Goal: Check status: Check status

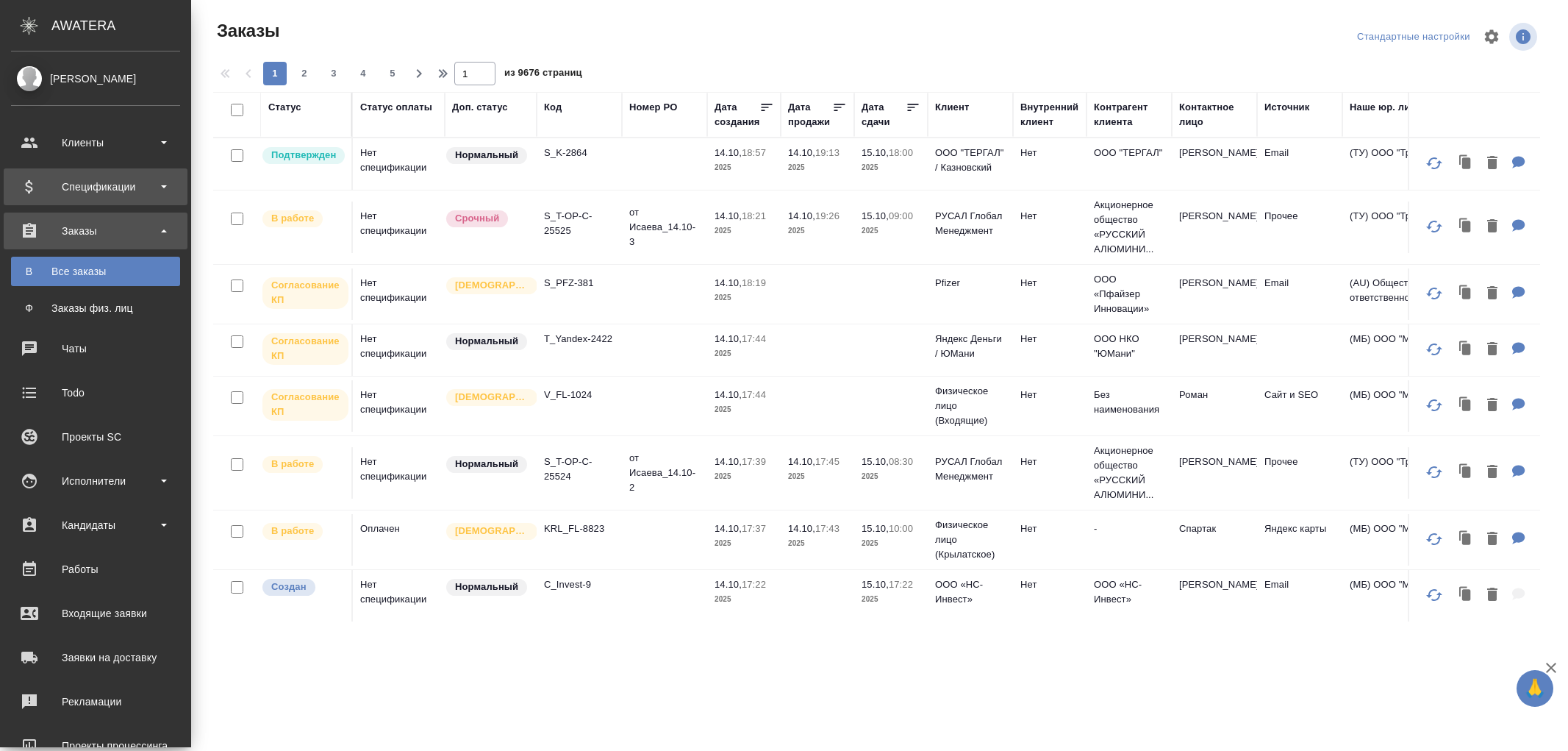
click at [126, 195] on div "Спецификации" at bounding box center [95, 187] width 169 height 22
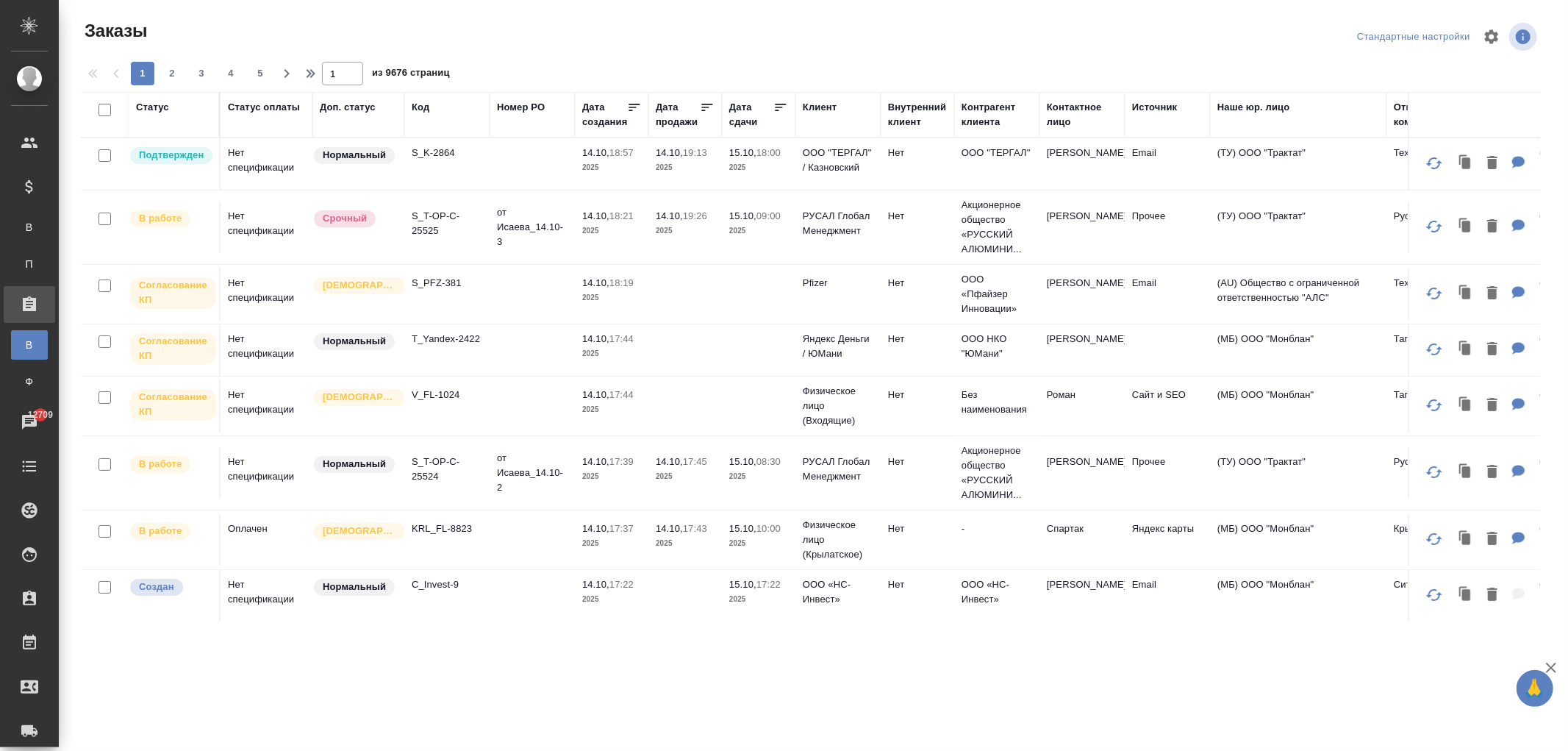
click at [428, 347] on td "T_Yandex-2422" at bounding box center [446, 350] width 85 height 52
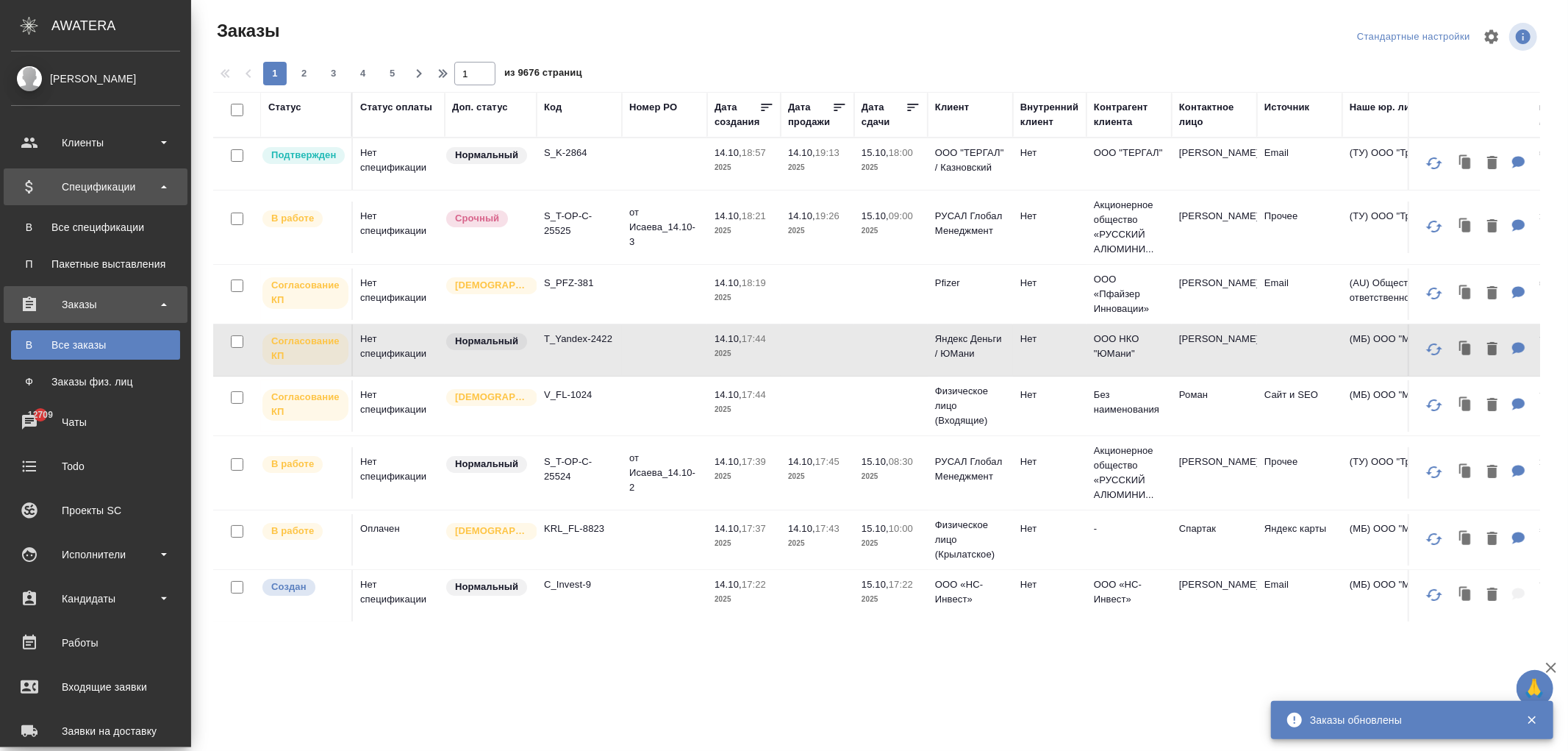
click at [82, 202] on div "Спецификации" at bounding box center [95, 187] width 184 height 37
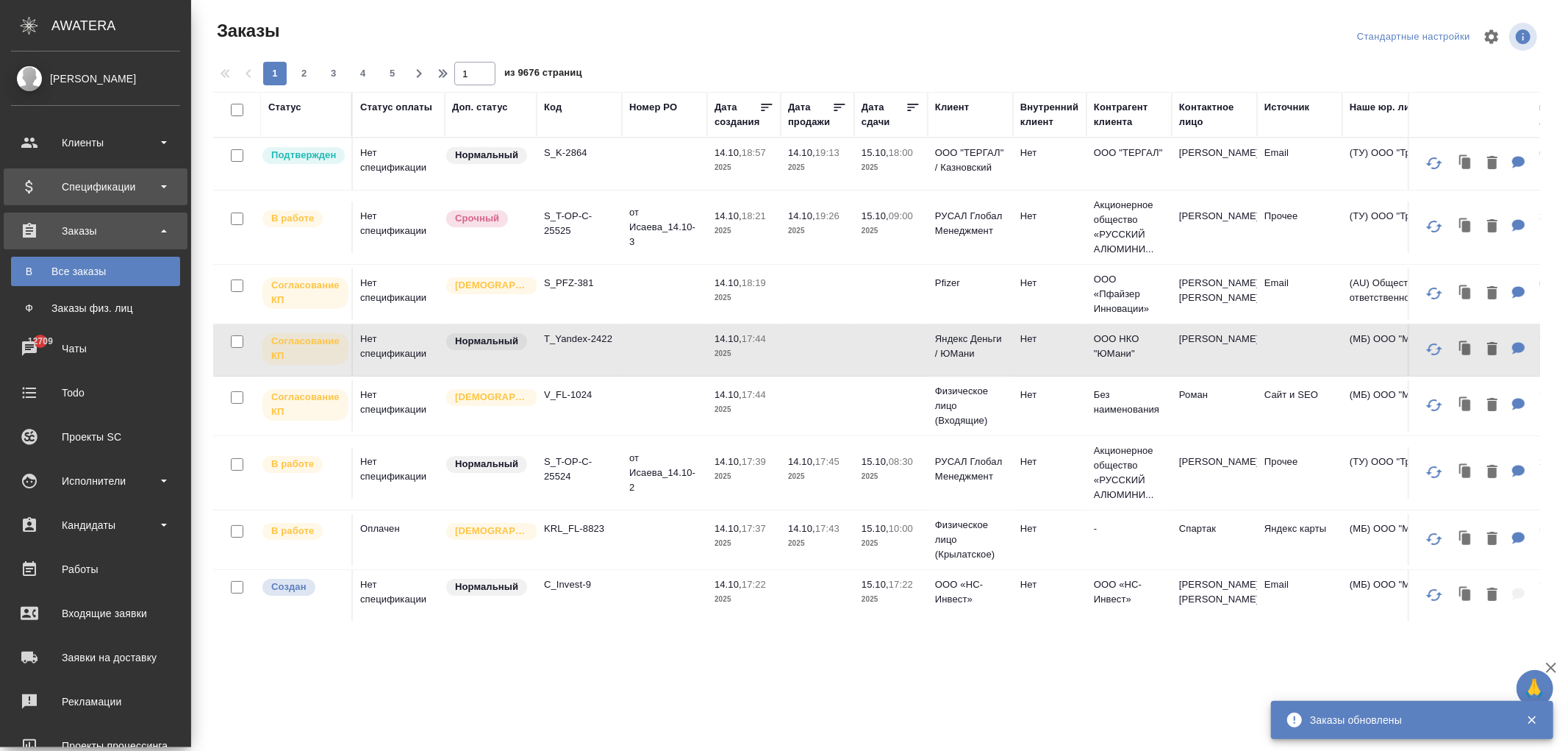
click at [94, 188] on div "Спецификации" at bounding box center [95, 187] width 169 height 22
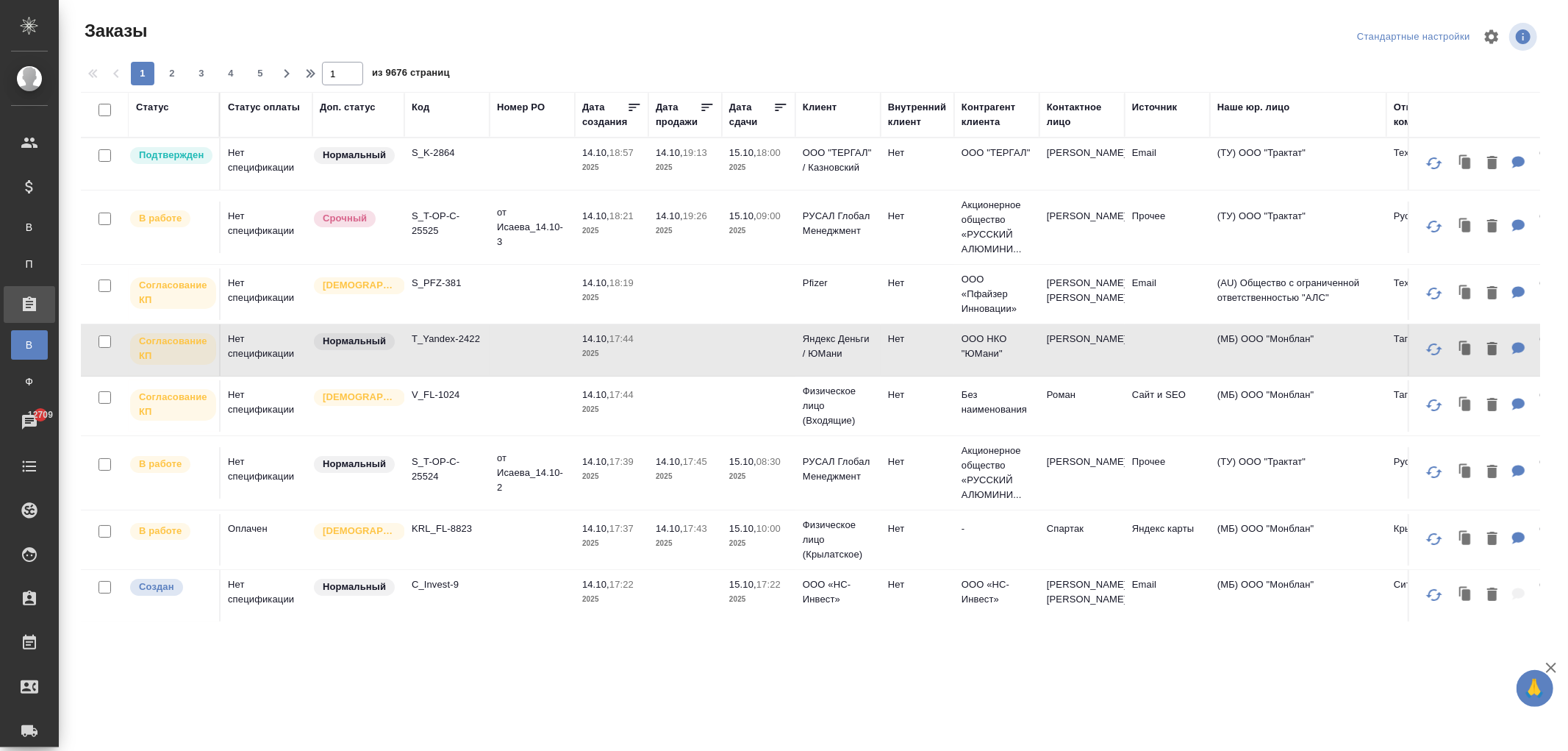
click at [349, 107] on div "Доп. статус" at bounding box center [347, 107] width 56 height 15
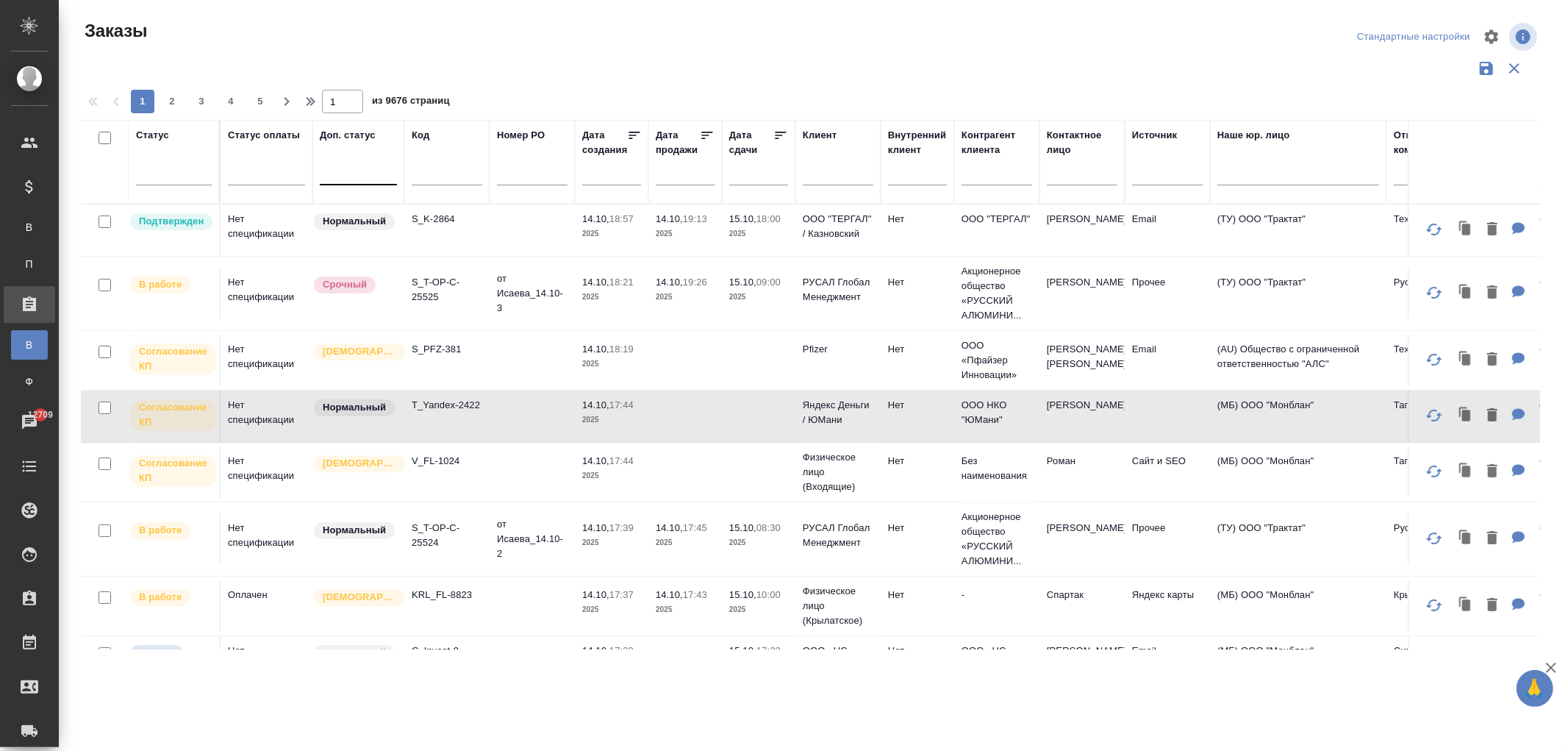
click at [332, 166] on div at bounding box center [359, 169] width 77 height 22
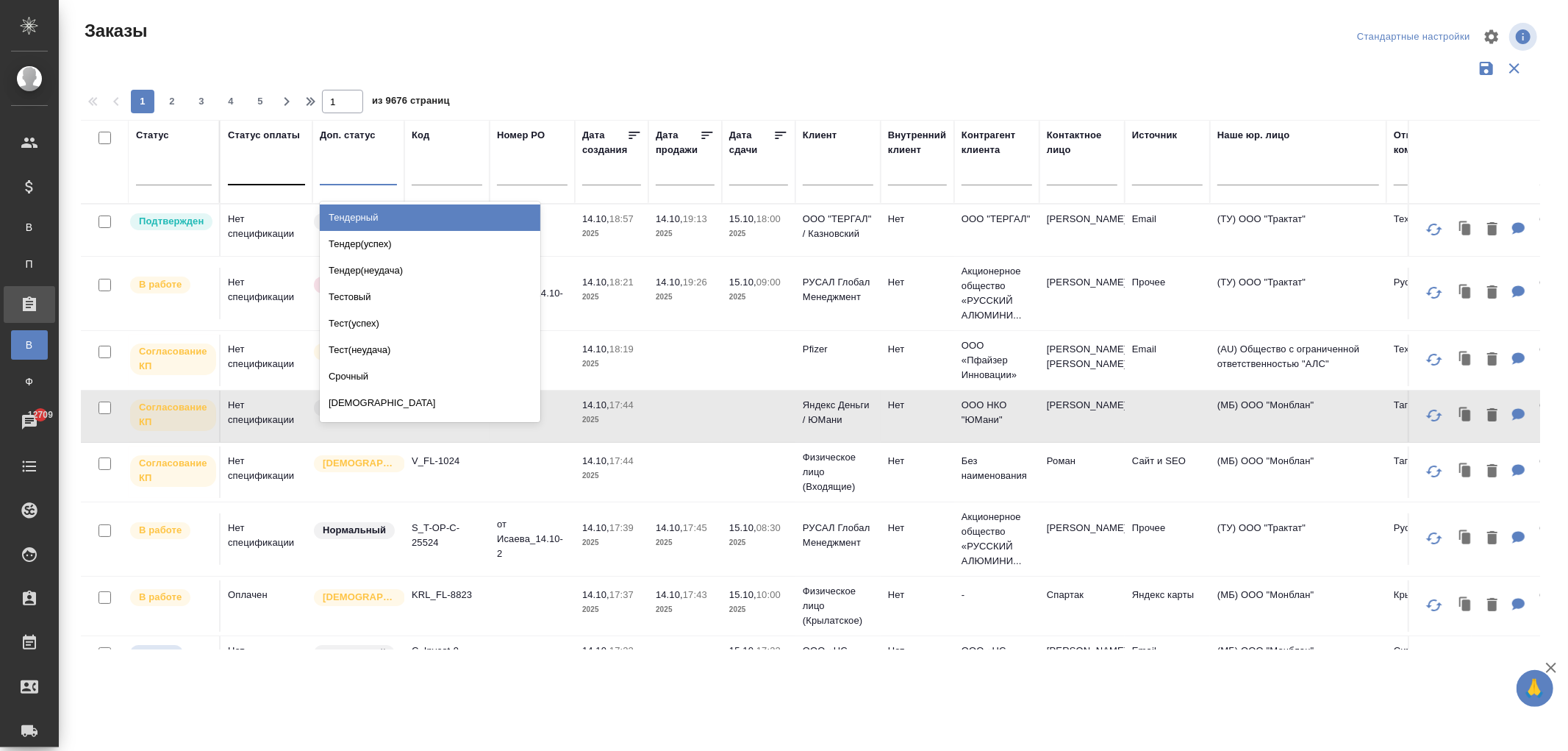
click at [276, 165] on div at bounding box center [267, 169] width 77 height 22
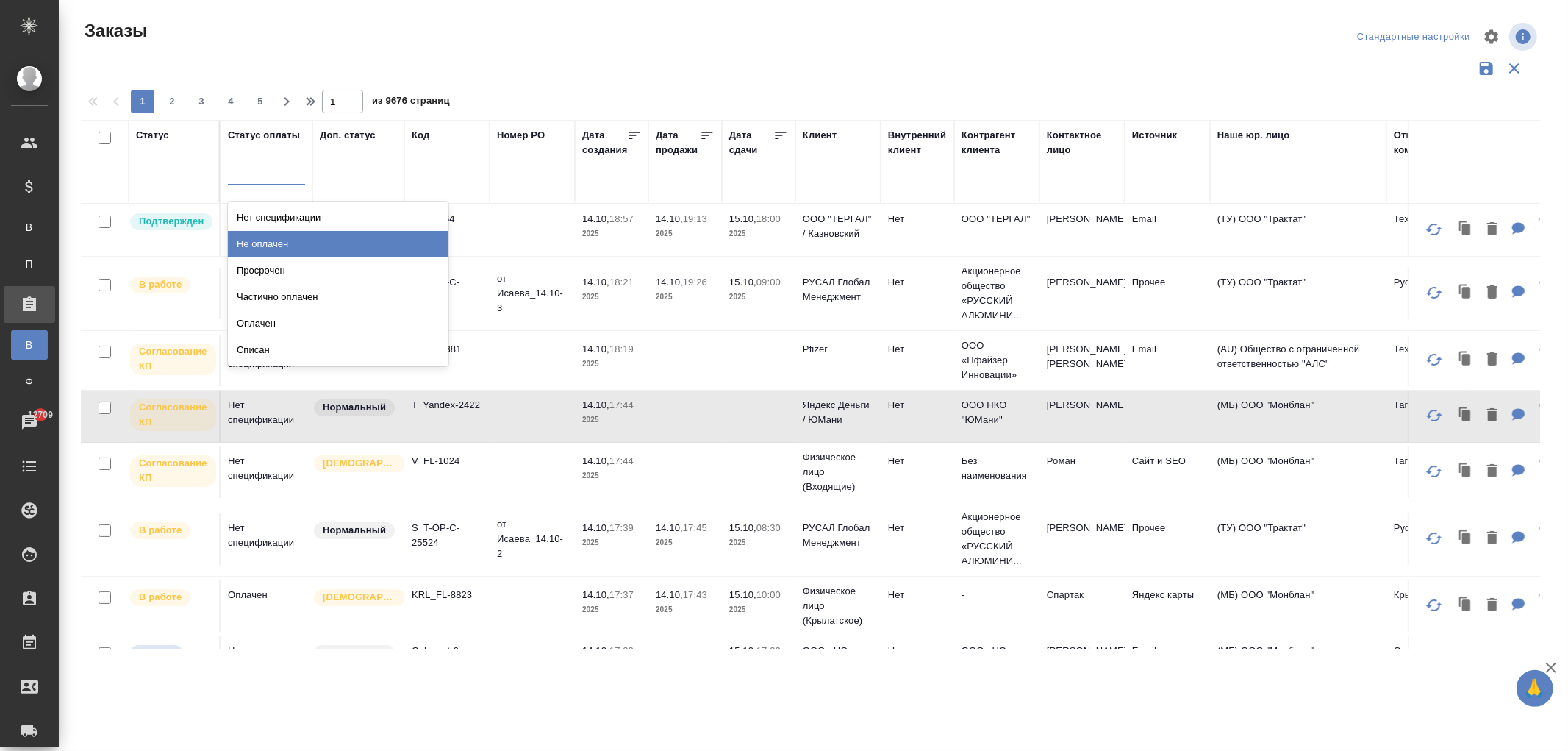
click at [287, 241] on div "Не оплачен" at bounding box center [338, 243] width 220 height 27
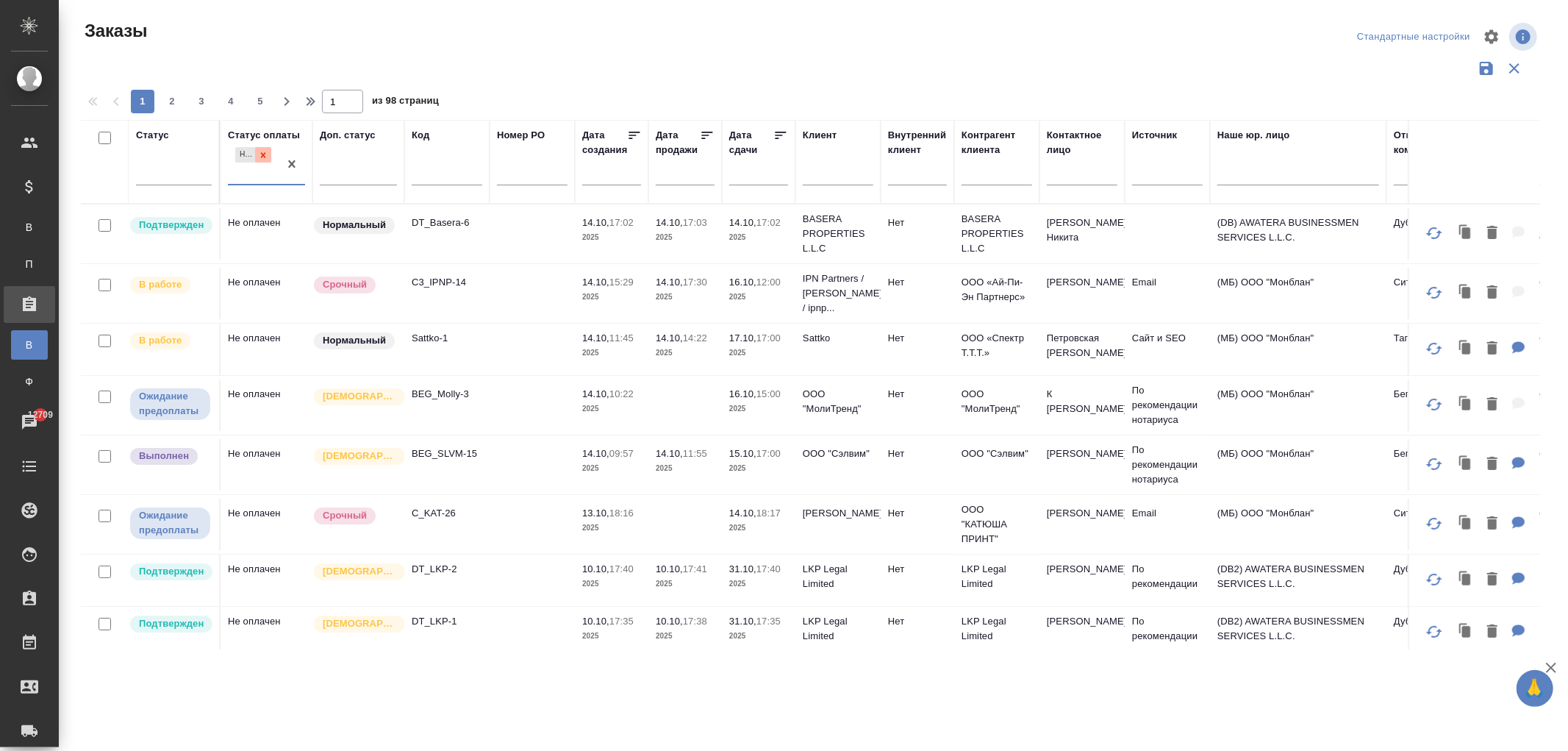
click at [262, 157] on icon at bounding box center [263, 155] width 10 height 10
click at [184, 174] on div at bounding box center [174, 169] width 76 height 22
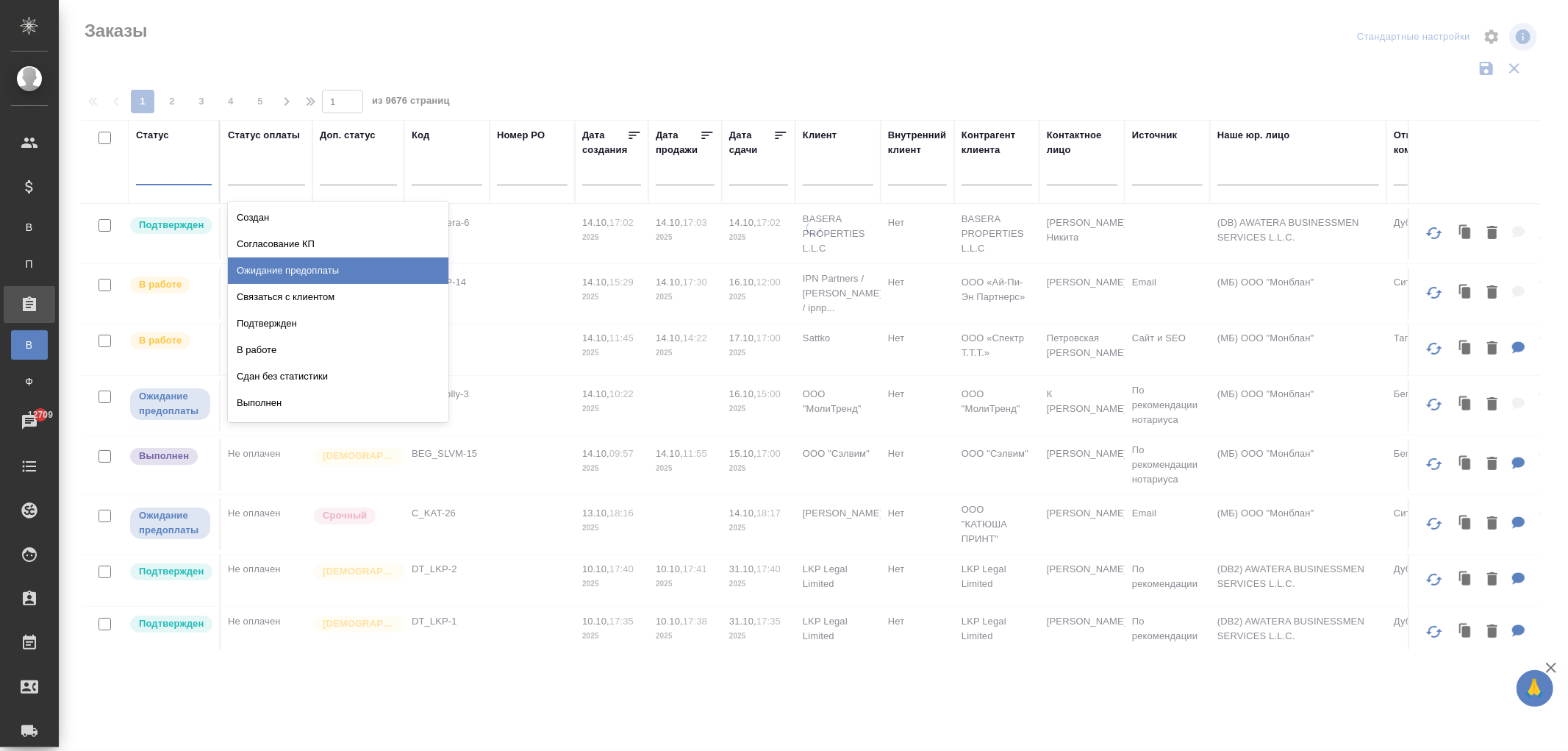
click at [275, 270] on div "Ожидание предоплаты" at bounding box center [338, 270] width 220 height 27
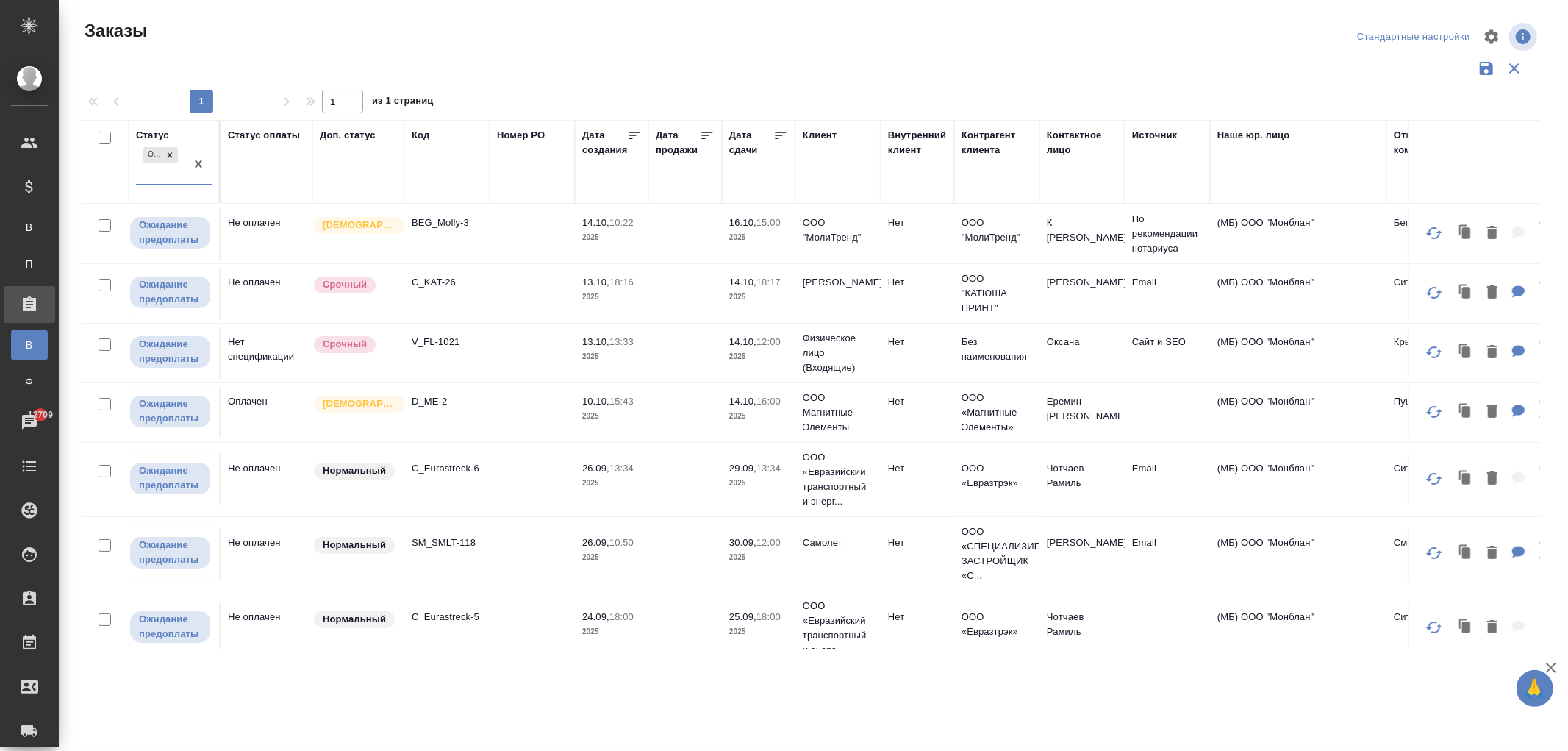
click at [267, 231] on td "Не оплачен" at bounding box center [266, 234] width 92 height 52
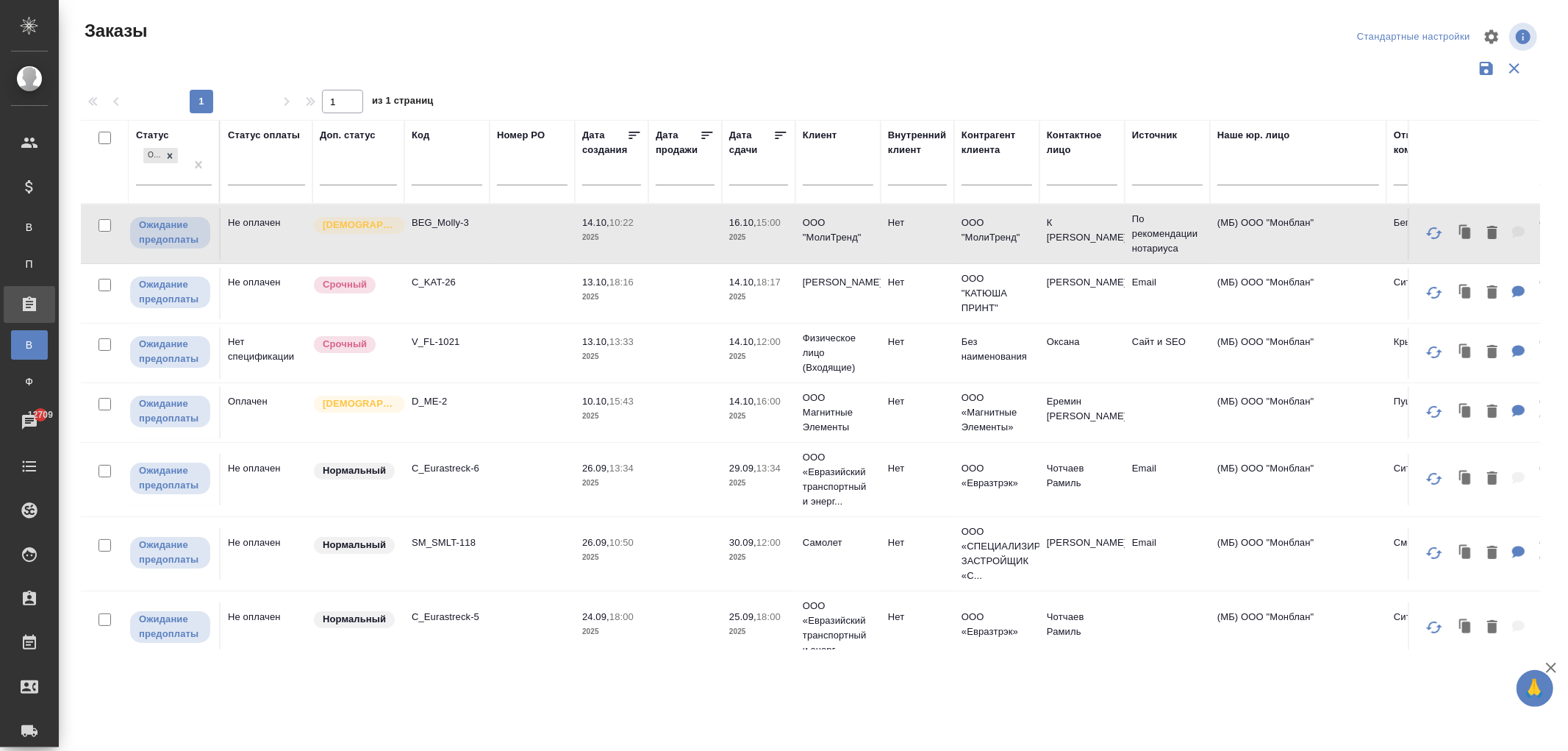
click at [267, 231] on td "Не оплачен" at bounding box center [266, 234] width 92 height 52
click at [268, 173] on div at bounding box center [267, 169] width 77 height 22
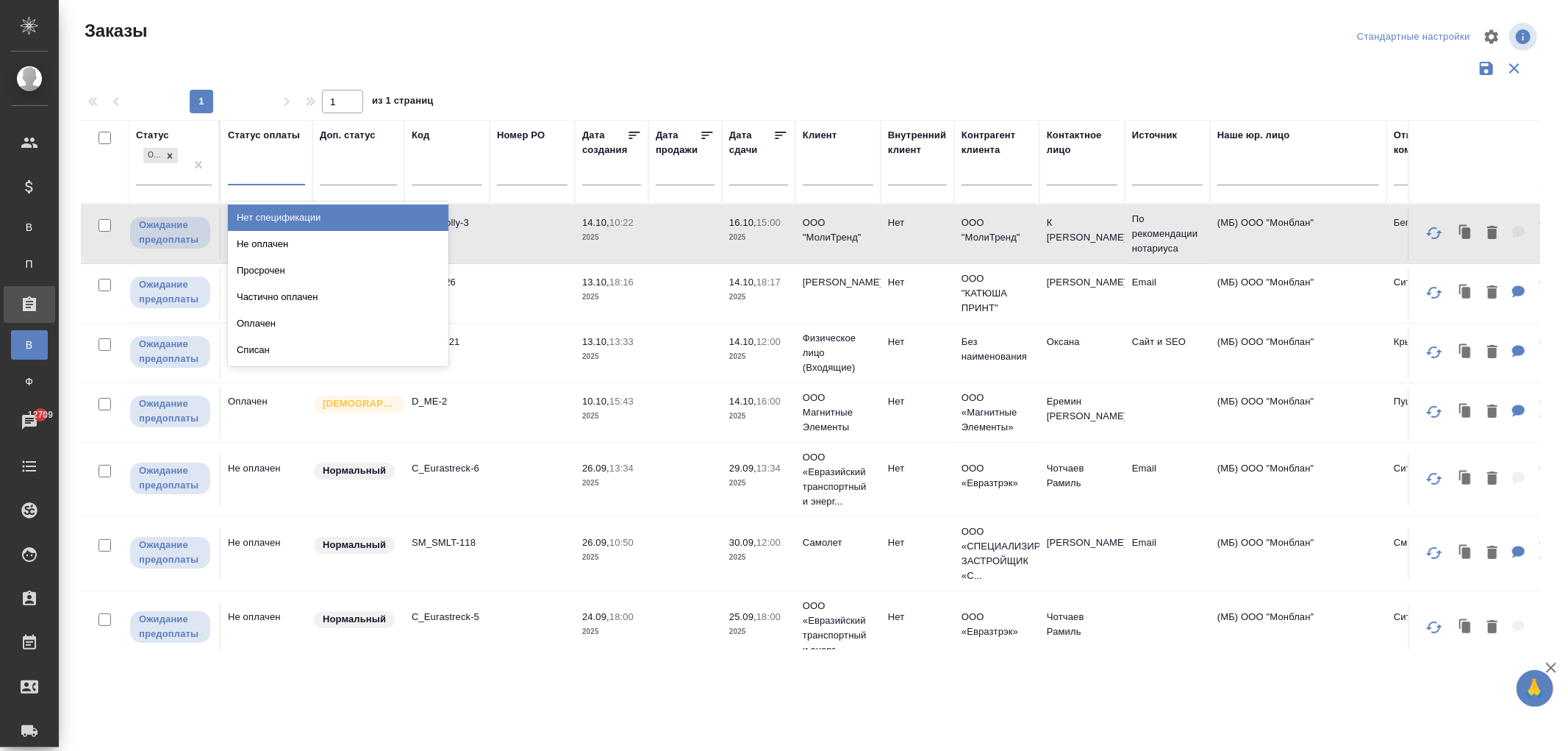
click at [284, 218] on div "Нет спецификации" at bounding box center [338, 218] width 220 height 27
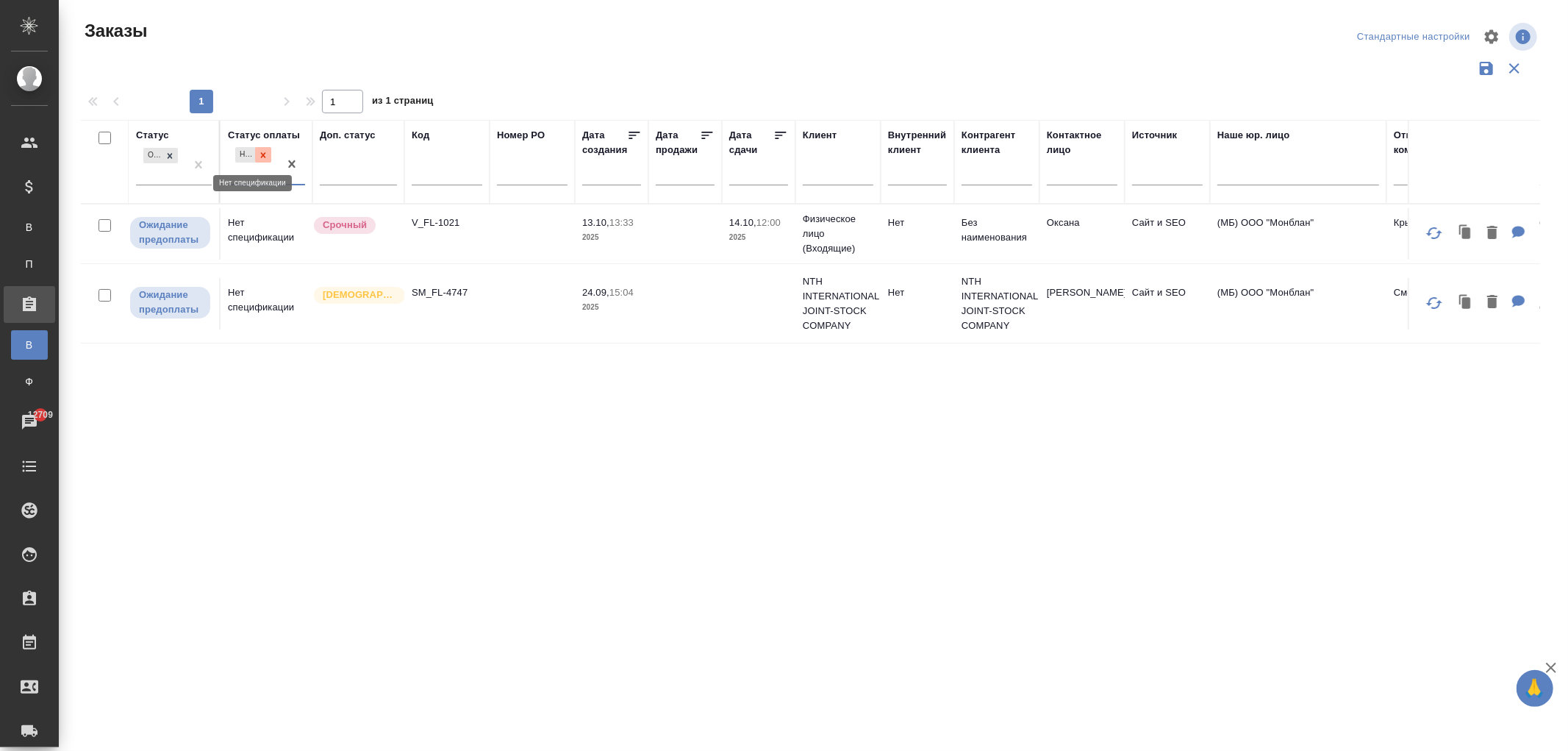
click at [266, 155] on icon at bounding box center [263, 155] width 10 height 10
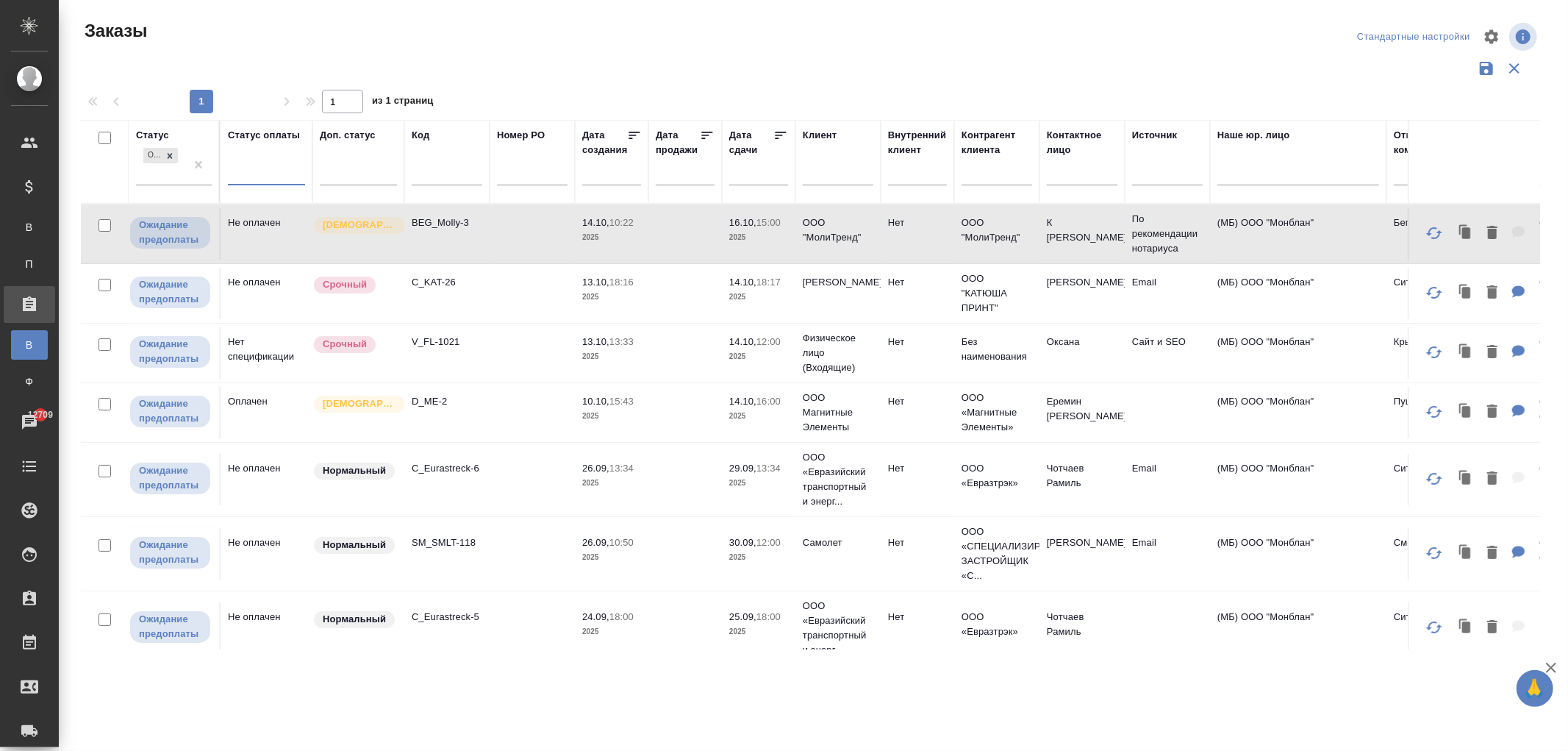
click at [266, 171] on div at bounding box center [267, 169] width 77 height 22
click at [244, 285] on td "Не оплачен" at bounding box center [266, 293] width 92 height 52
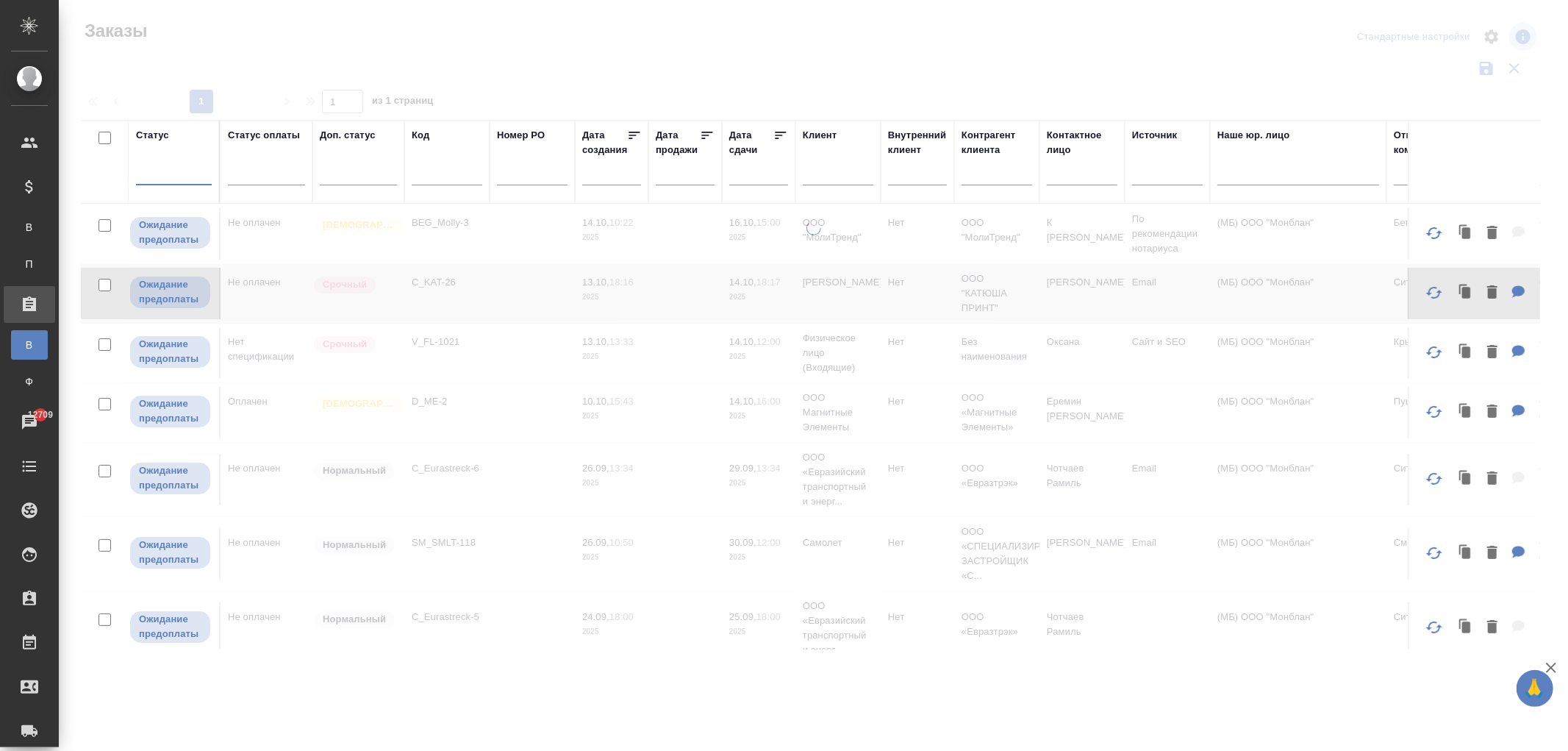
click at [166, 169] on div at bounding box center [174, 169] width 76 height 22
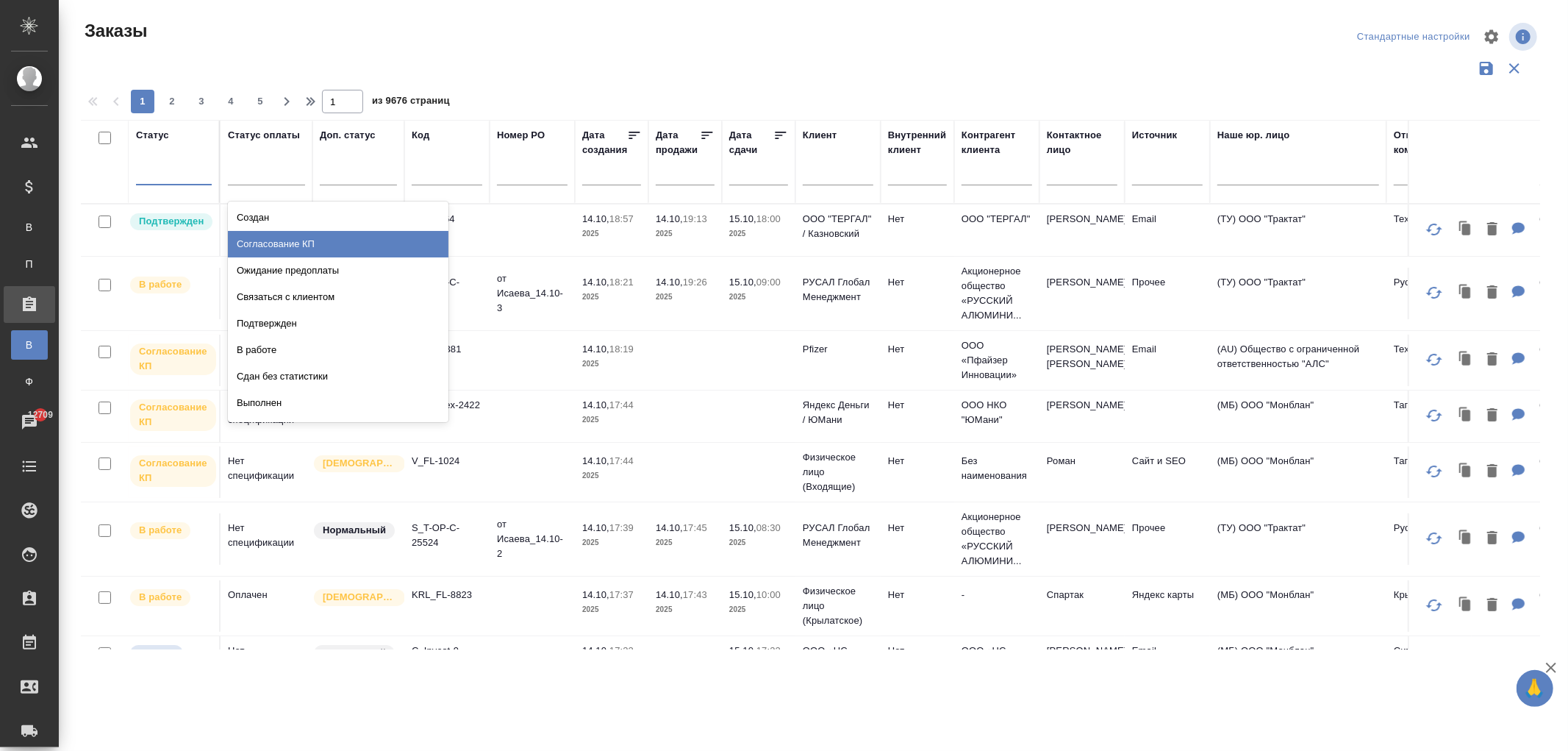
click at [301, 241] on div "Согласование КП" at bounding box center [338, 243] width 220 height 27
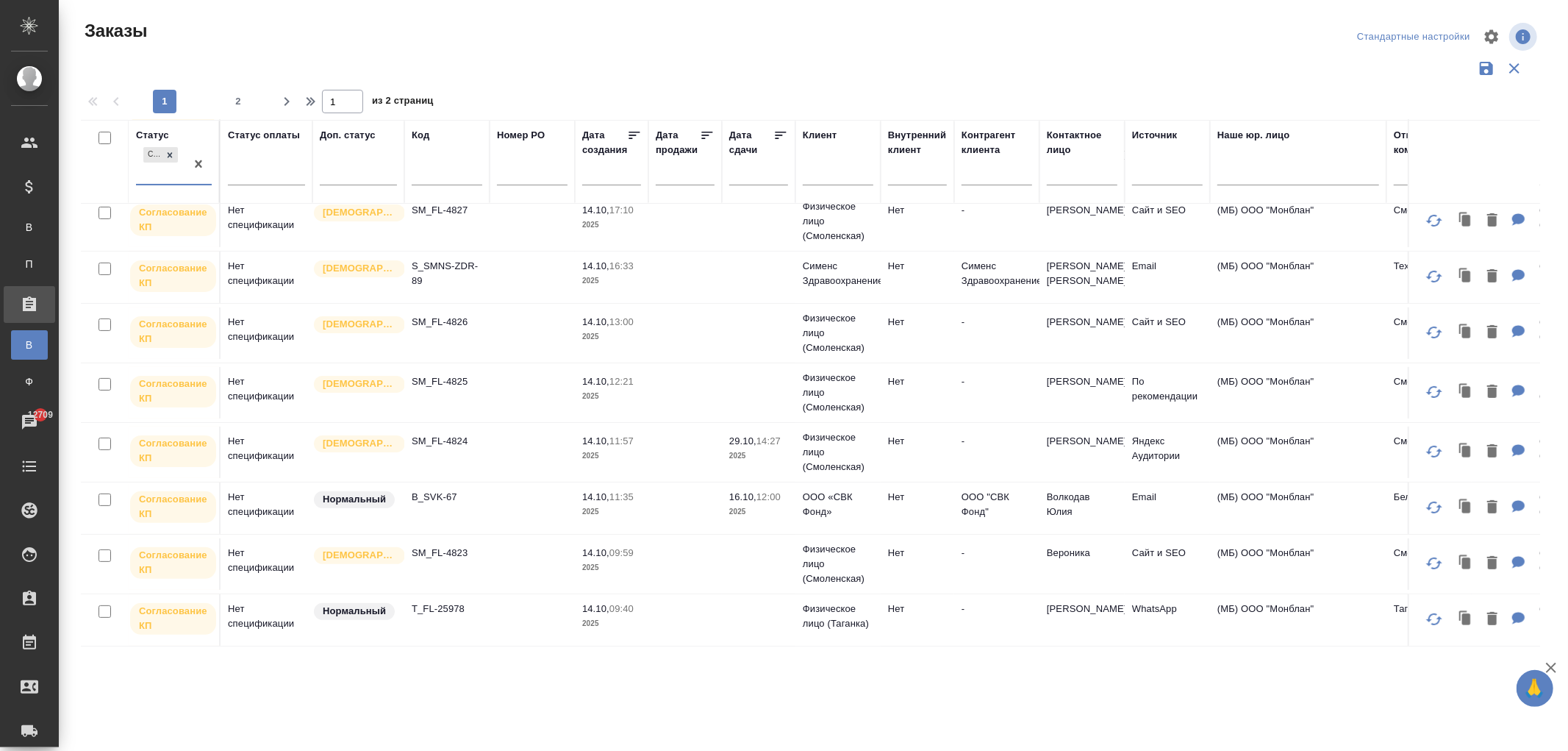
scroll to position [245, 0]
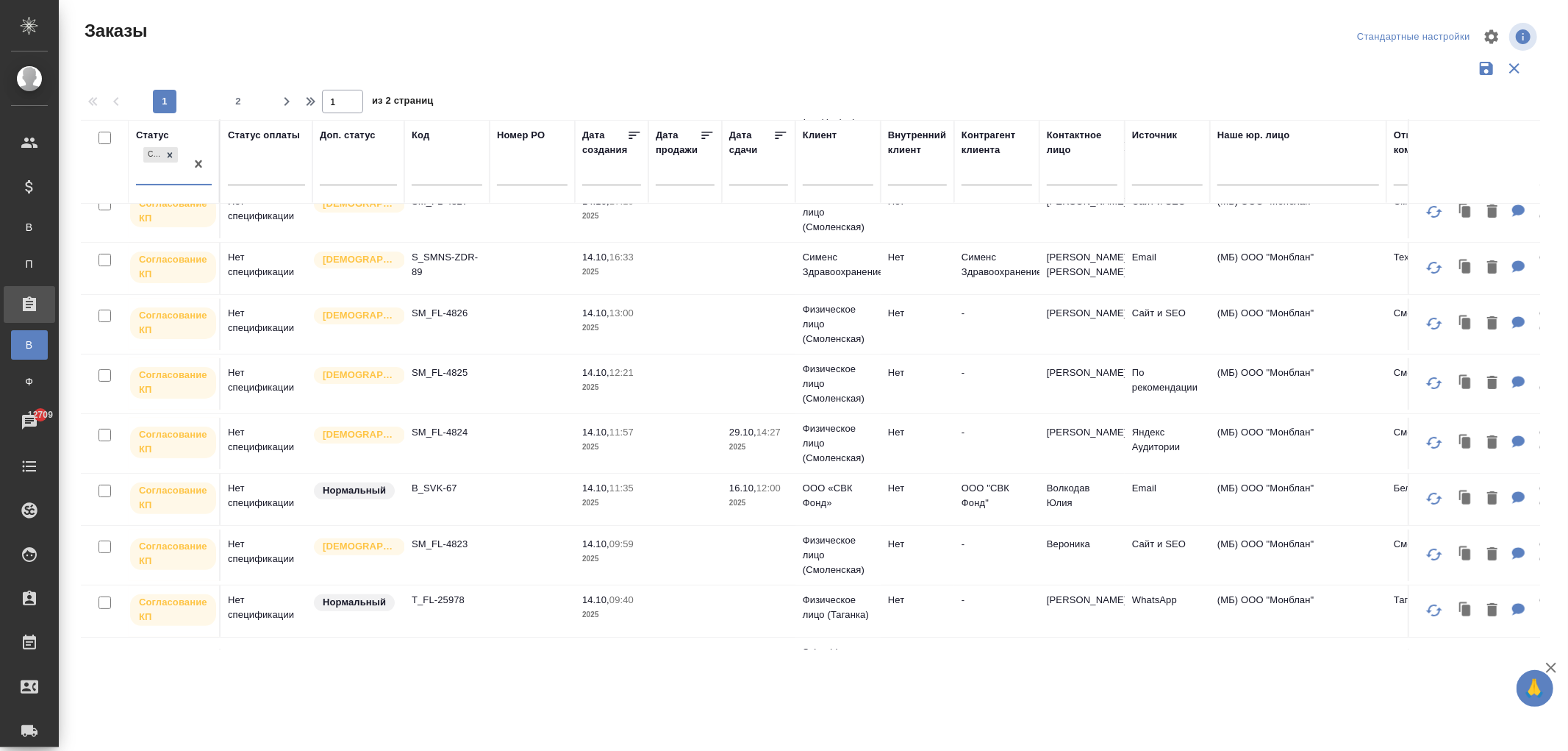
click at [251, 373] on td "Нет спецификации" at bounding box center [266, 384] width 92 height 52
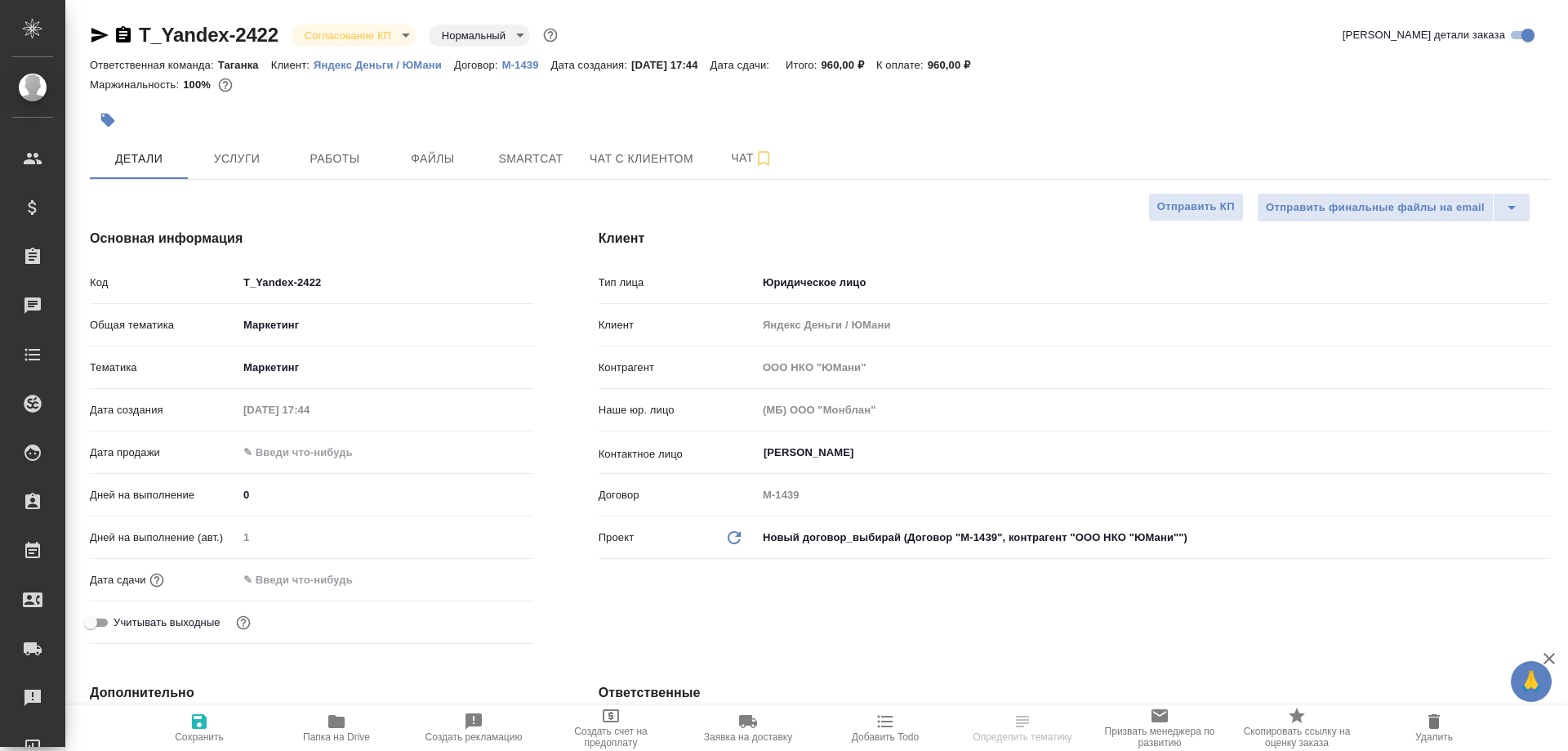
select select "RU"
type textarea "x"
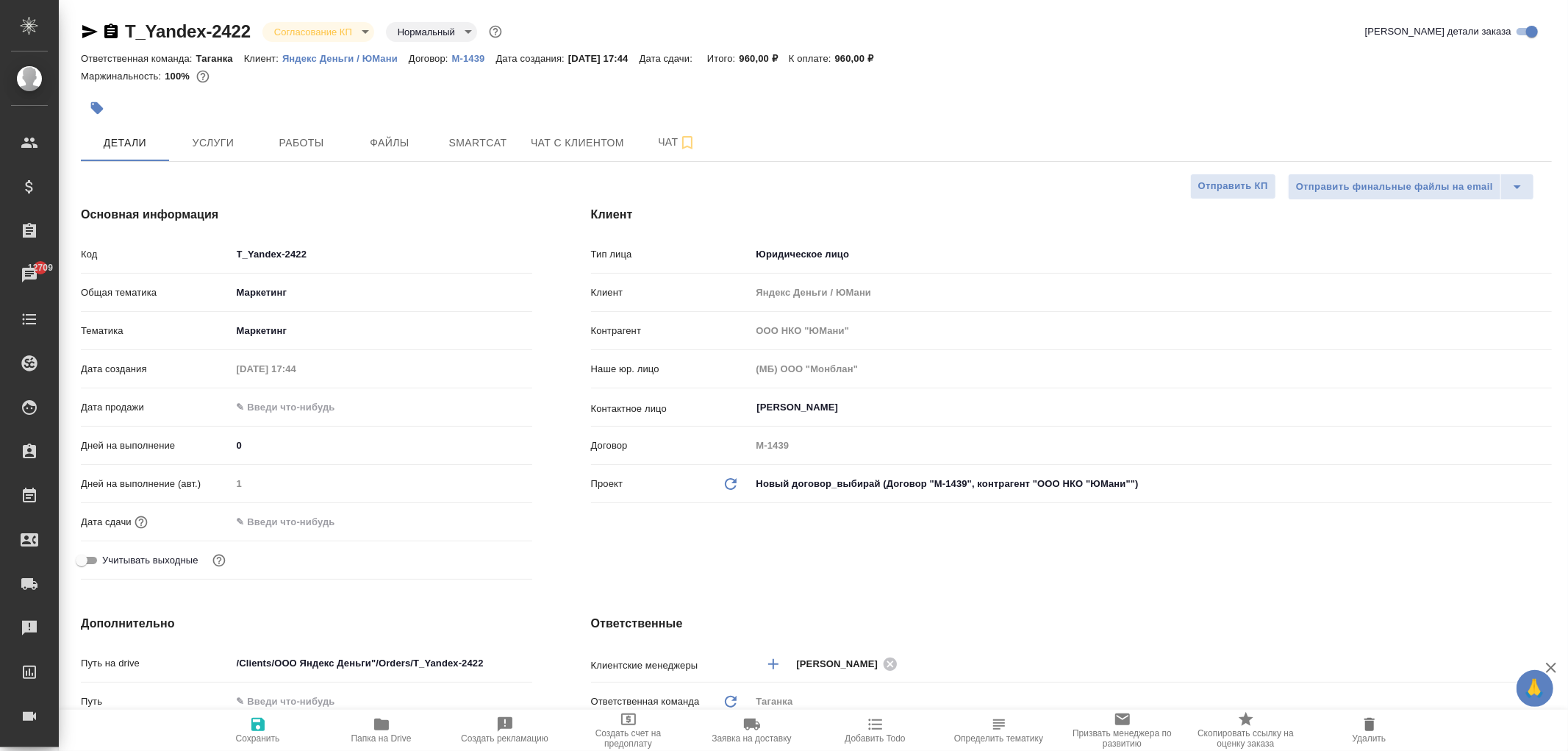
type textarea "x"
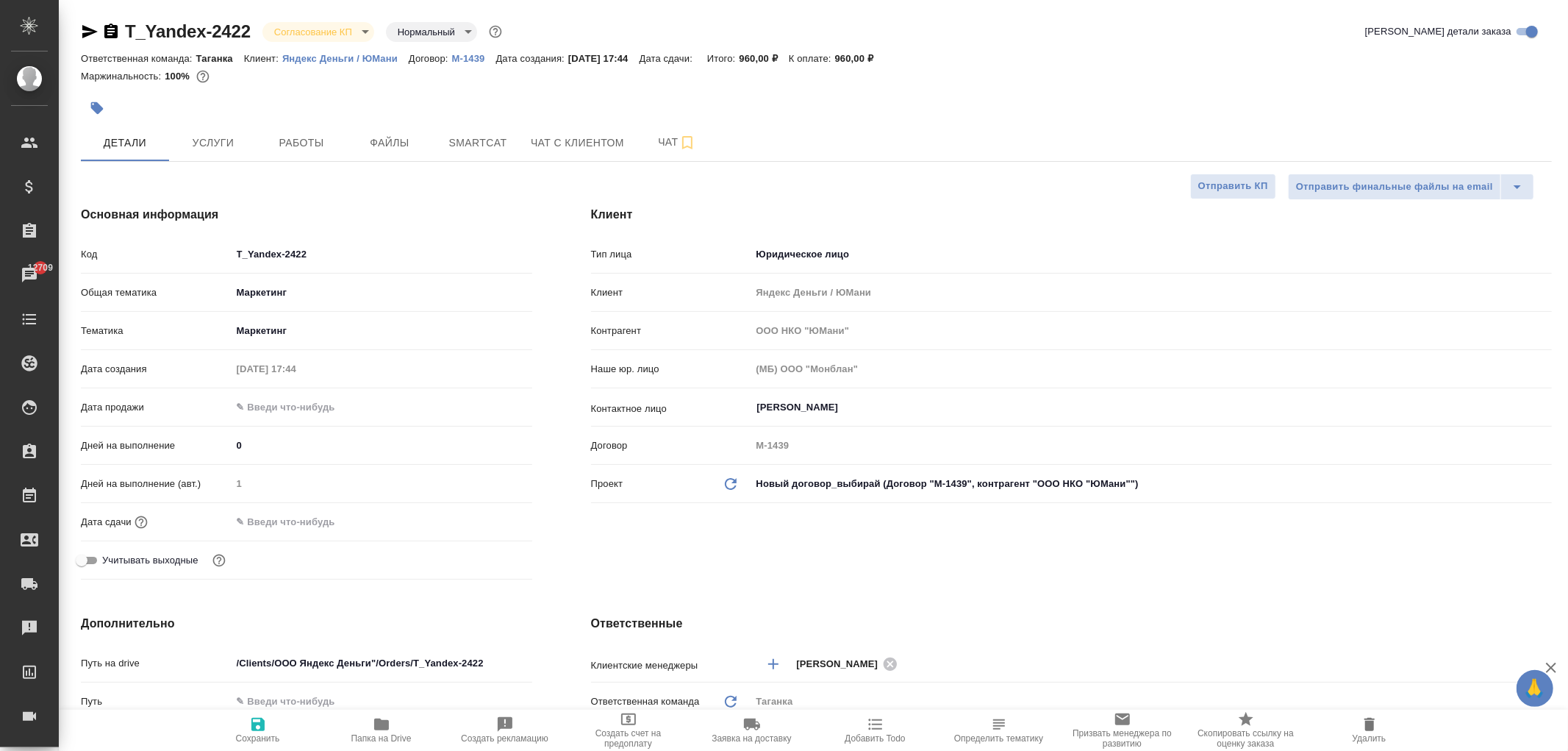
type textarea "x"
click at [596, 152] on button "Чат с клиентом" at bounding box center [577, 142] width 111 height 37
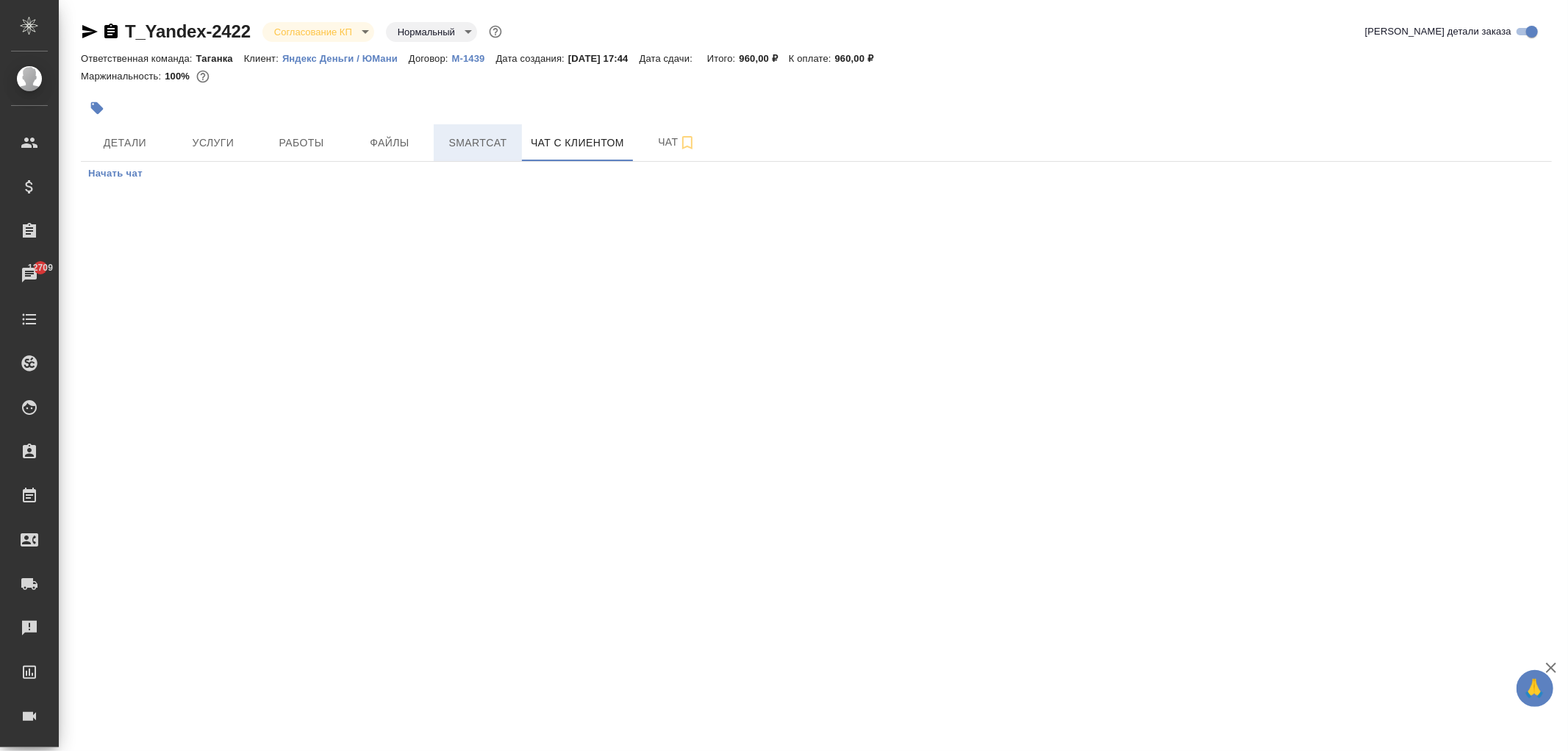
click at [502, 136] on span "Smartcat" at bounding box center [478, 143] width 71 height 18
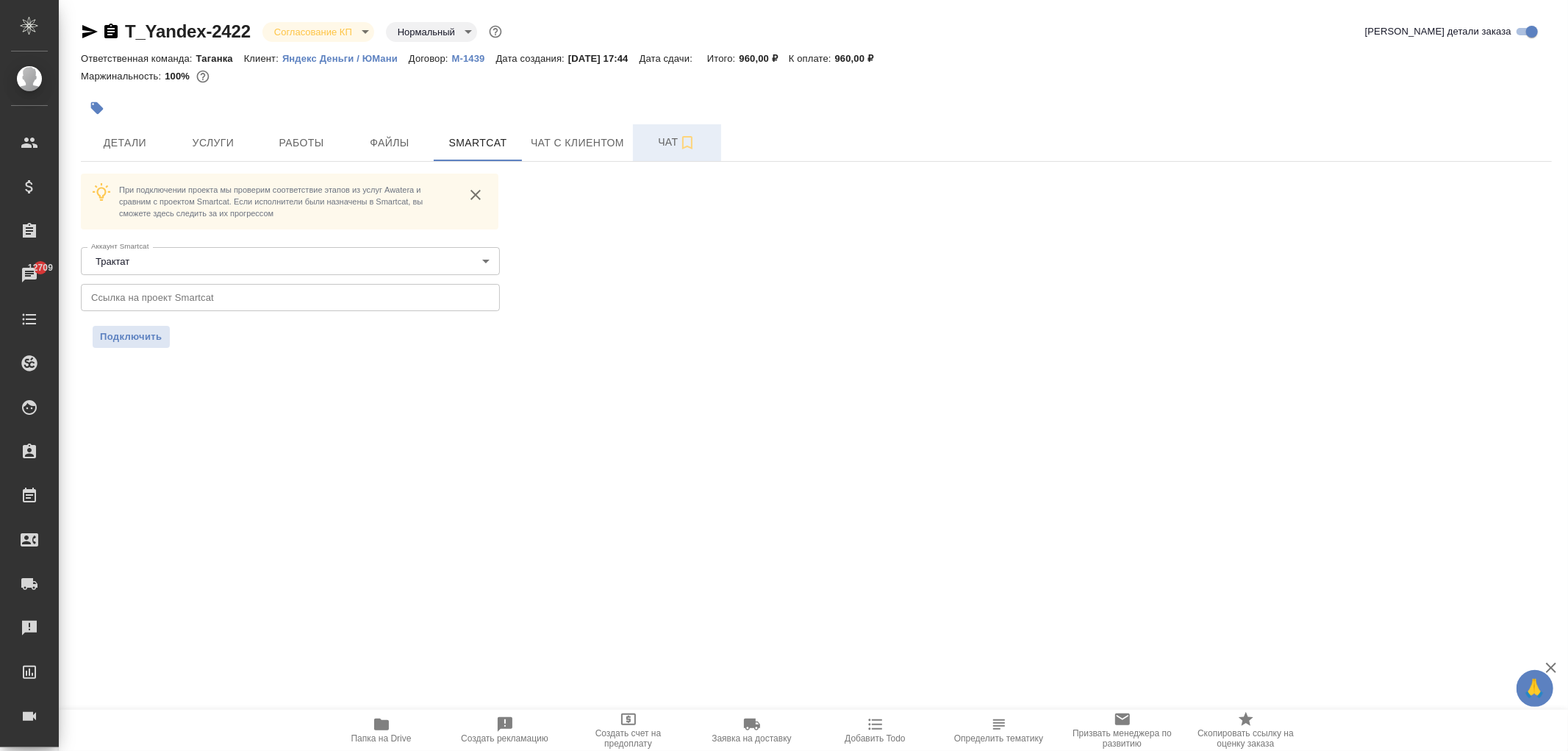
click at [664, 157] on button "Чат" at bounding box center [677, 142] width 89 height 37
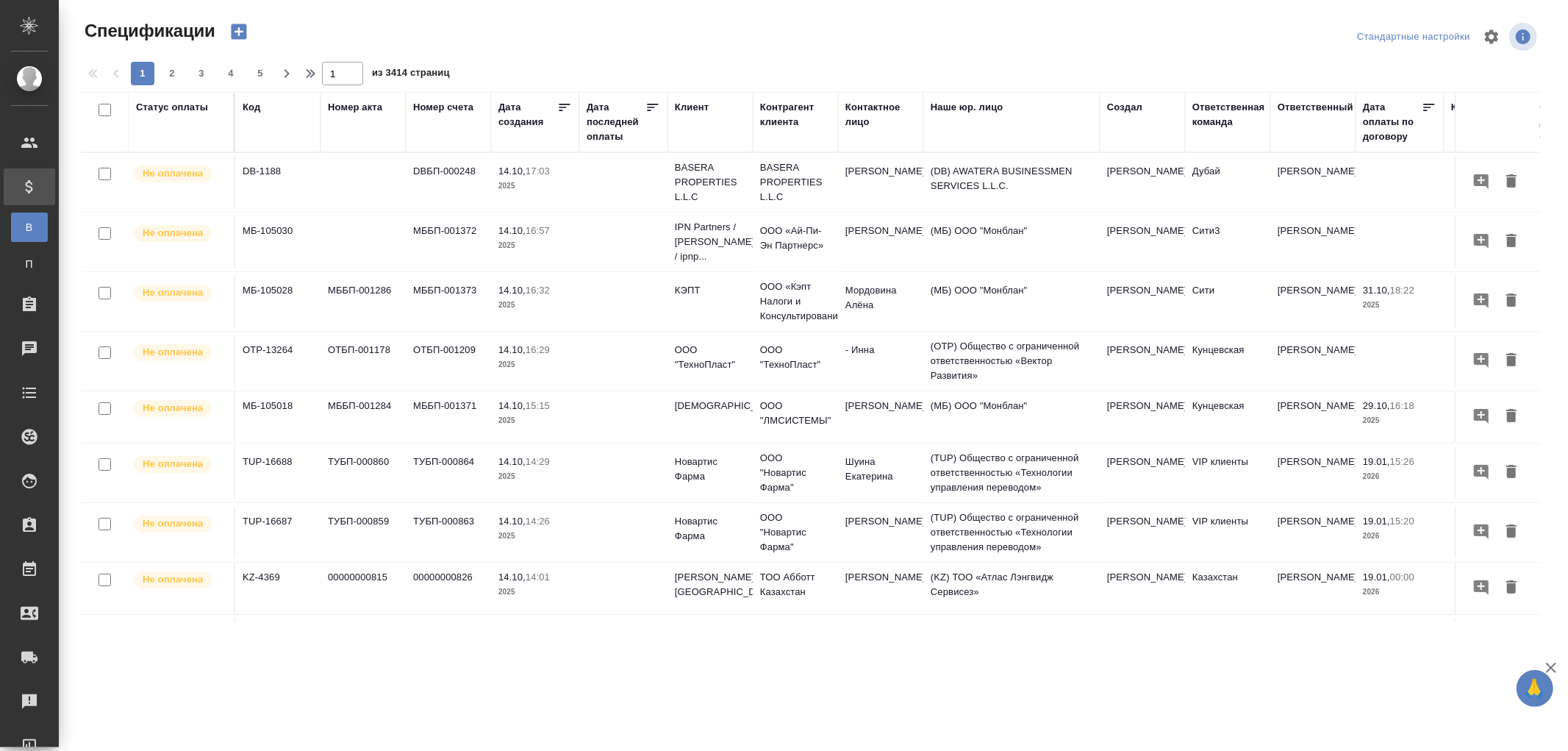
click at [341, 318] on td "МББП-001286" at bounding box center [363, 302] width 85 height 52
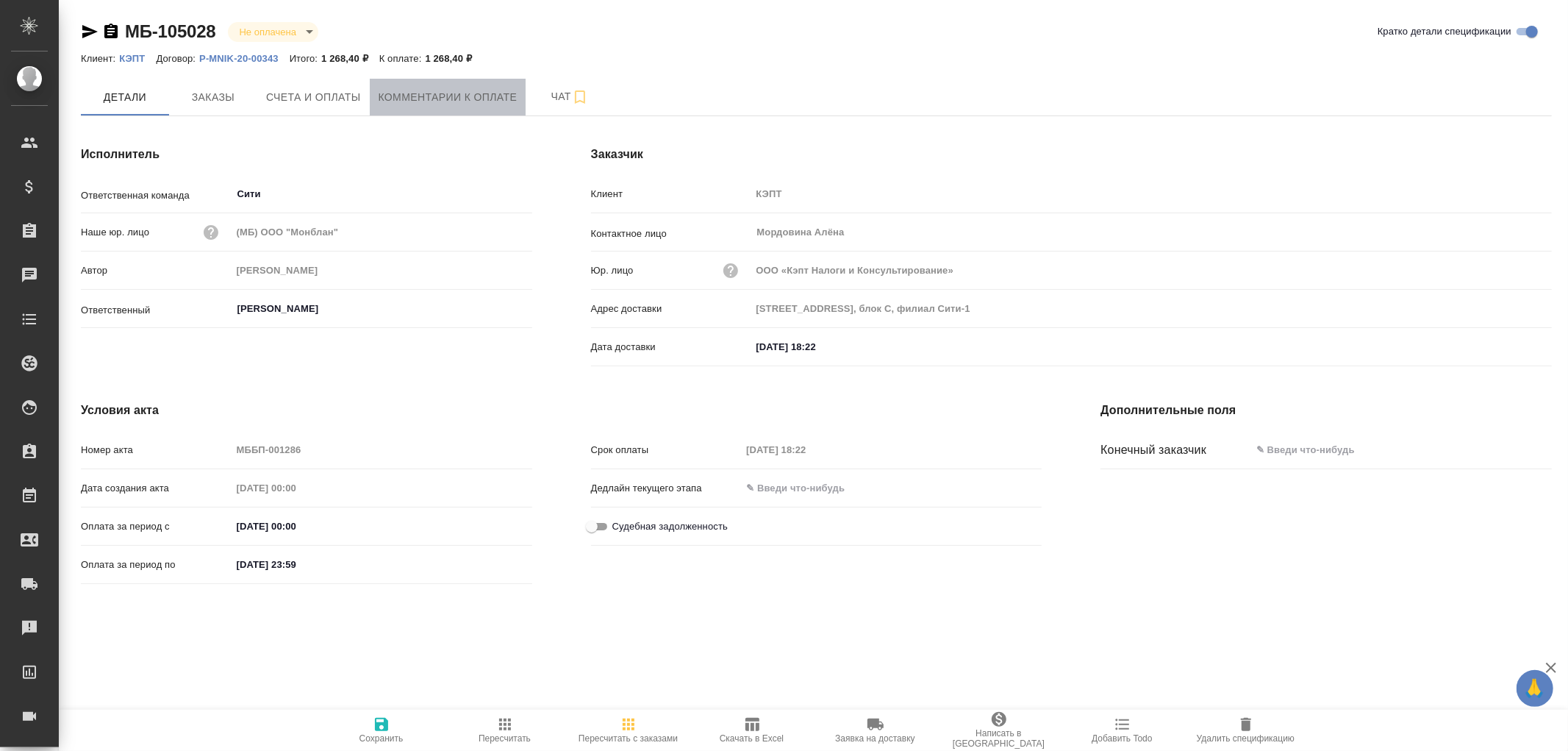
click at [423, 97] on span "Комментарии к оплате" at bounding box center [448, 97] width 139 height 18
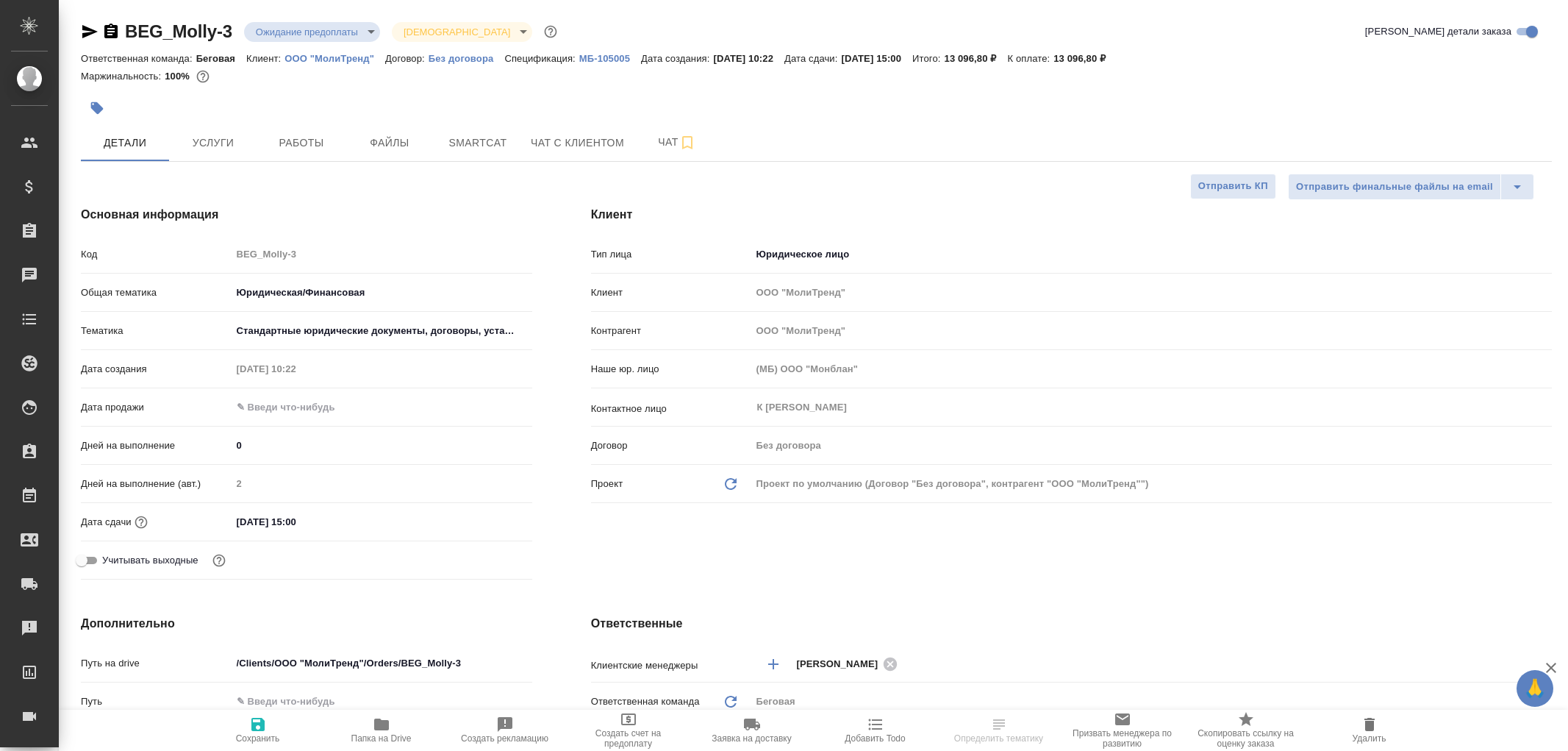
select select "RU"
type textarea "x"
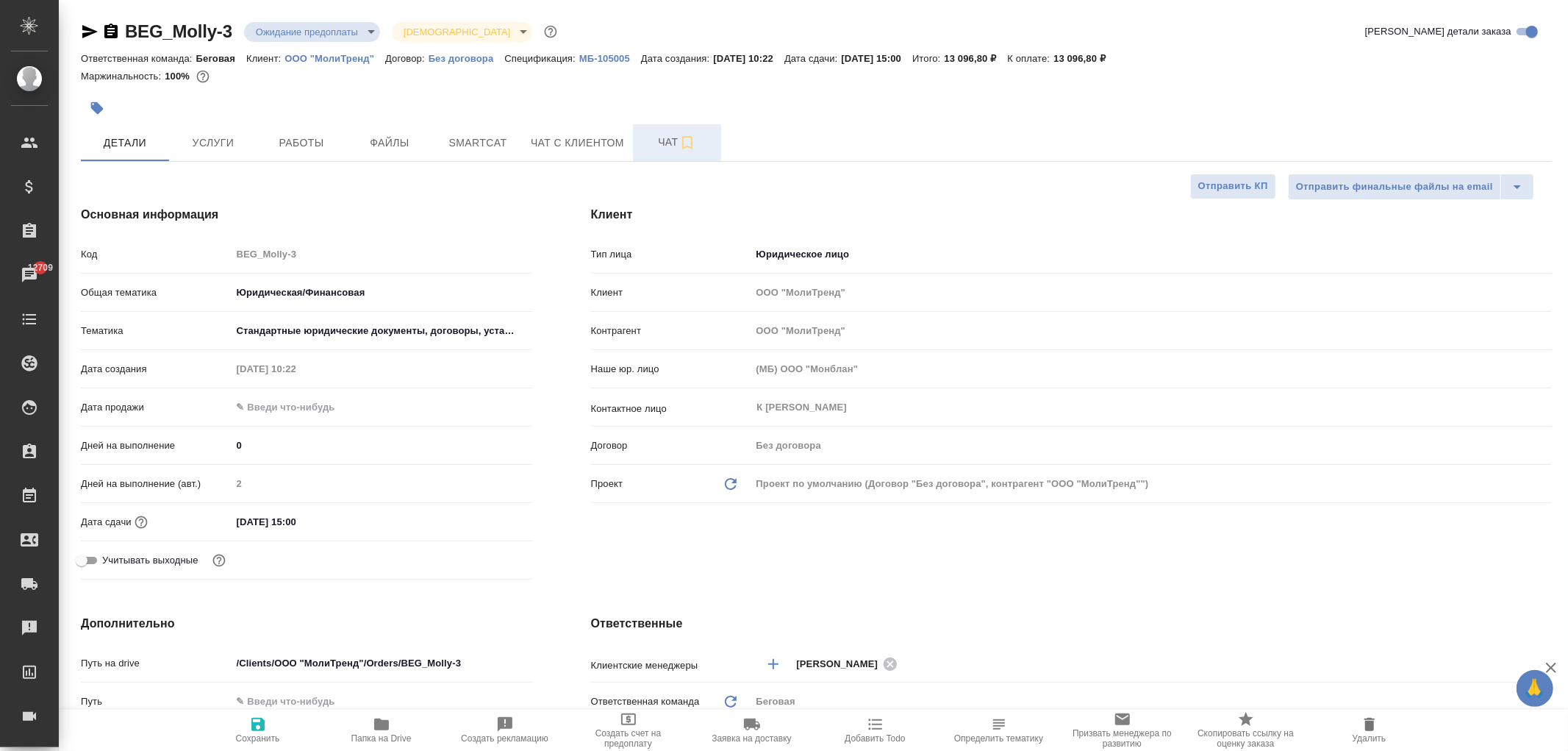
click at [643, 144] on span "Чат" at bounding box center [677, 142] width 71 height 18
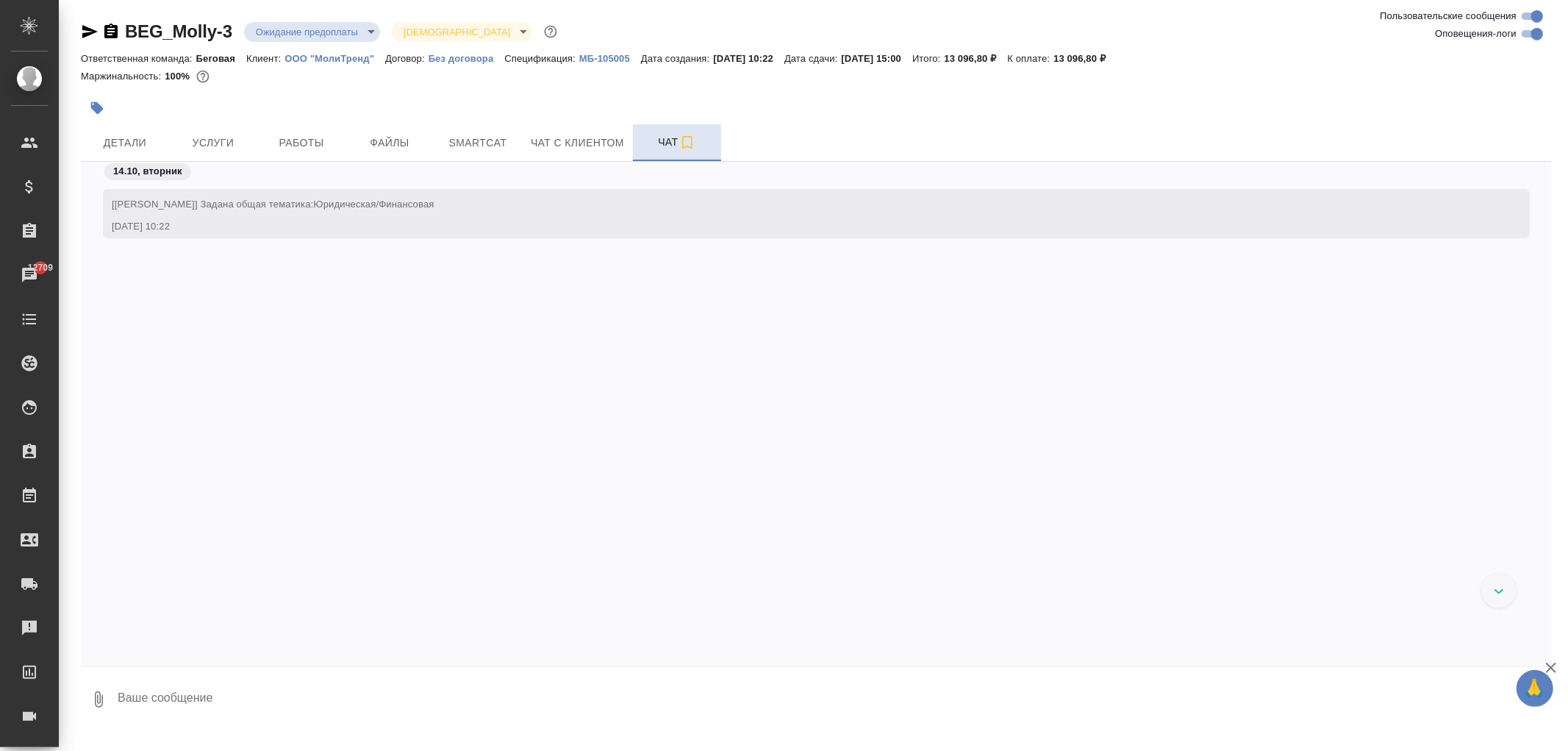
scroll to position [616, 0]
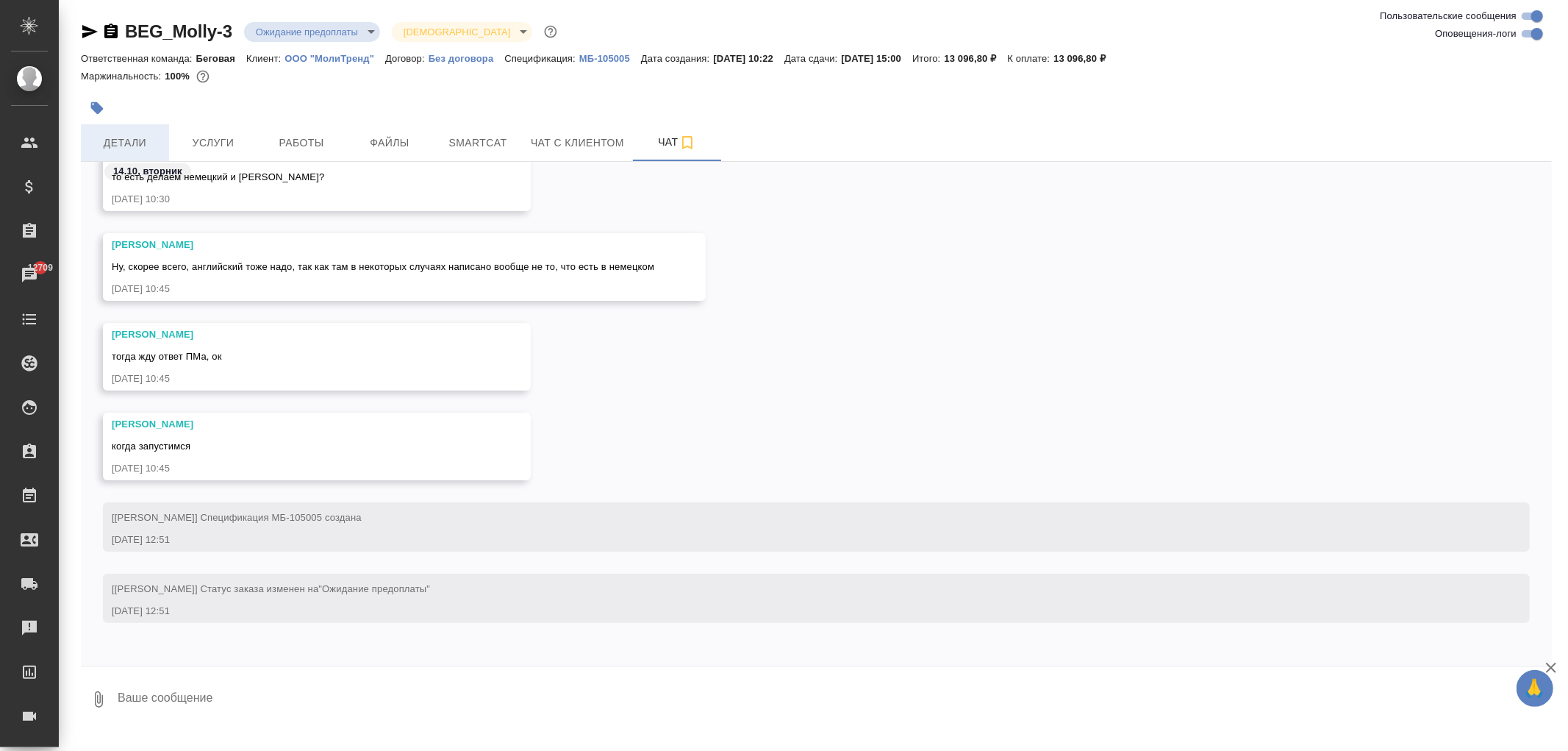
click at [153, 134] on span "Детали" at bounding box center [125, 143] width 71 height 18
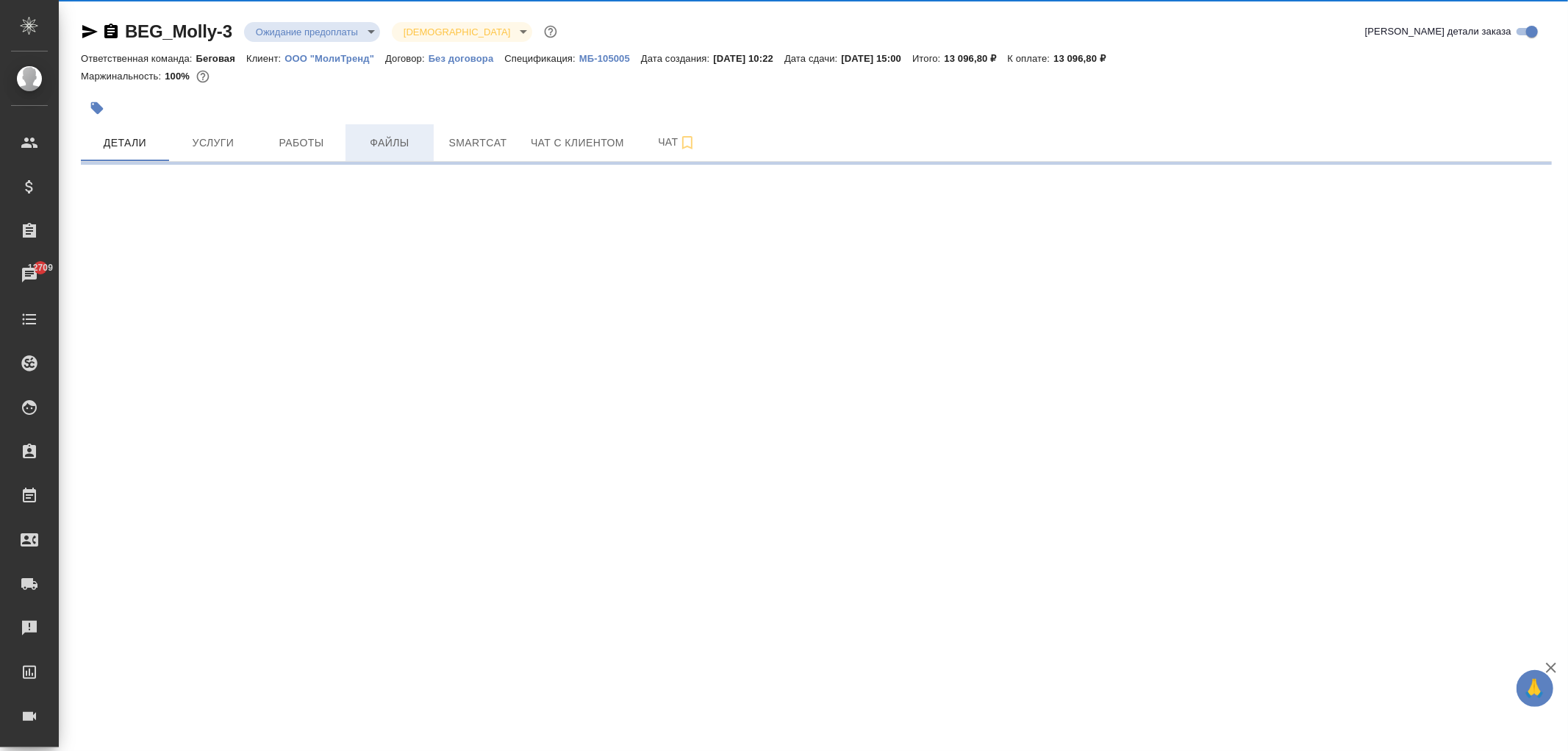
select select "RU"
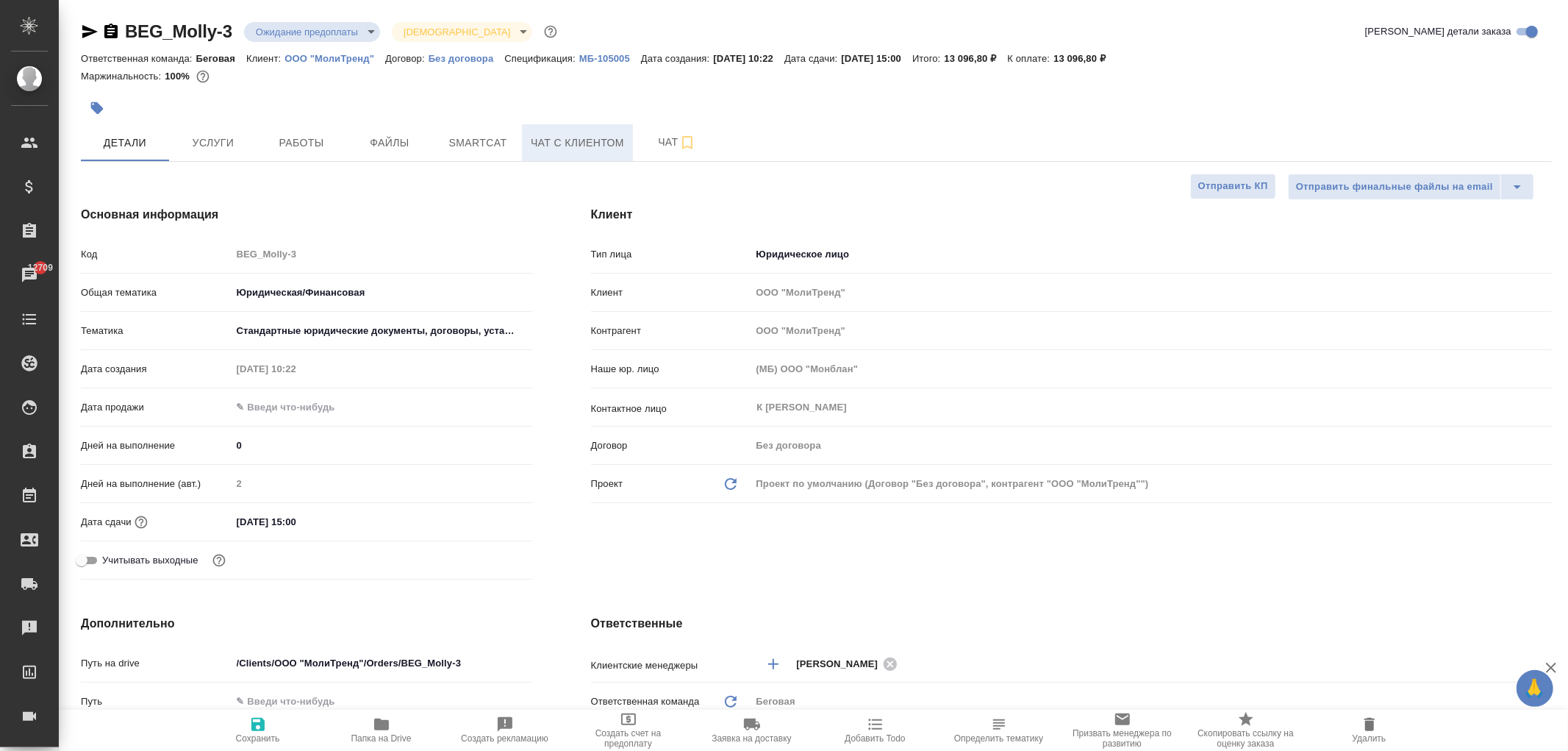
type textarea "x"
click at [624, 147] on span "Чат с клиентом" at bounding box center [577, 143] width 94 height 18
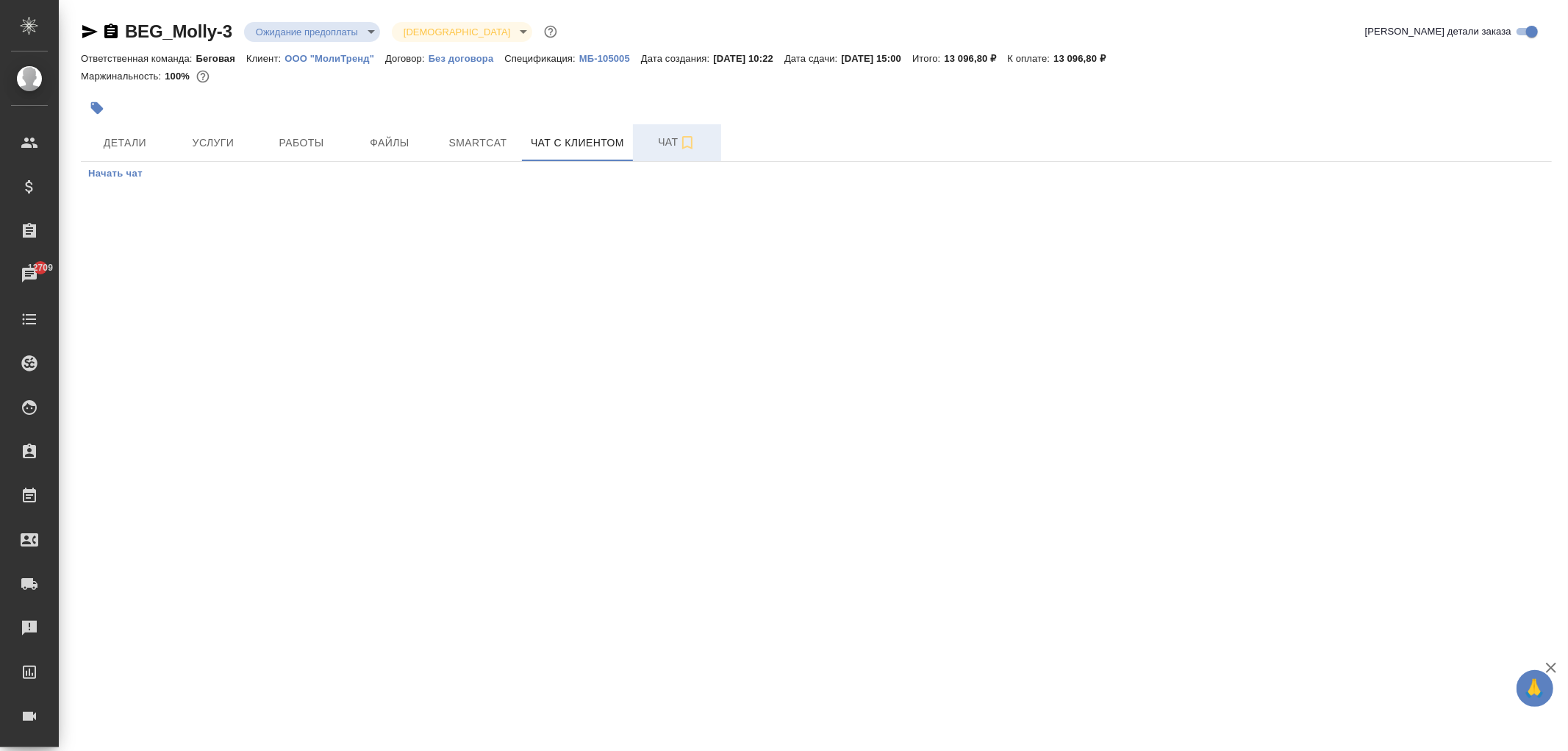
click at [660, 148] on span "Чат" at bounding box center [677, 142] width 71 height 18
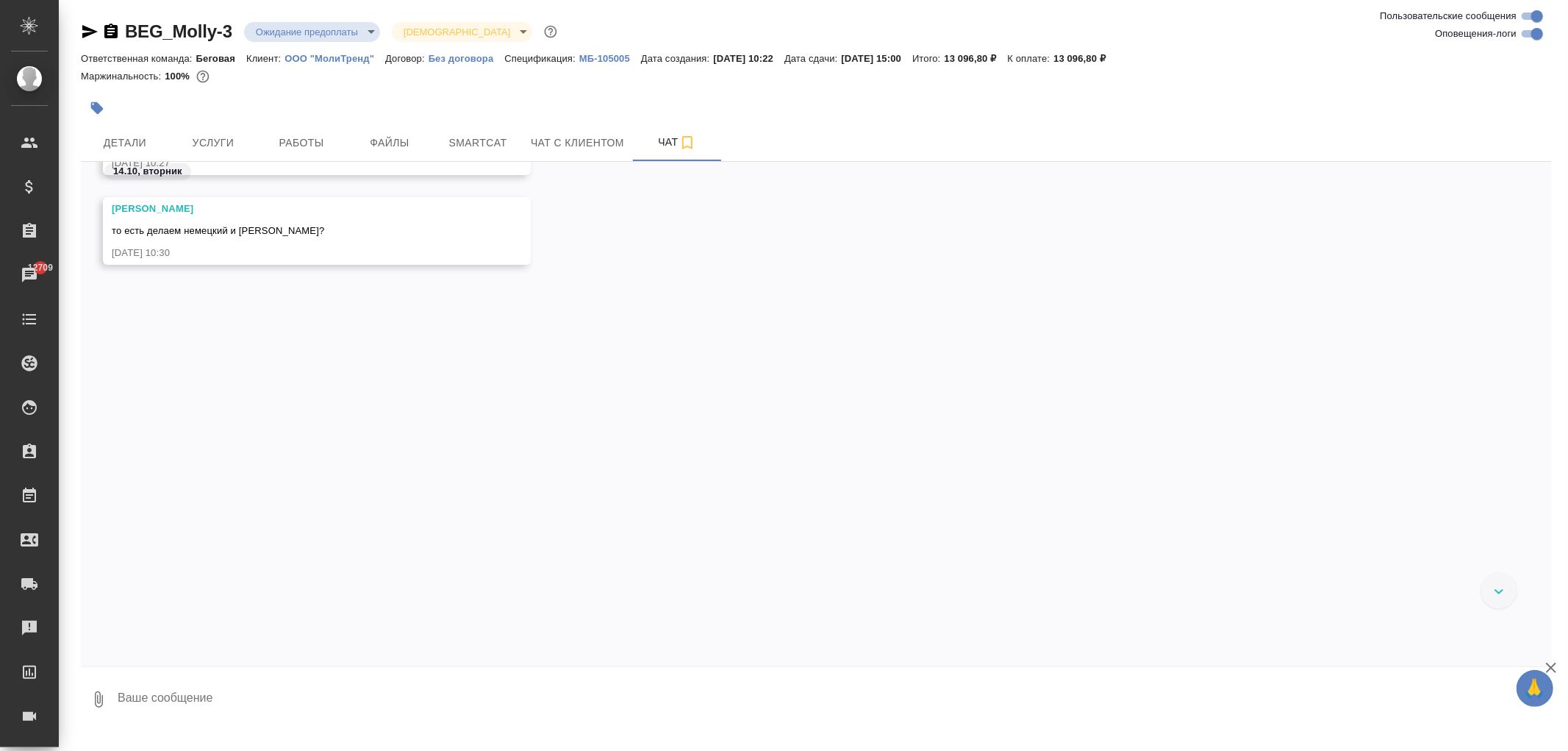
scroll to position [773, 0]
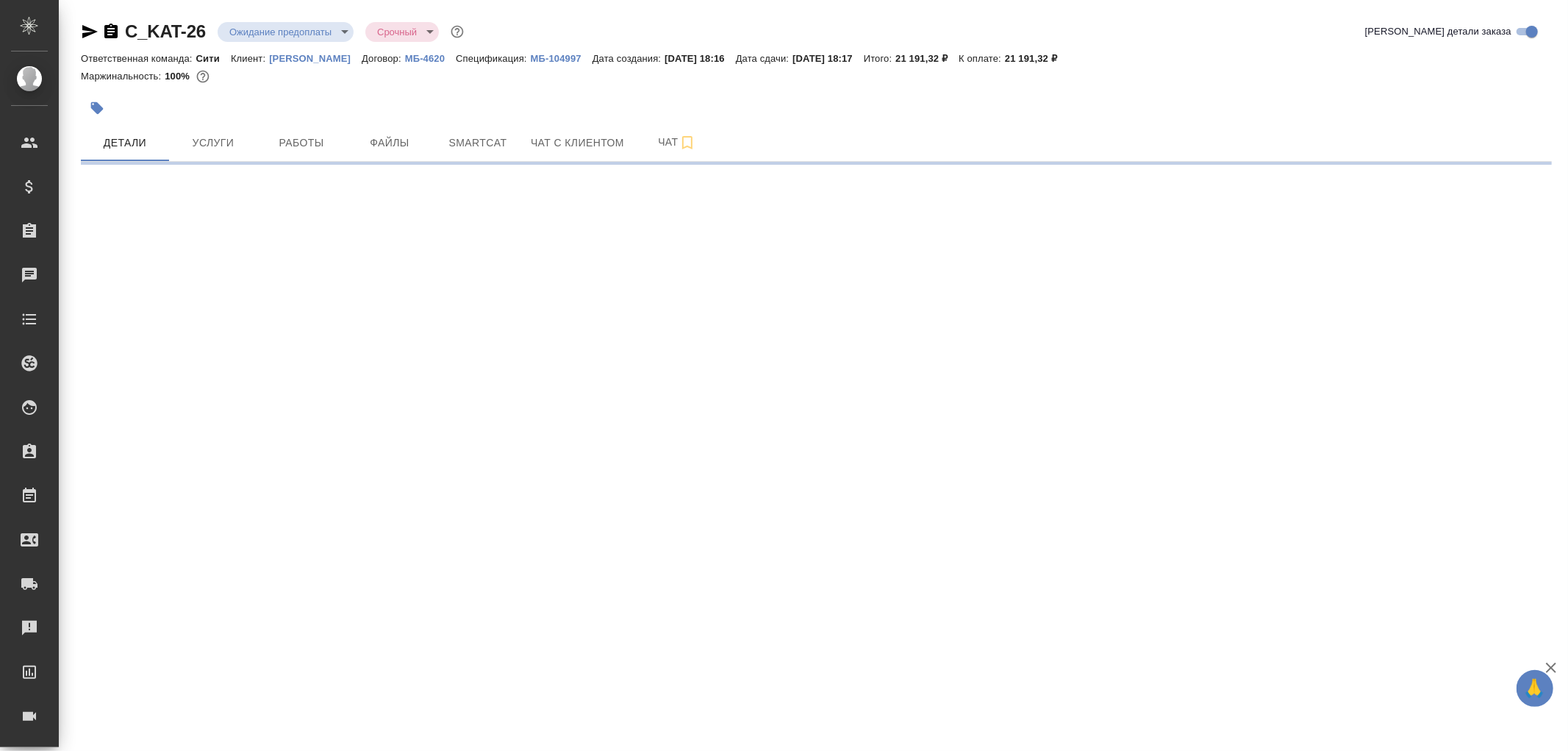
select select "RU"
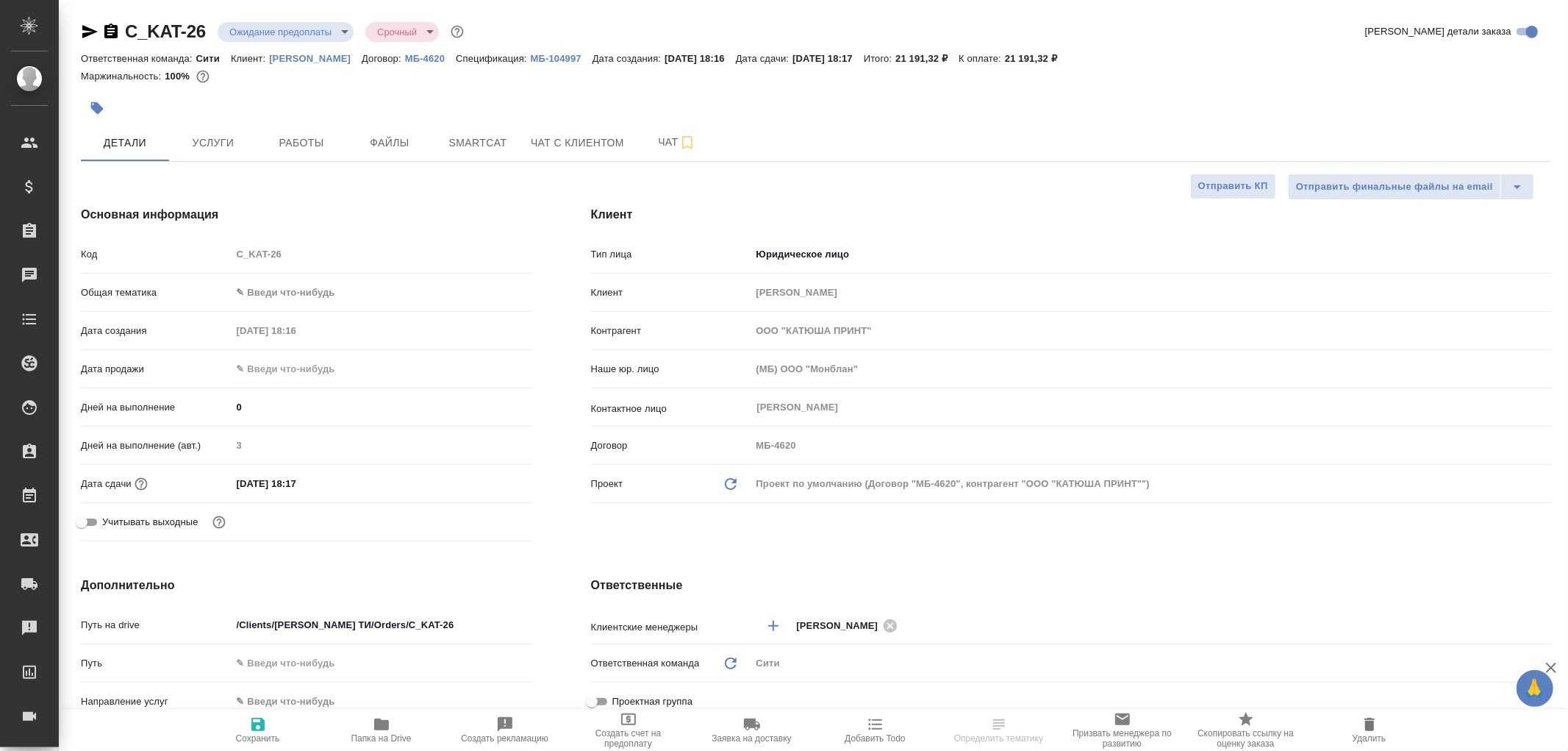
type textarea "x"
click at [537, 56] on p "МБ-104997" at bounding box center [562, 58] width 62 height 11
type textarea "x"
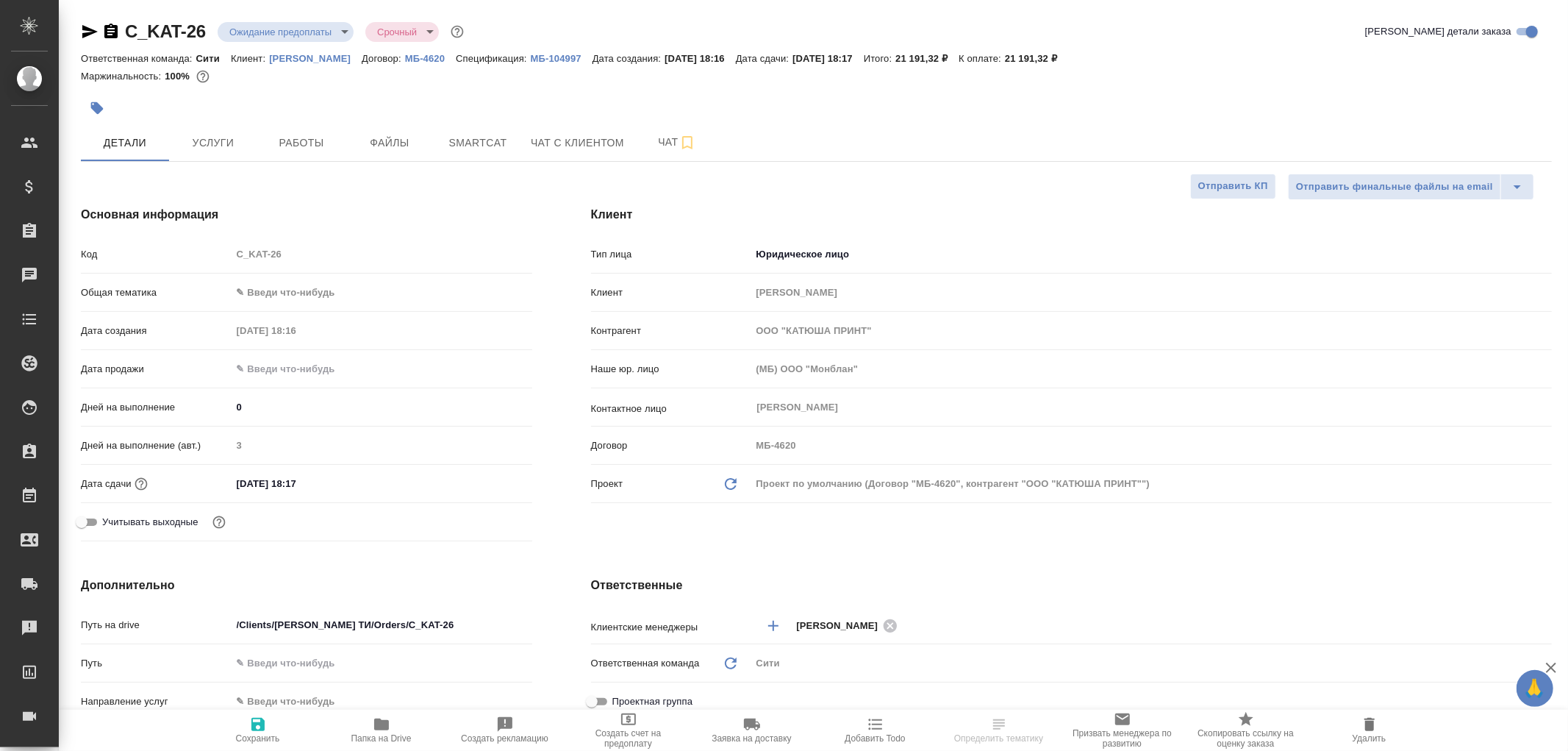
type textarea "x"
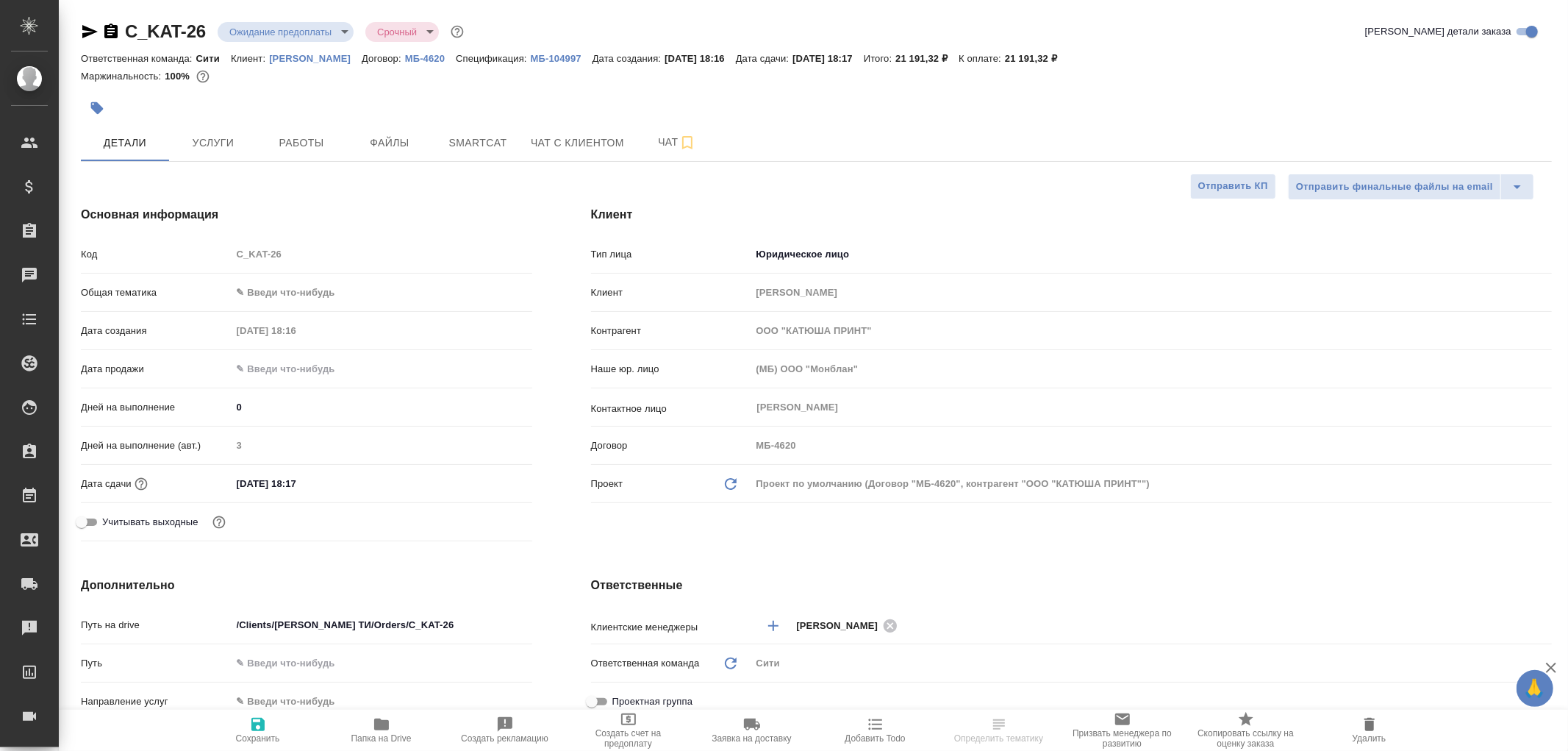
type textarea "x"
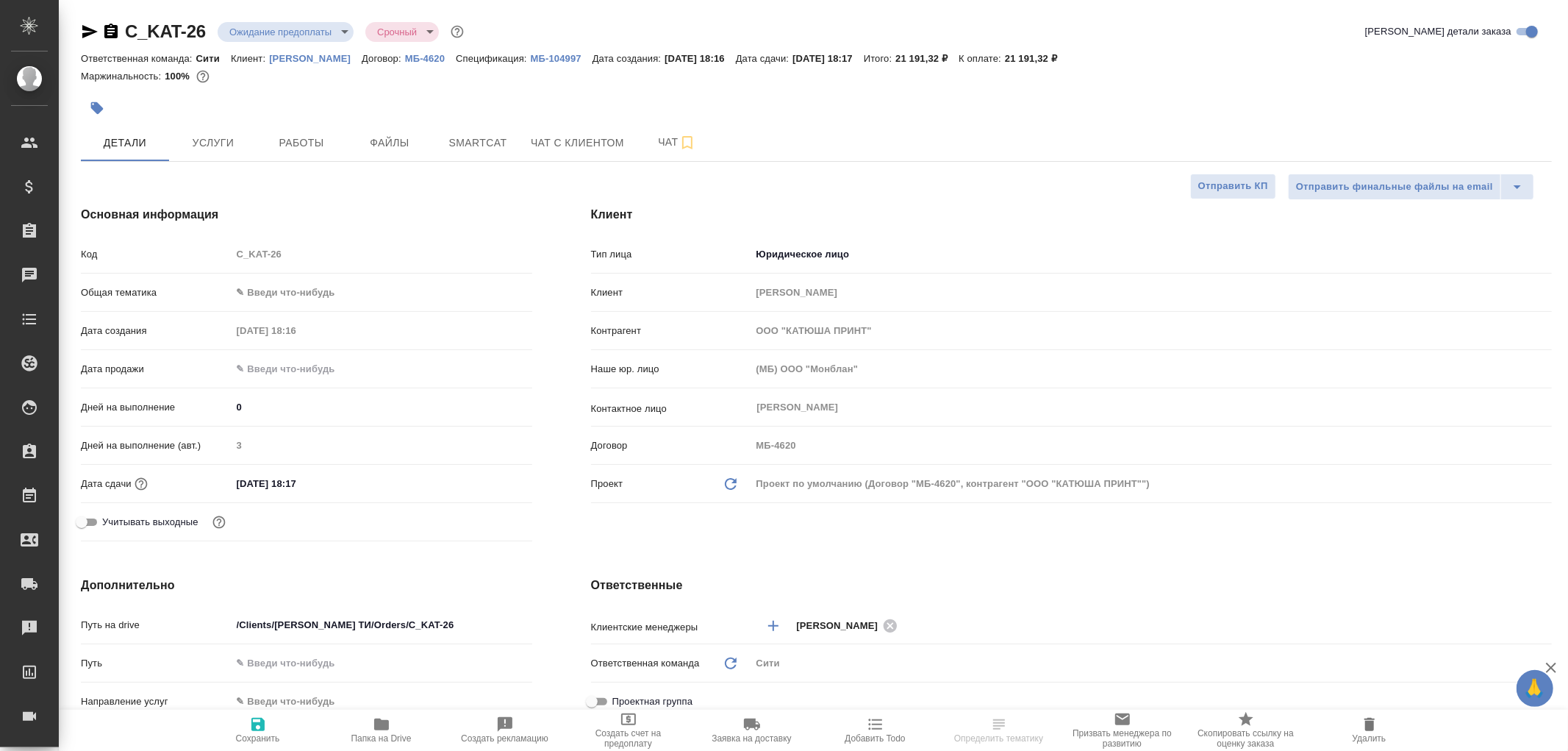
type textarea "x"
select select "RU"
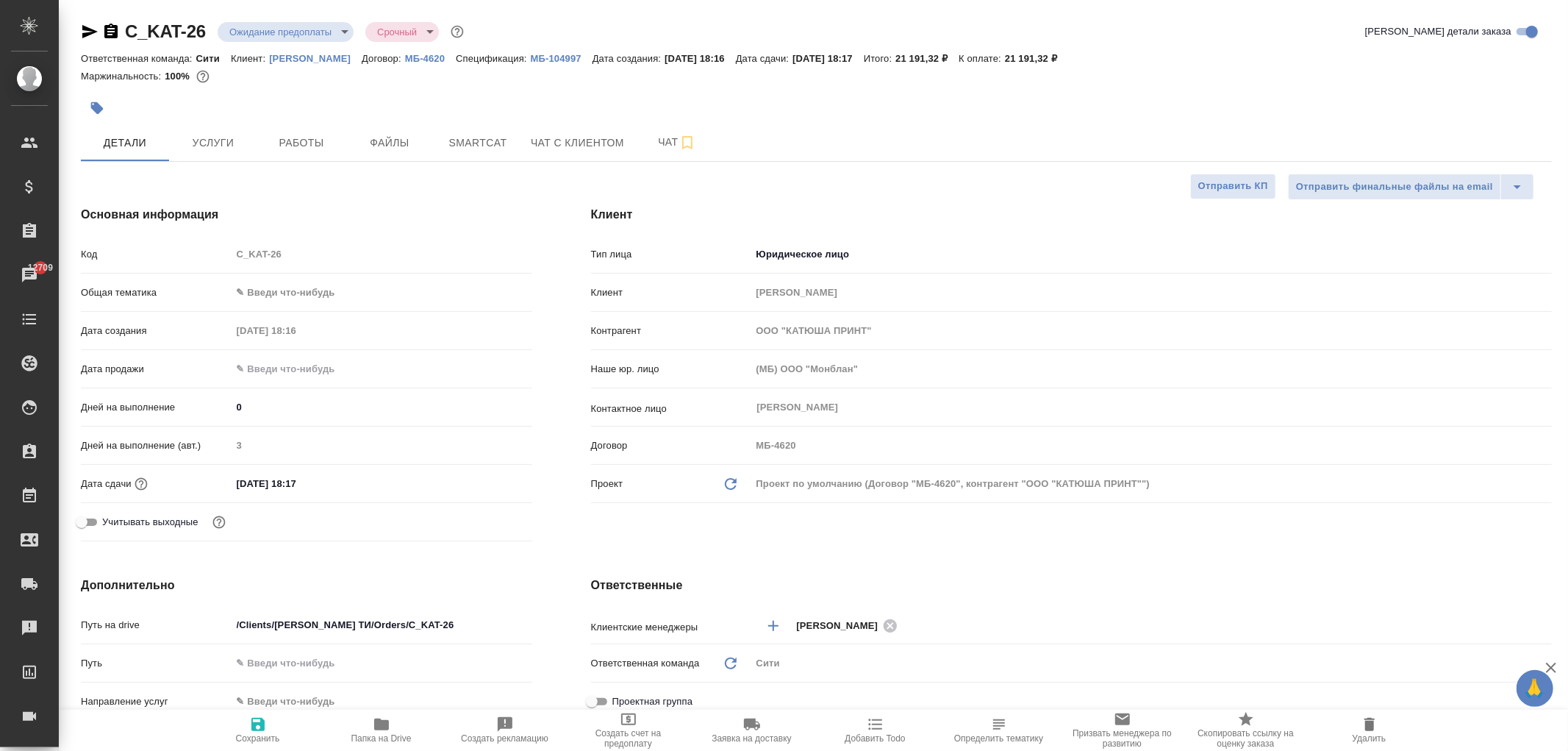
type textarea "x"
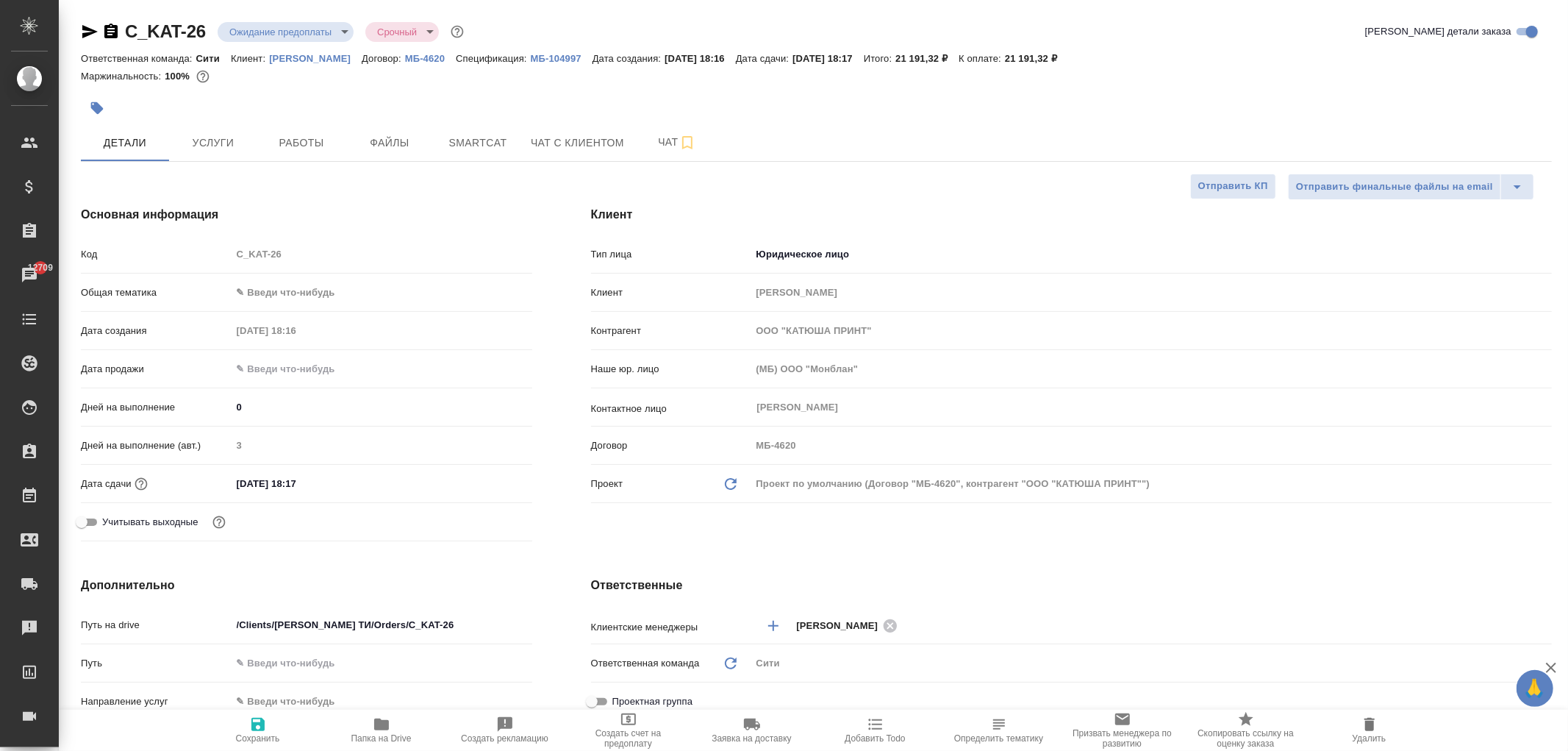
type textarea "x"
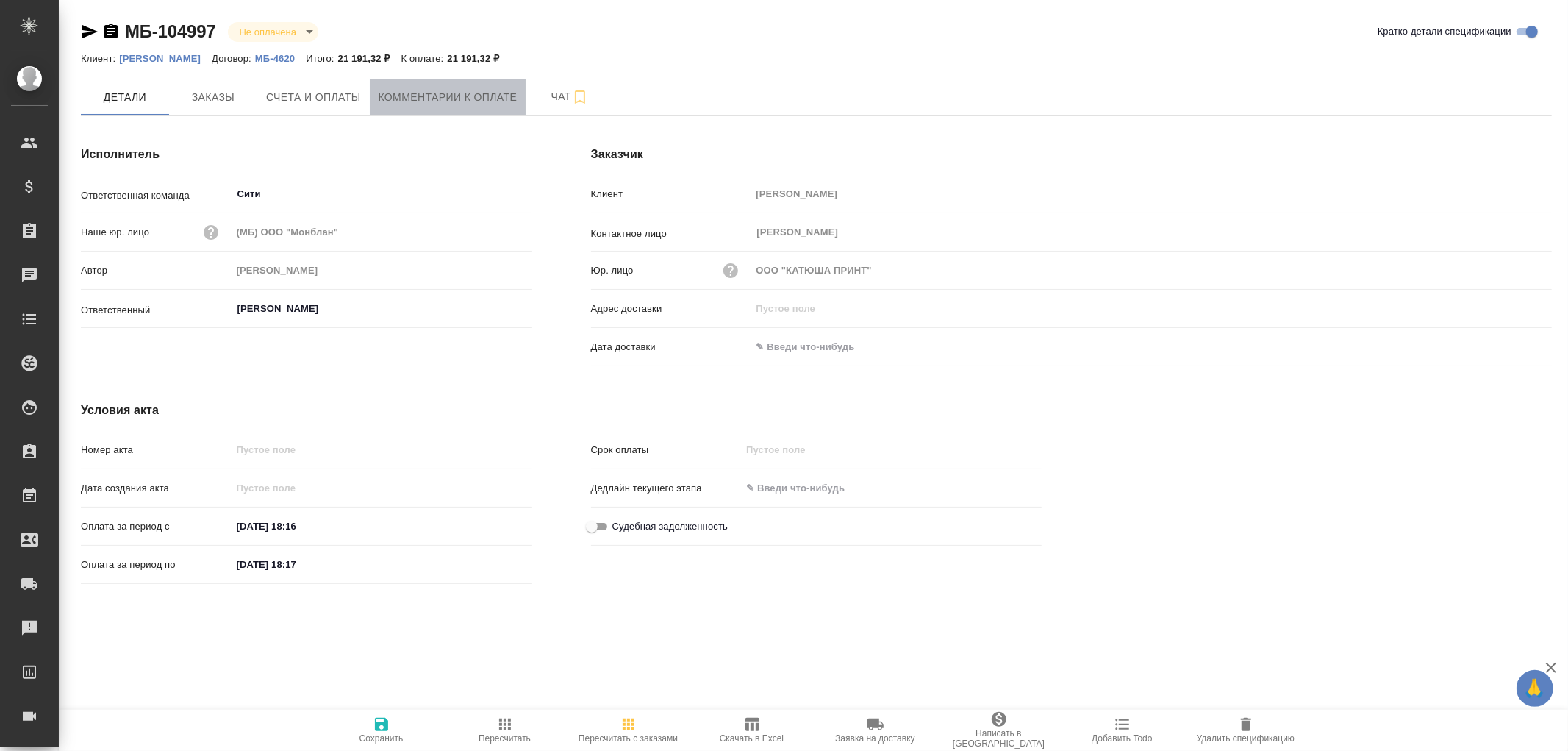
click at [478, 107] on button "Комментарии к оплате" at bounding box center [448, 96] width 157 height 37
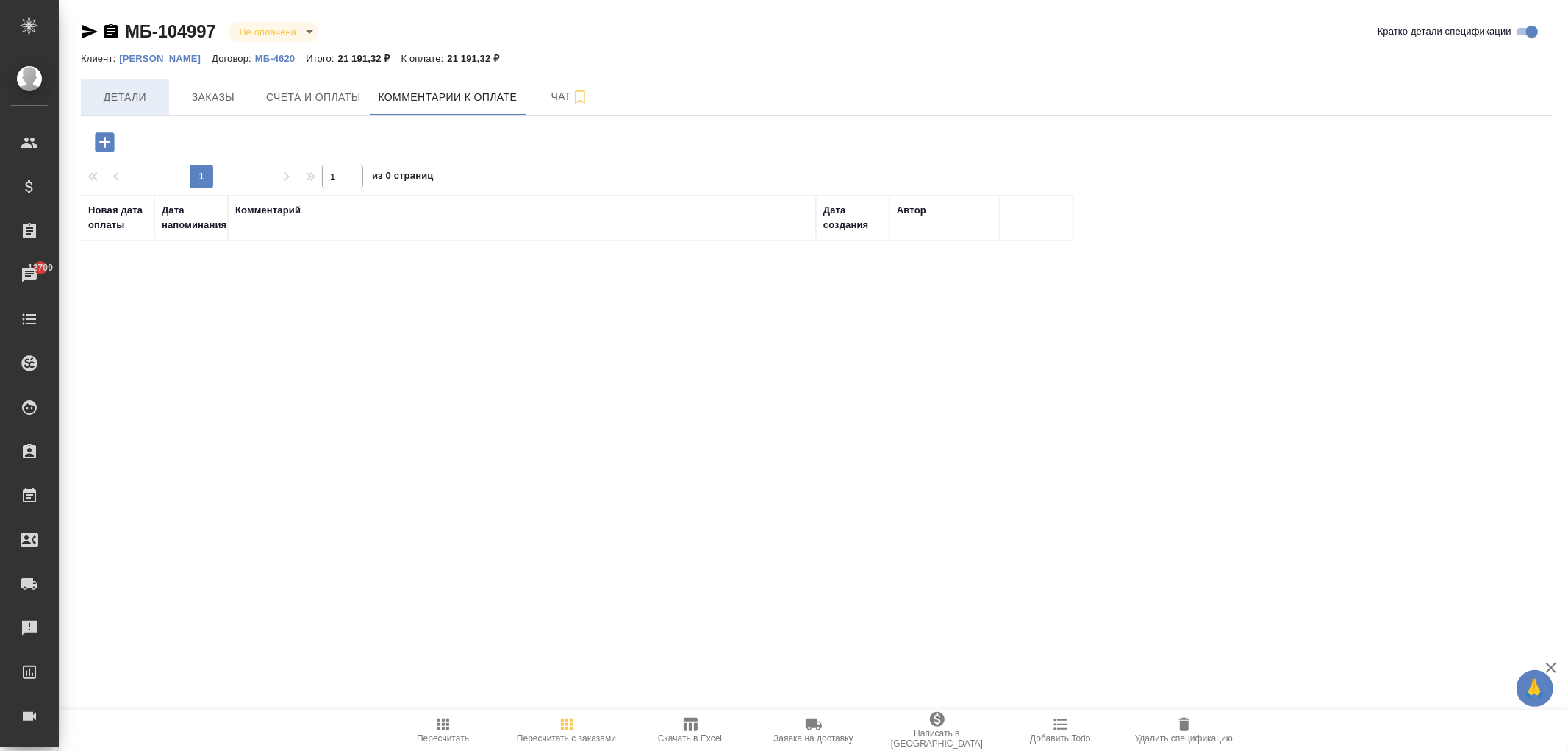
click at [115, 107] on button "Детали" at bounding box center [125, 96] width 89 height 37
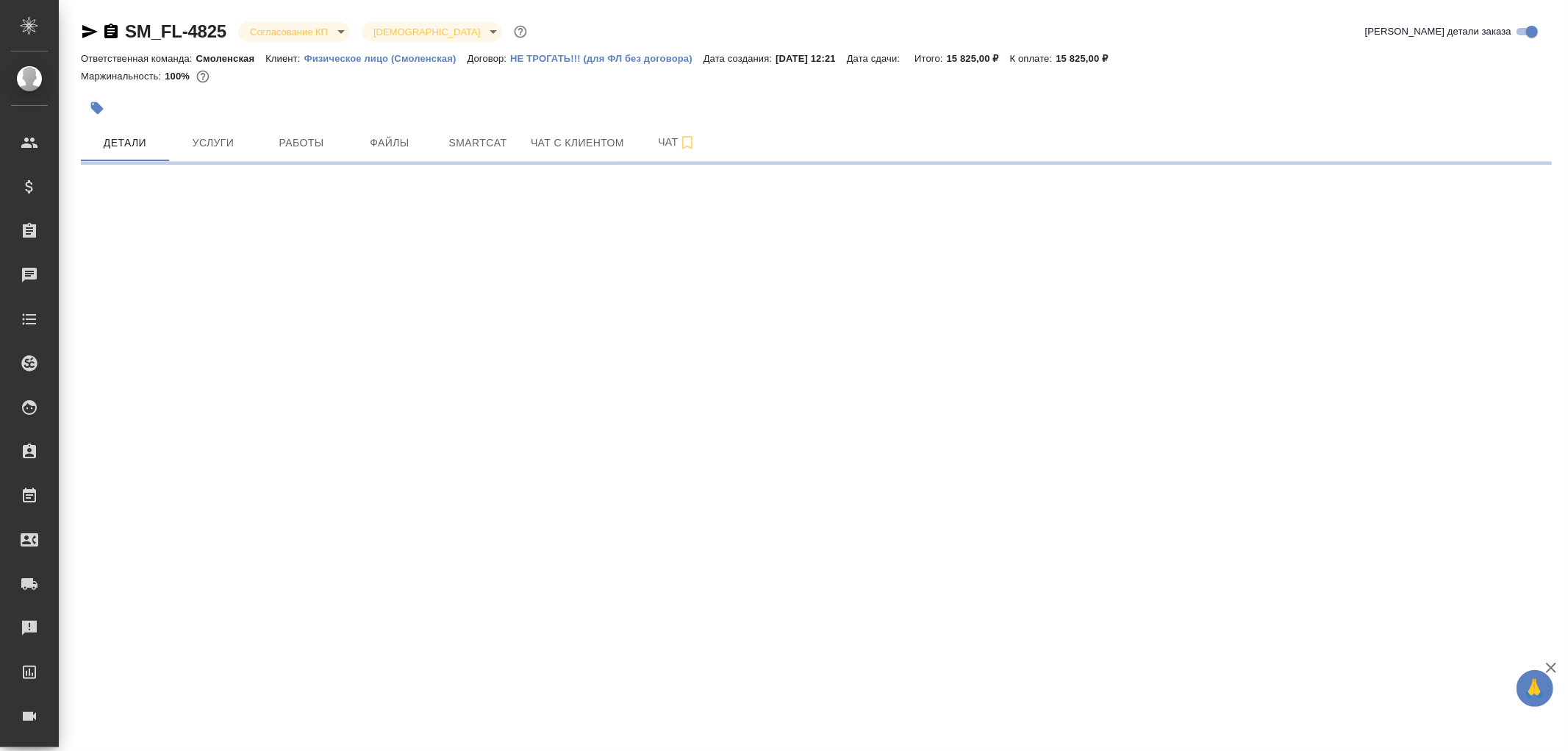
select select "RU"
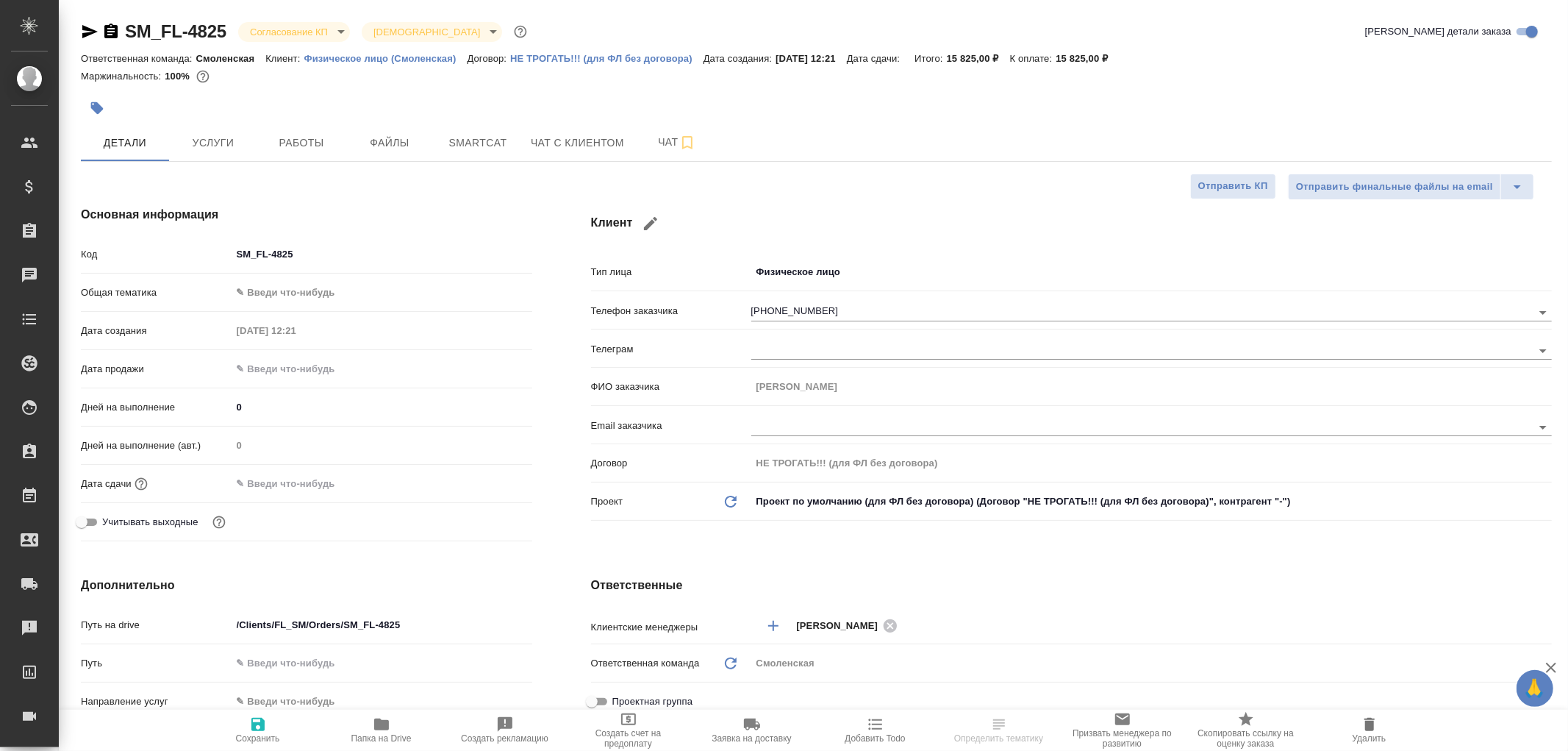
type textarea "x"
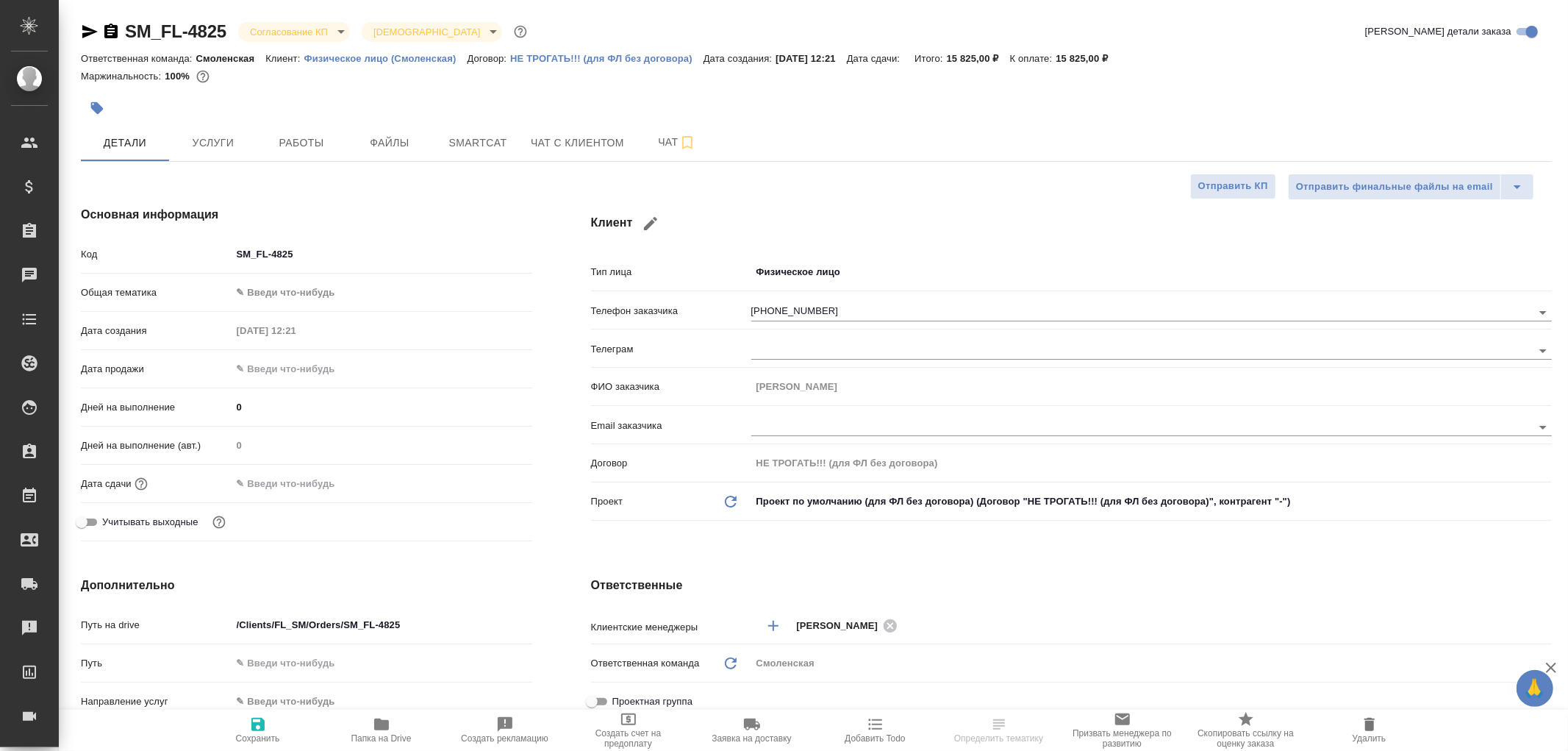
type textarea "x"
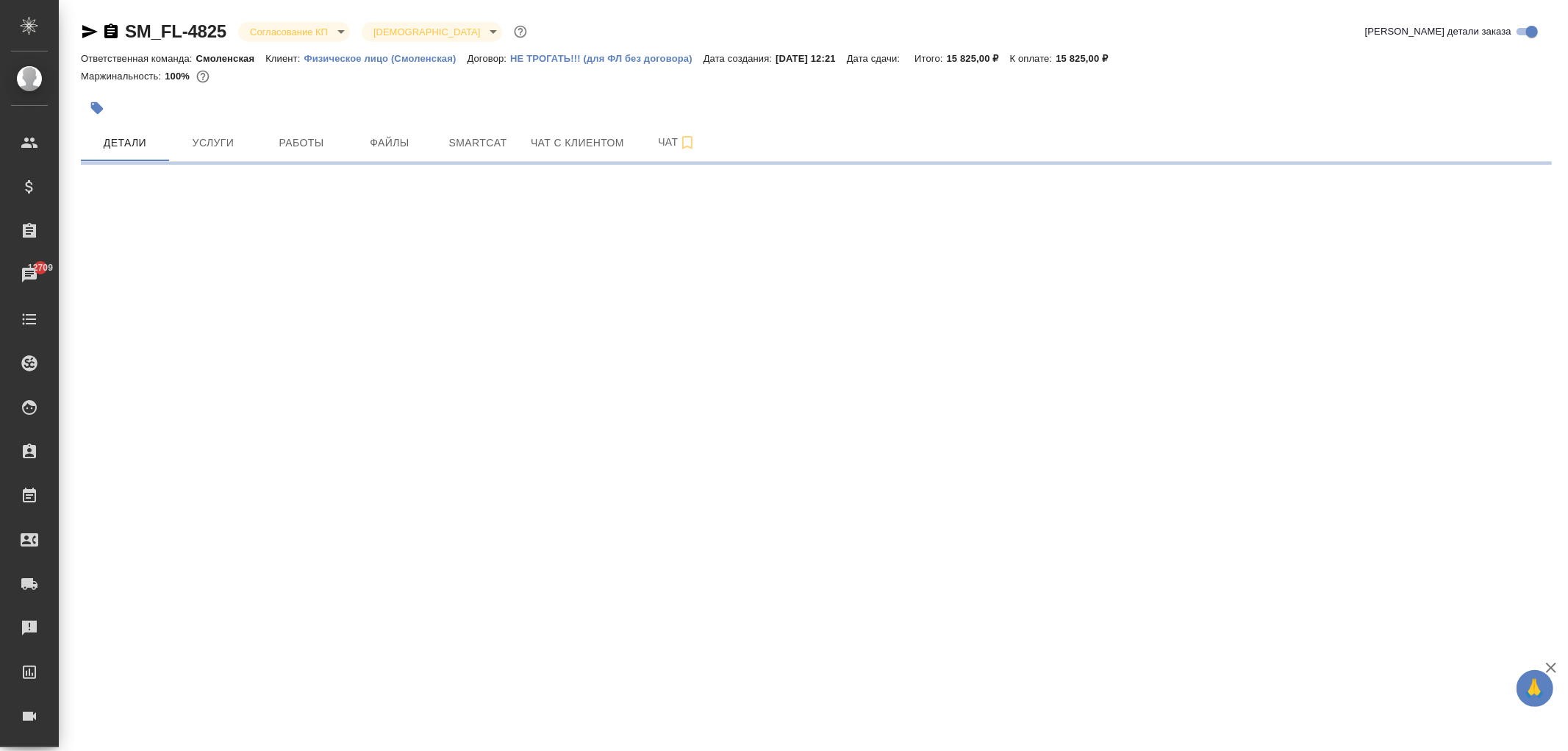
select select "RU"
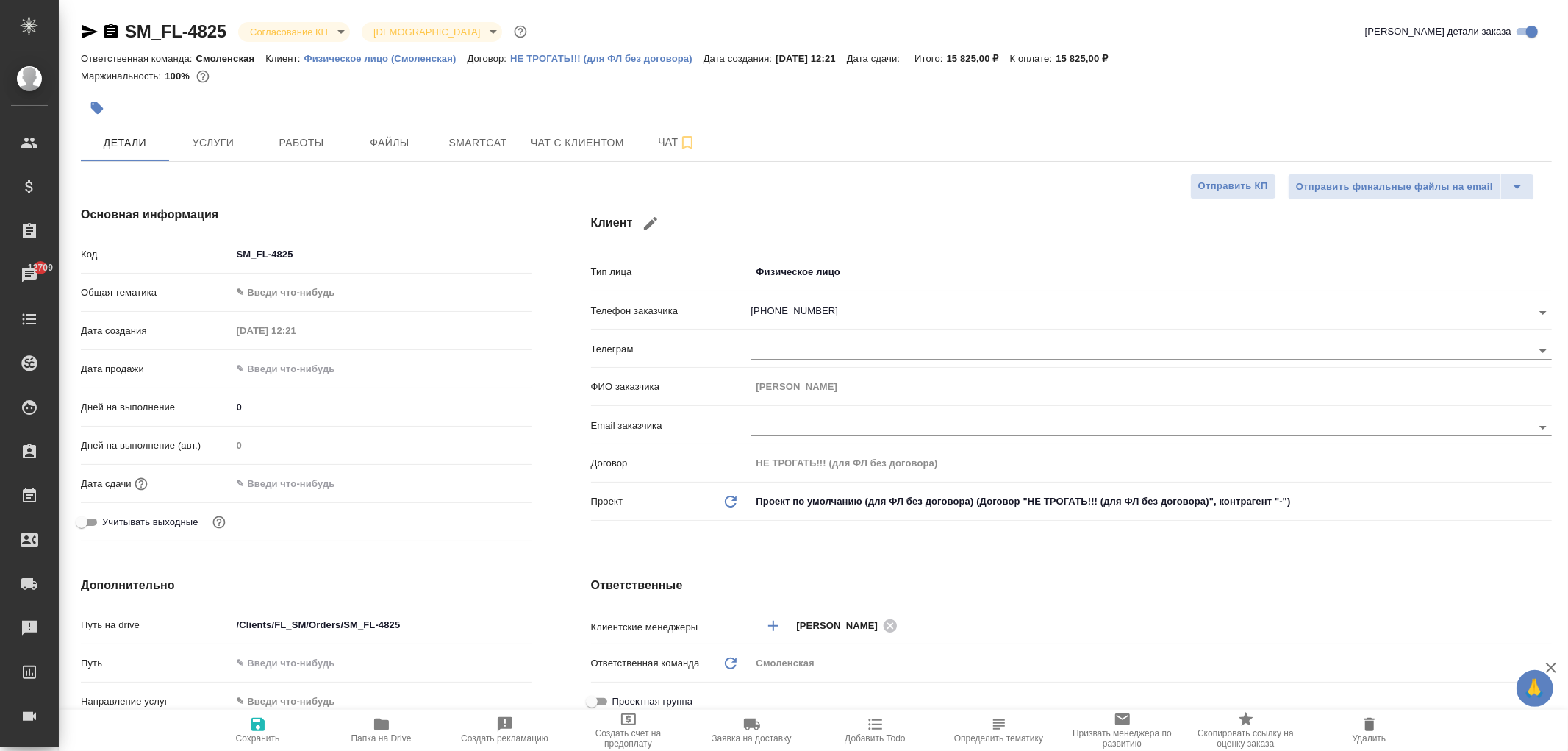
type textarea "x"
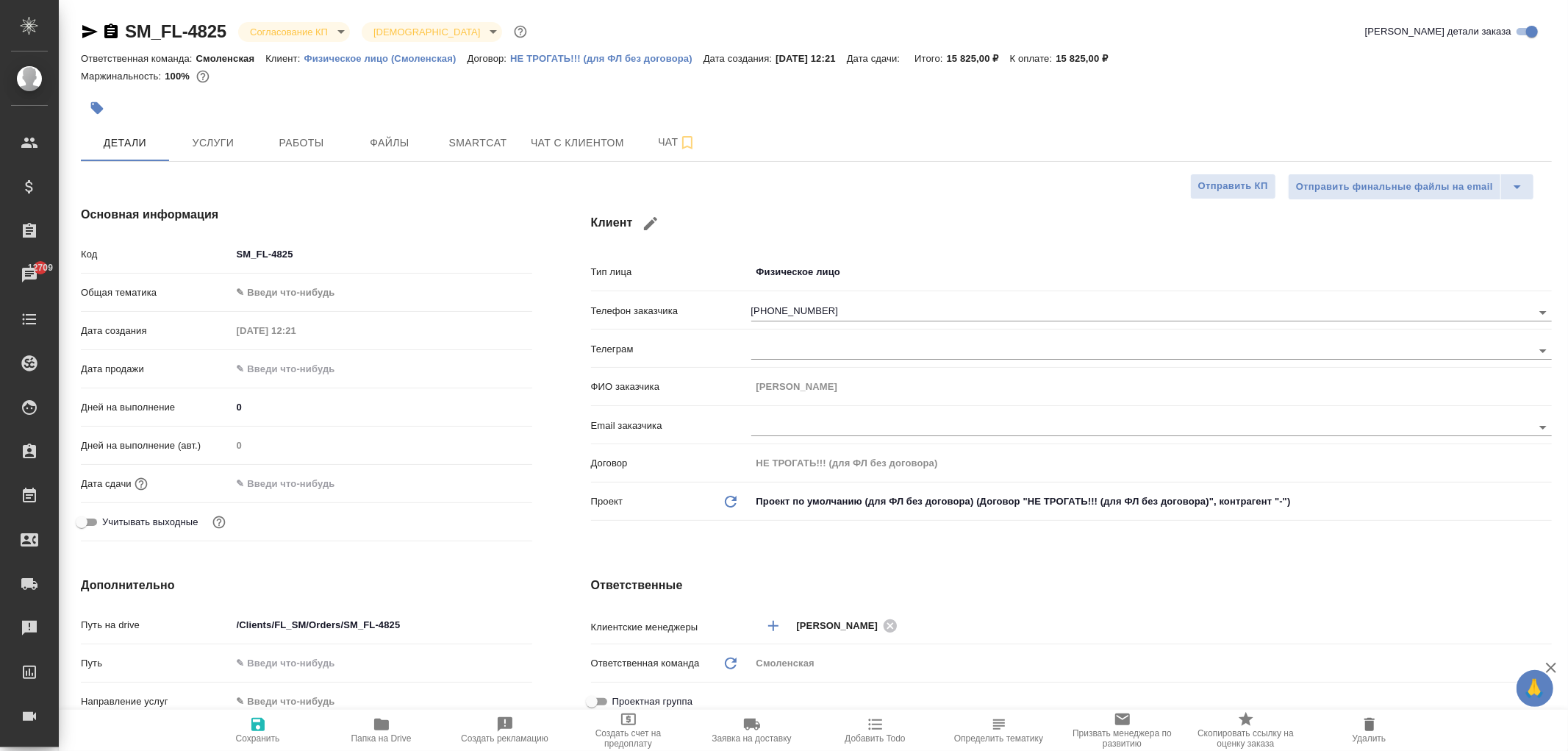
type textarea "x"
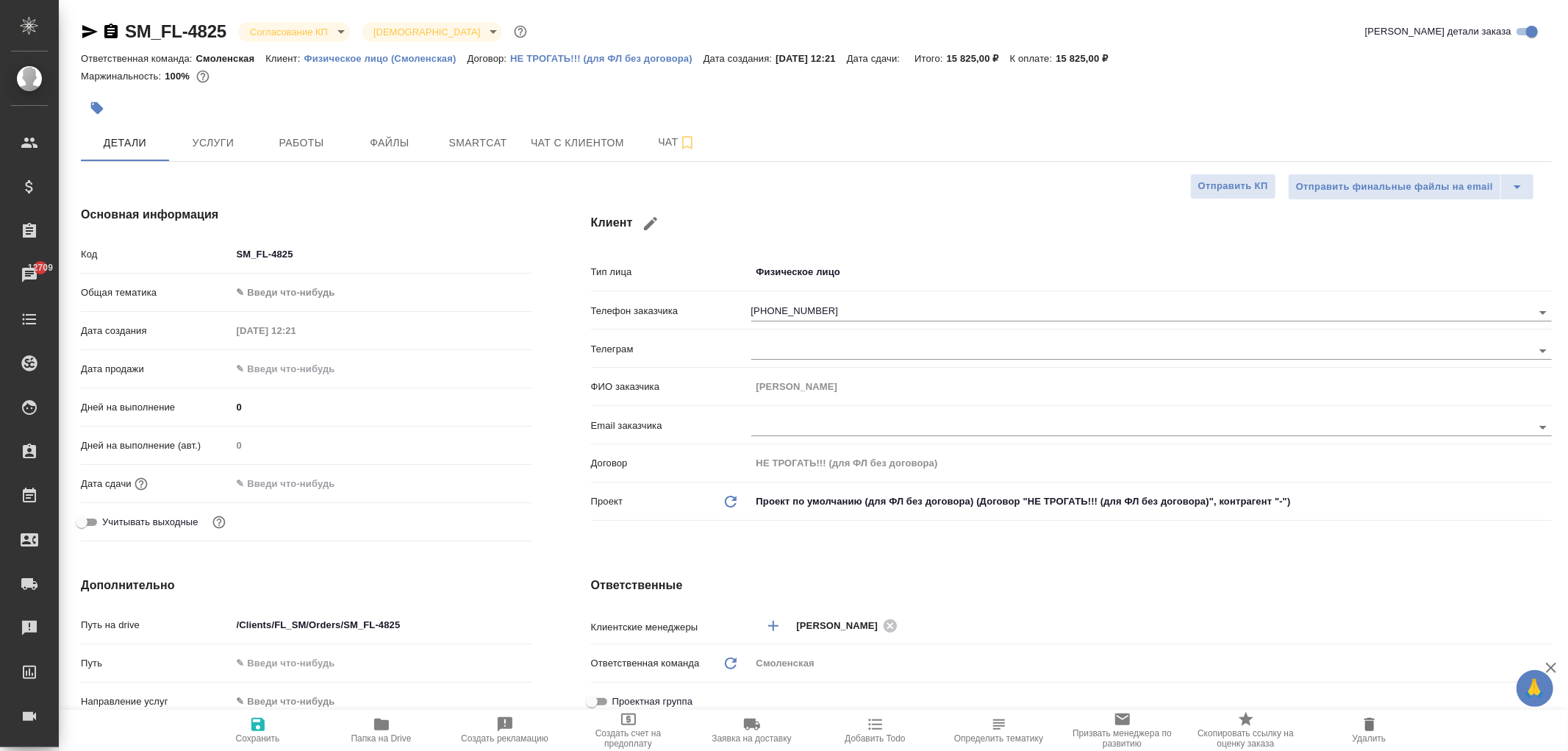
type textarea "x"
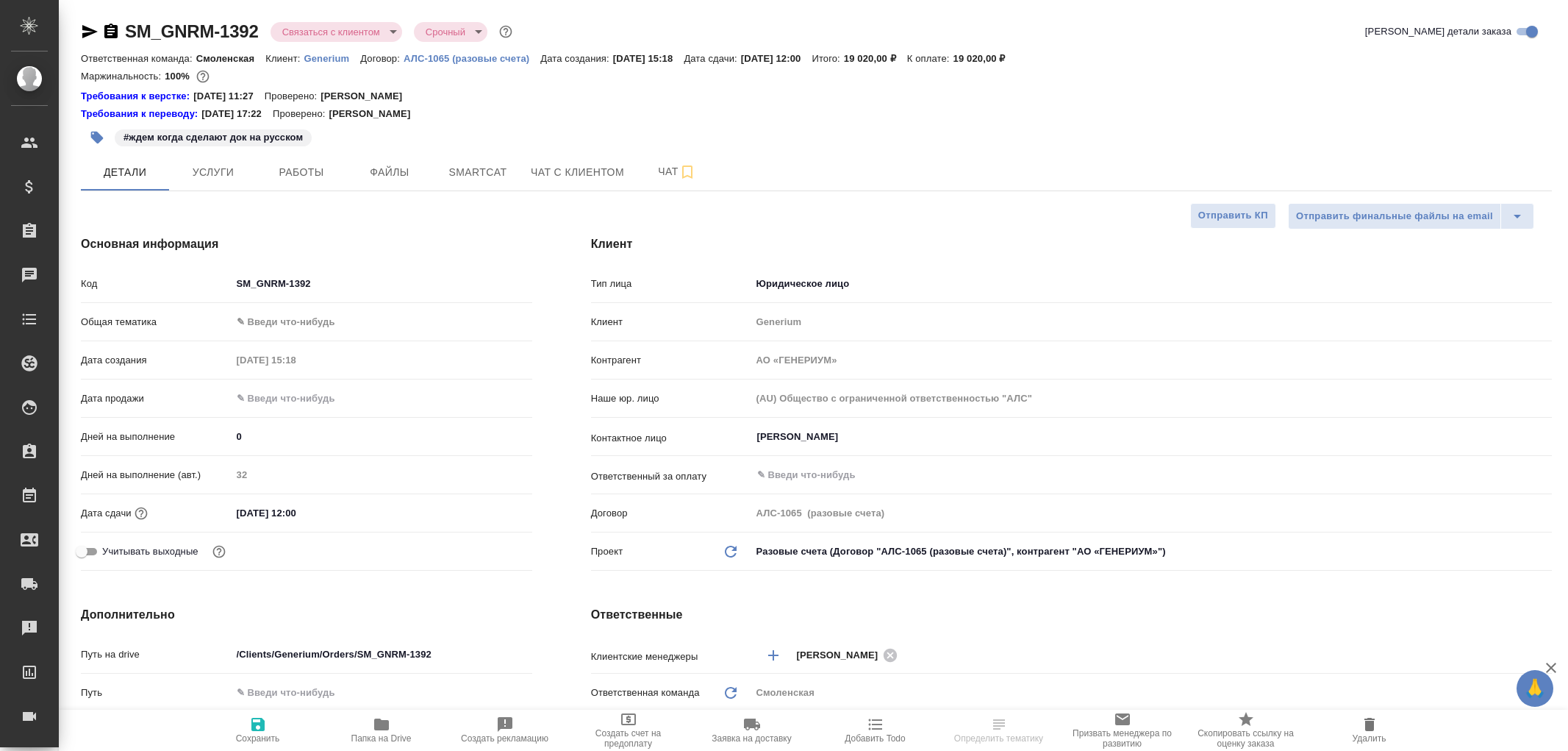
select select "RU"
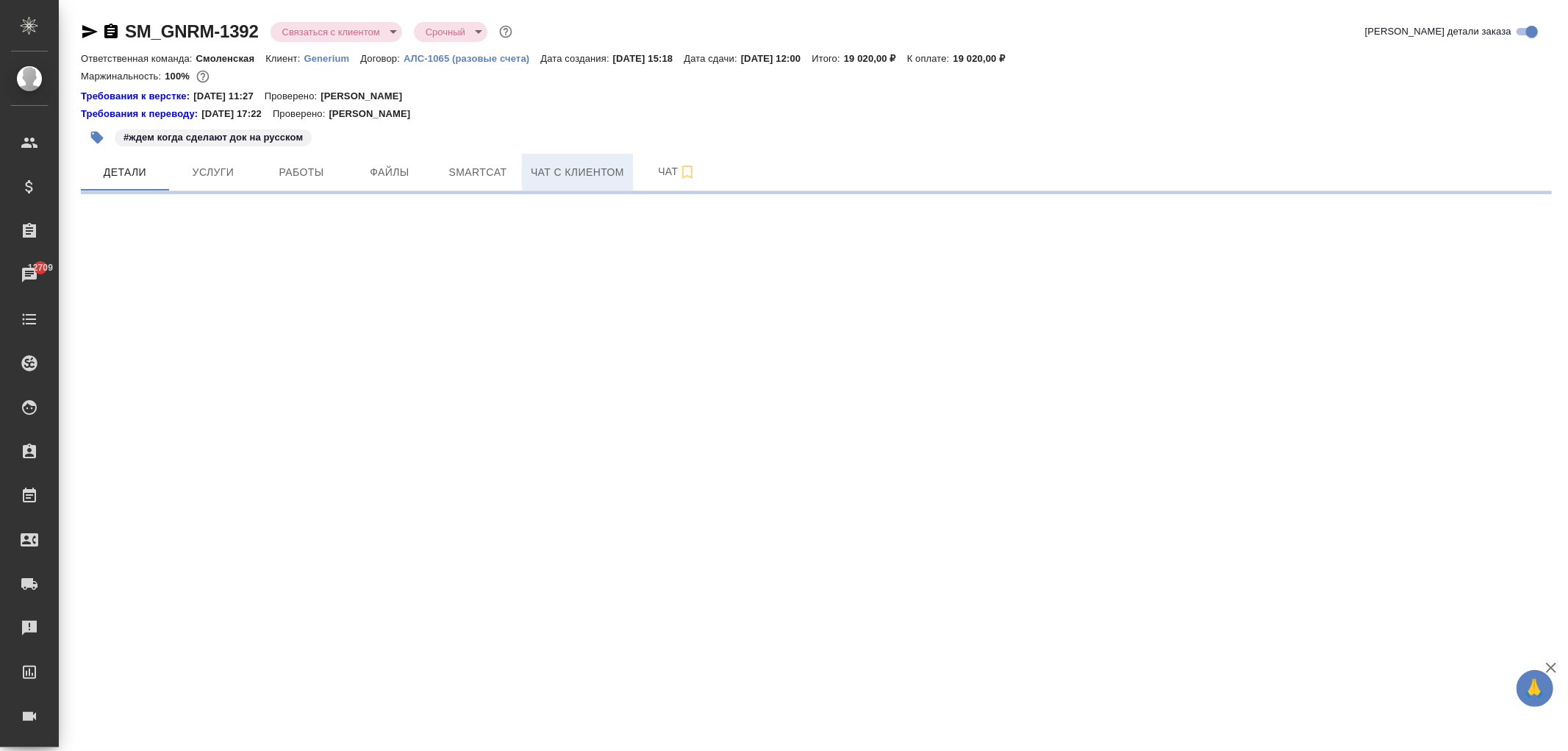
select select "RU"
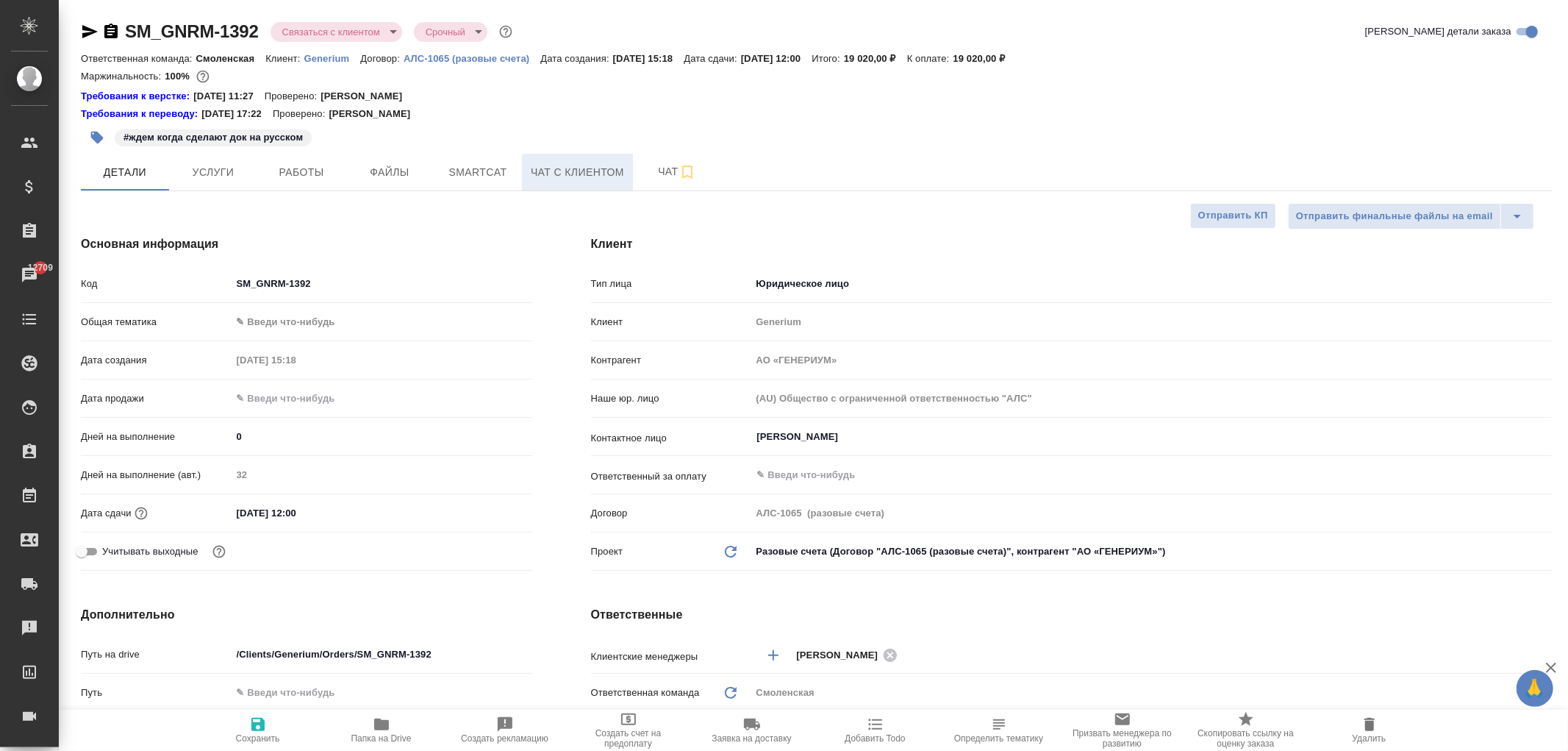
type textarea "x"
click at [563, 169] on span "Чат с клиентом" at bounding box center [577, 172] width 94 height 18
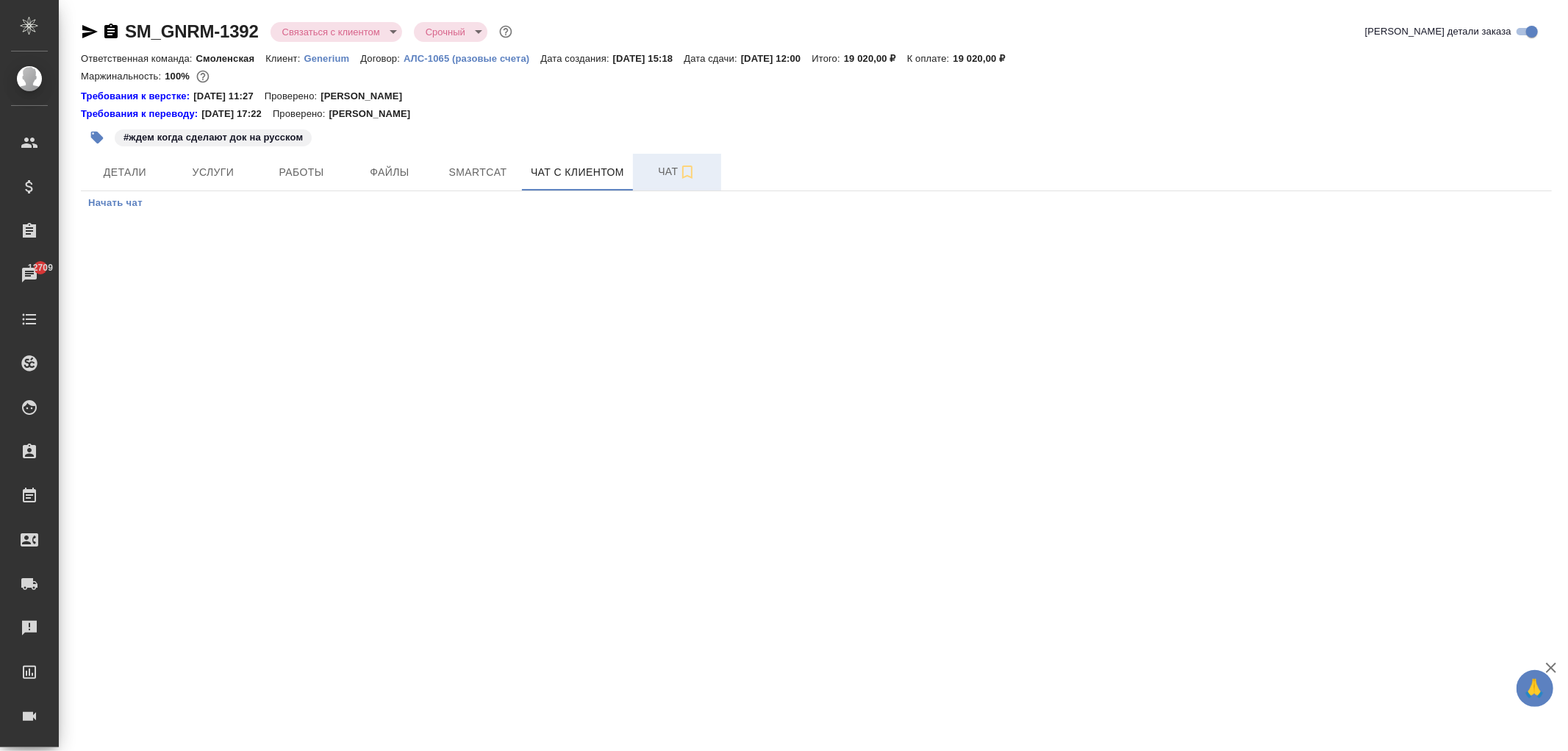
click at [657, 180] on span "Чат" at bounding box center [677, 171] width 71 height 18
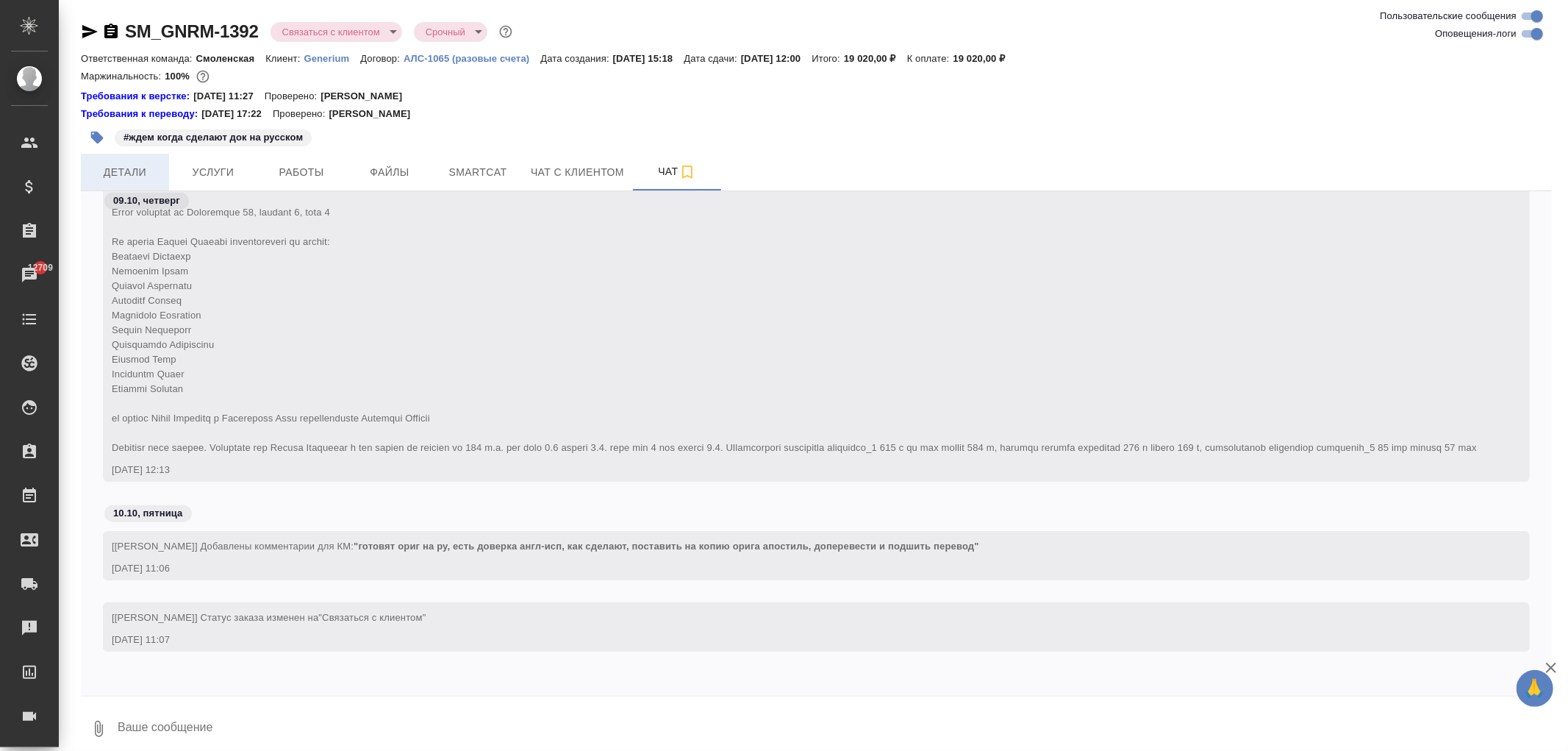
click at [137, 169] on span "Детали" at bounding box center [125, 172] width 71 height 18
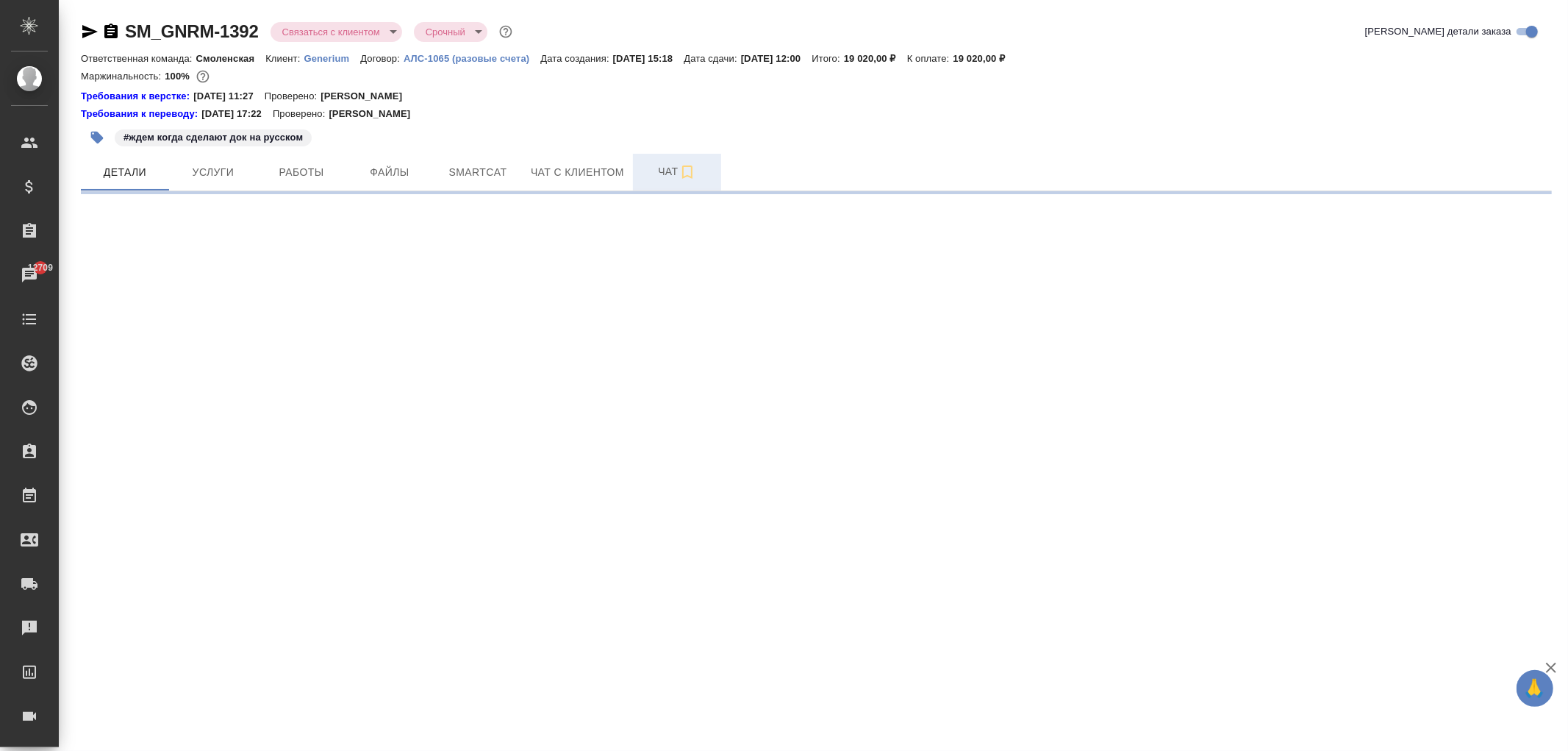
select select "RU"
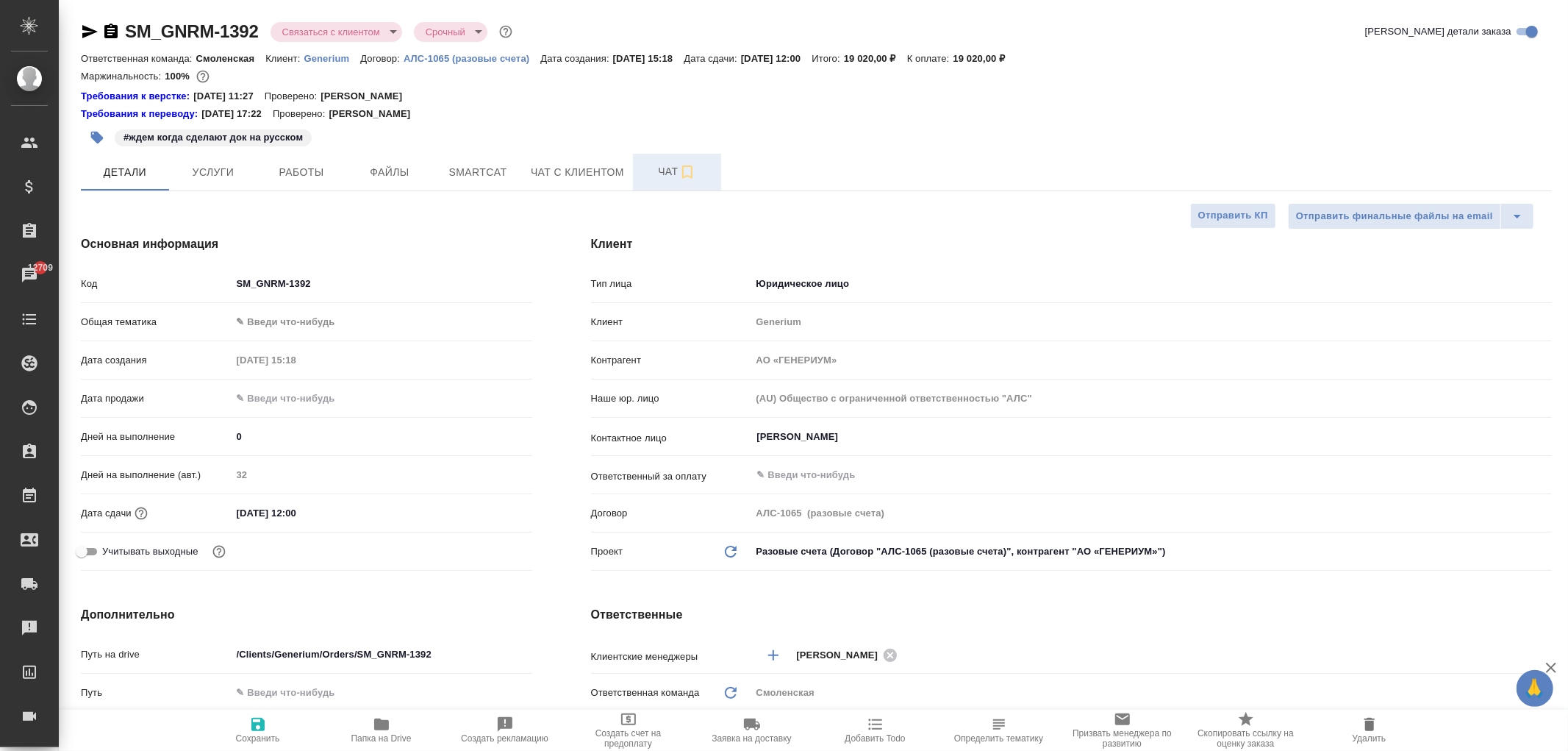
type textarea "x"
click at [655, 179] on span "Чат" at bounding box center [677, 171] width 71 height 18
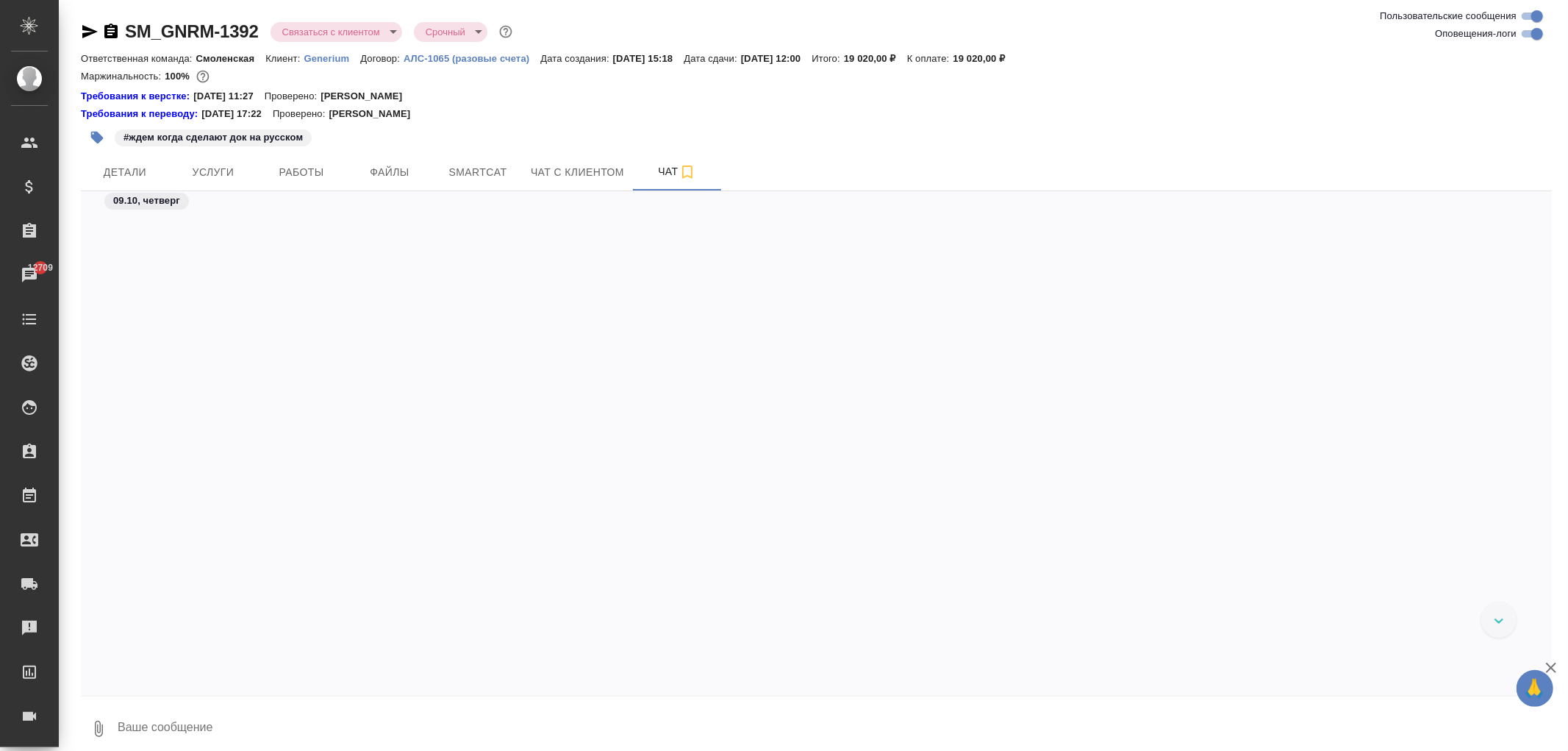
scroll to position [1208, 0]
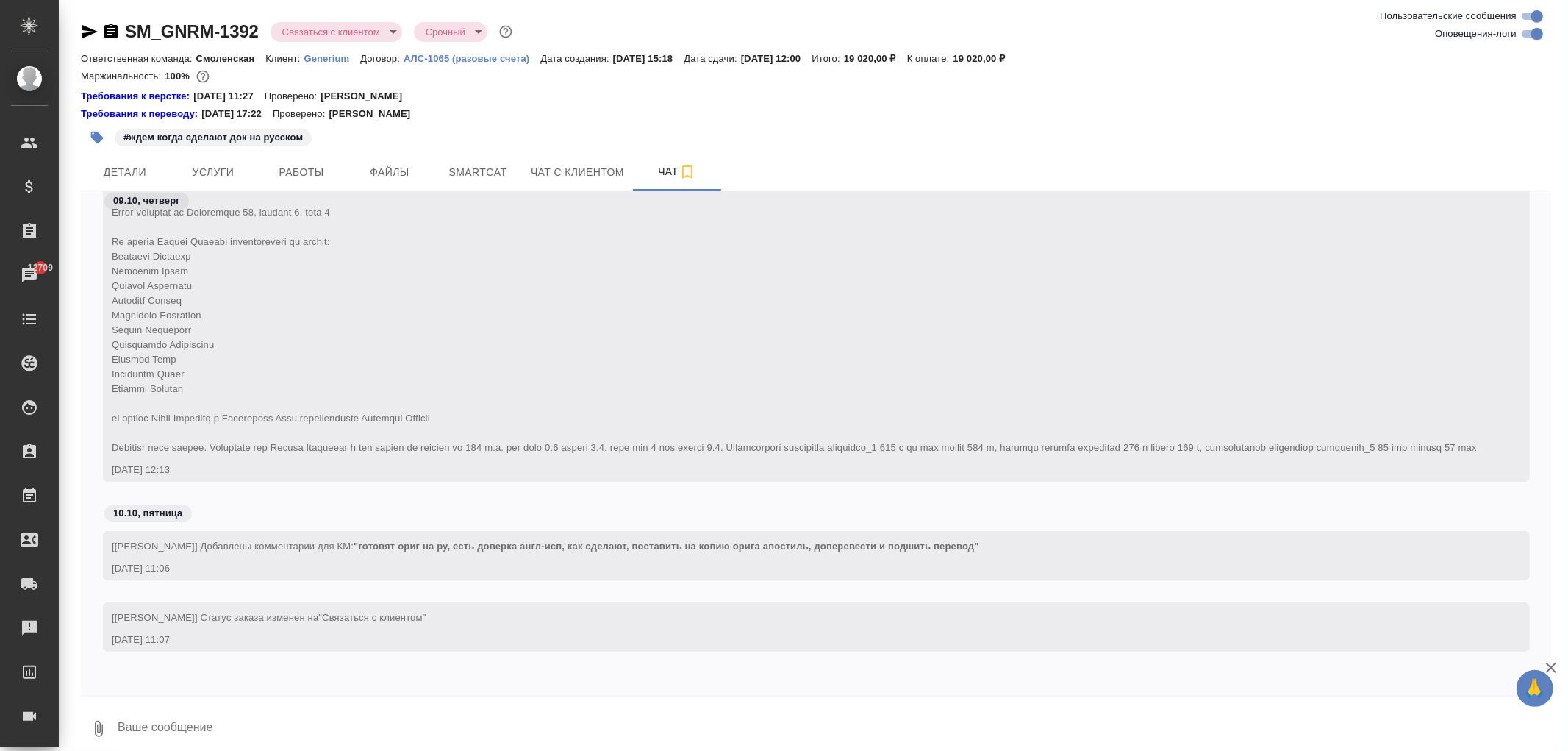
click at [759, 175] on div "Детали Услуги Работы Файлы Smartcat Чат с клиентом Чат" at bounding box center [816, 172] width 1471 height 37
click at [167, 165] on button "Детали" at bounding box center [125, 172] width 89 height 37
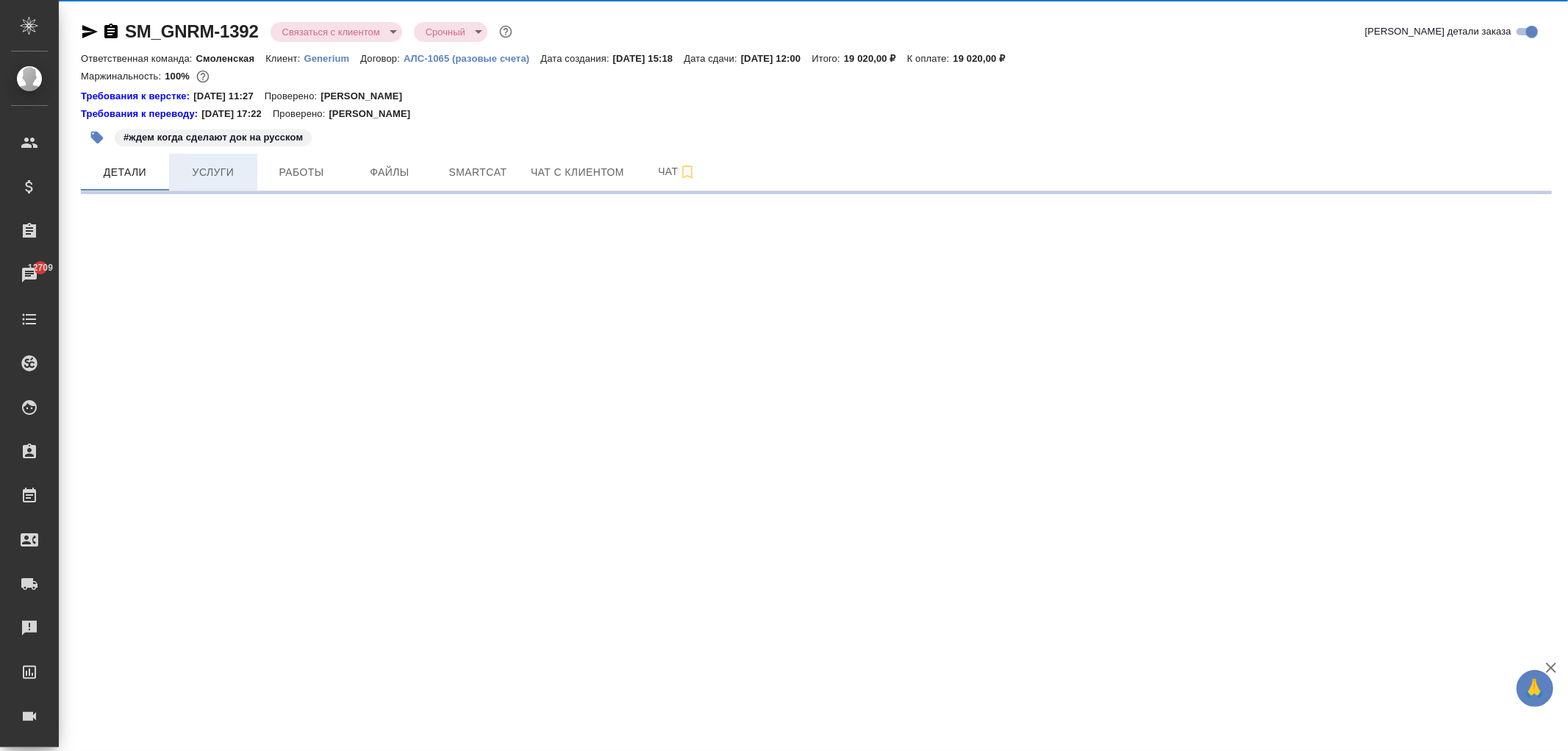
select select "RU"
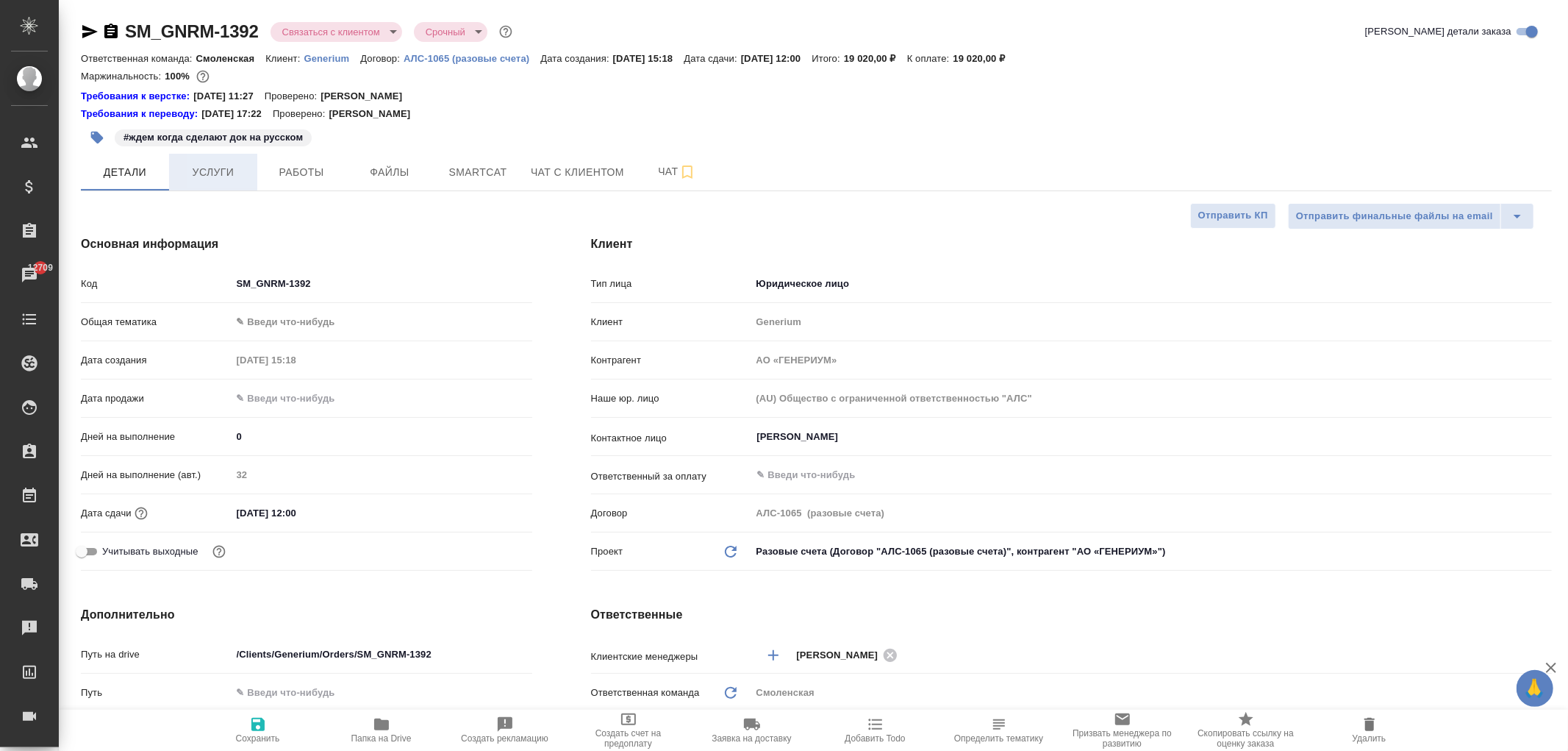
type textarea "x"
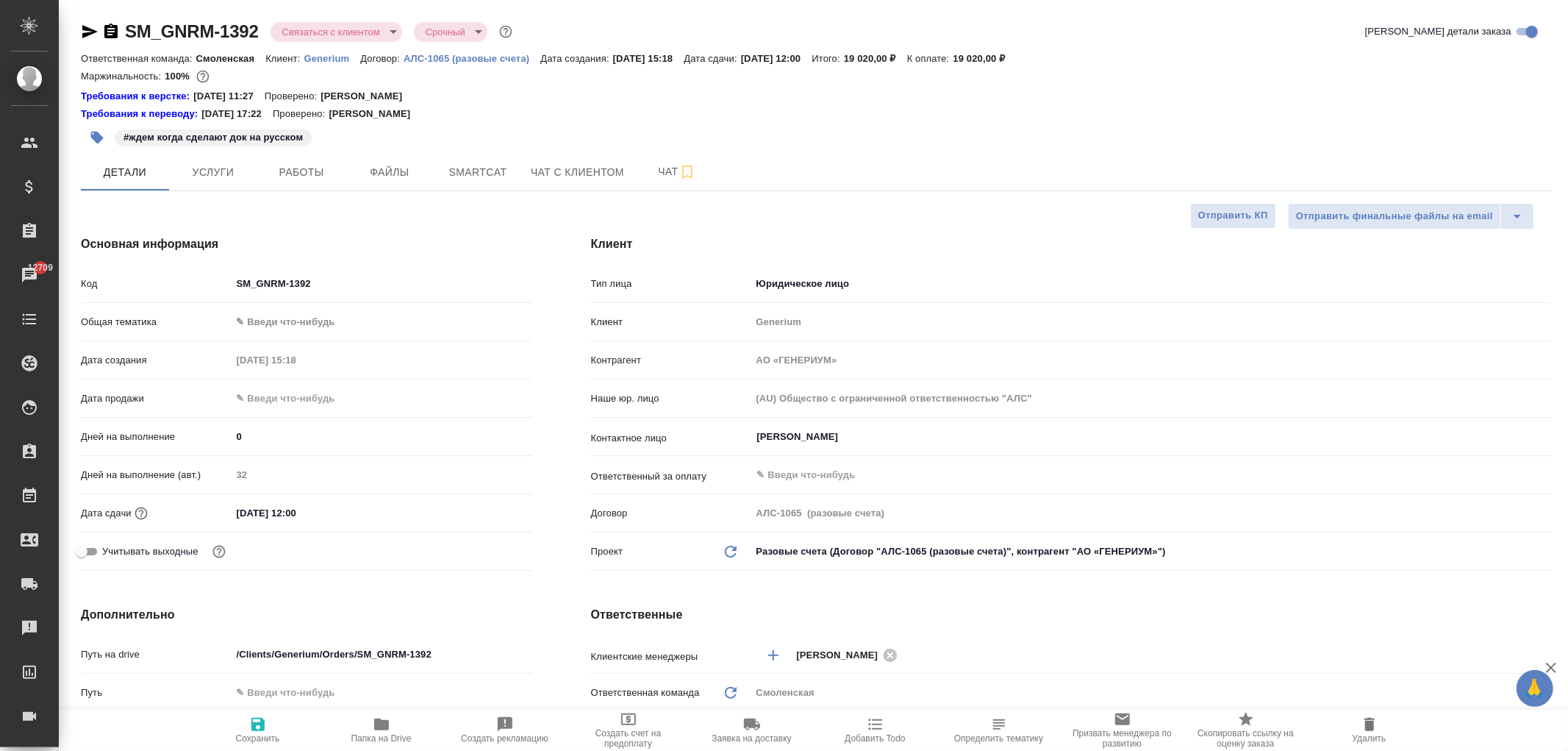
type textarea "x"
drag, startPoint x: 1251, startPoint y: 53, endPoint x: 1149, endPoint y: 114, distance: 118.8
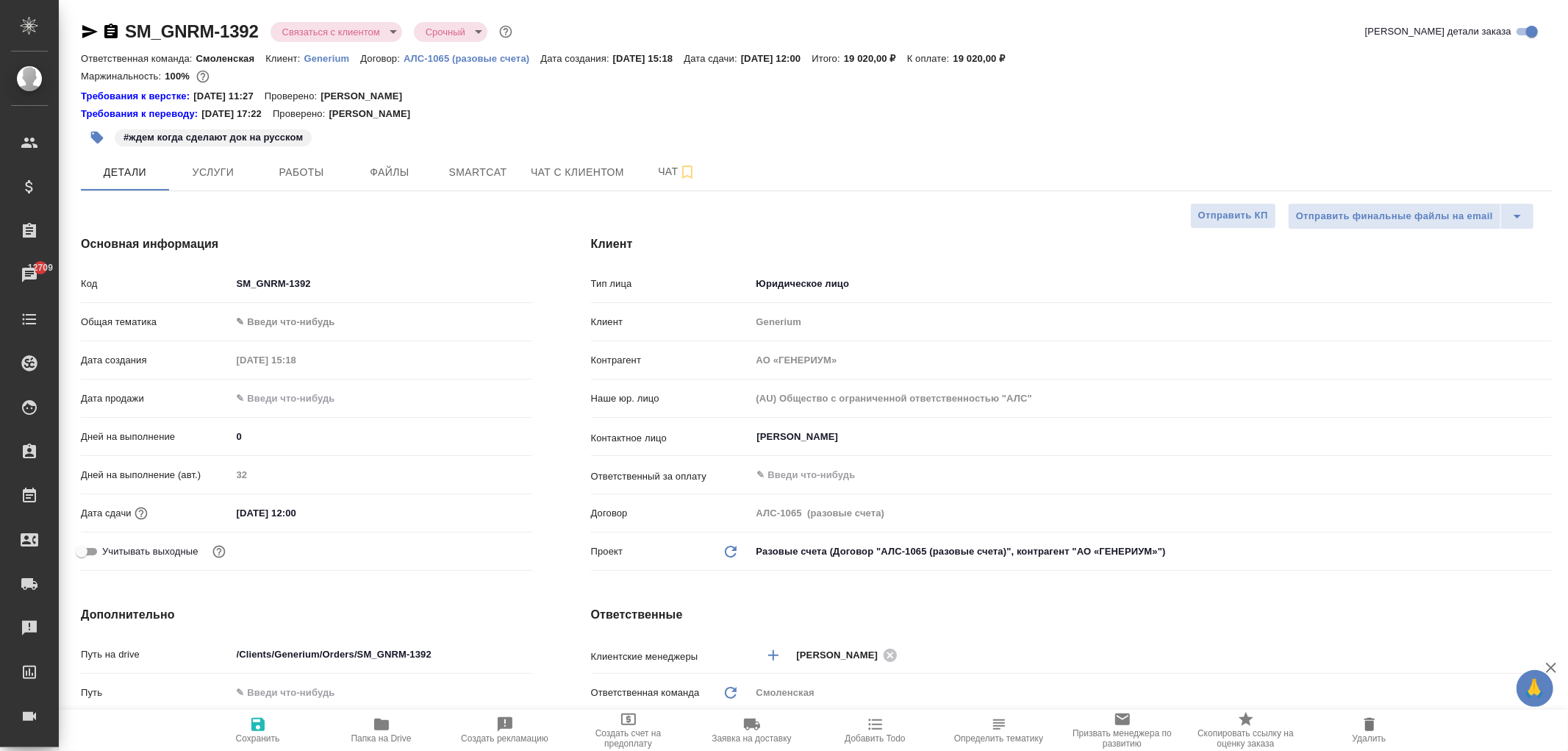
click at [1251, 53] on div "Ответственная команда: Смоленская Клиент: Generium Договор: АЛС-1065 (разовые с…" at bounding box center [816, 58] width 1471 height 18
type textarea "x"
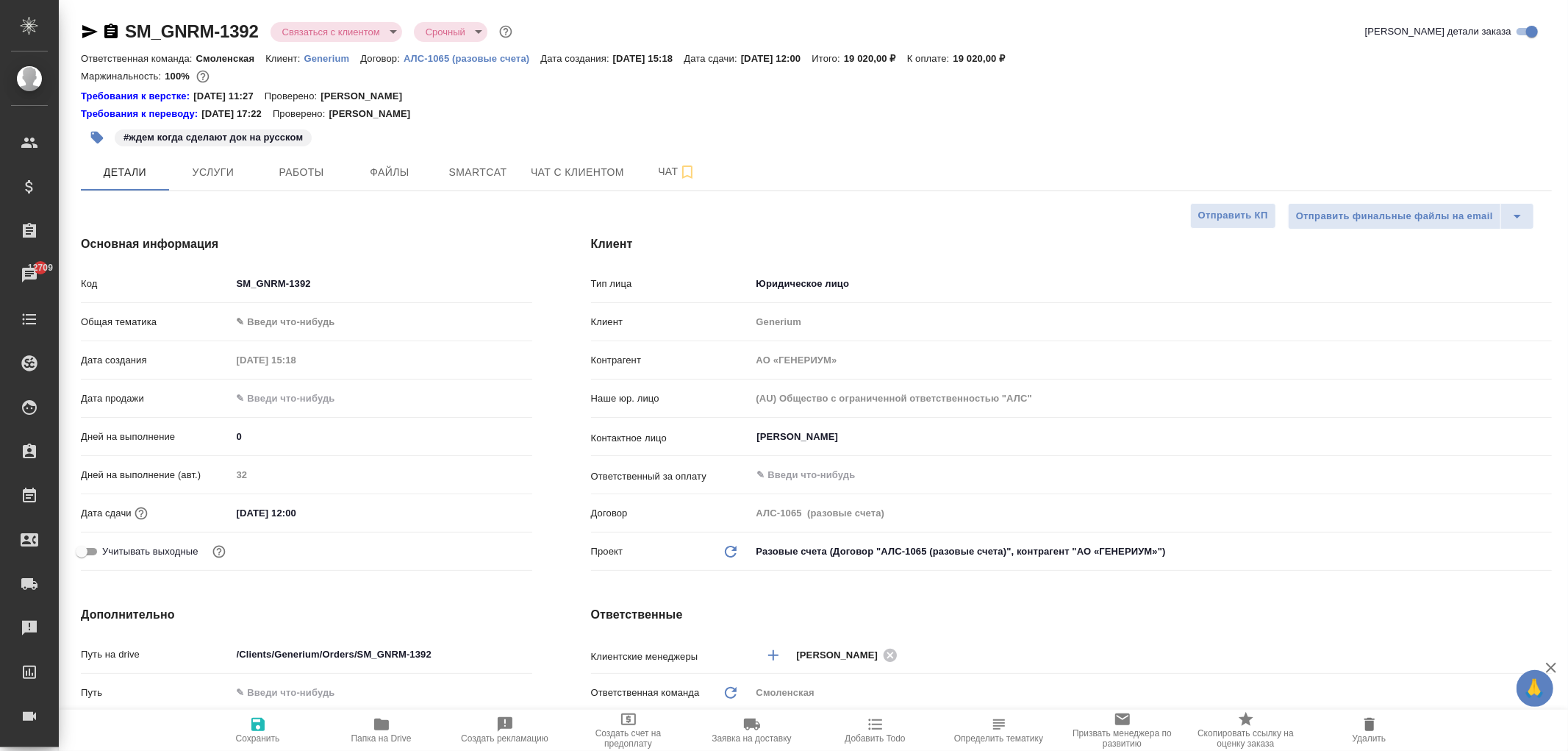
type textarea "x"
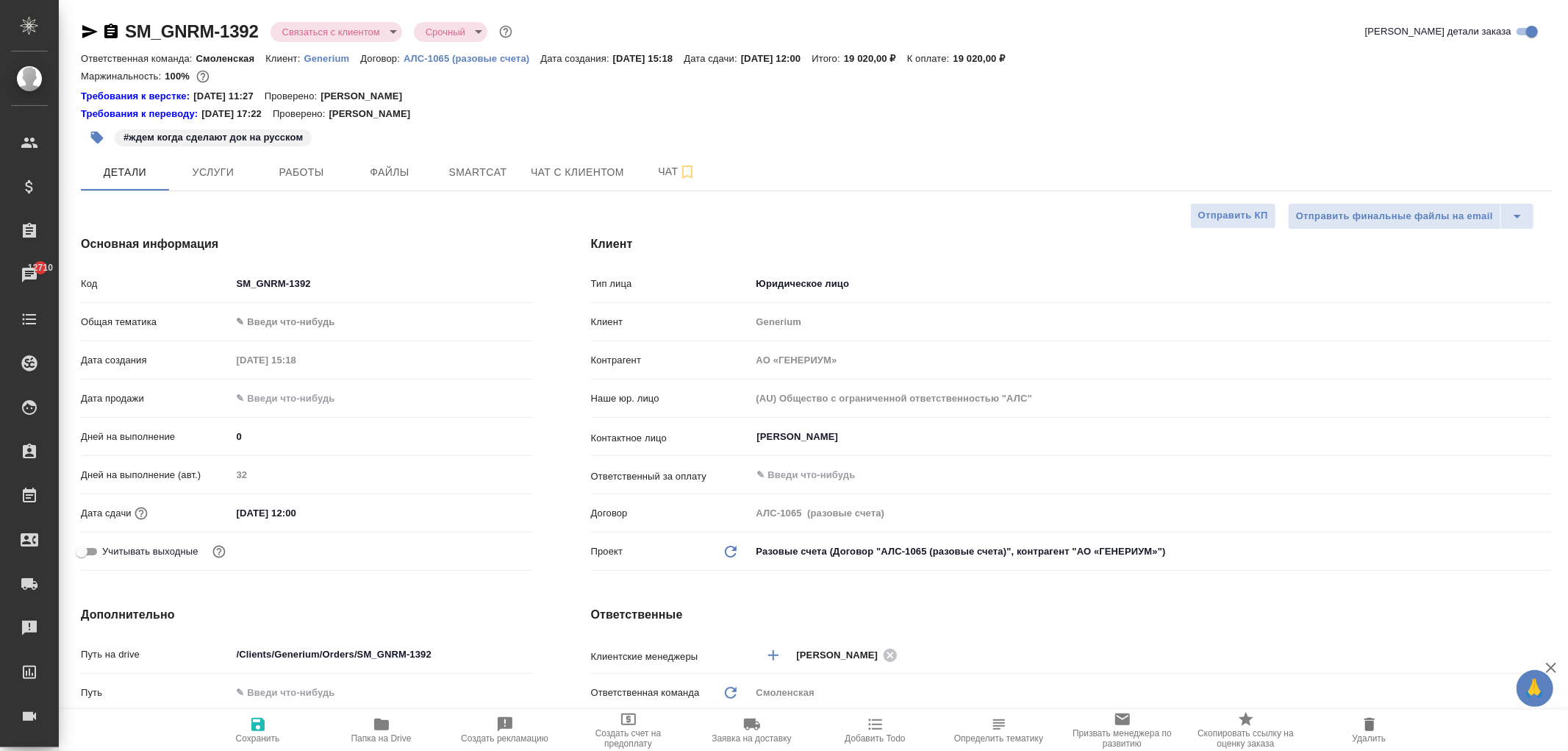
type textarea "x"
click at [672, 182] on button "Чат" at bounding box center [677, 172] width 89 height 37
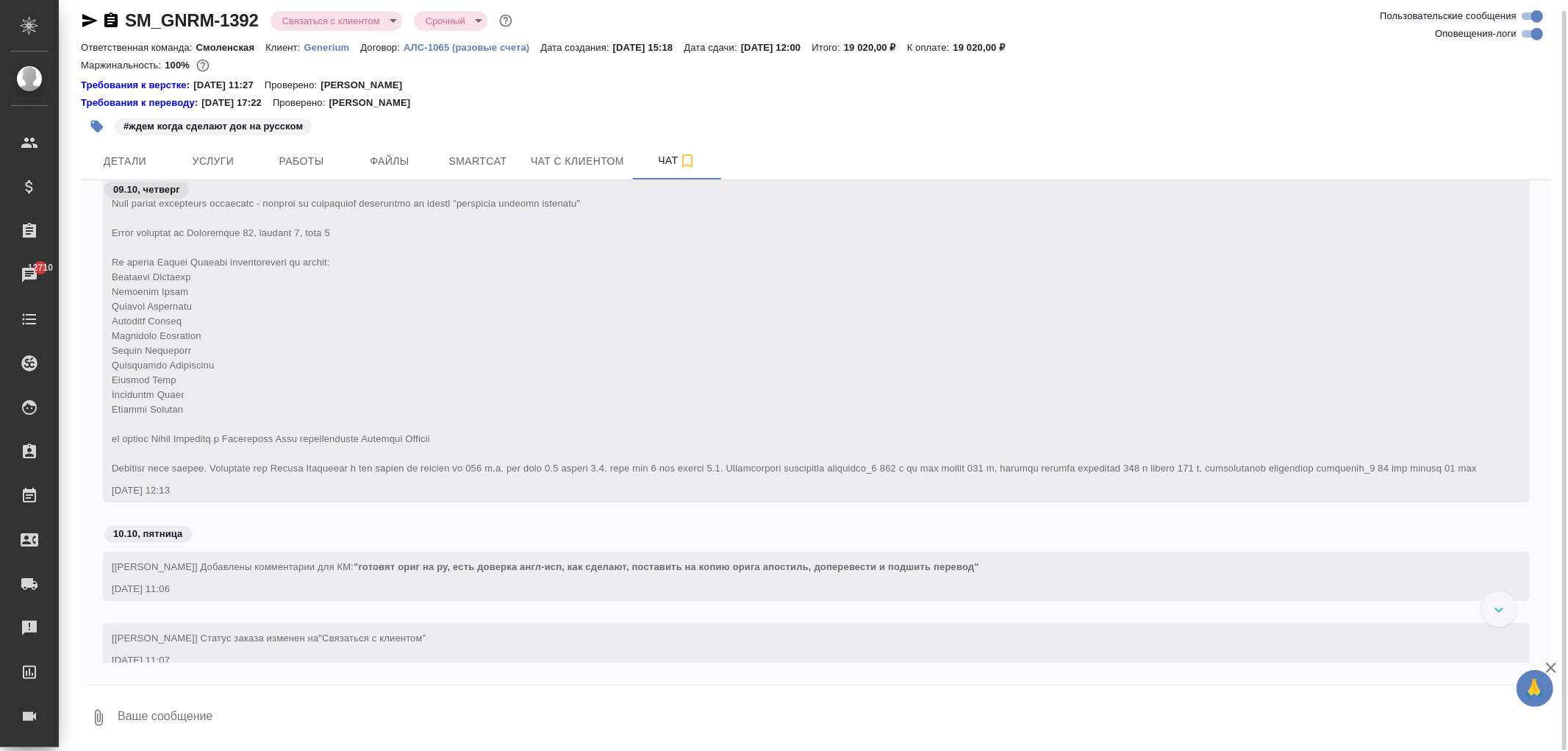
scroll to position [1208, 0]
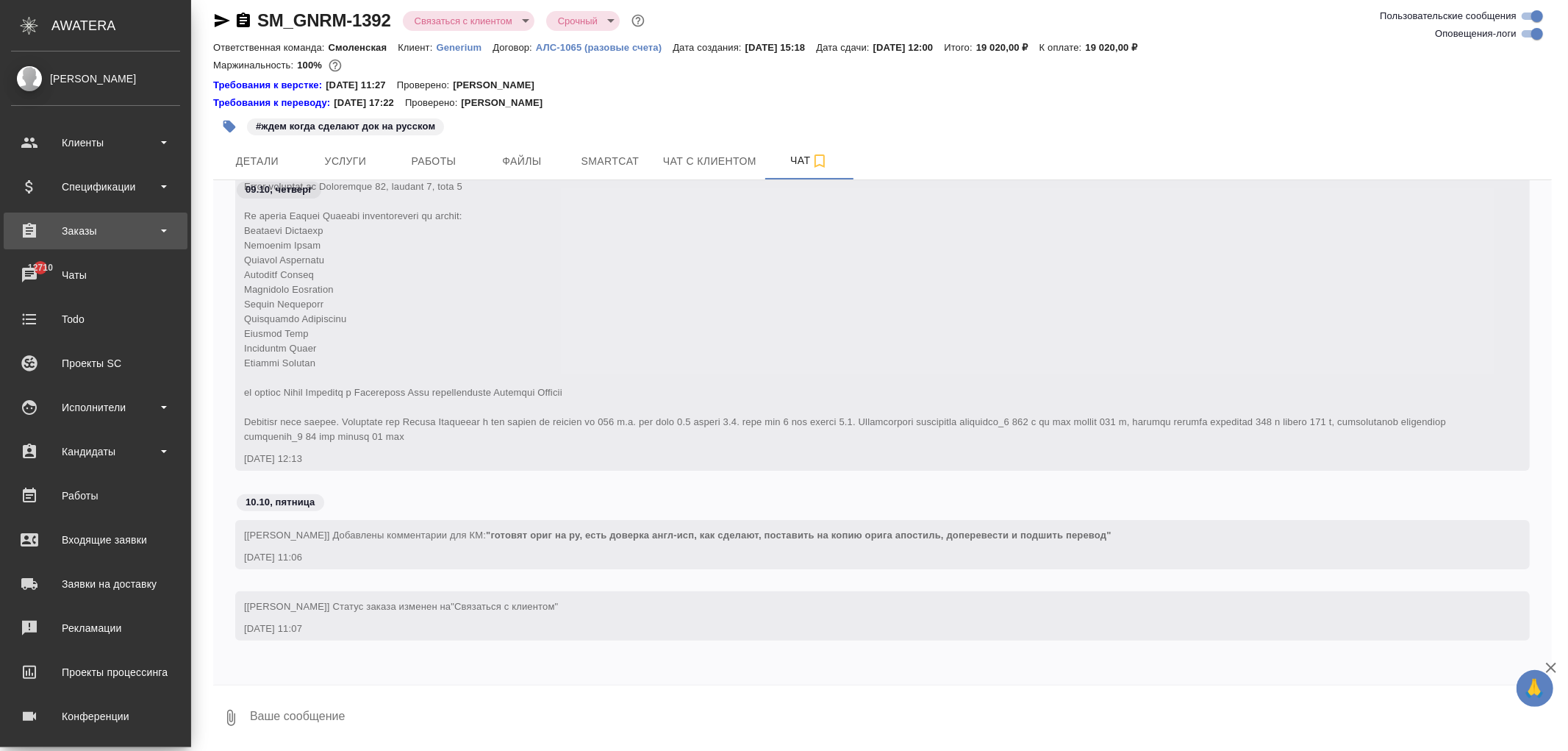
click at [79, 230] on div "Заказы" at bounding box center [95, 231] width 169 height 22
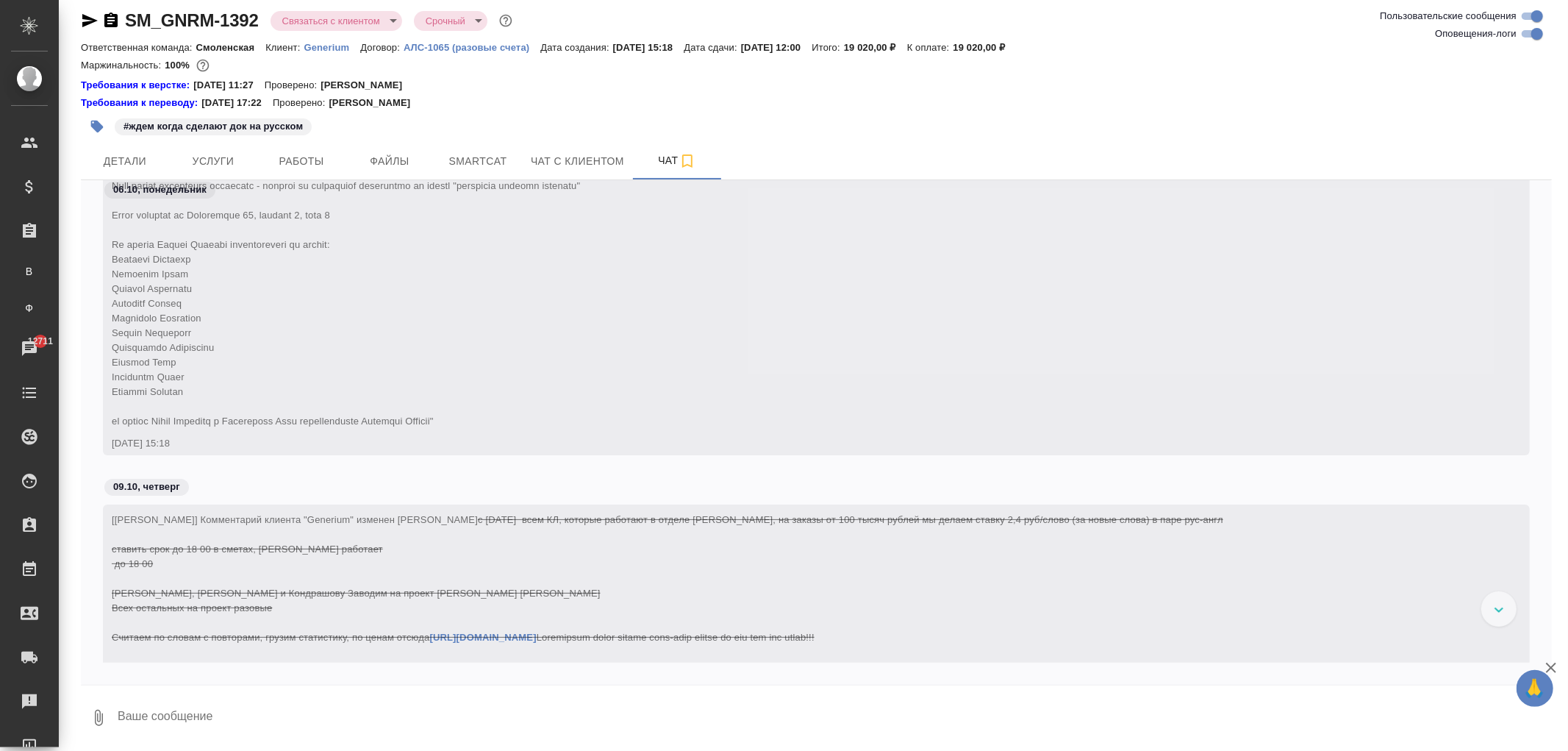
scroll to position [0, 0]
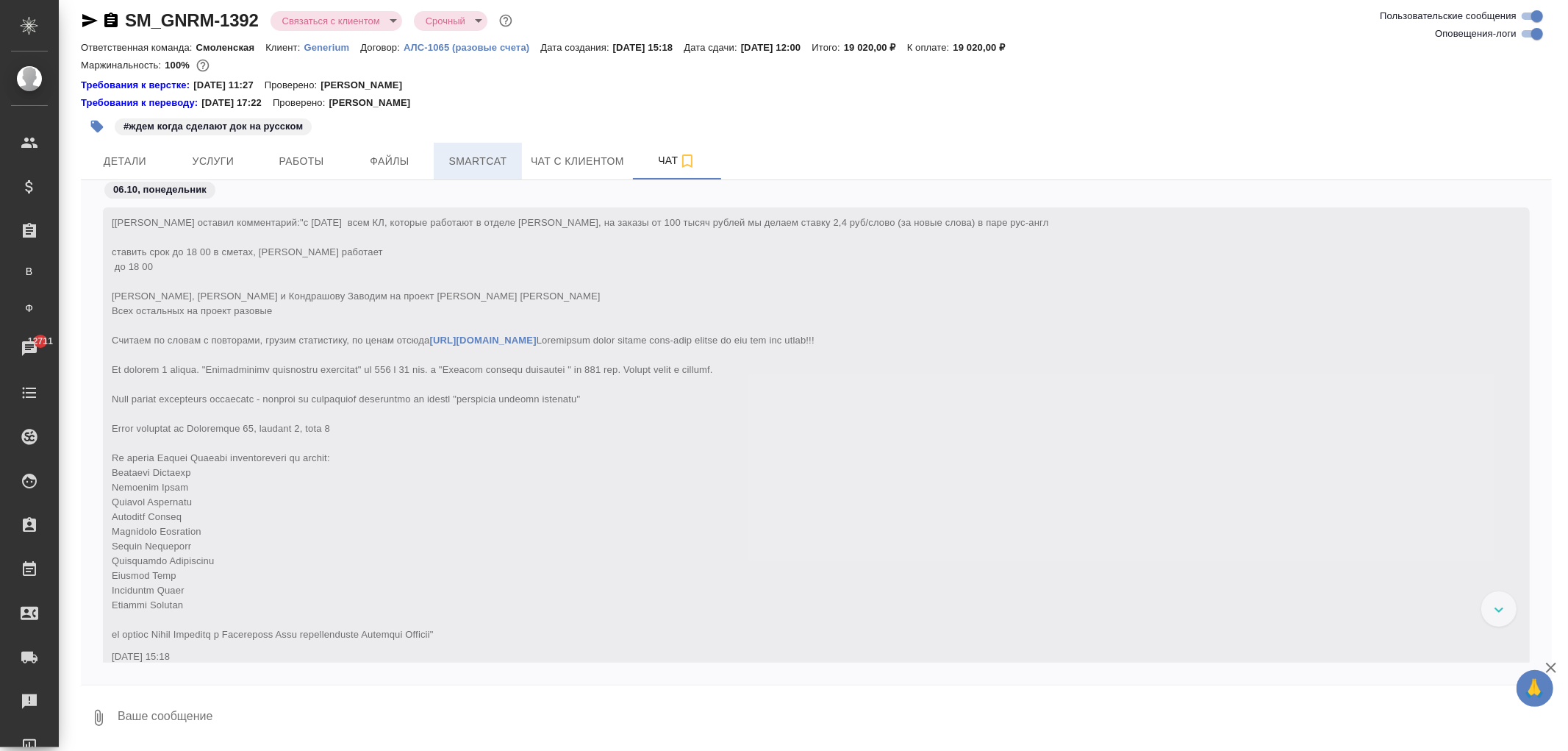
click at [449, 155] on span "Smartcat" at bounding box center [478, 161] width 71 height 18
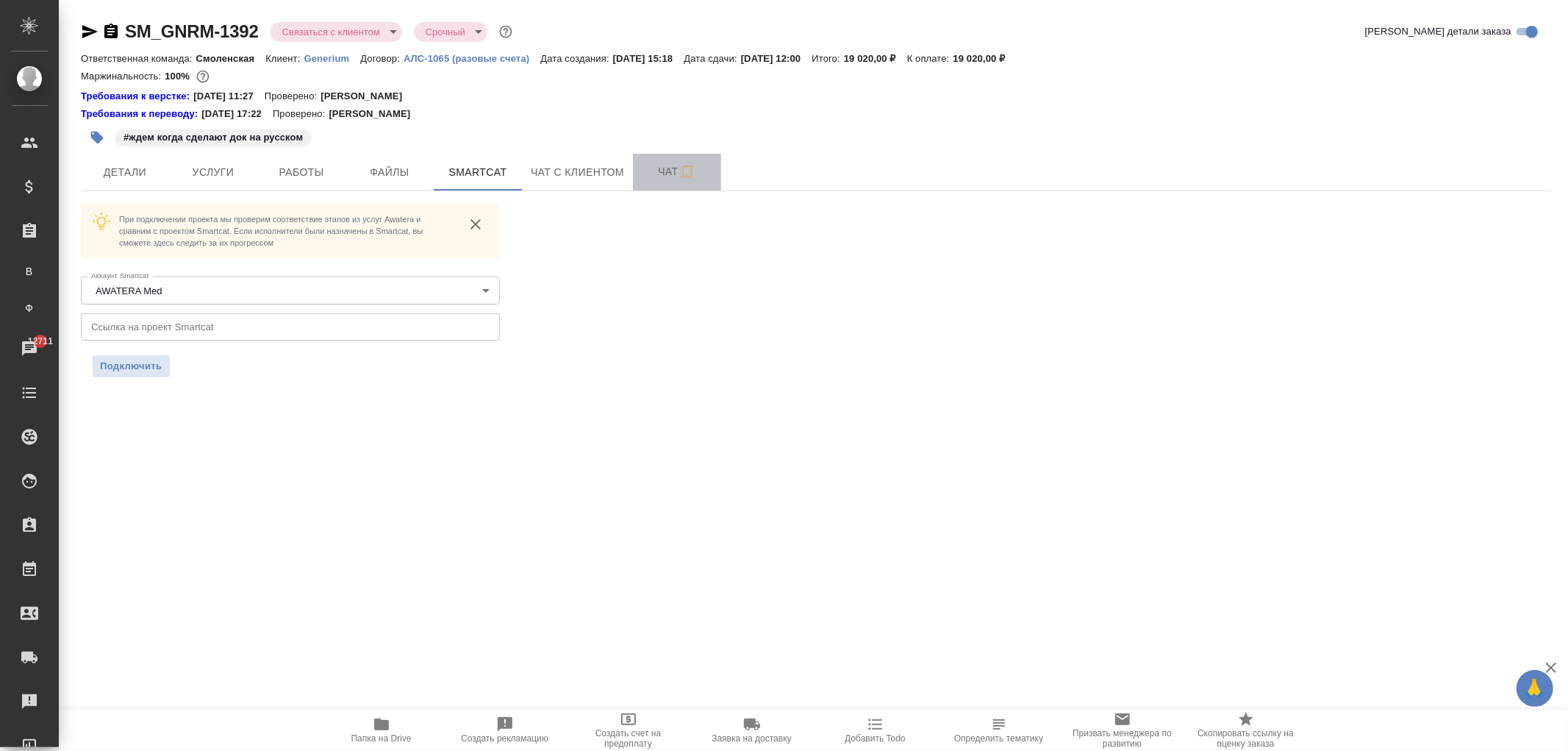
click at [637, 172] on button "Чат" at bounding box center [677, 172] width 89 height 37
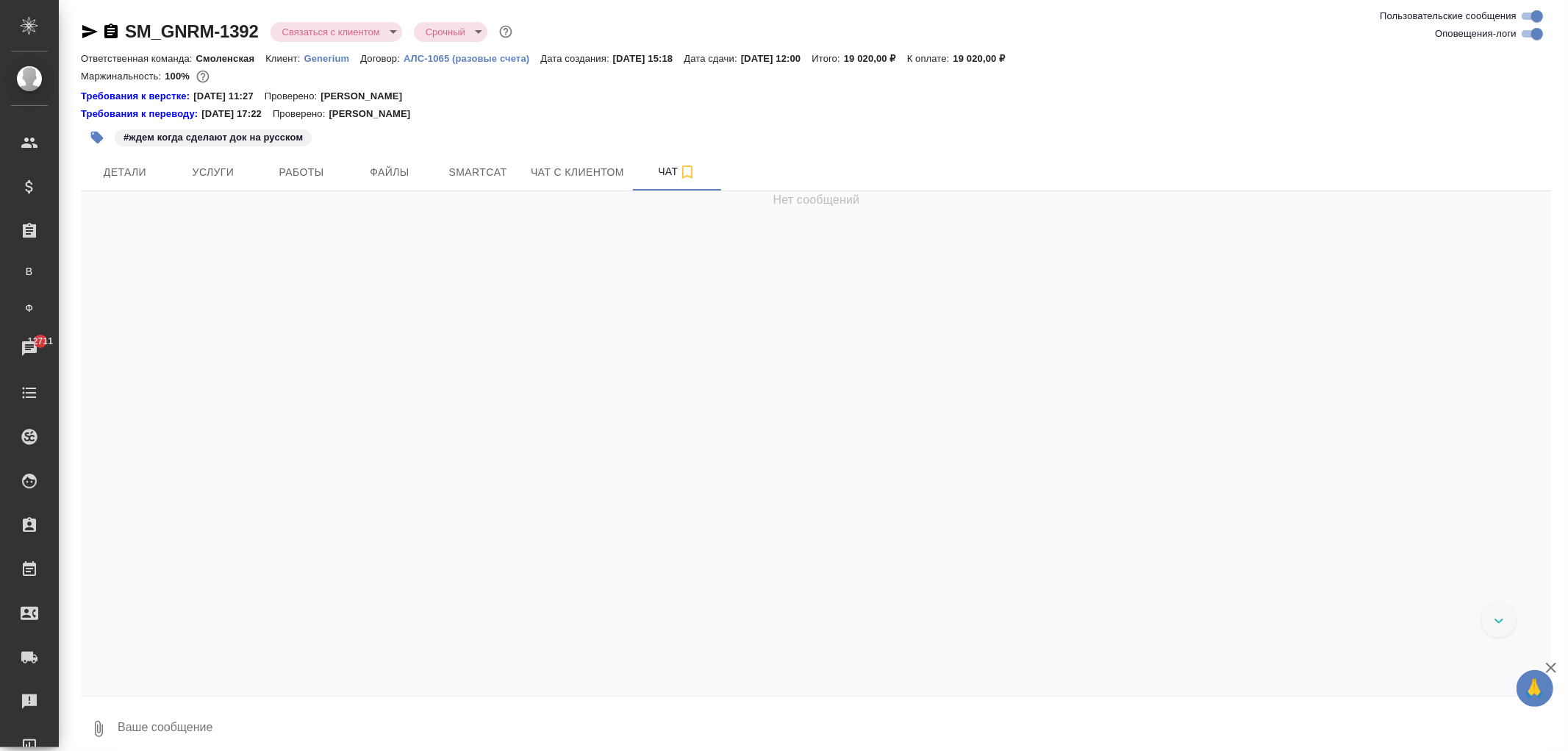
scroll to position [1208, 0]
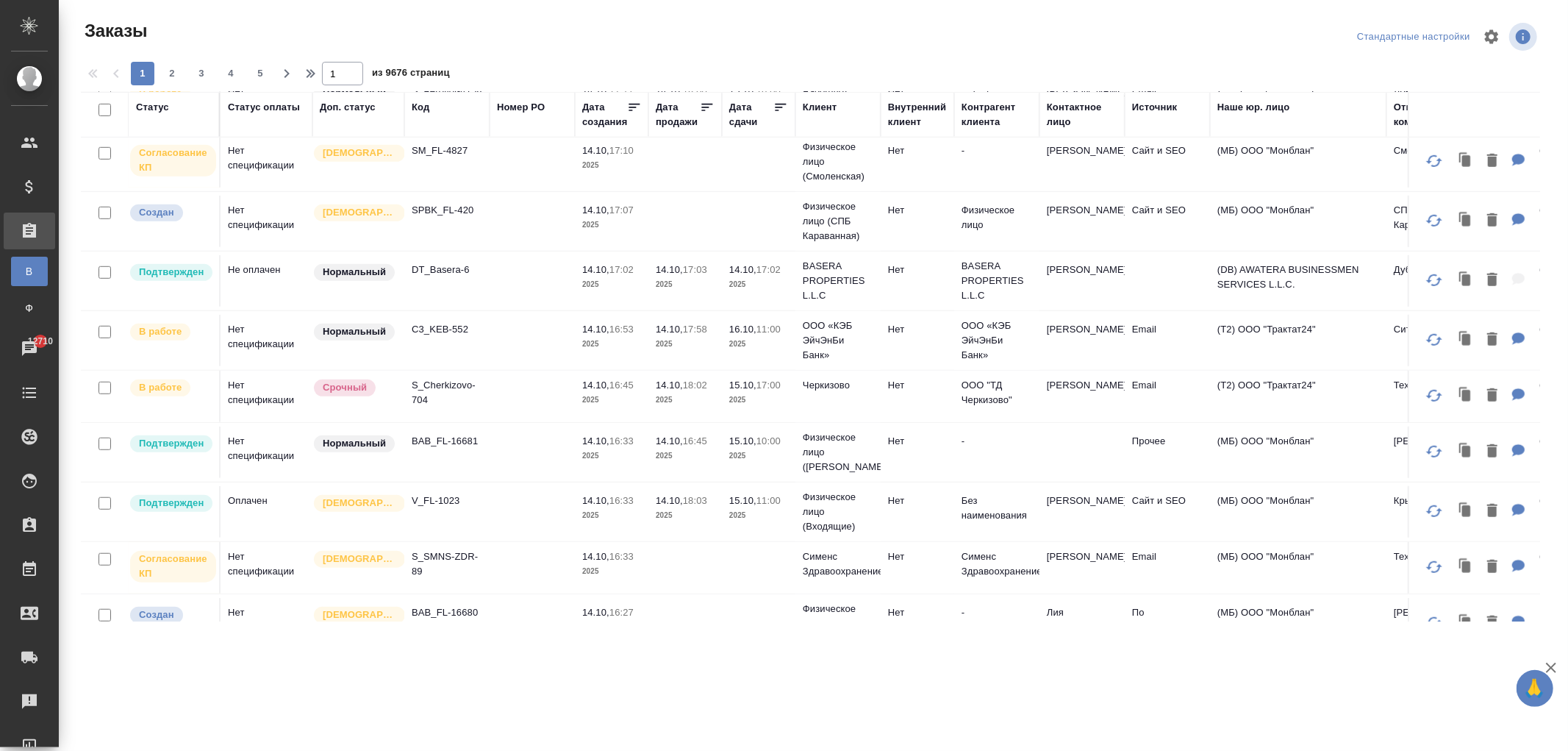
scroll to position [843, 0]
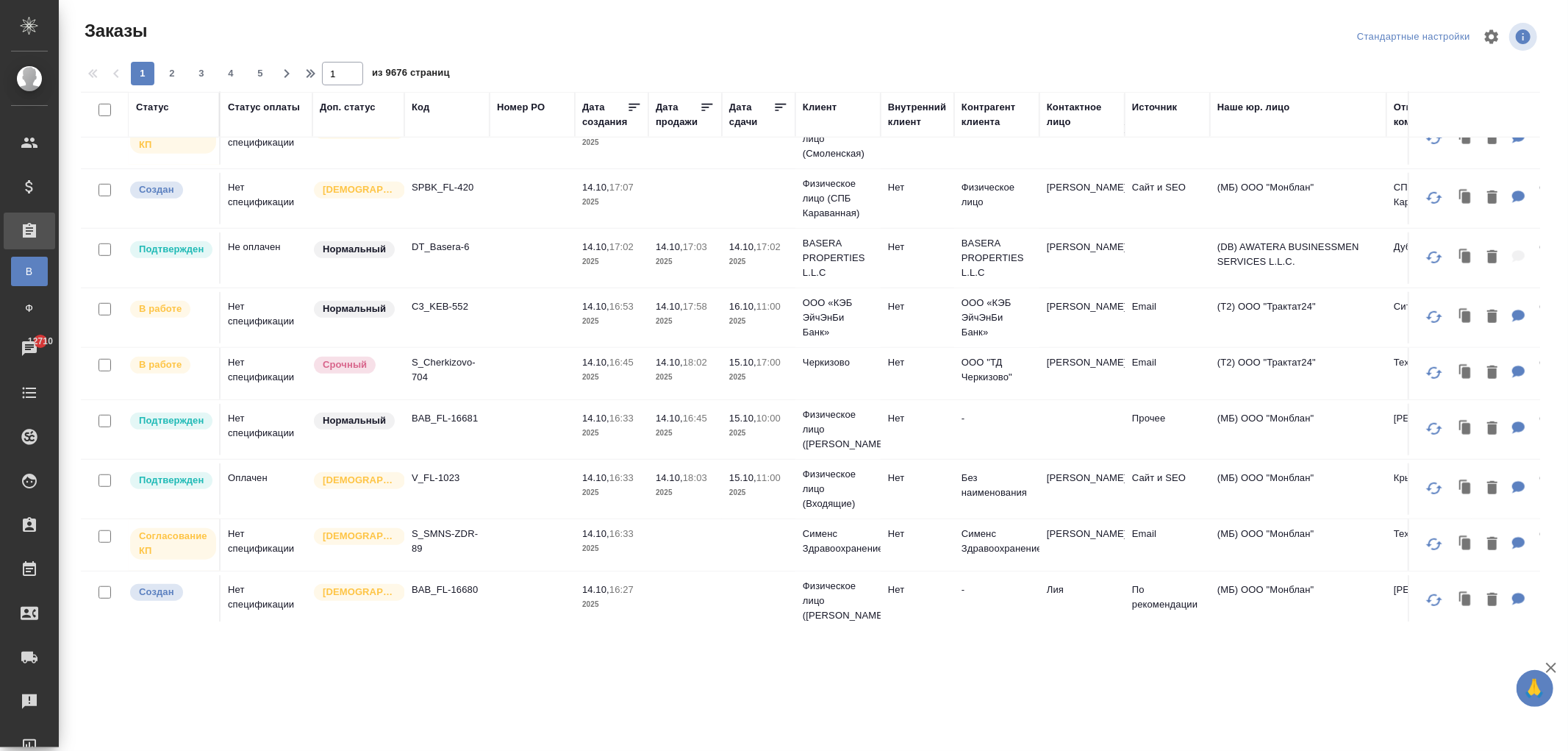
click at [267, 376] on td "Нет спецификации" at bounding box center [266, 373] width 92 height 52
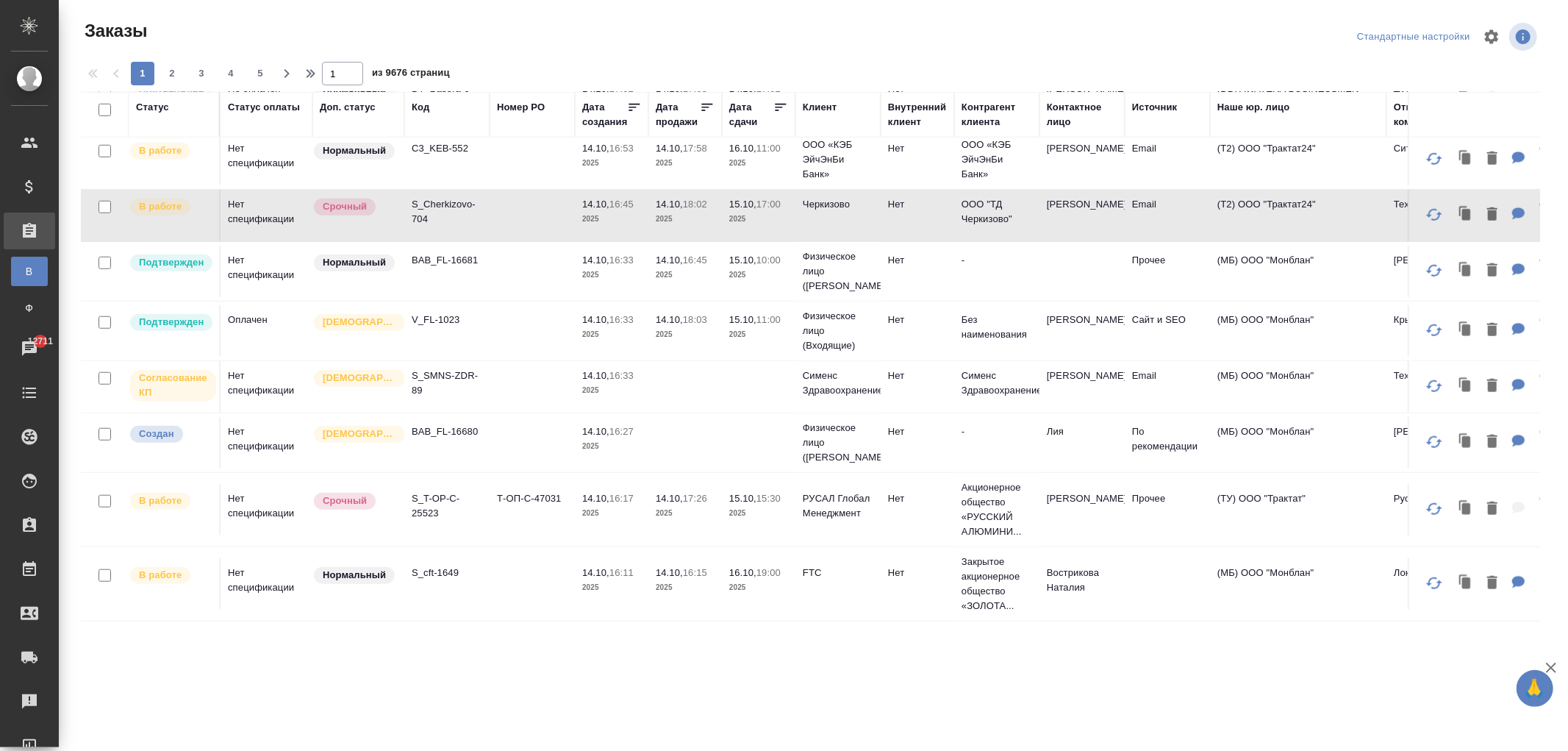
scroll to position [1016, 0]
click at [432, 495] on p "S_T-OP-C-25523" at bounding box center [447, 506] width 71 height 29
click at [443, 500] on p "S_T-OP-C-25523" at bounding box center [447, 506] width 71 height 29
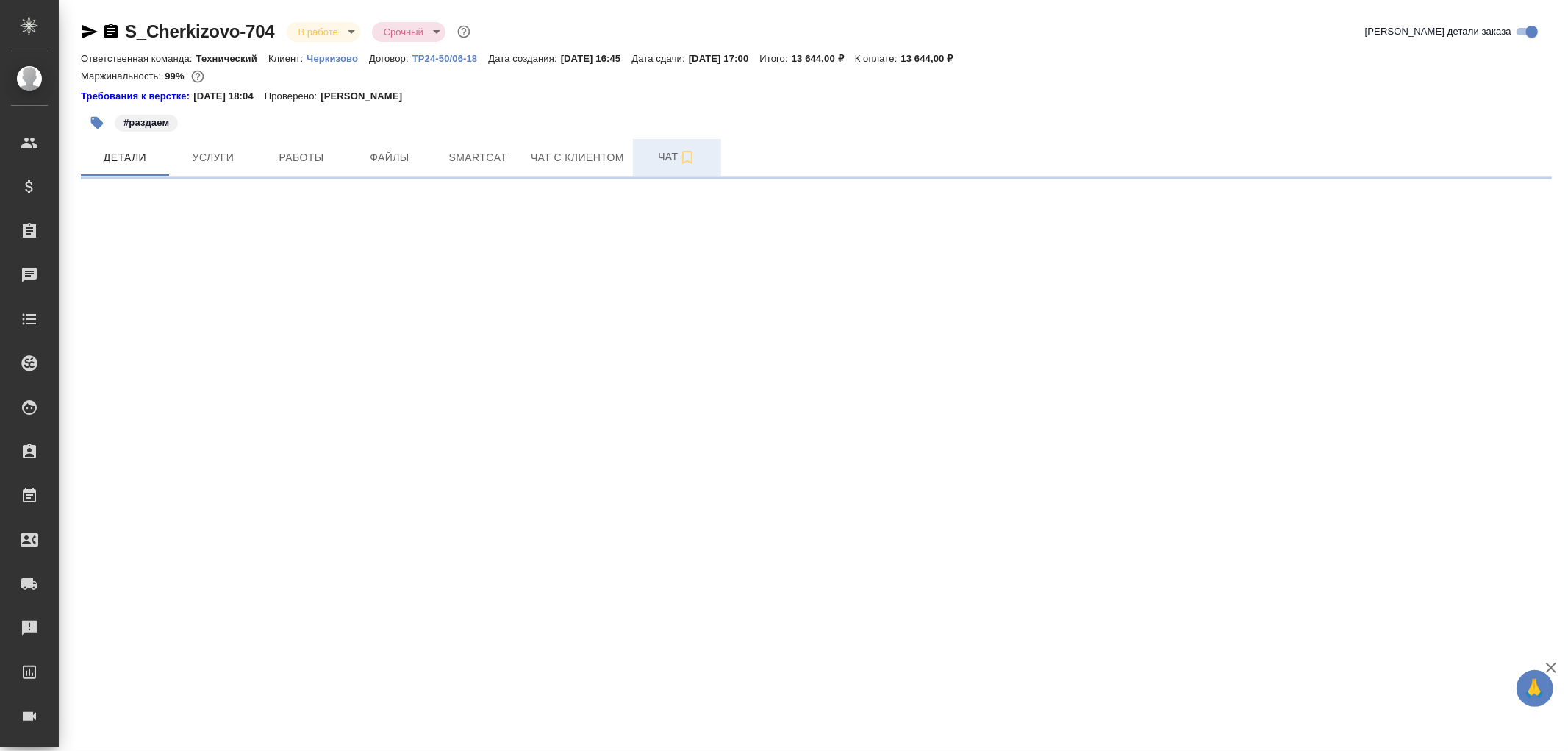
click at [643, 163] on span "Чат" at bounding box center [677, 157] width 71 height 18
select select "RU"
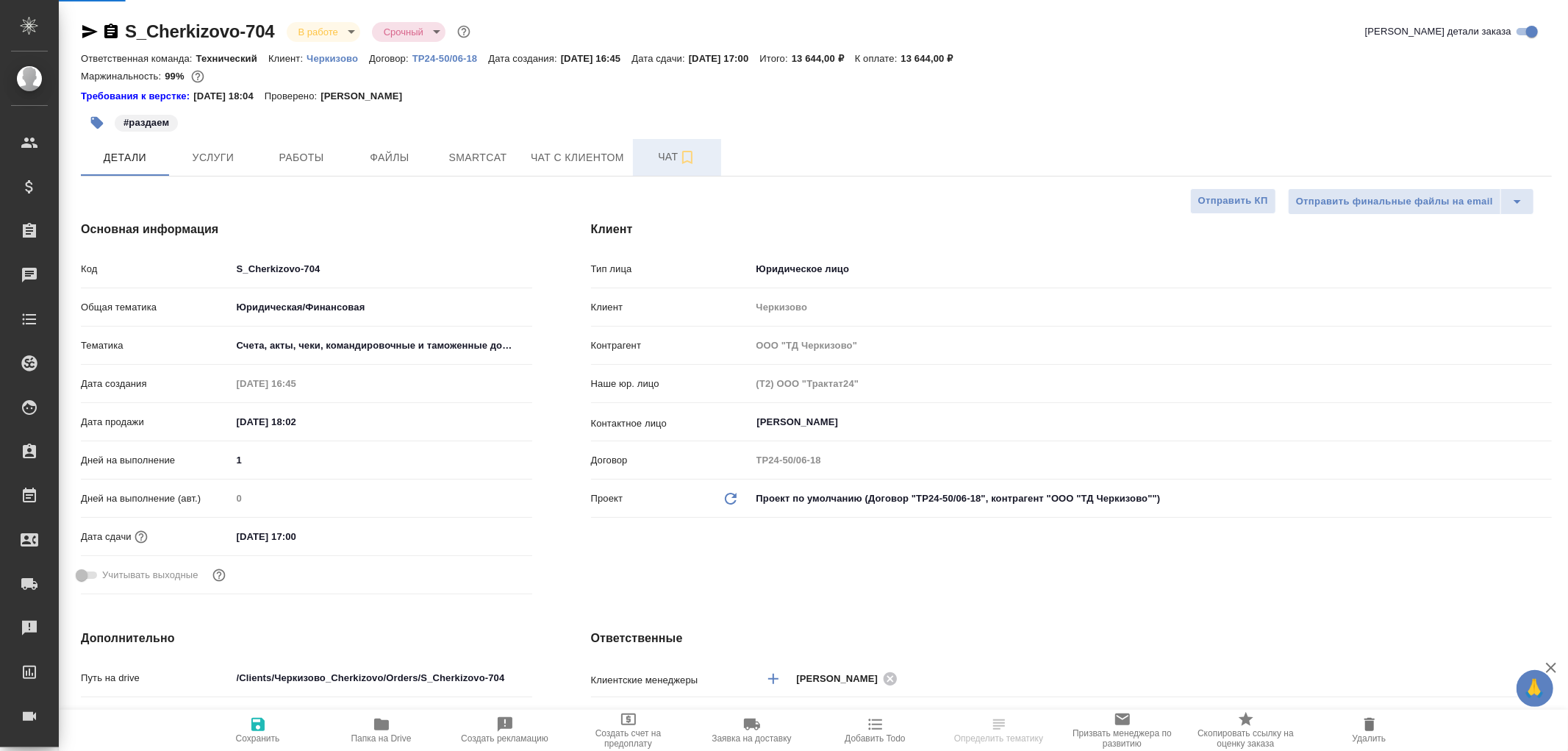
type textarea "x"
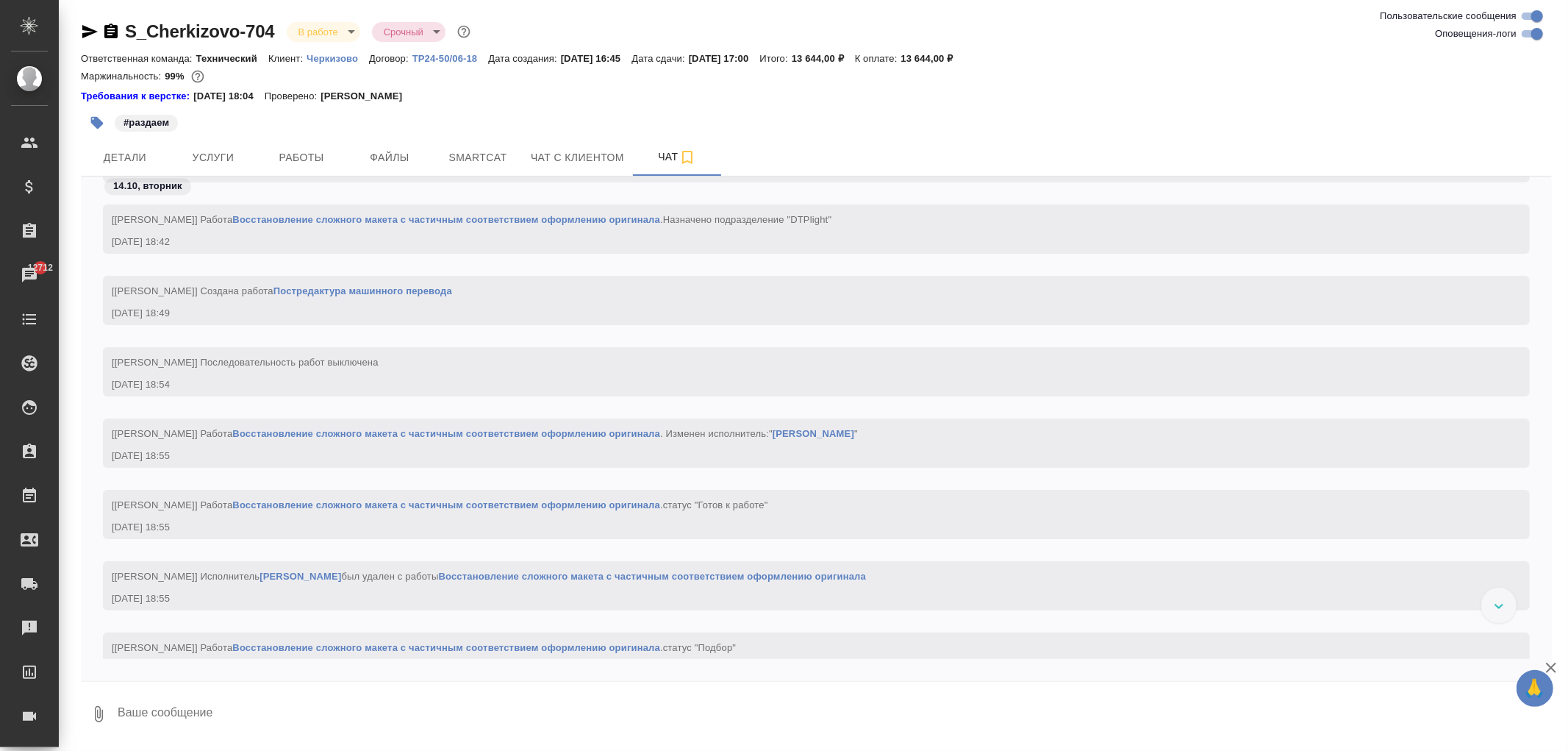
scroll to position [3186, 0]
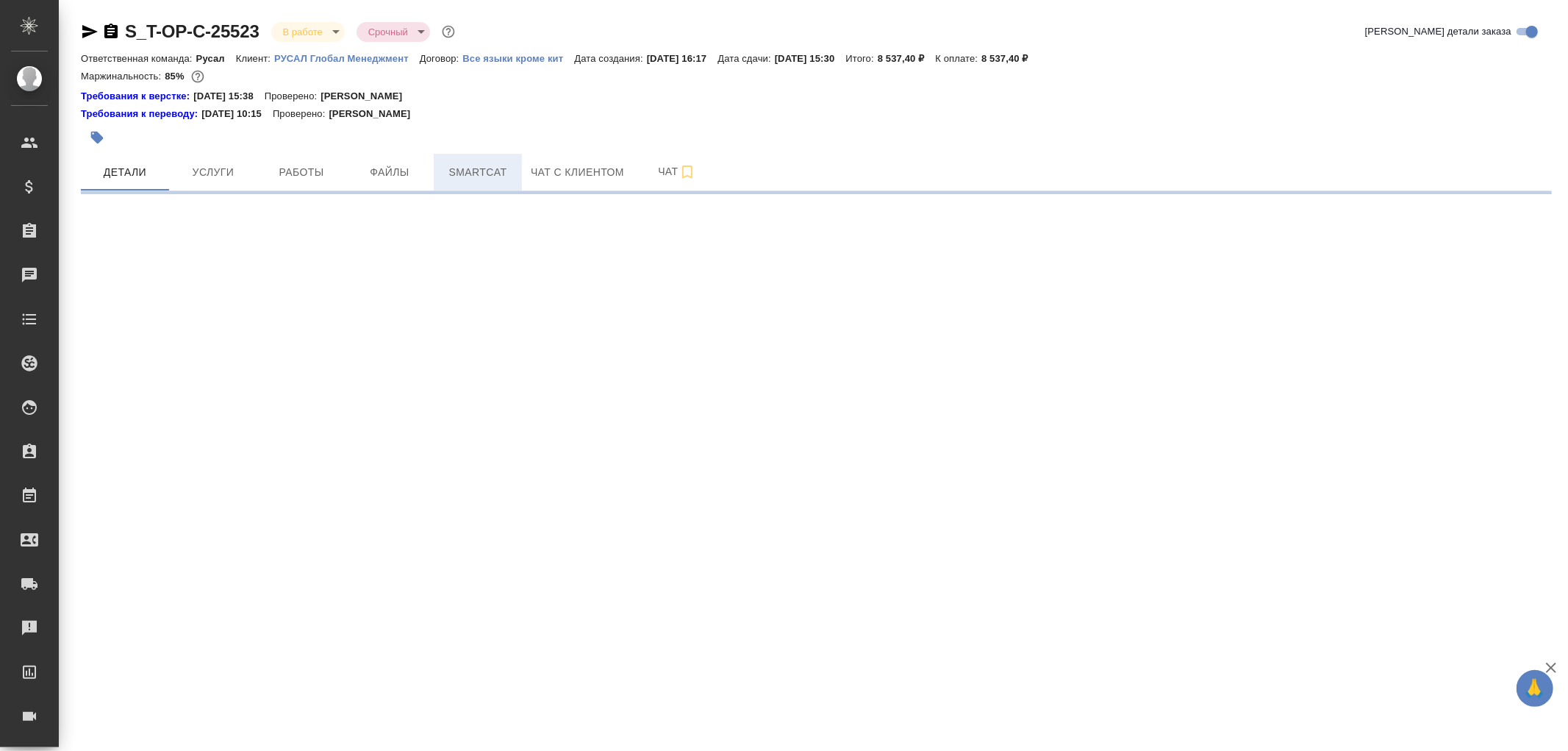
click at [466, 167] on span "Smartcat" at bounding box center [478, 172] width 71 height 18
select select "RU"
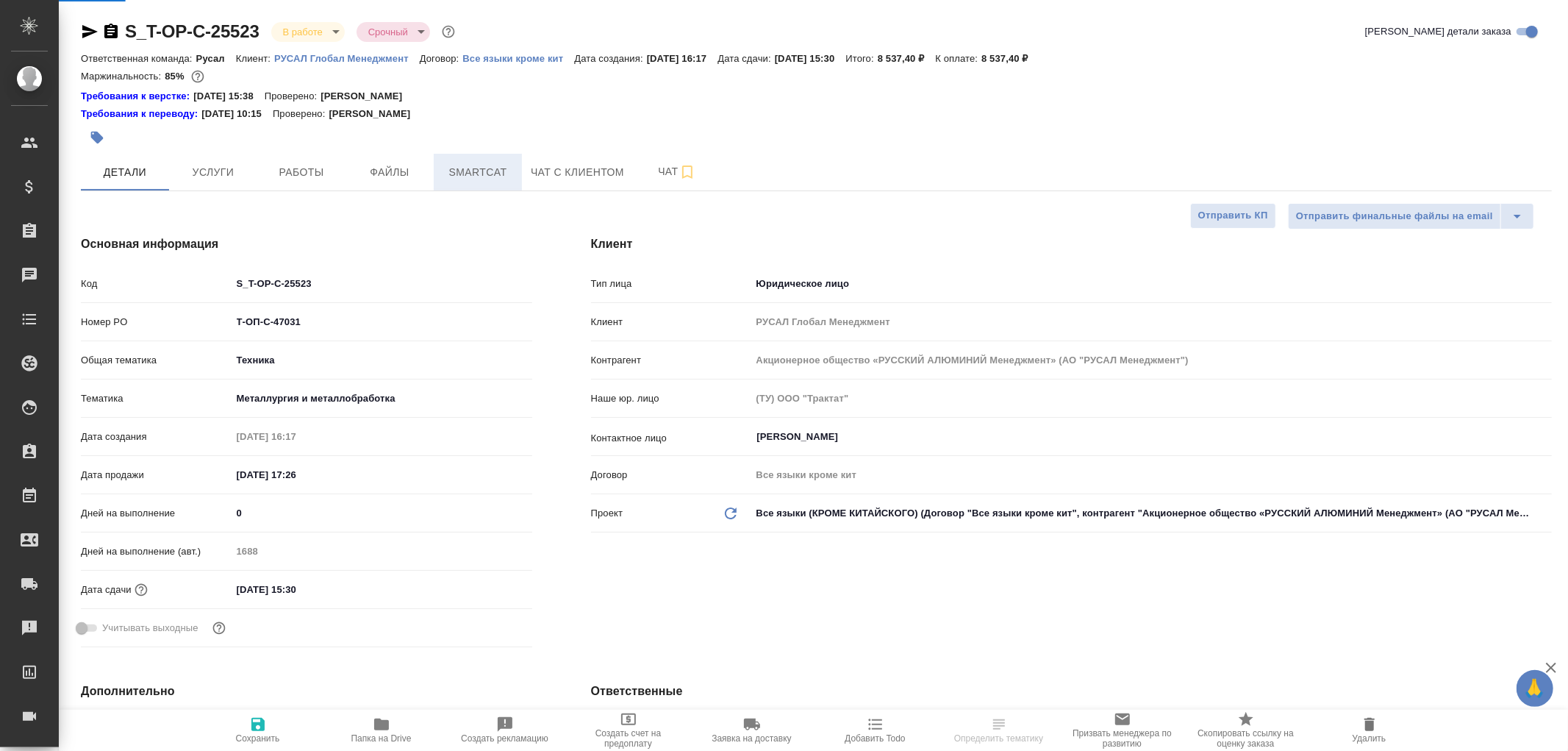
type textarea "x"
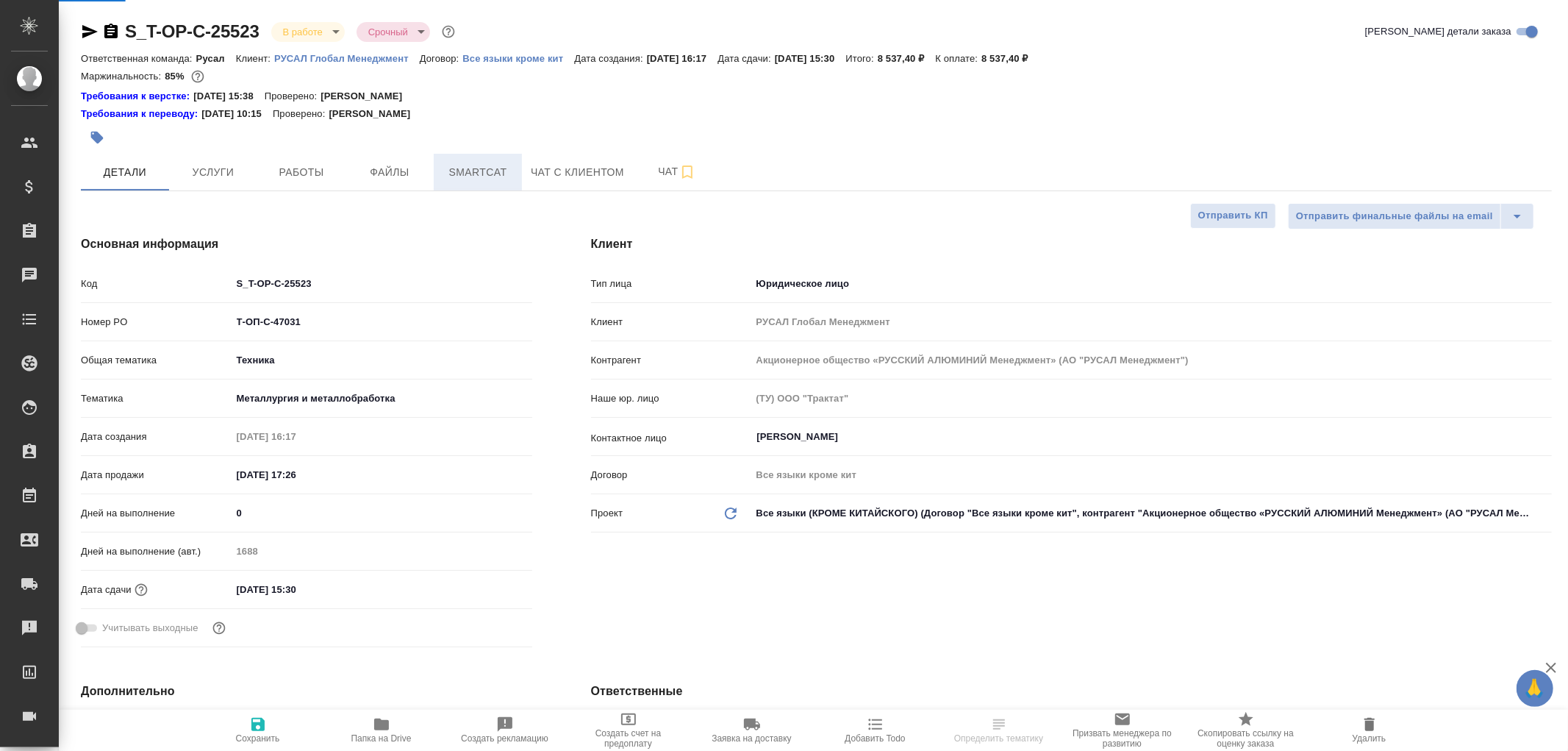
type textarea "x"
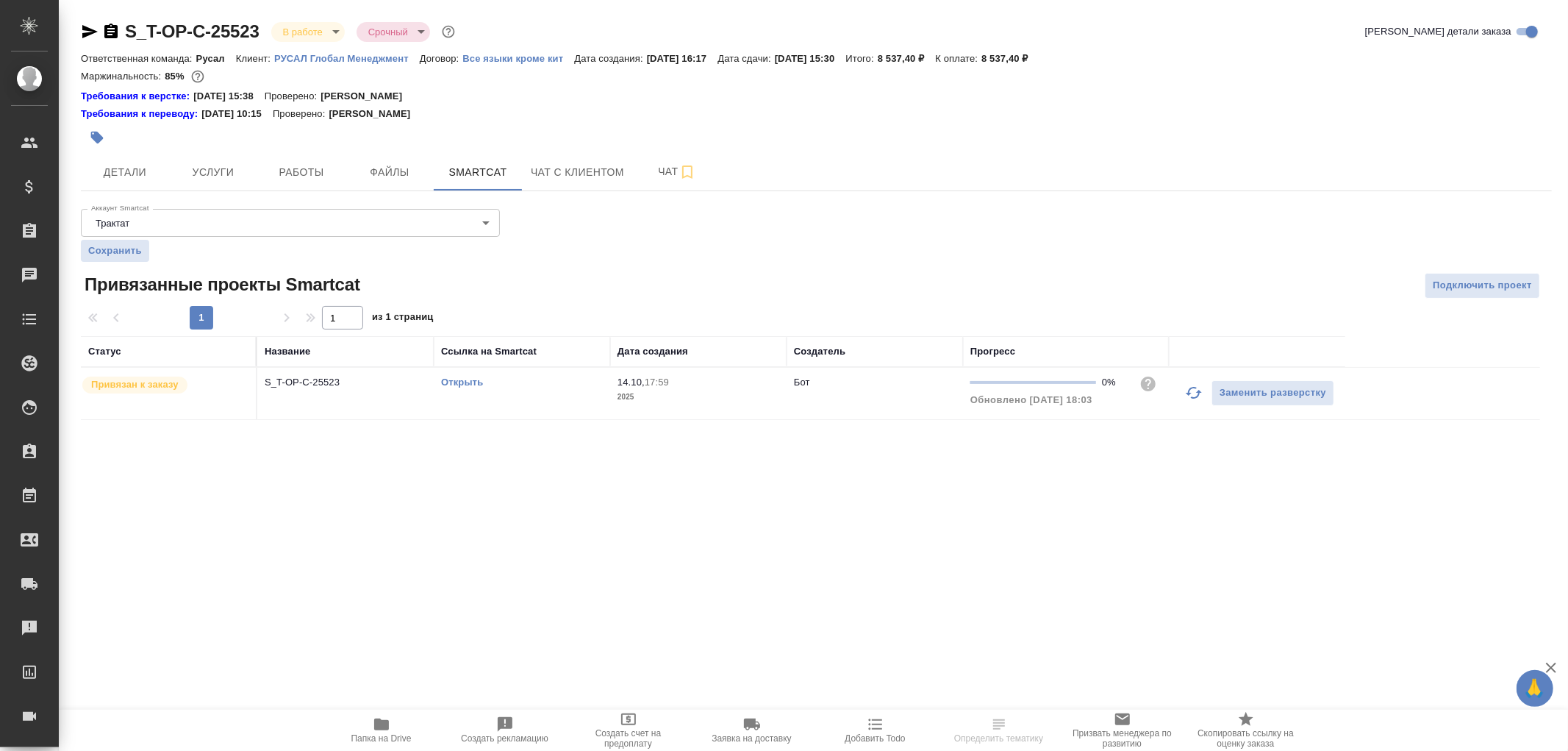
click at [335, 392] on td "S_T-OP-C-25523" at bounding box center [345, 393] width 176 height 52
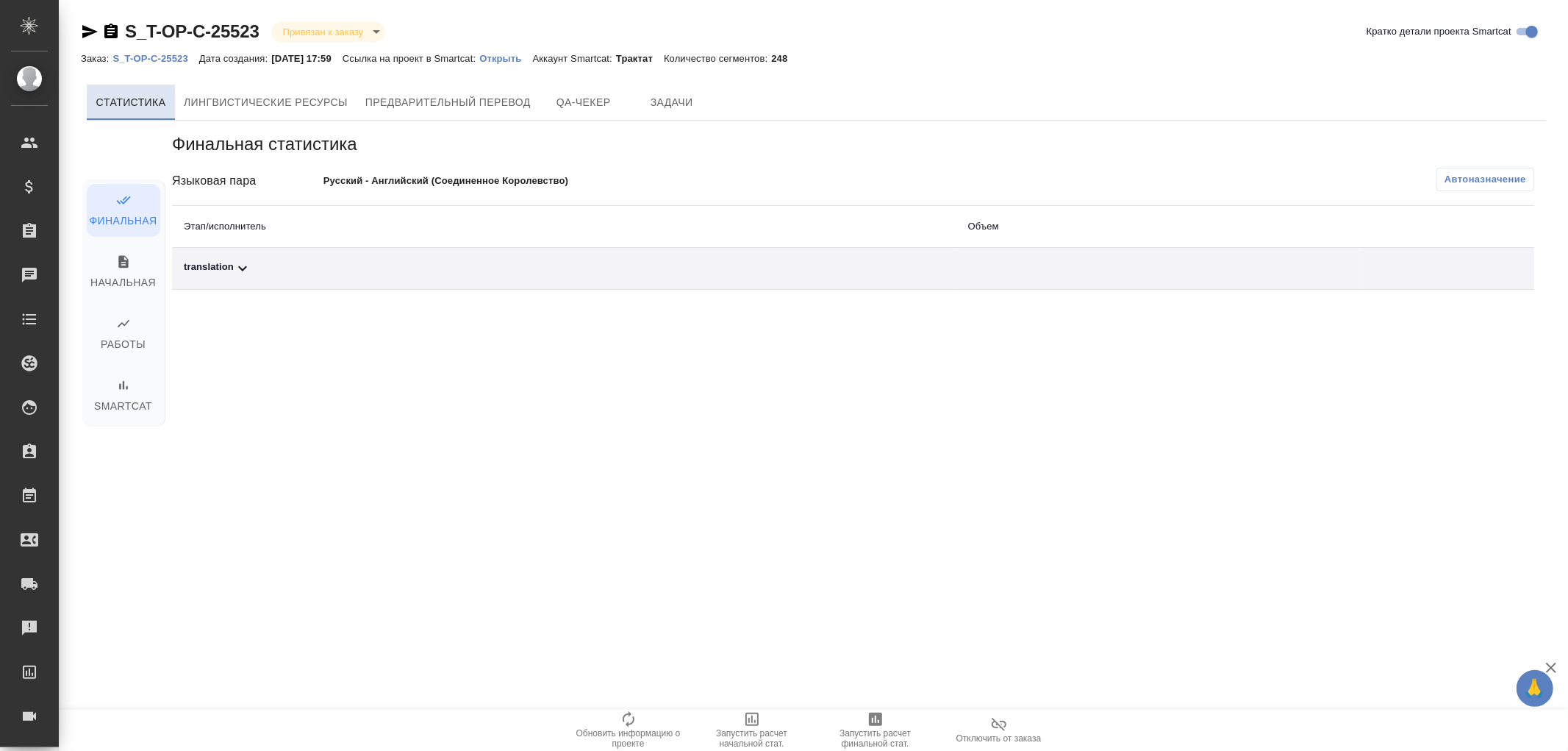
click at [139, 105] on span "Cтатистика" at bounding box center [131, 102] width 71 height 18
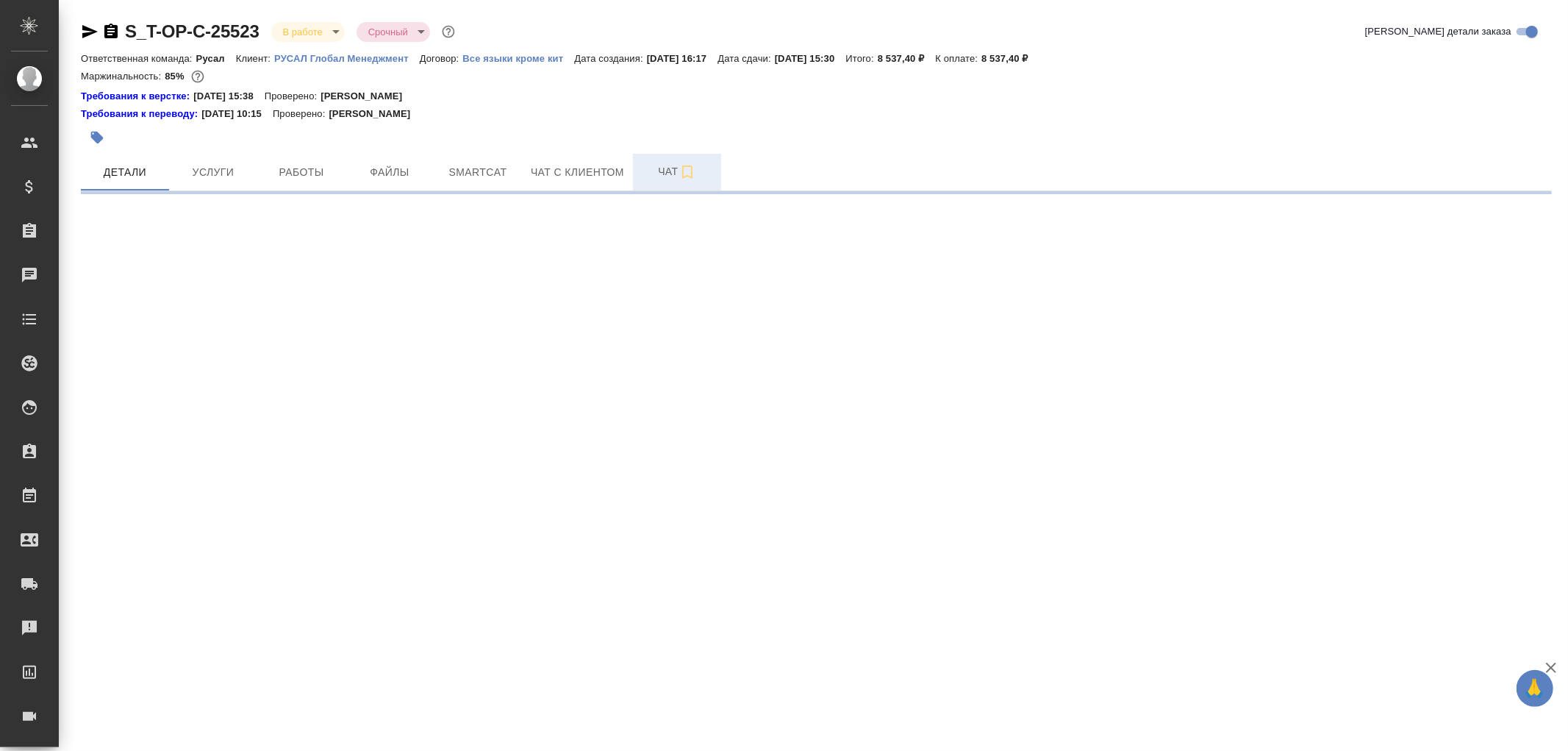
select select "RU"
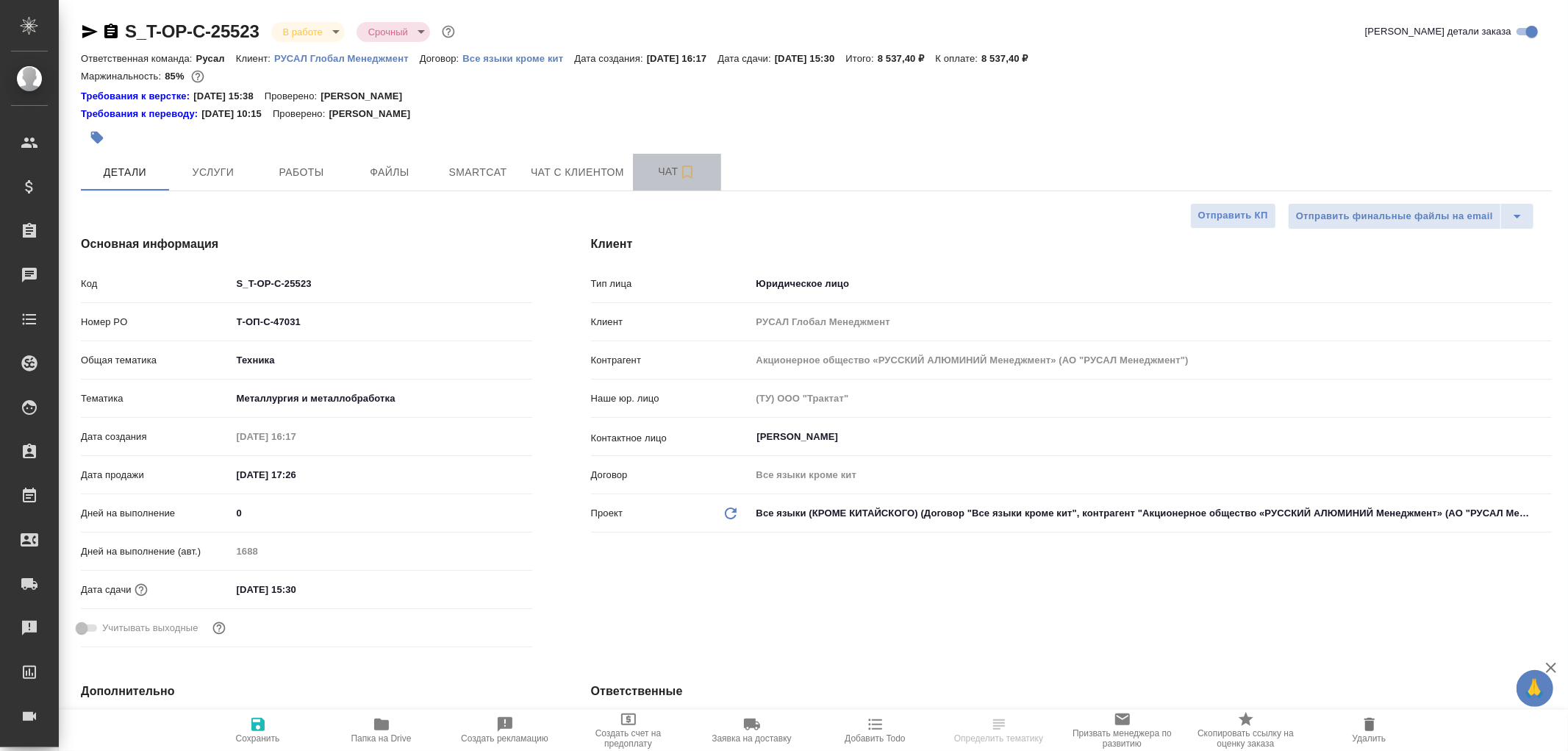
click at [643, 178] on span "Чат" at bounding box center [677, 171] width 71 height 18
type textarea "x"
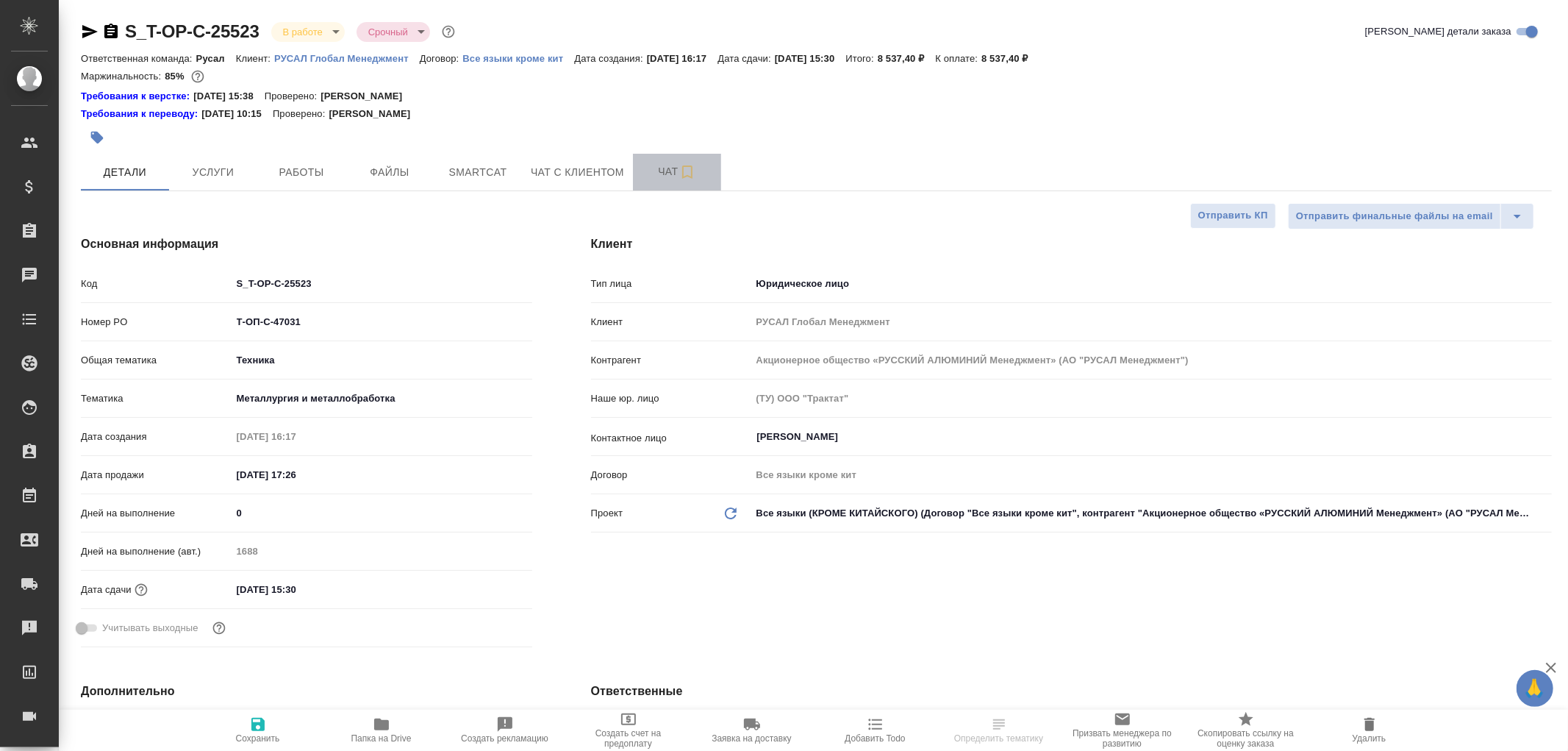
type textarea "x"
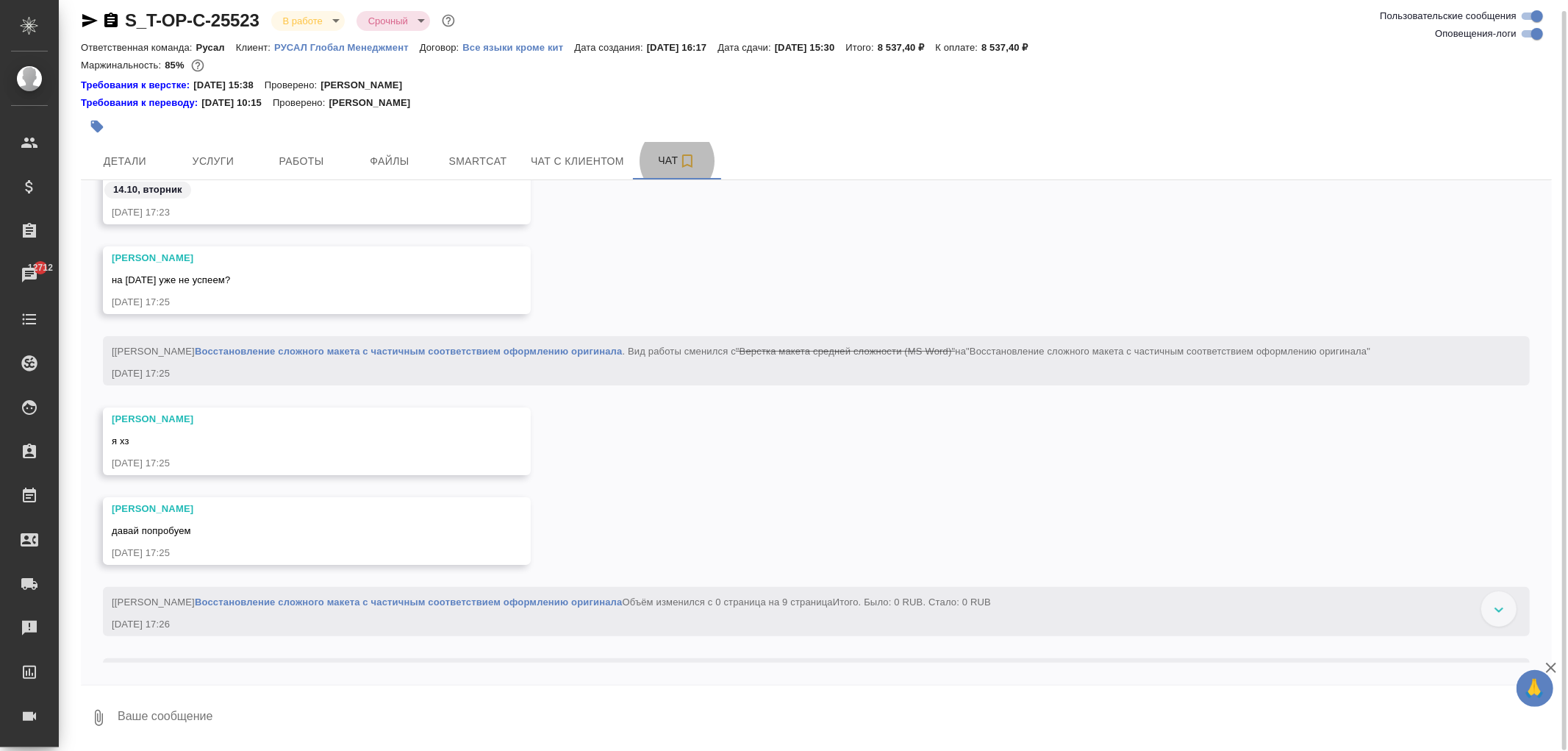
scroll to position [571, 0]
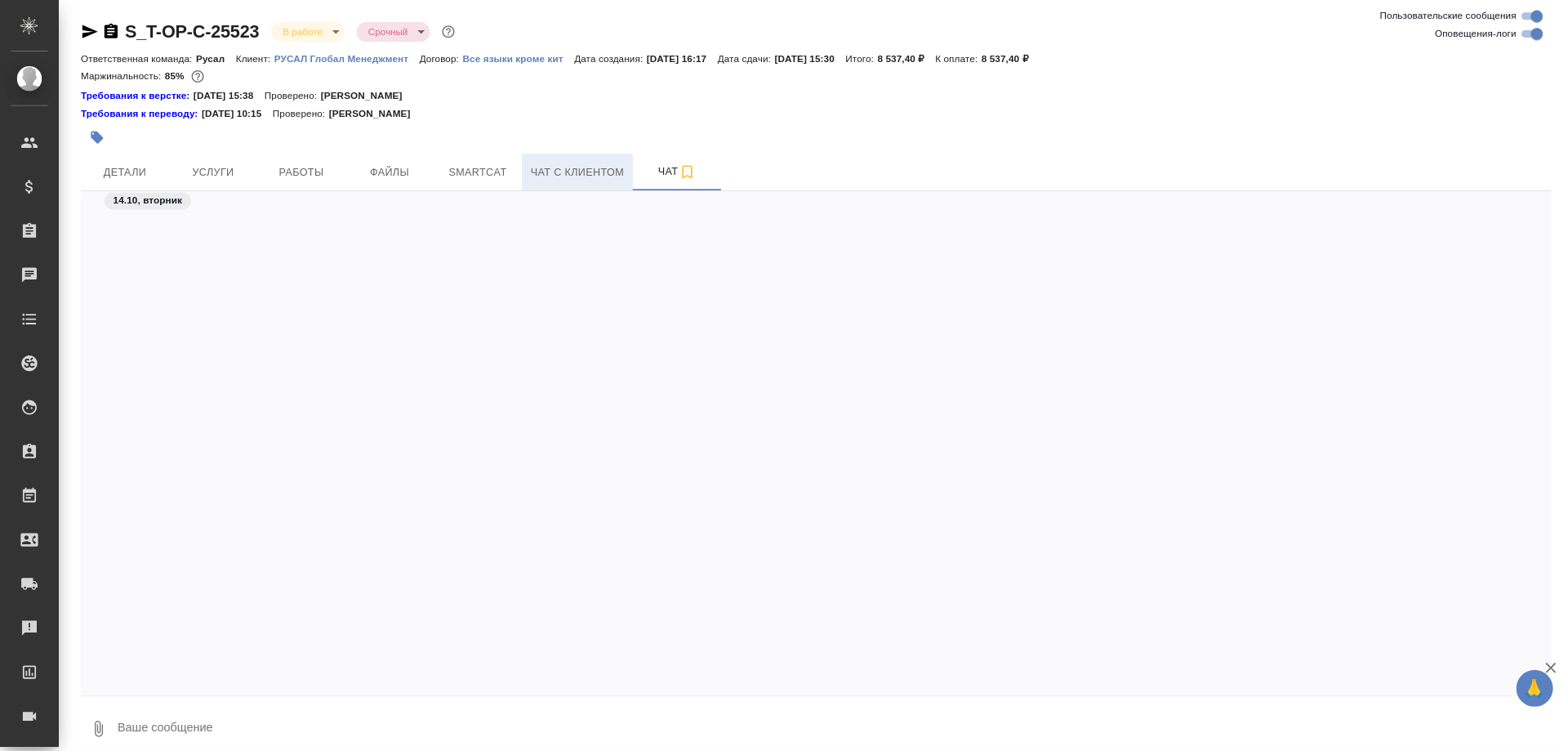
scroll to position [8411, 0]
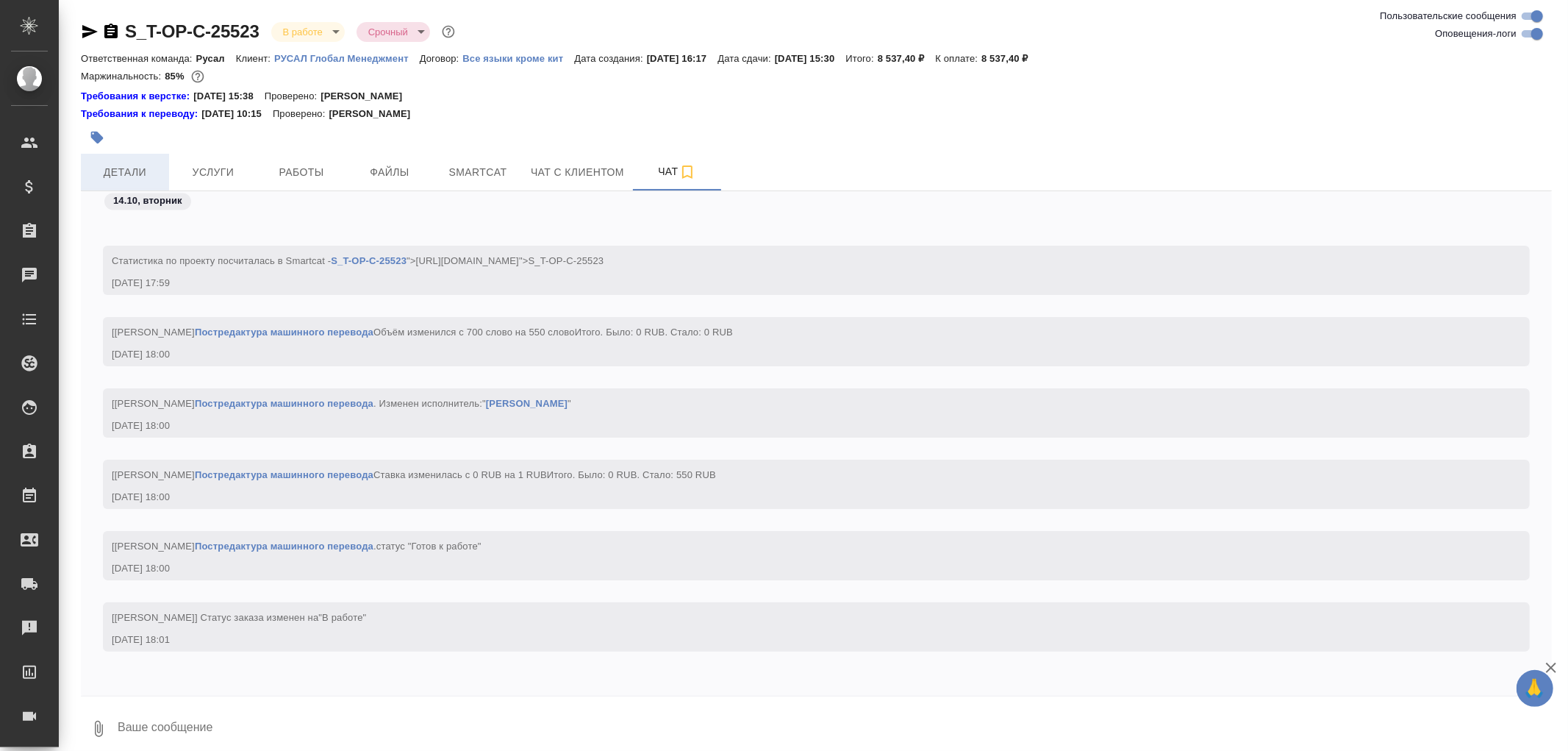
drag, startPoint x: 83, startPoint y: 180, endPoint x: 90, endPoint y: 178, distance: 7.3
click at [87, 180] on button "Детали" at bounding box center [125, 172] width 89 height 37
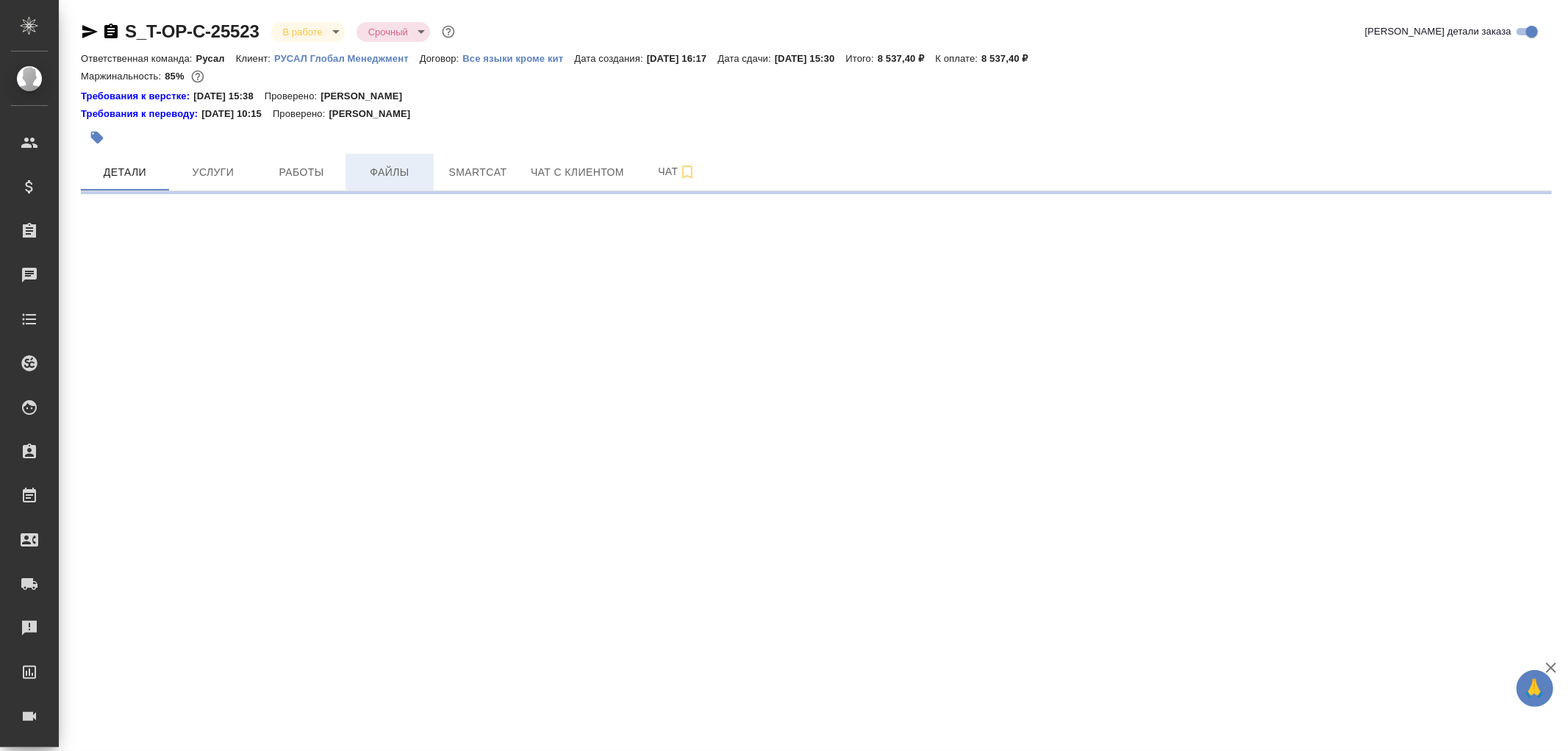
select select "RU"
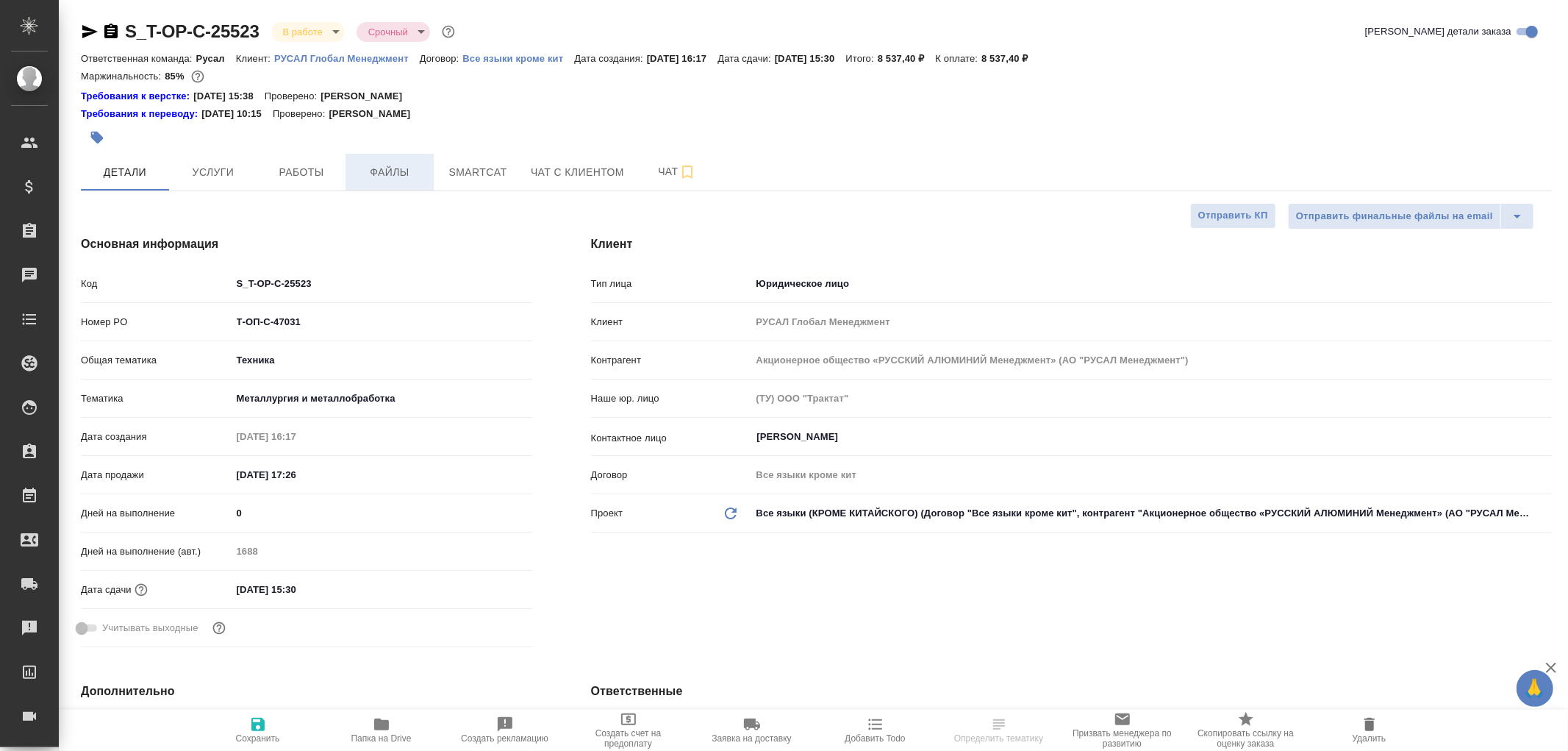
type textarea "x"
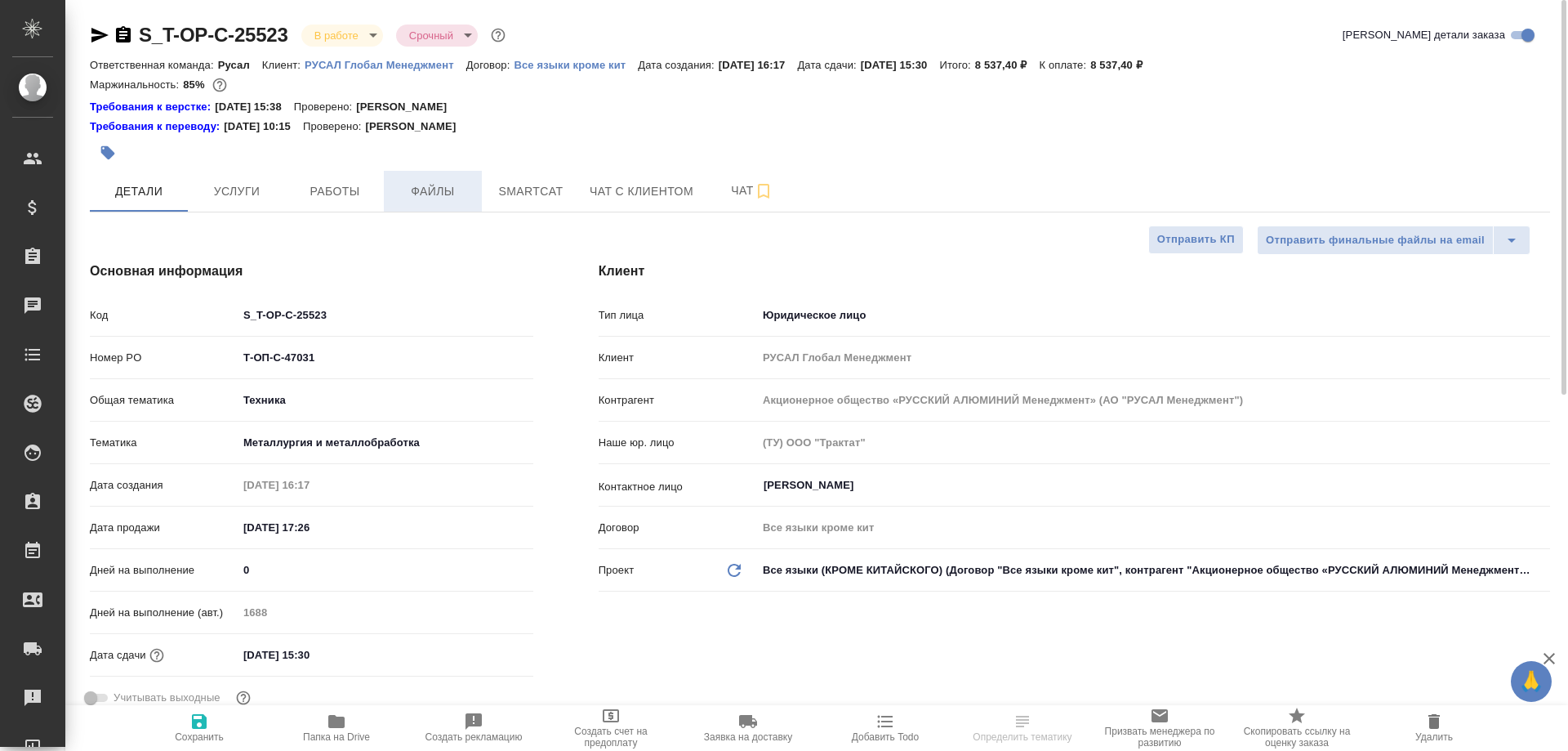
type textarea "x"
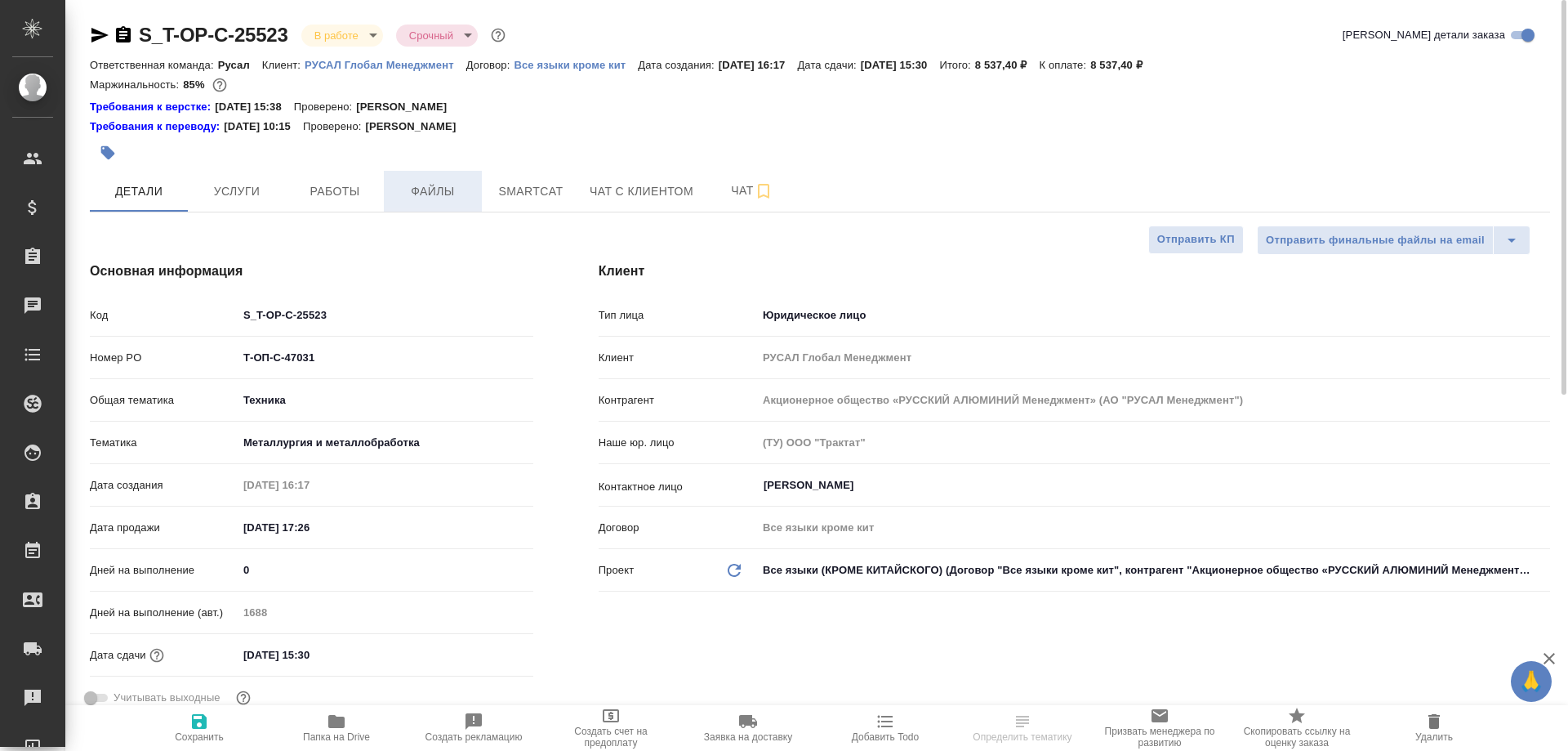
type textarea "x"
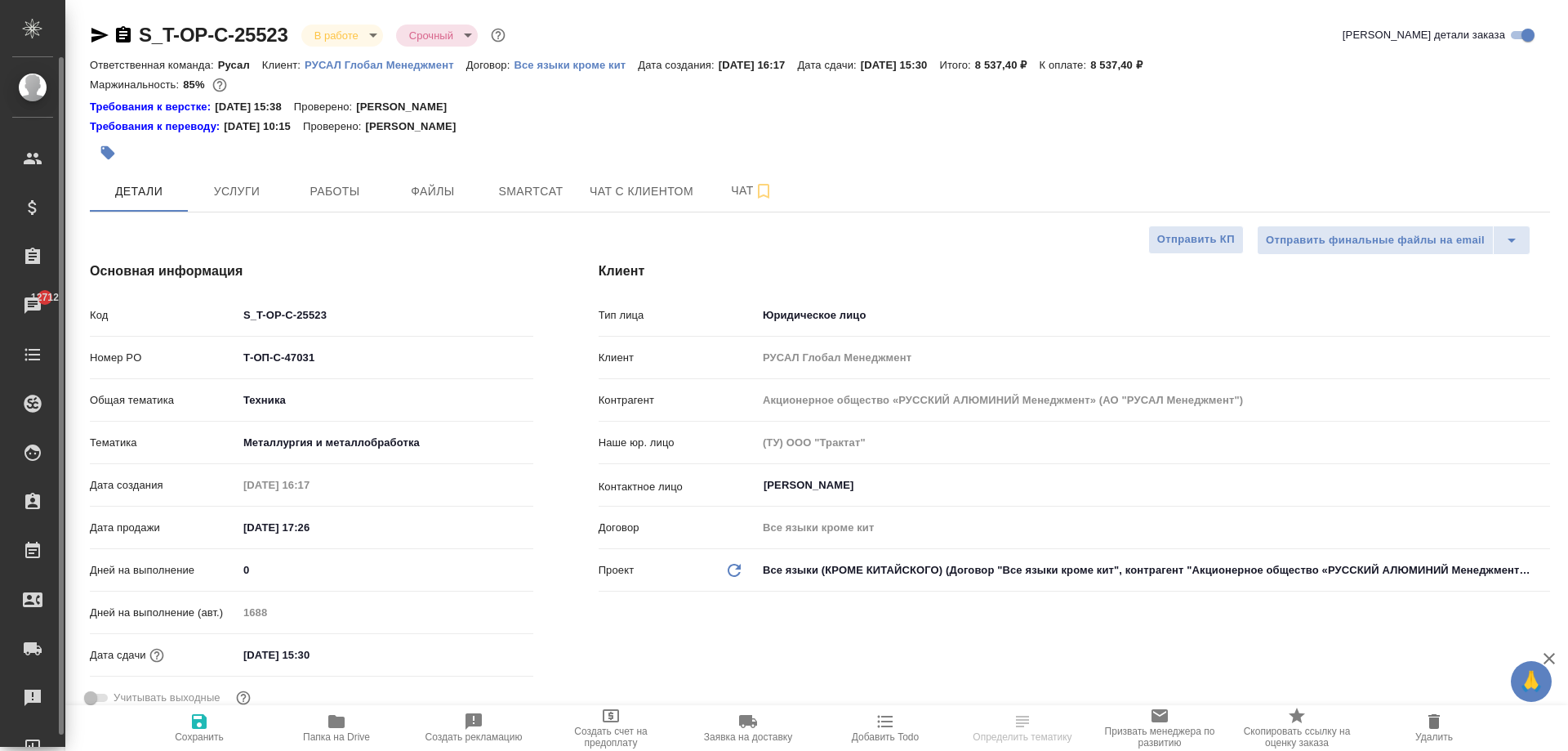
type textarea "x"
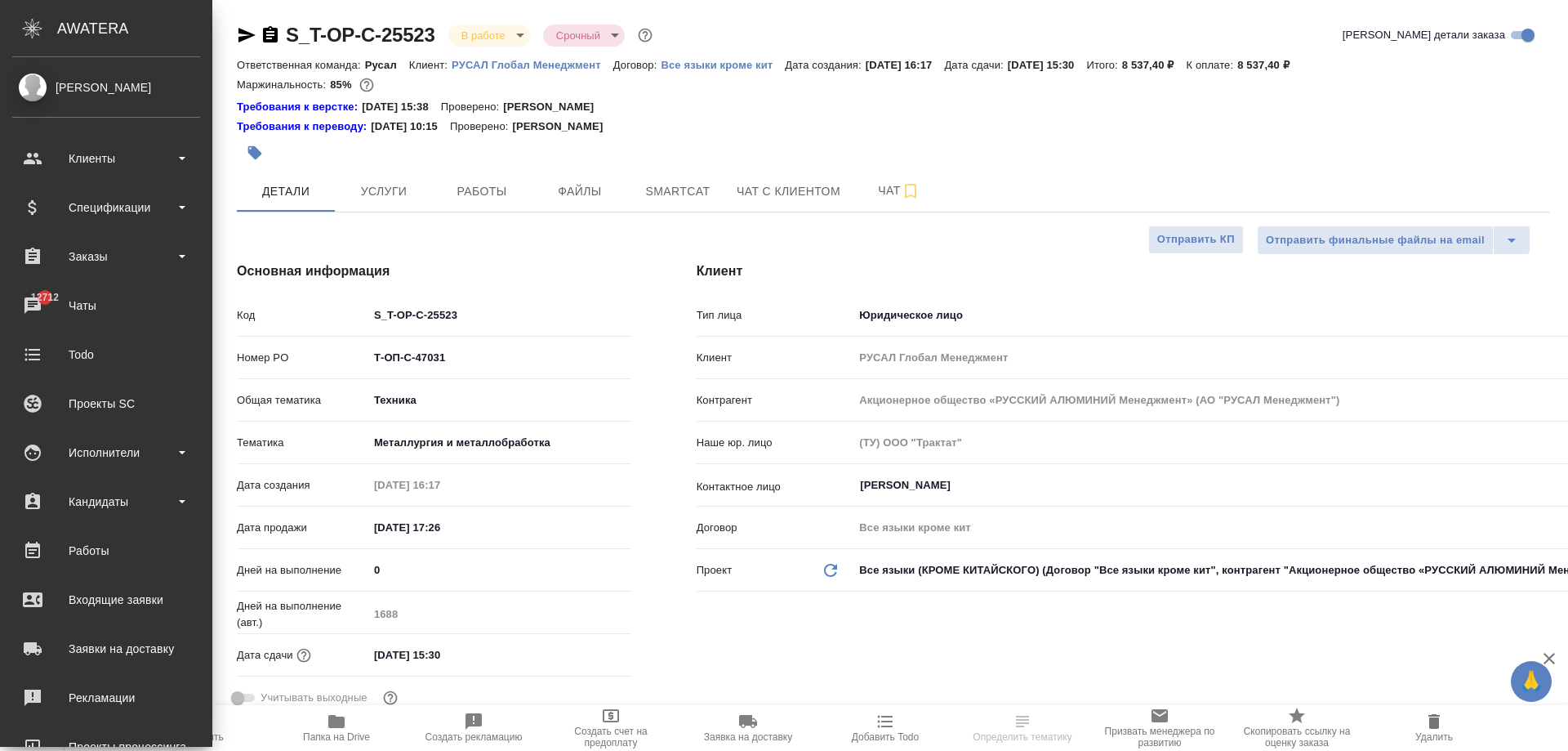
type textarea "x"
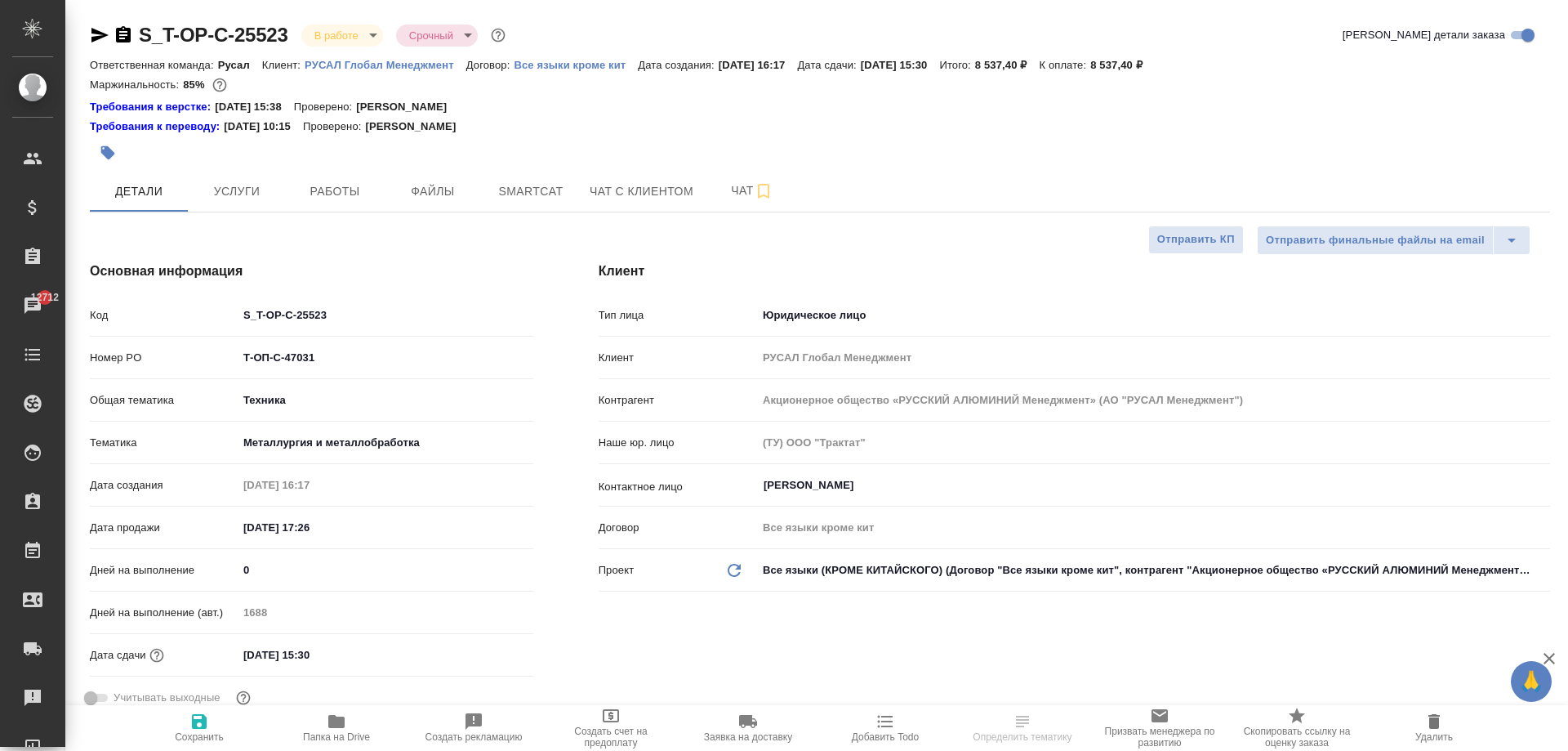
type textarea "x"
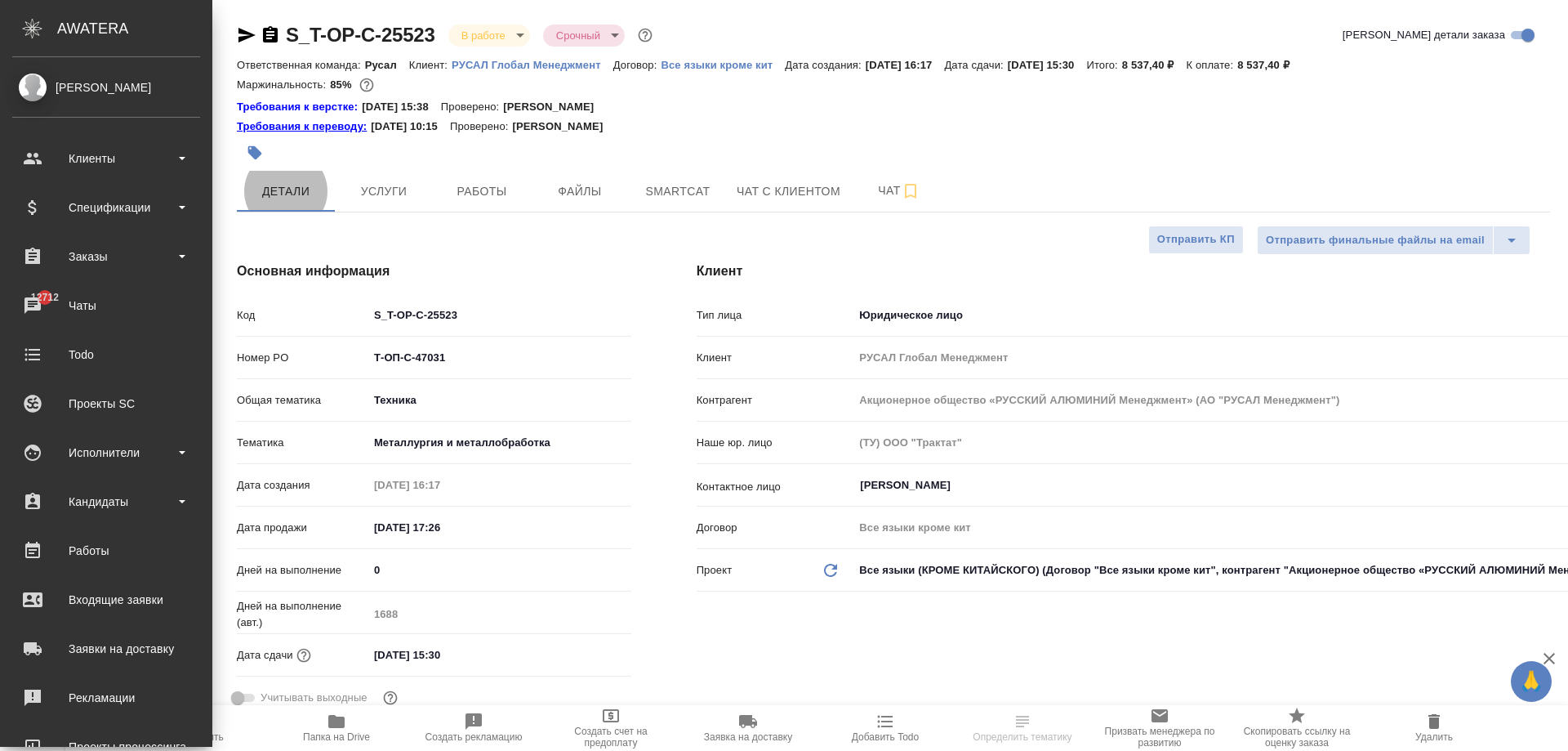
type textarea "x"
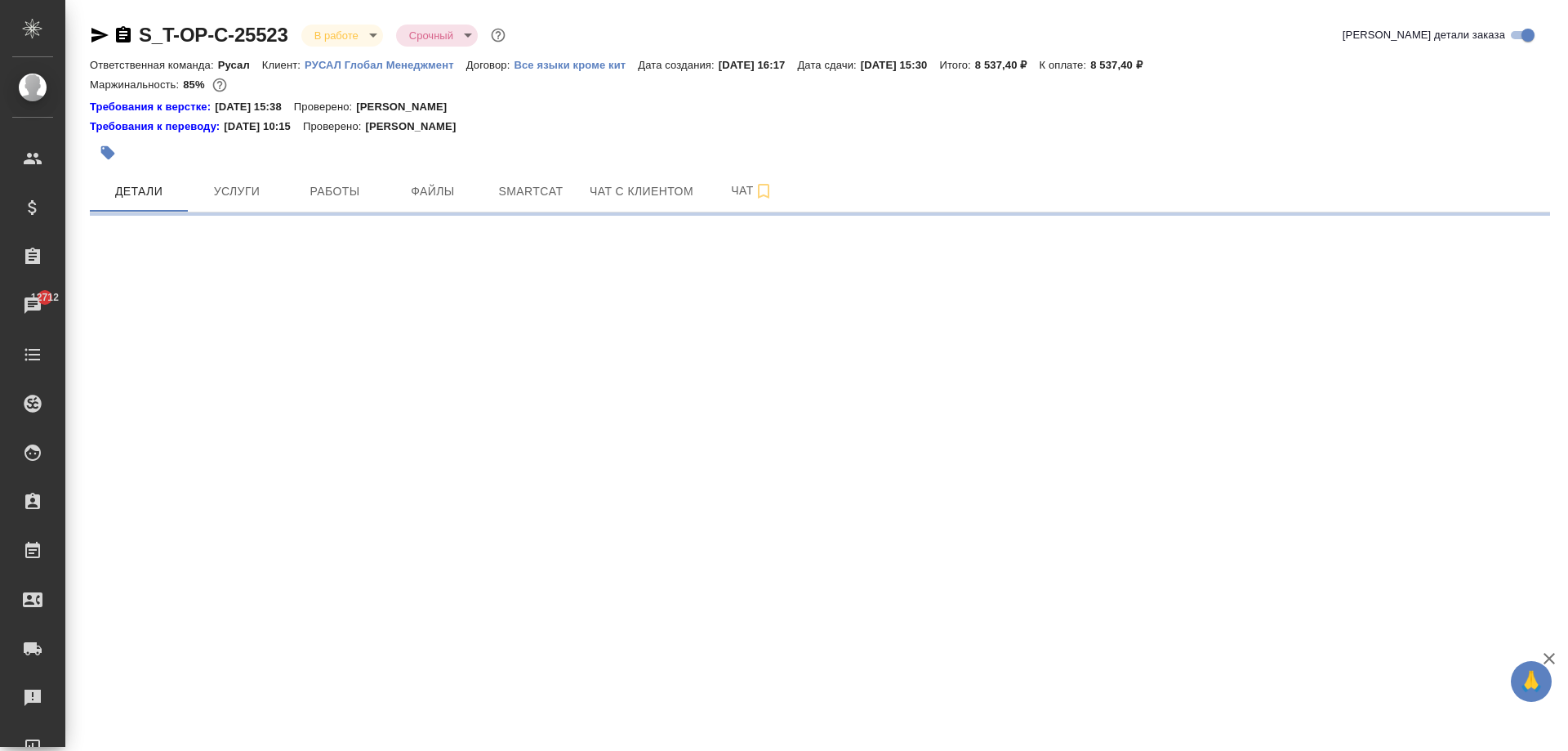
select select "RU"
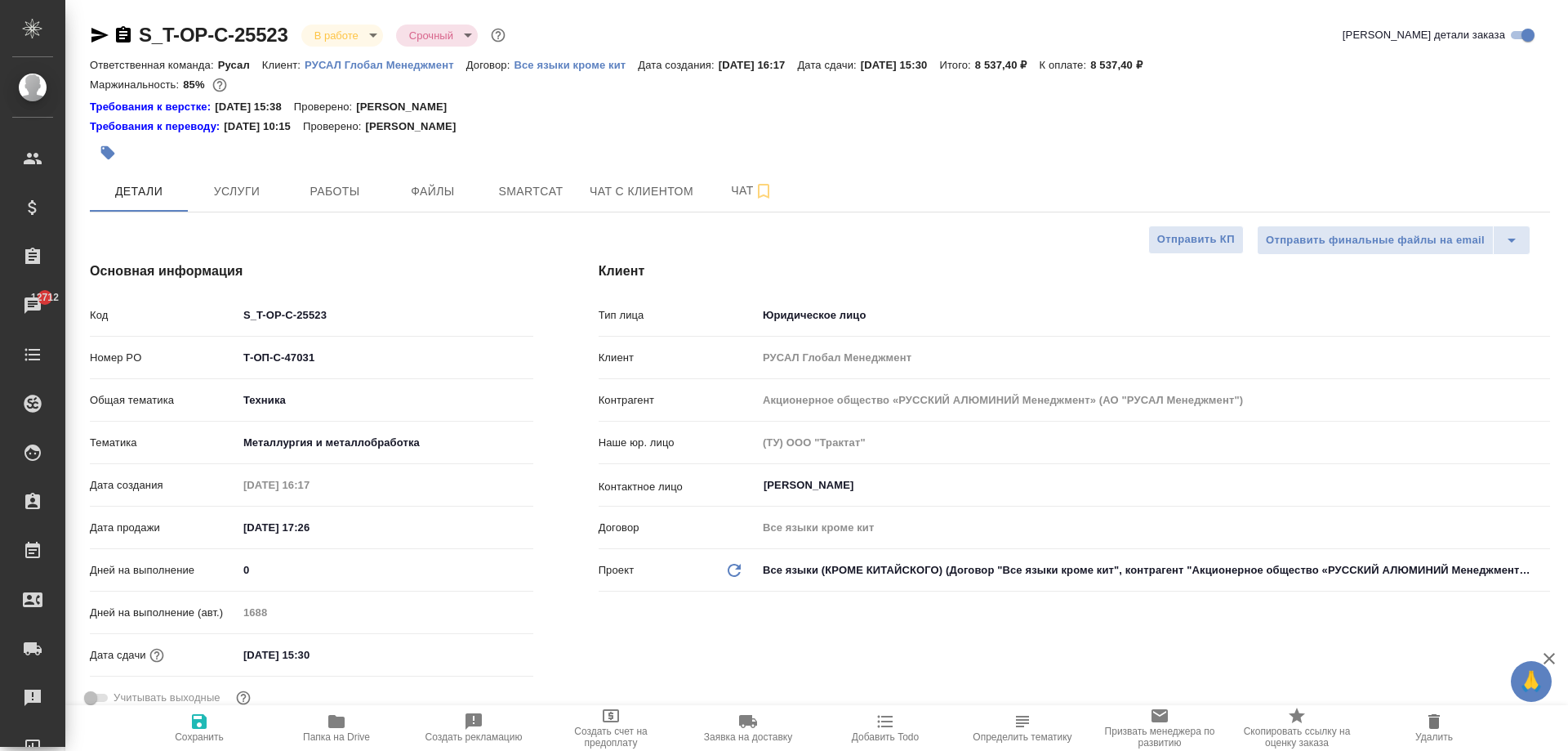
type textarea "x"
click at [998, 166] on div at bounding box center [576, 153] width 974 height 36
type textarea "x"
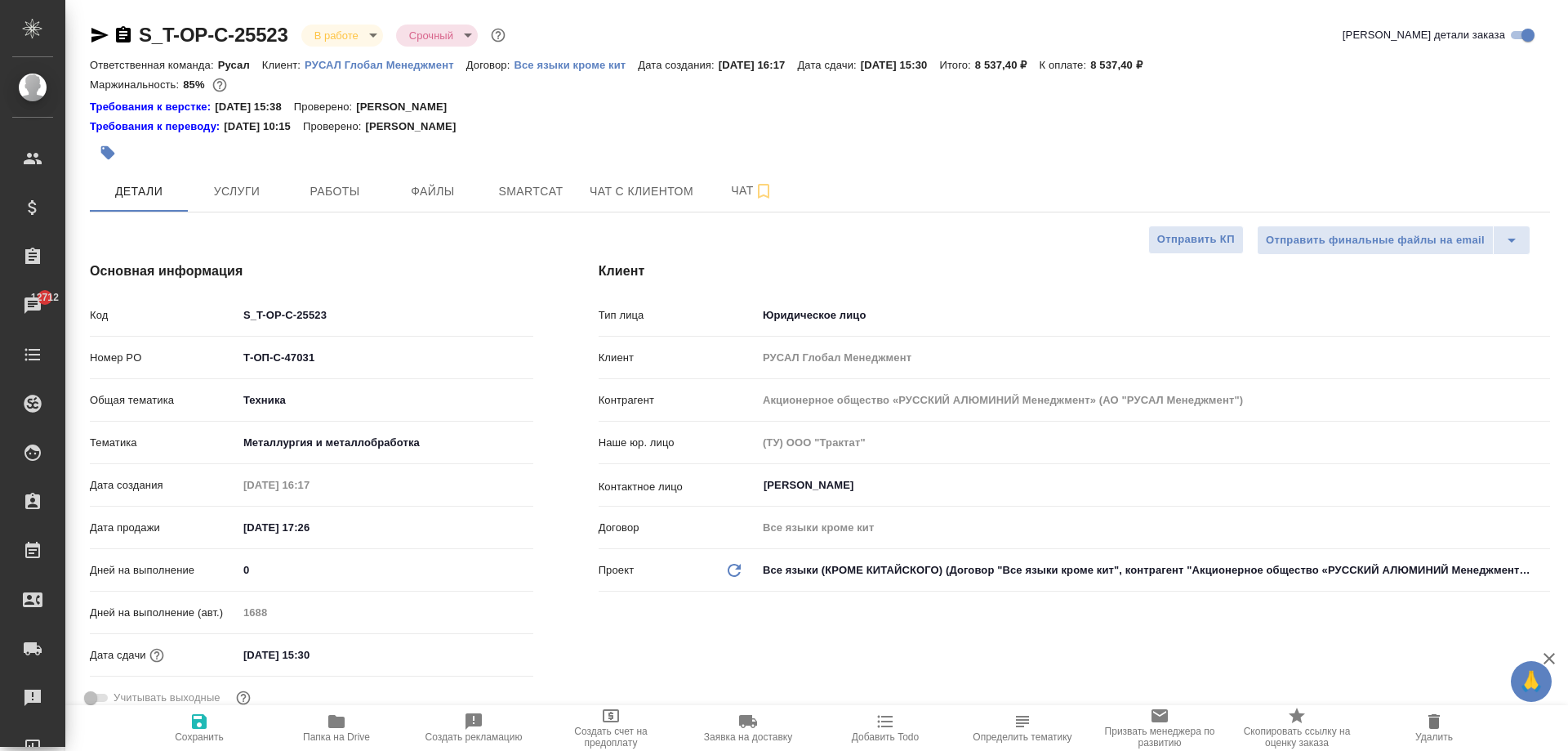
type textarea "x"
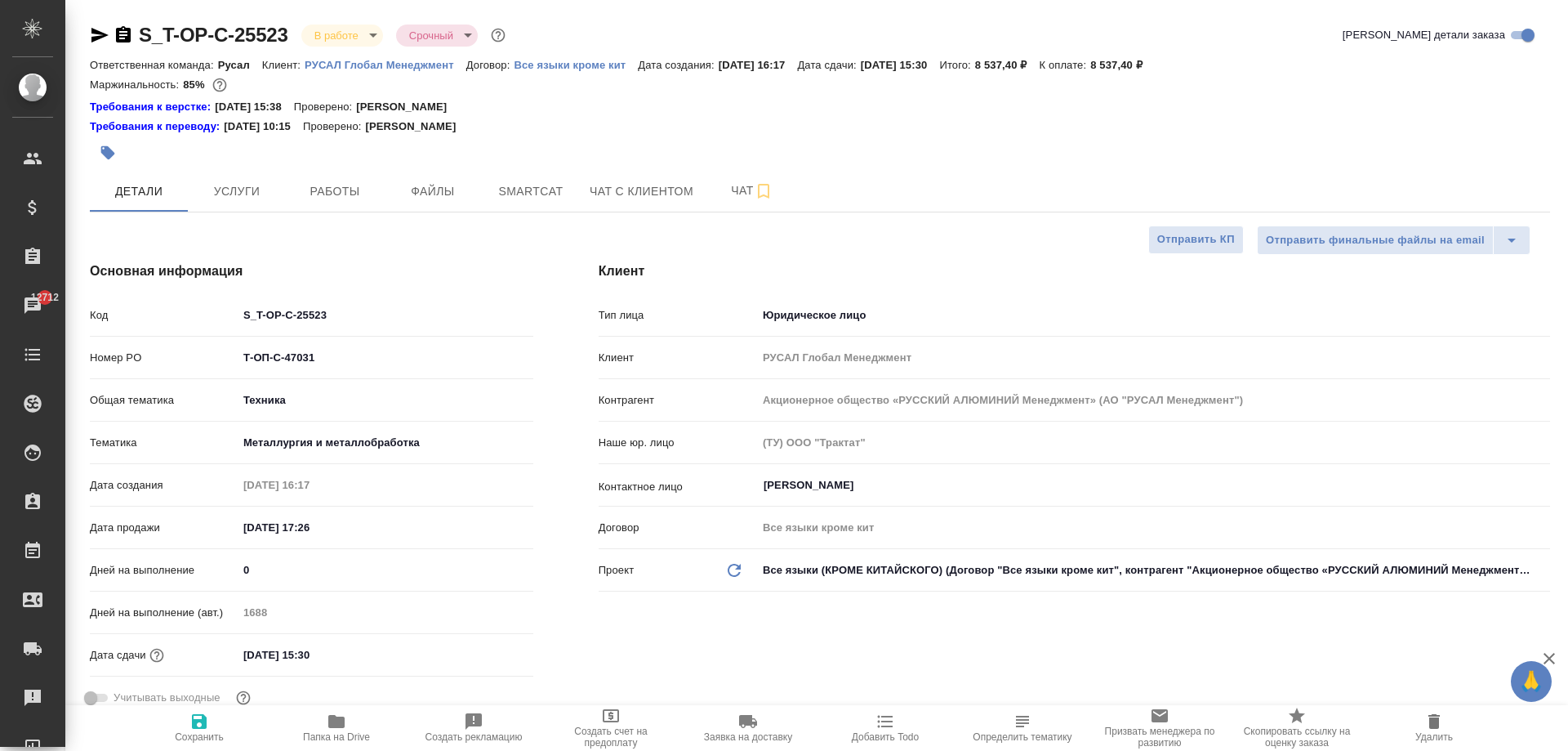
type textarea "x"
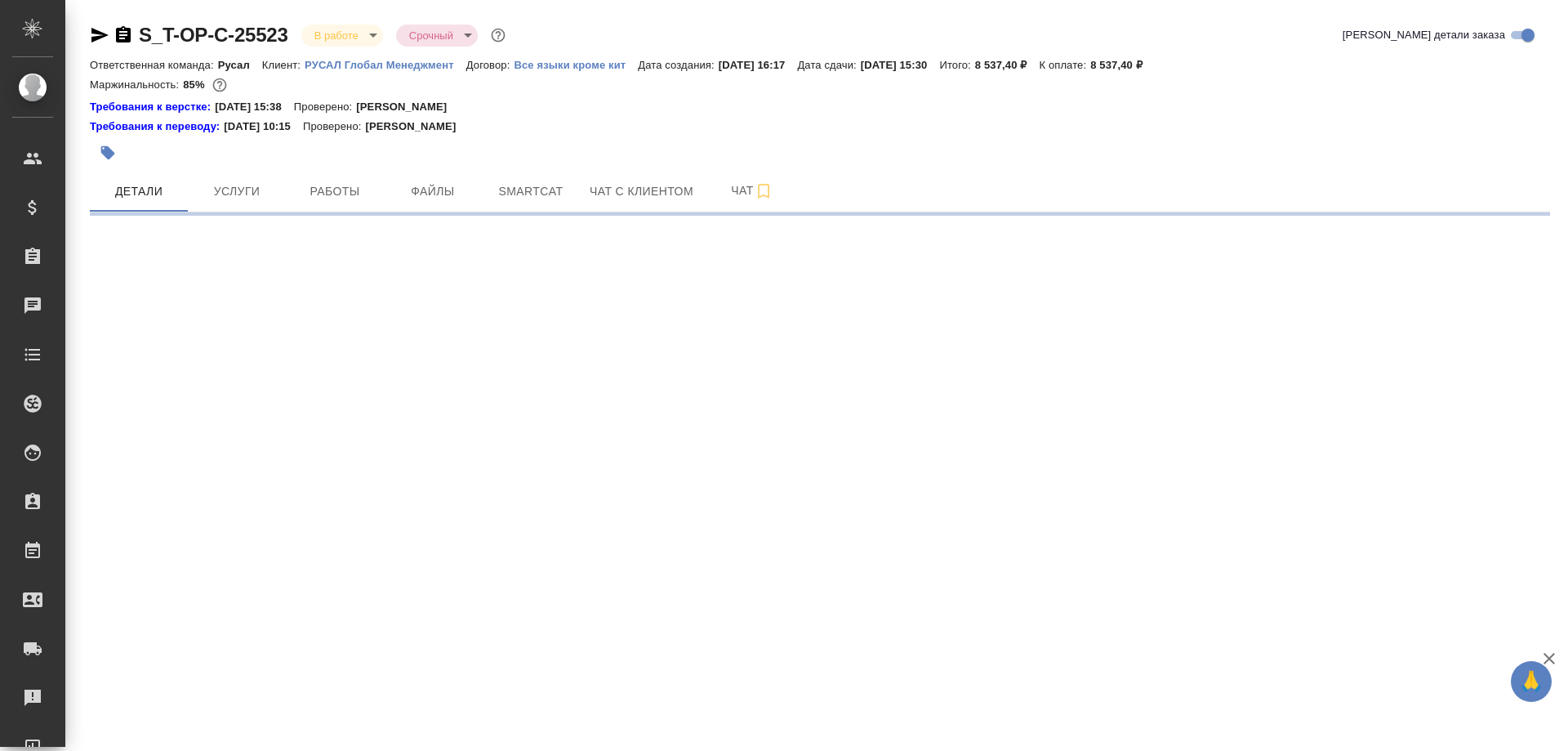
select select "RU"
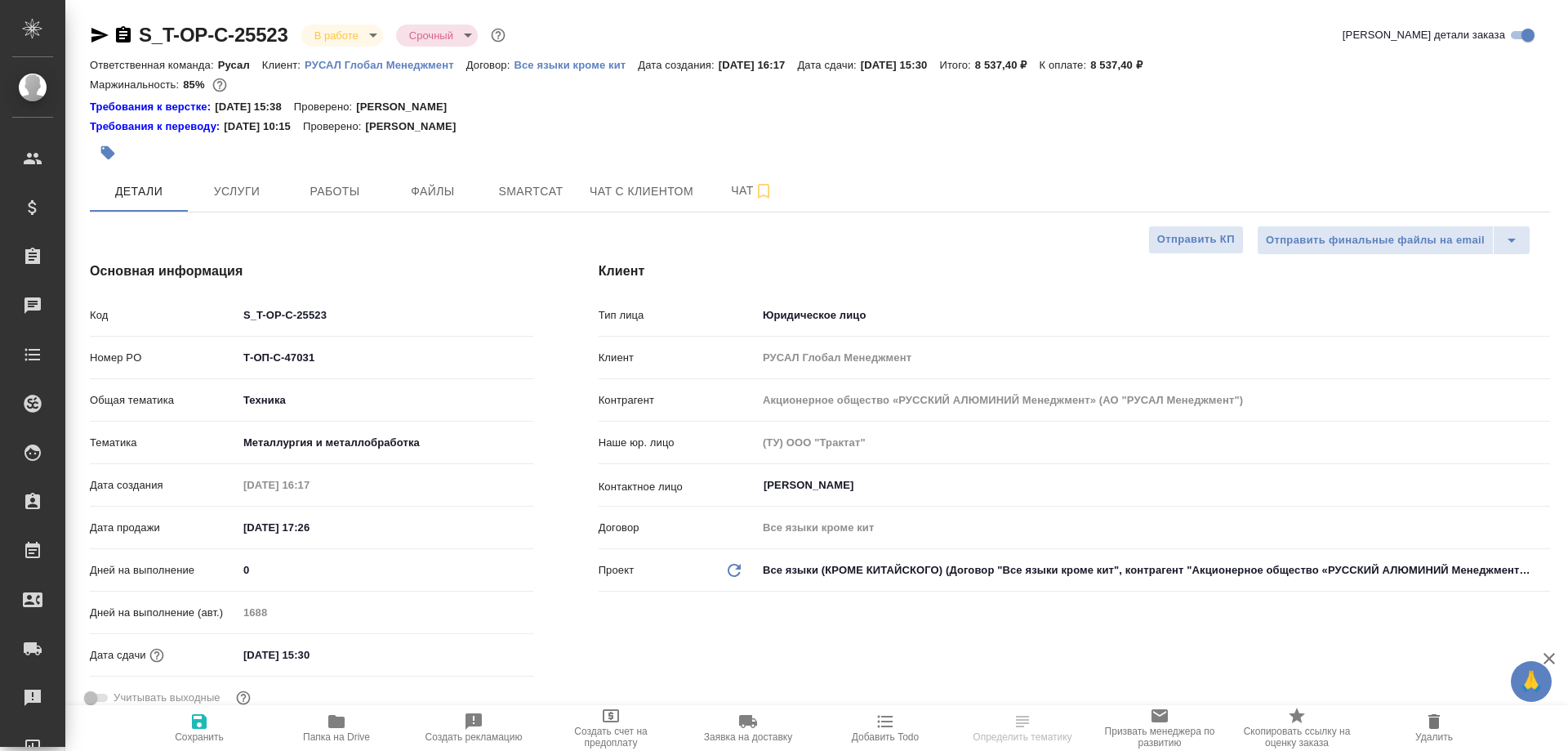
type textarea "x"
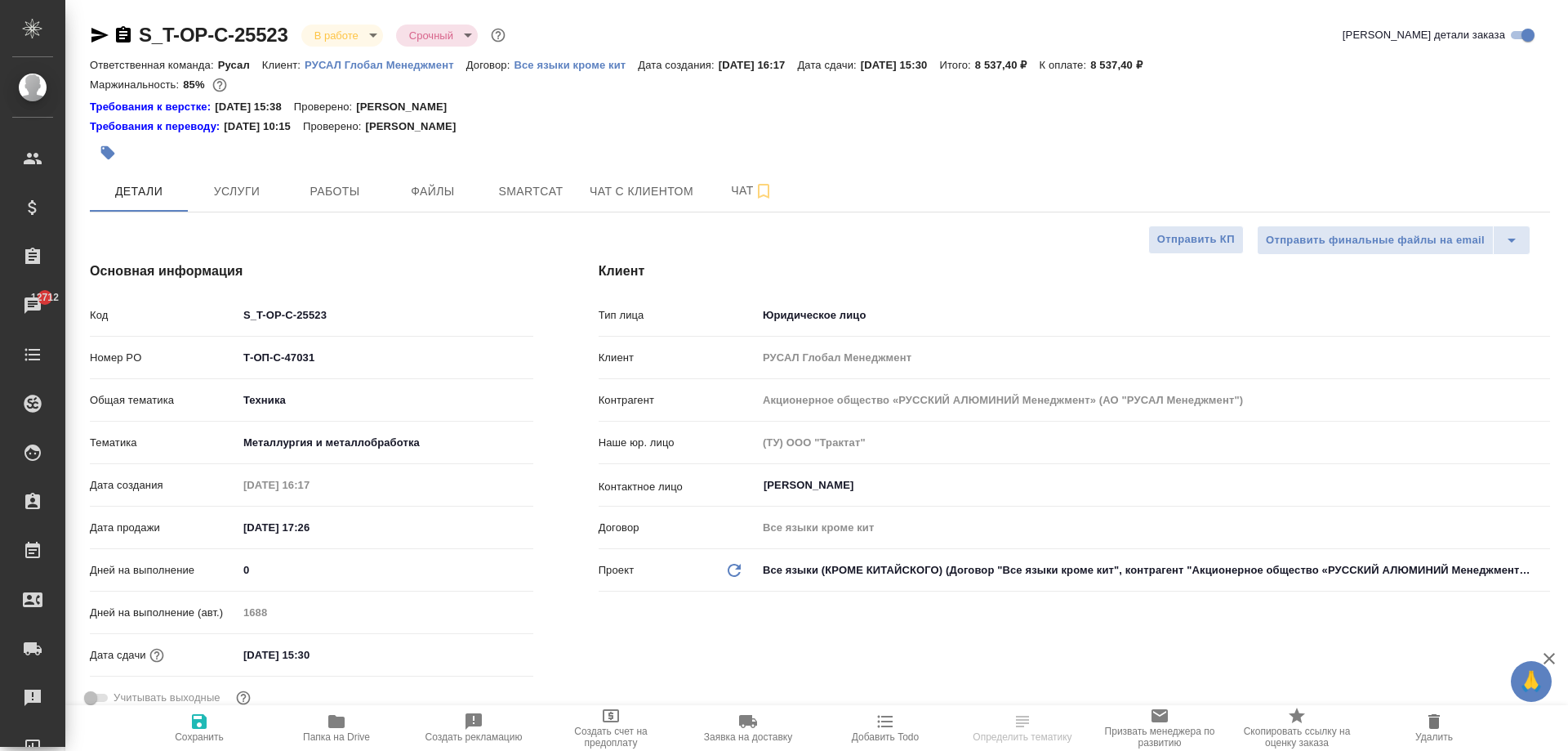
type textarea "x"
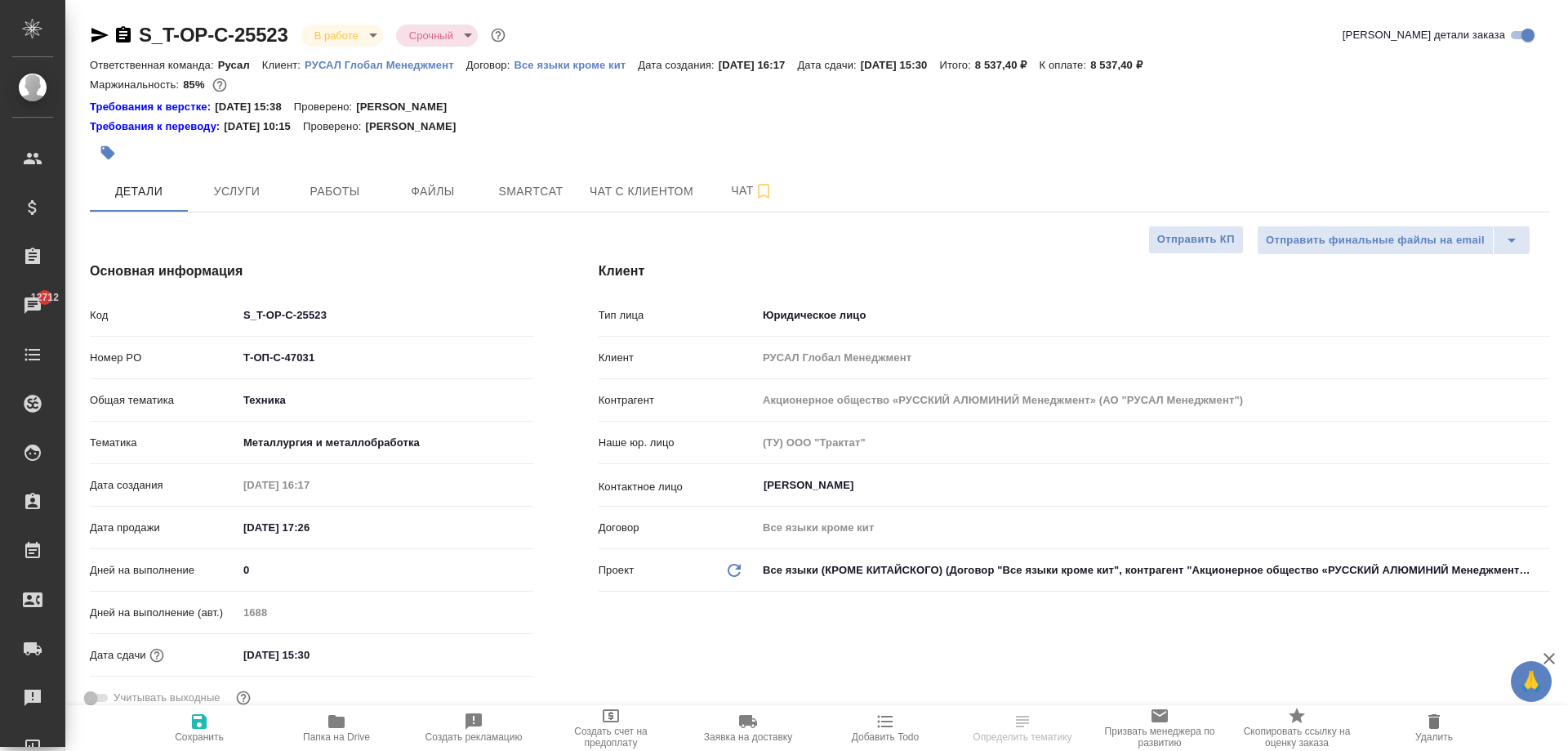
type textarea "x"
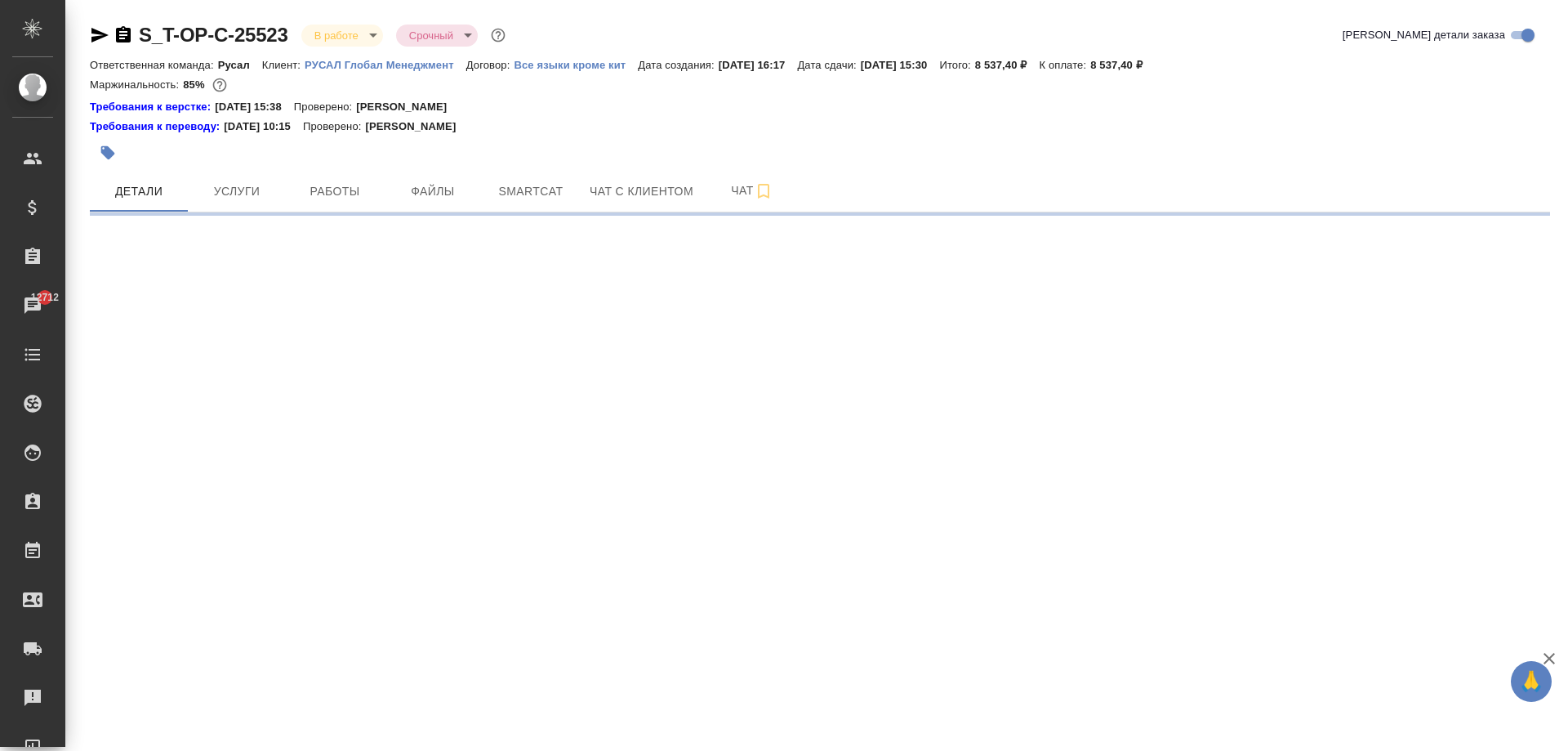
select select "RU"
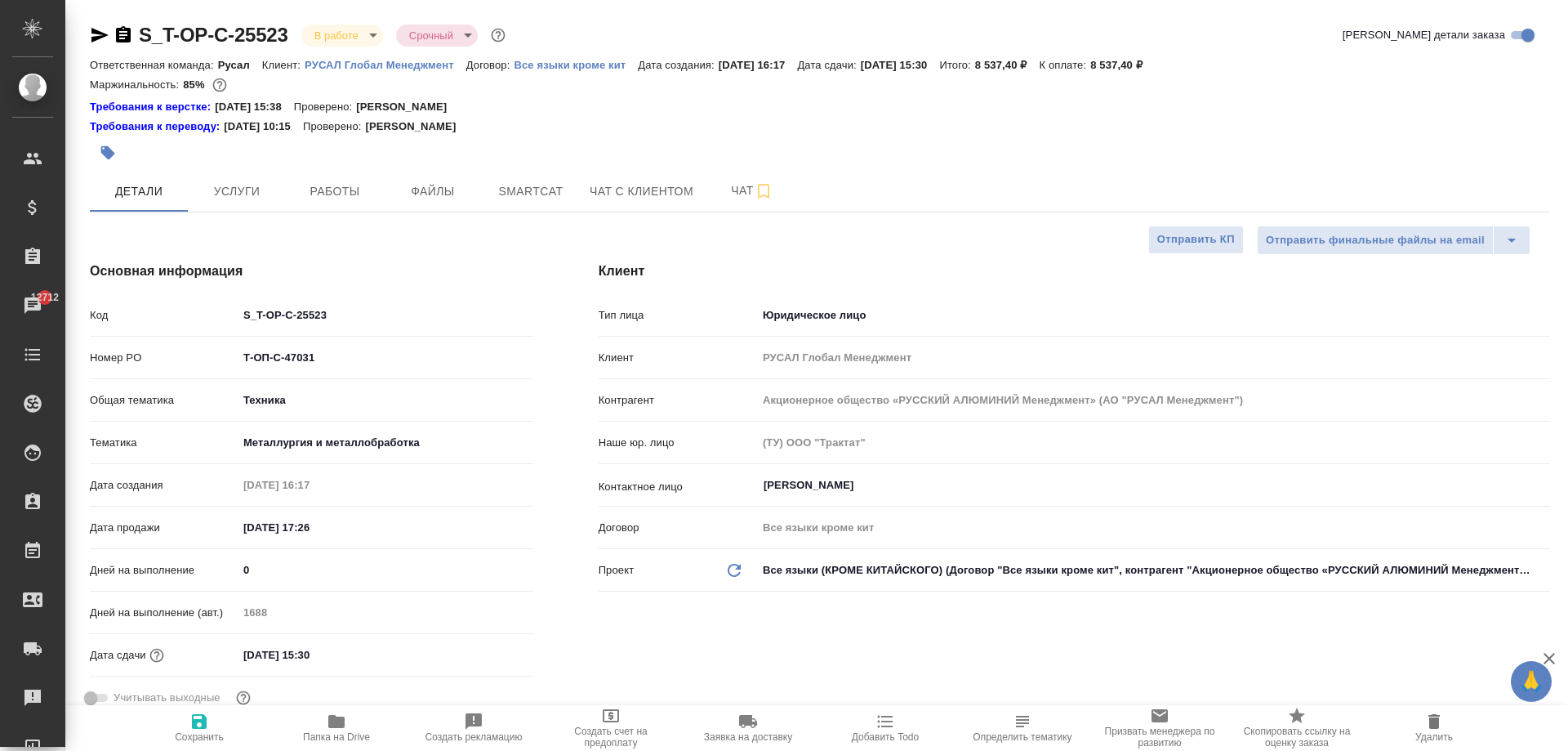
type textarea "x"
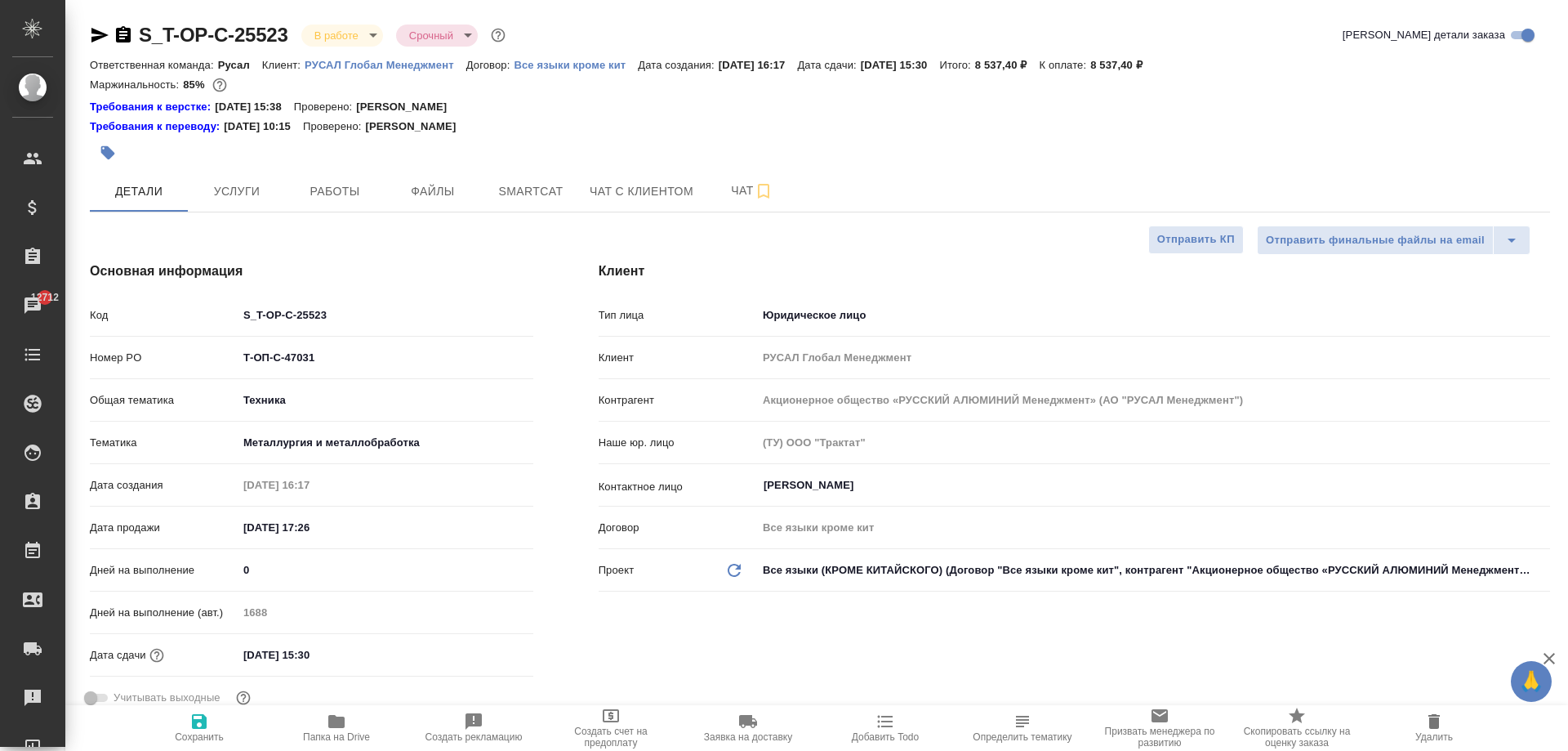
type textarea "x"
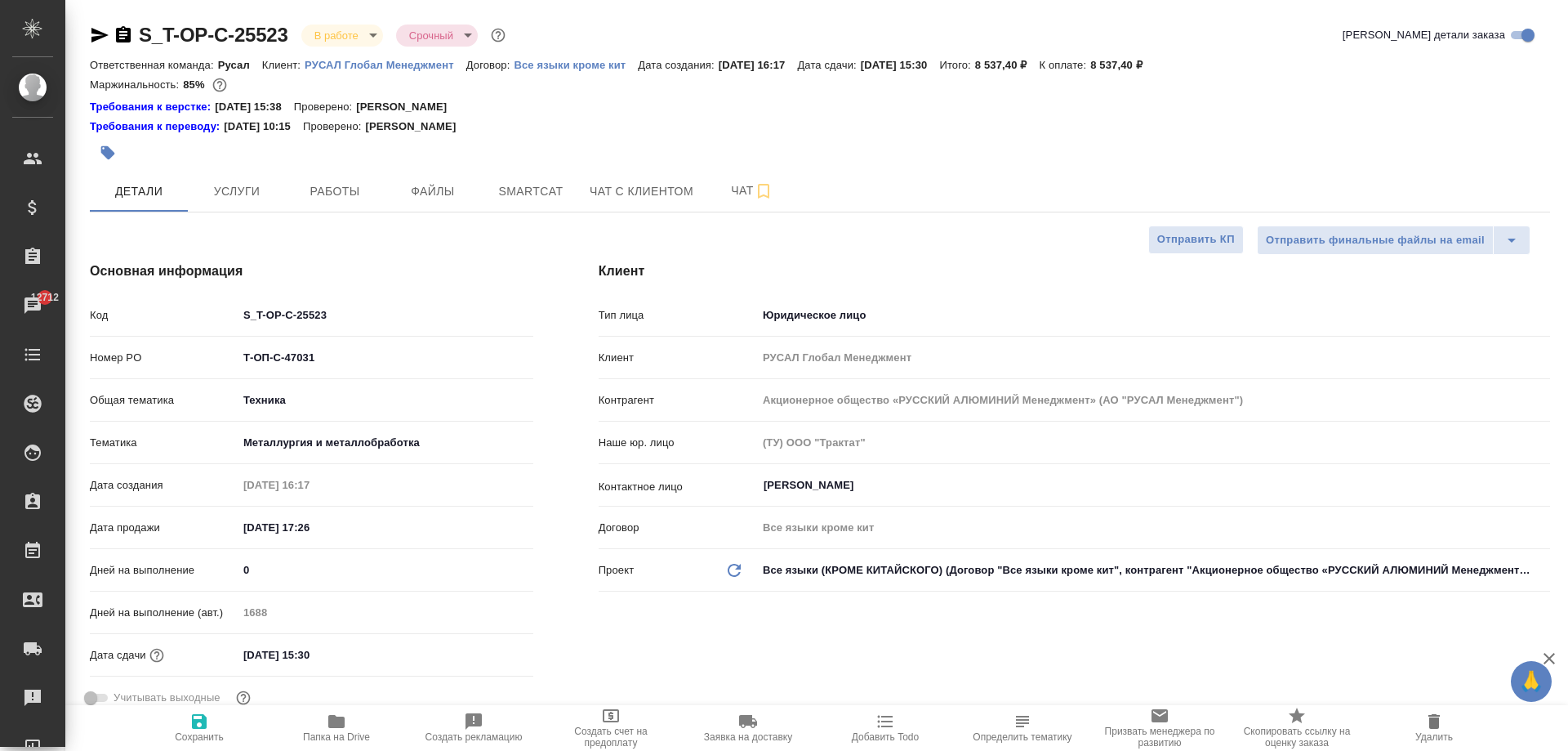
type textarea "x"
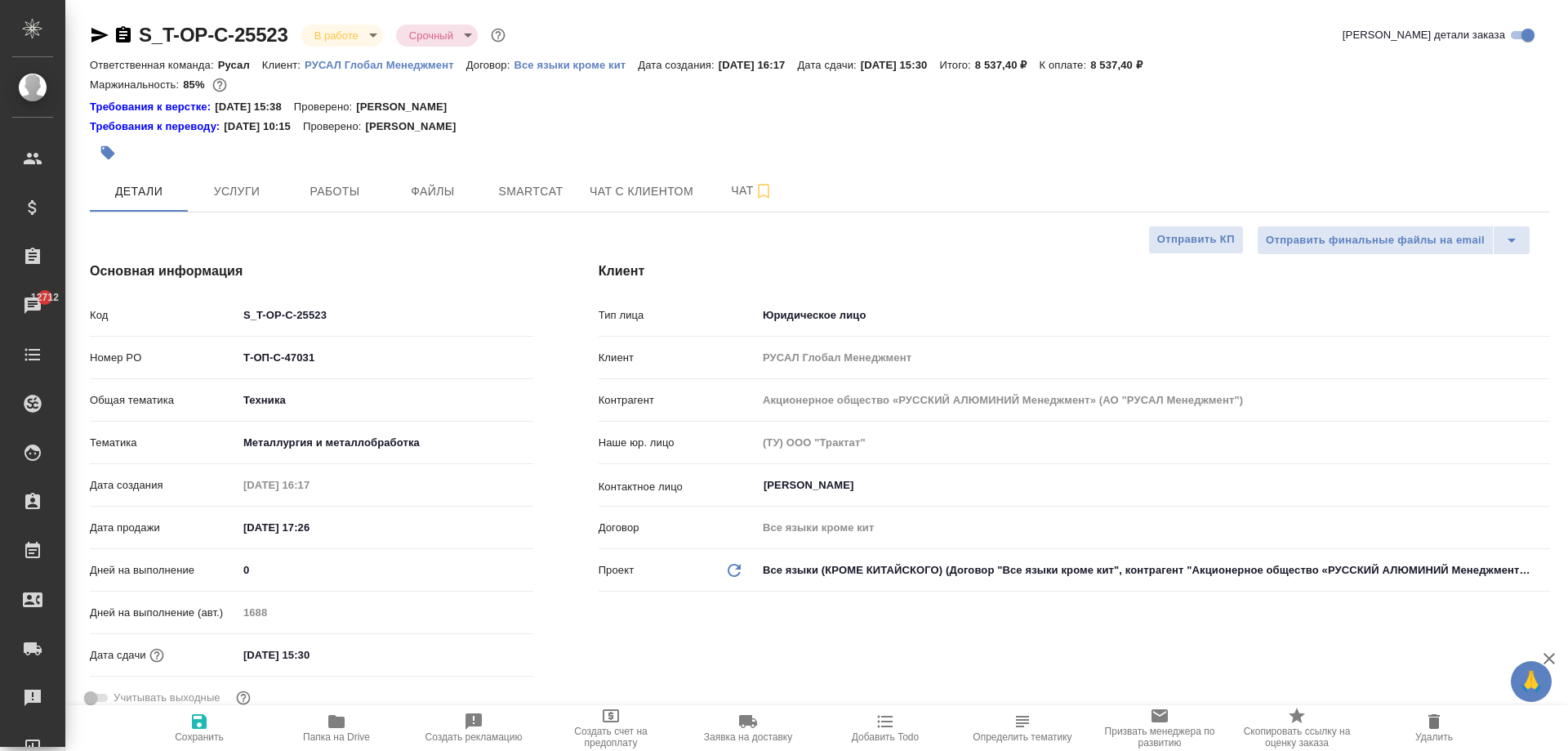
type textarea "x"
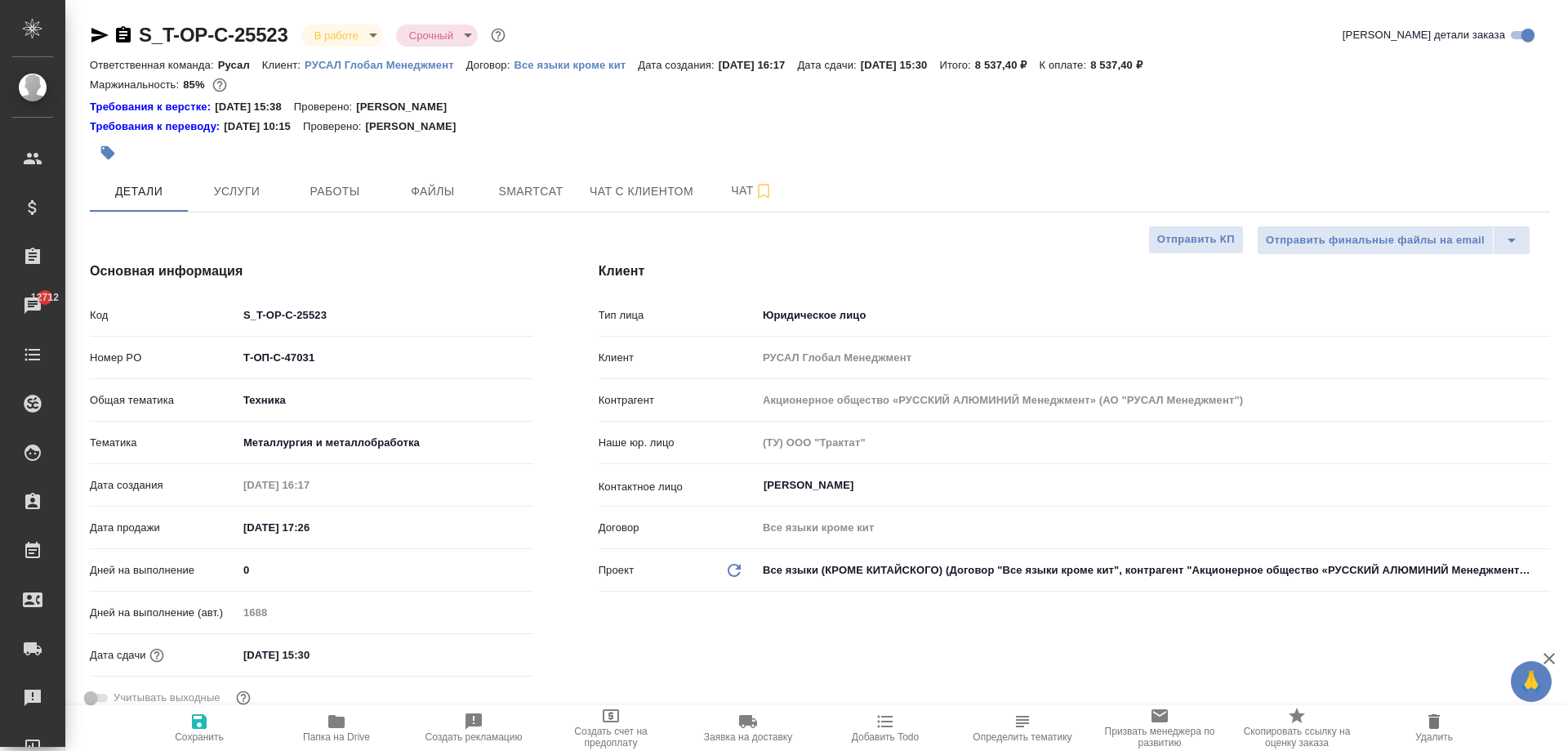
type textarea "x"
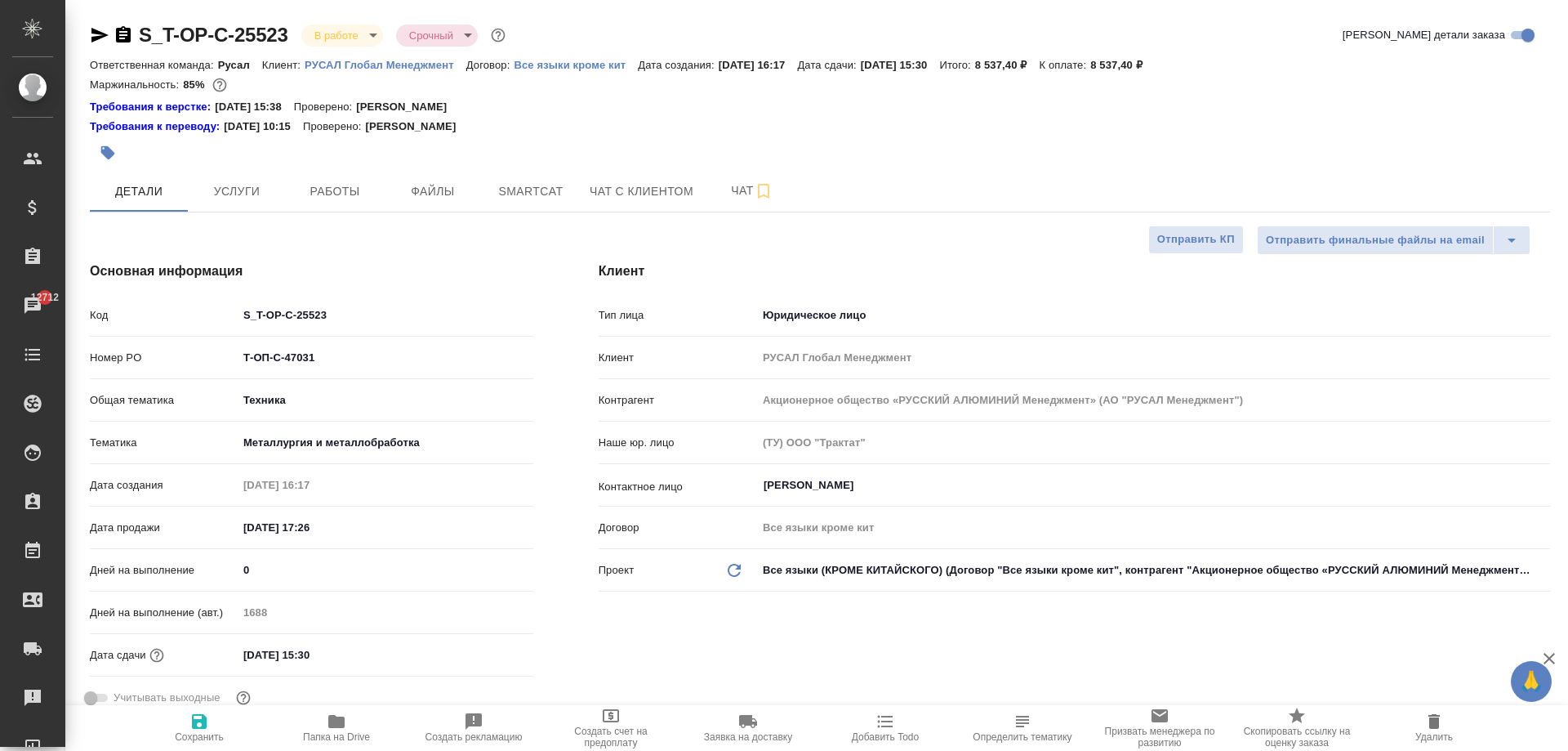
type textarea "x"
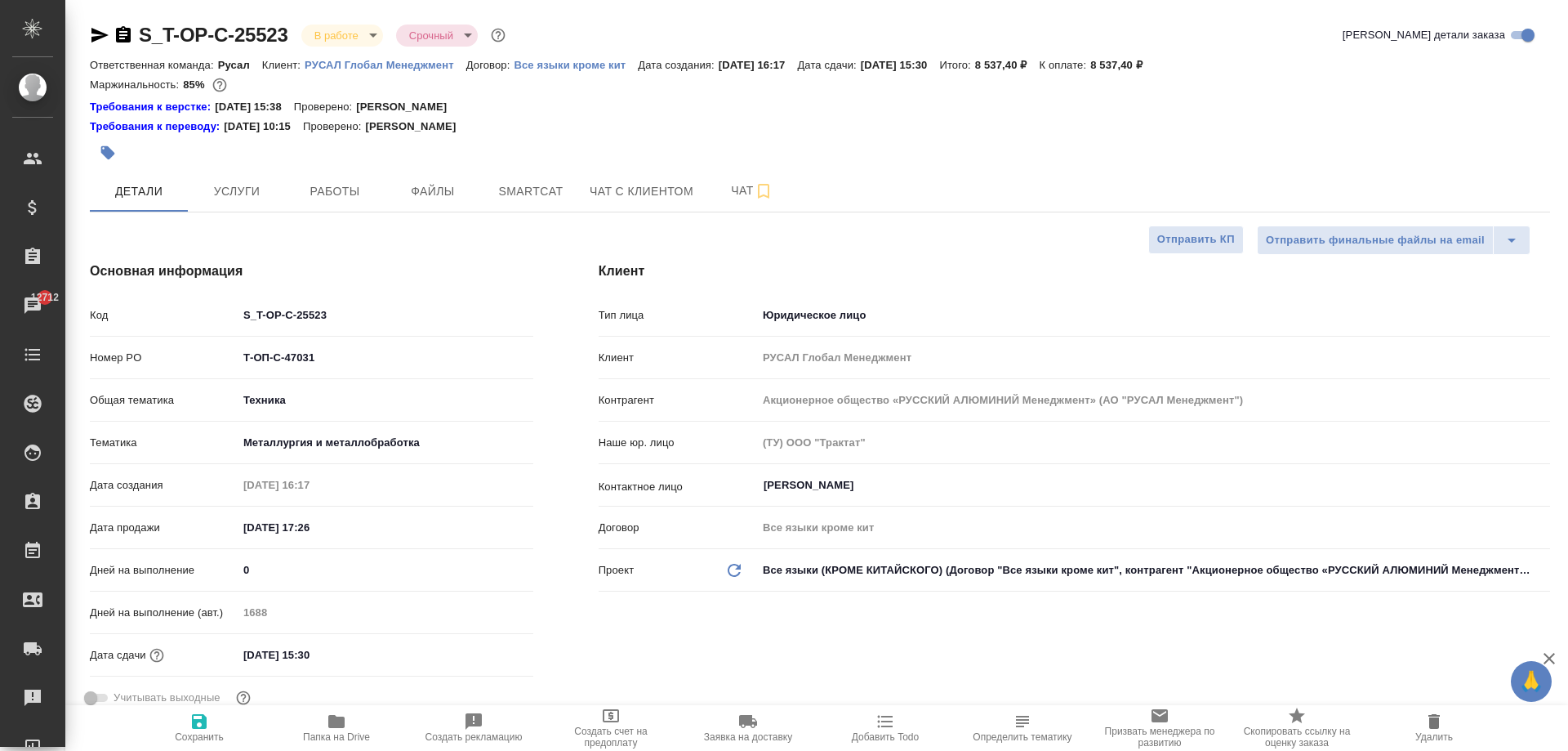
type textarea "x"
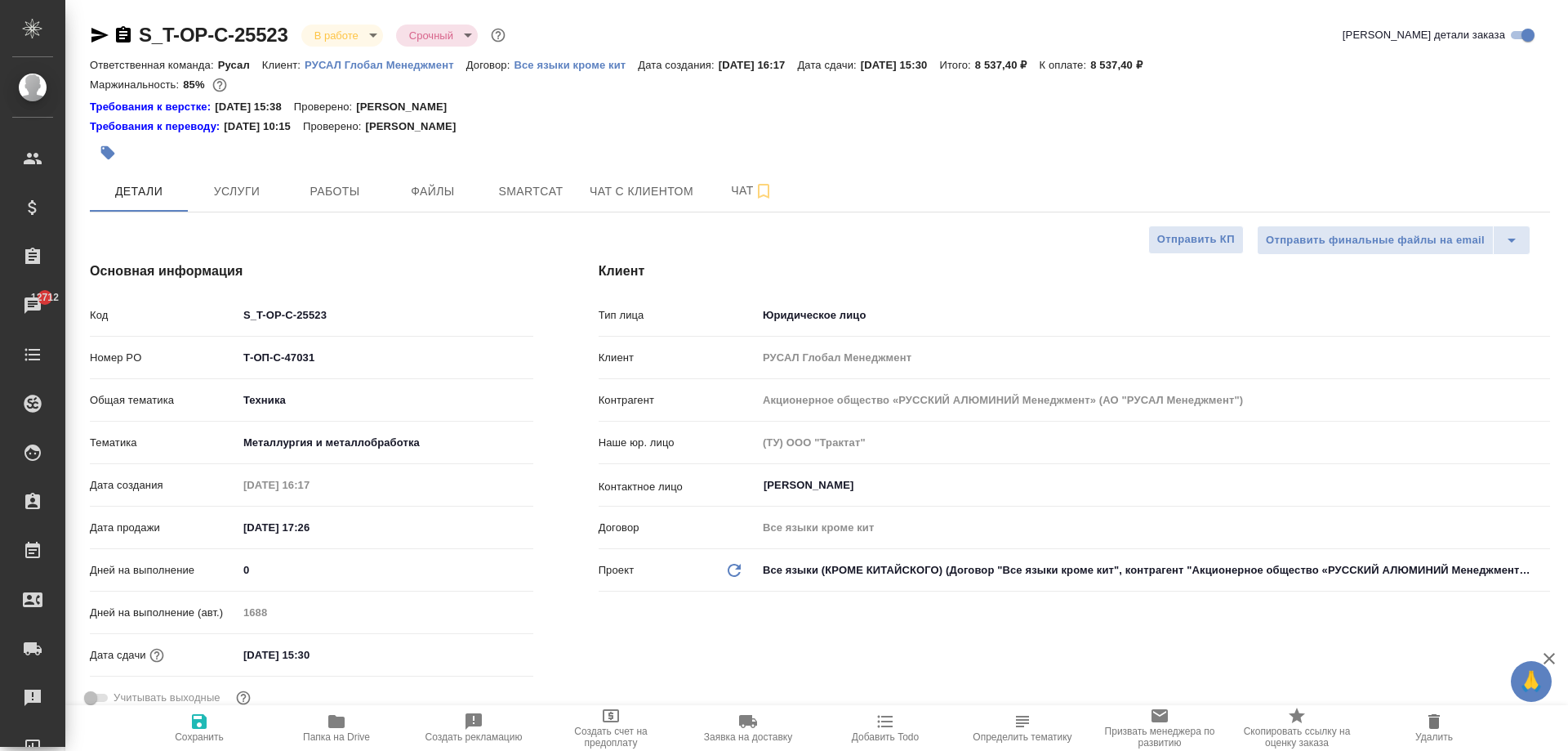
type textarea "x"
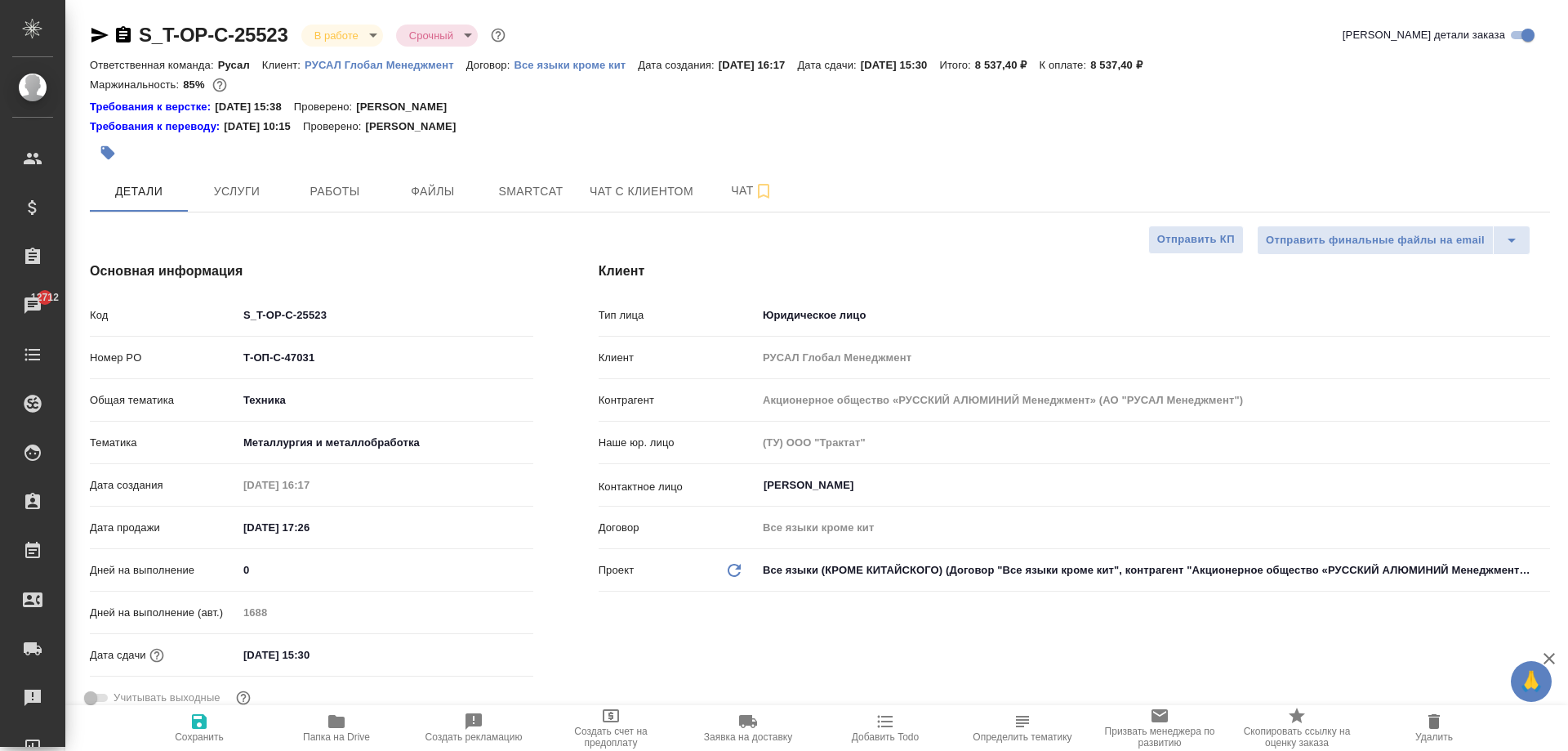
type textarea "x"
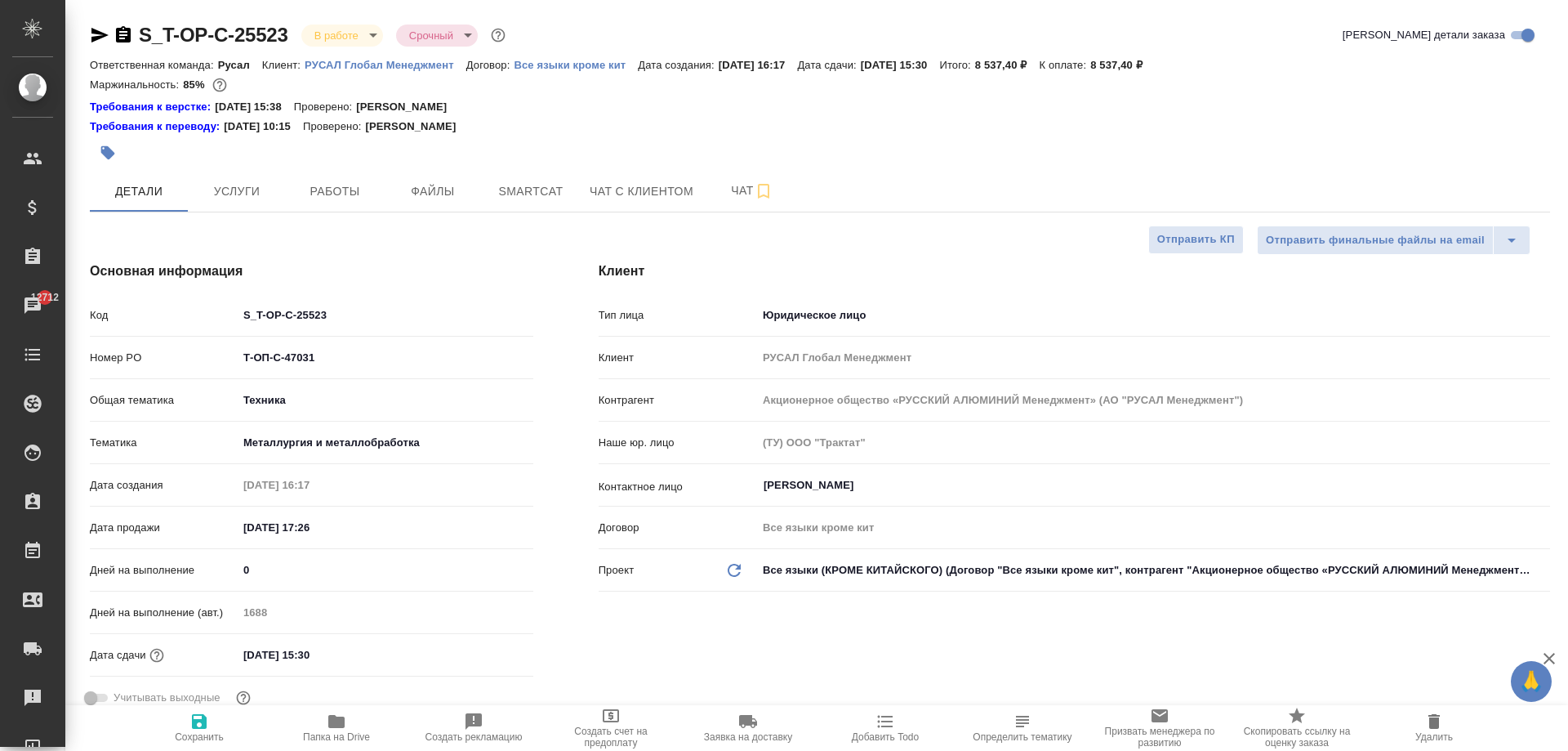
type textarea "x"
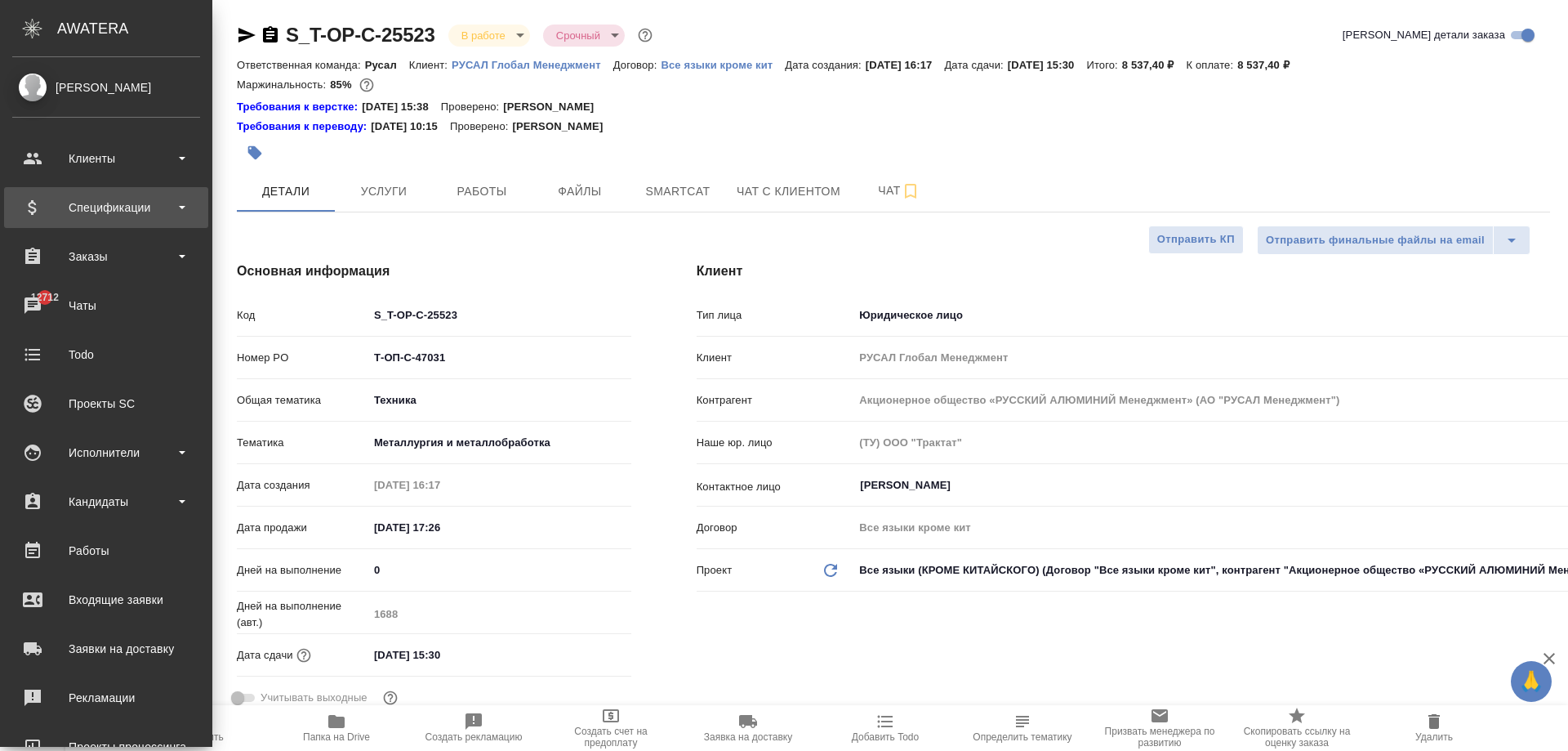
click at [91, 205] on div "Спецификации" at bounding box center [106, 207] width 188 height 25
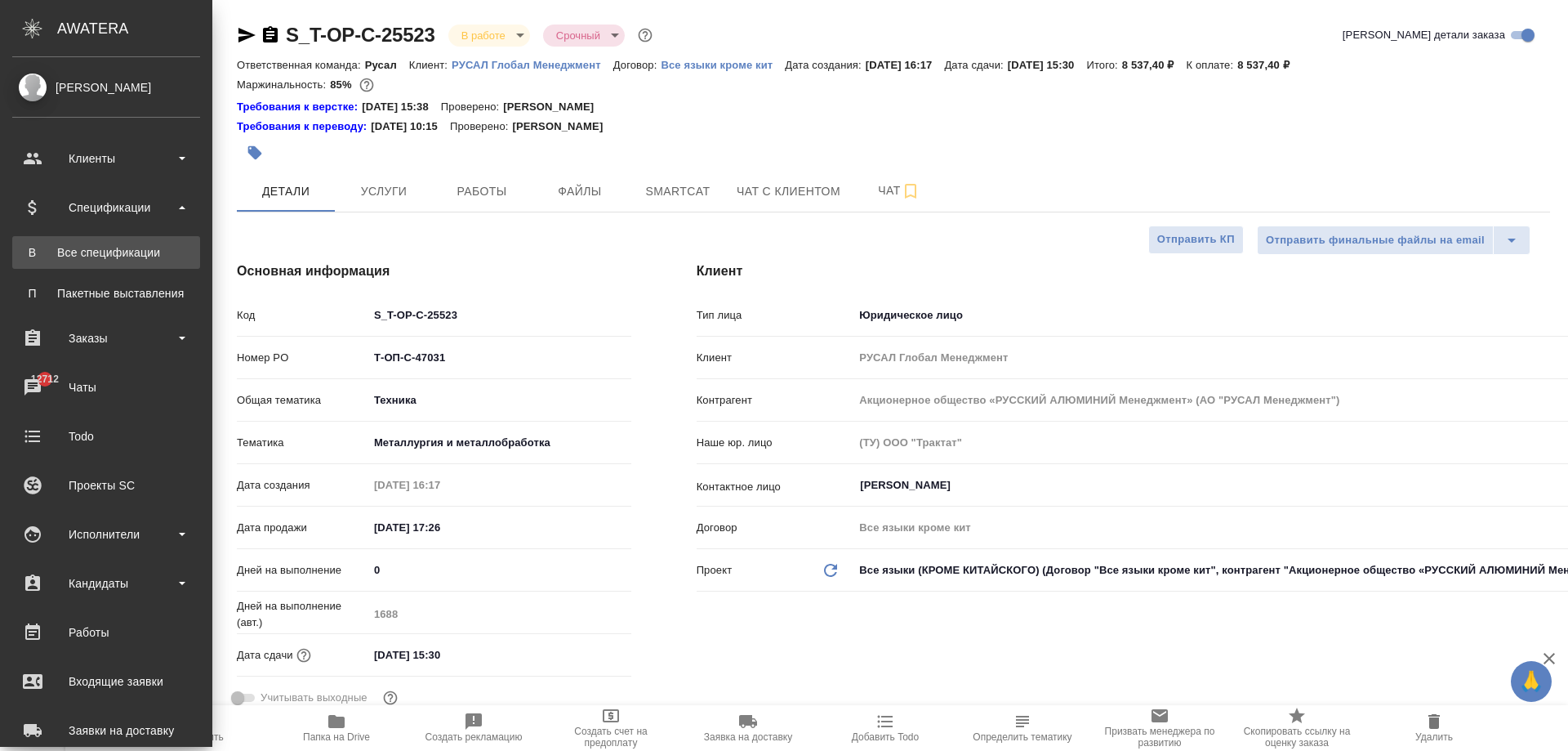
type textarea "x"
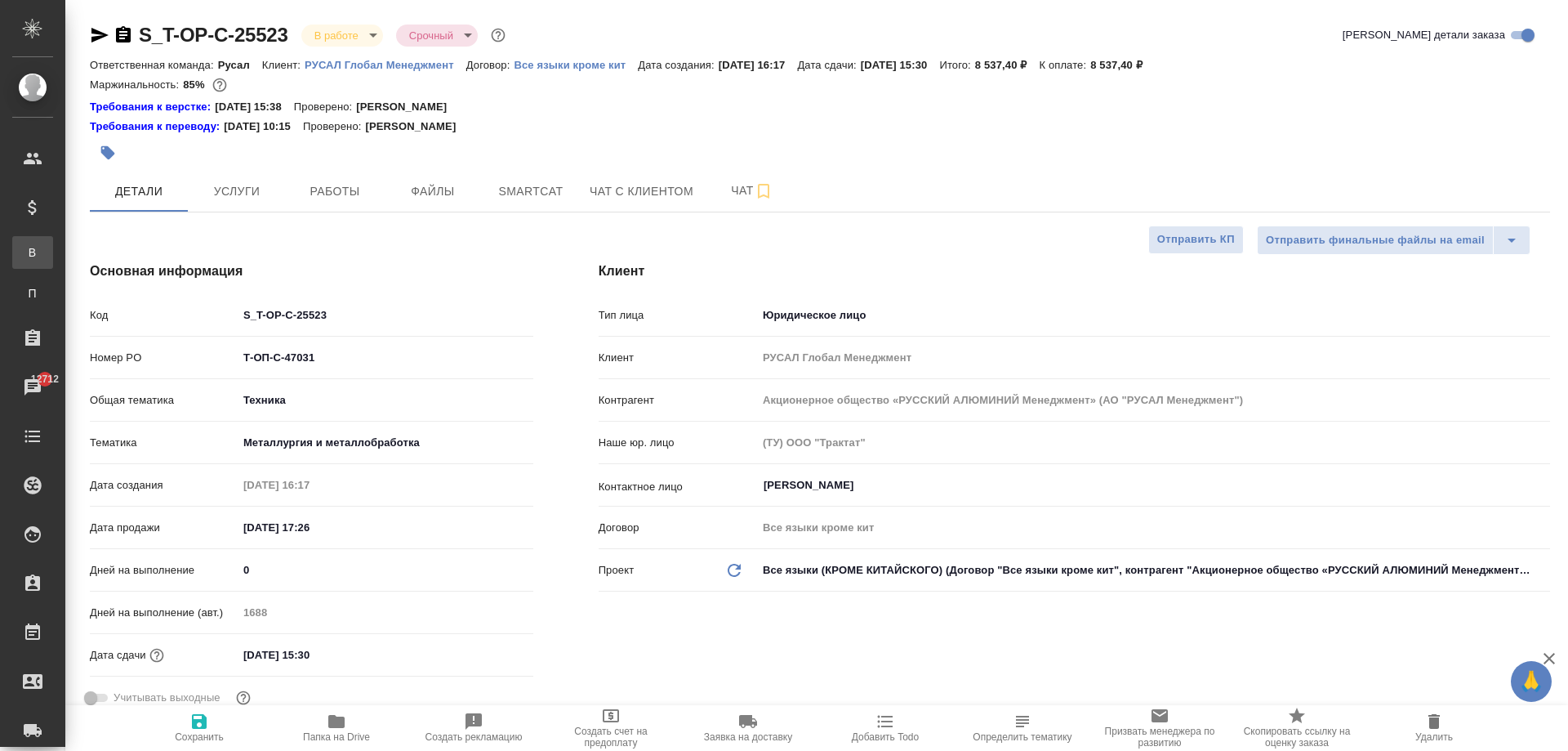
click at [25, 251] on div "Все спецификации" at bounding box center [12, 252] width 25 height 16
type textarea "x"
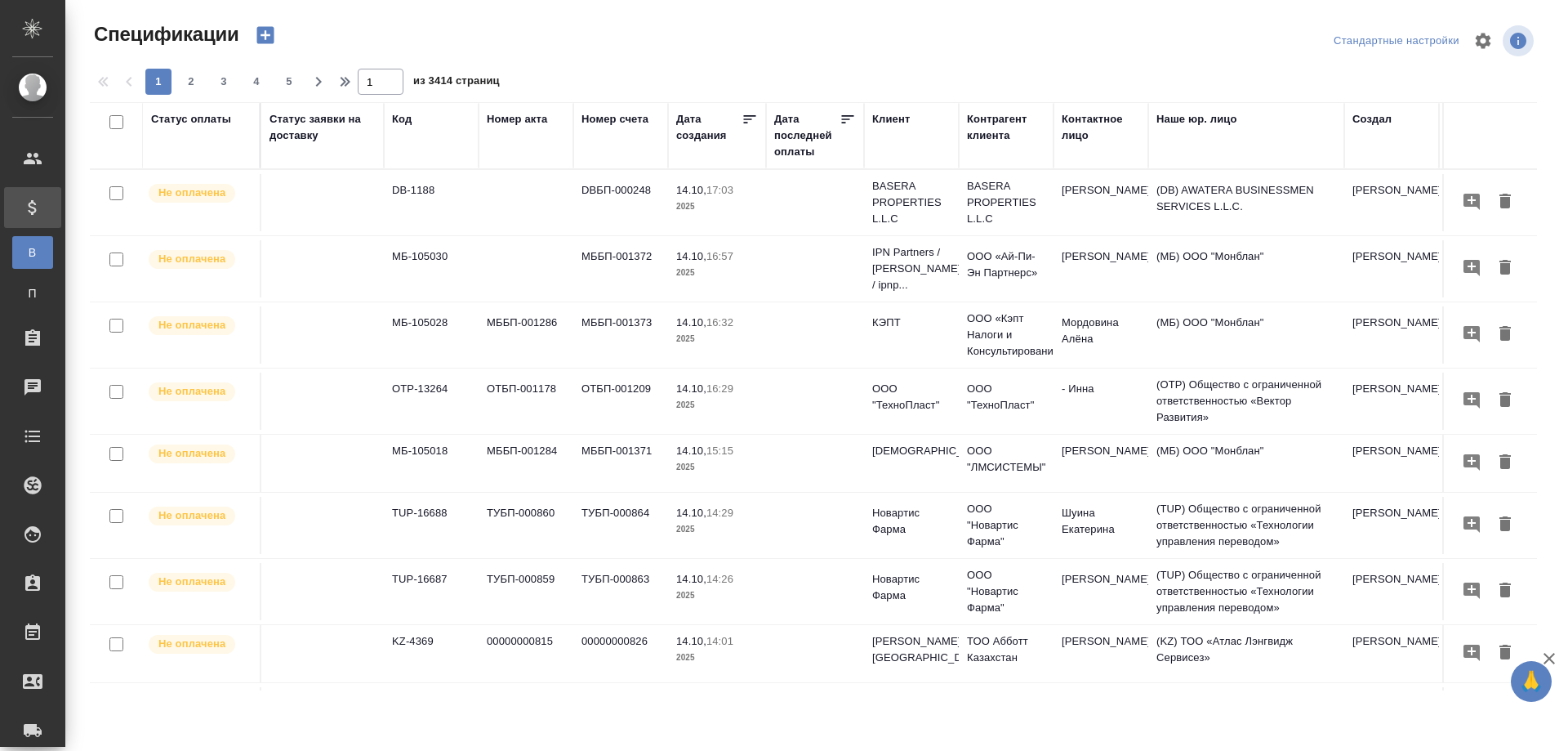
click at [318, 140] on div "Cтатус заявки на доставку" at bounding box center [322, 127] width 106 height 32
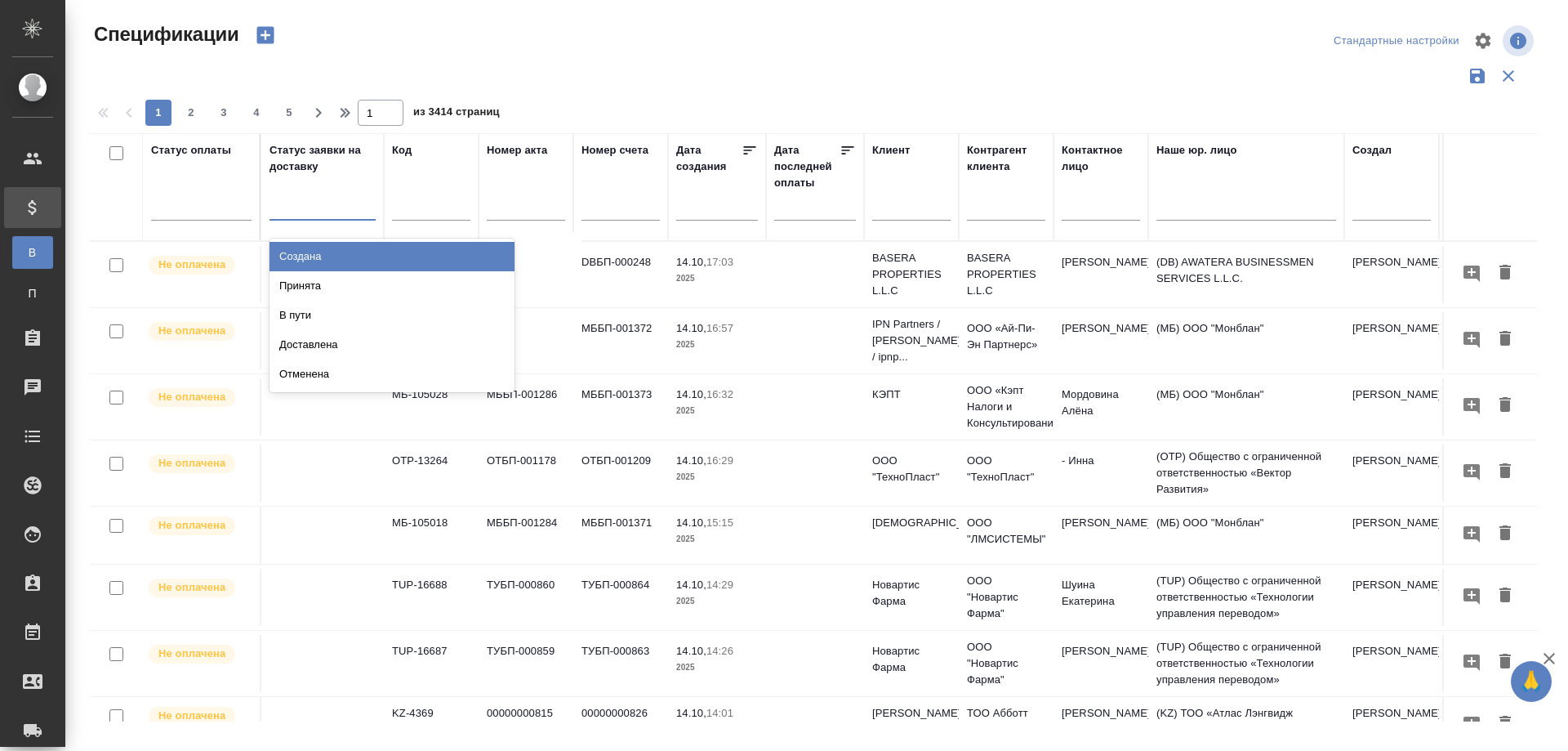
click at [321, 208] on div at bounding box center [322, 204] width 106 height 24
click at [322, 262] on div "Создана" at bounding box center [392, 256] width 245 height 30
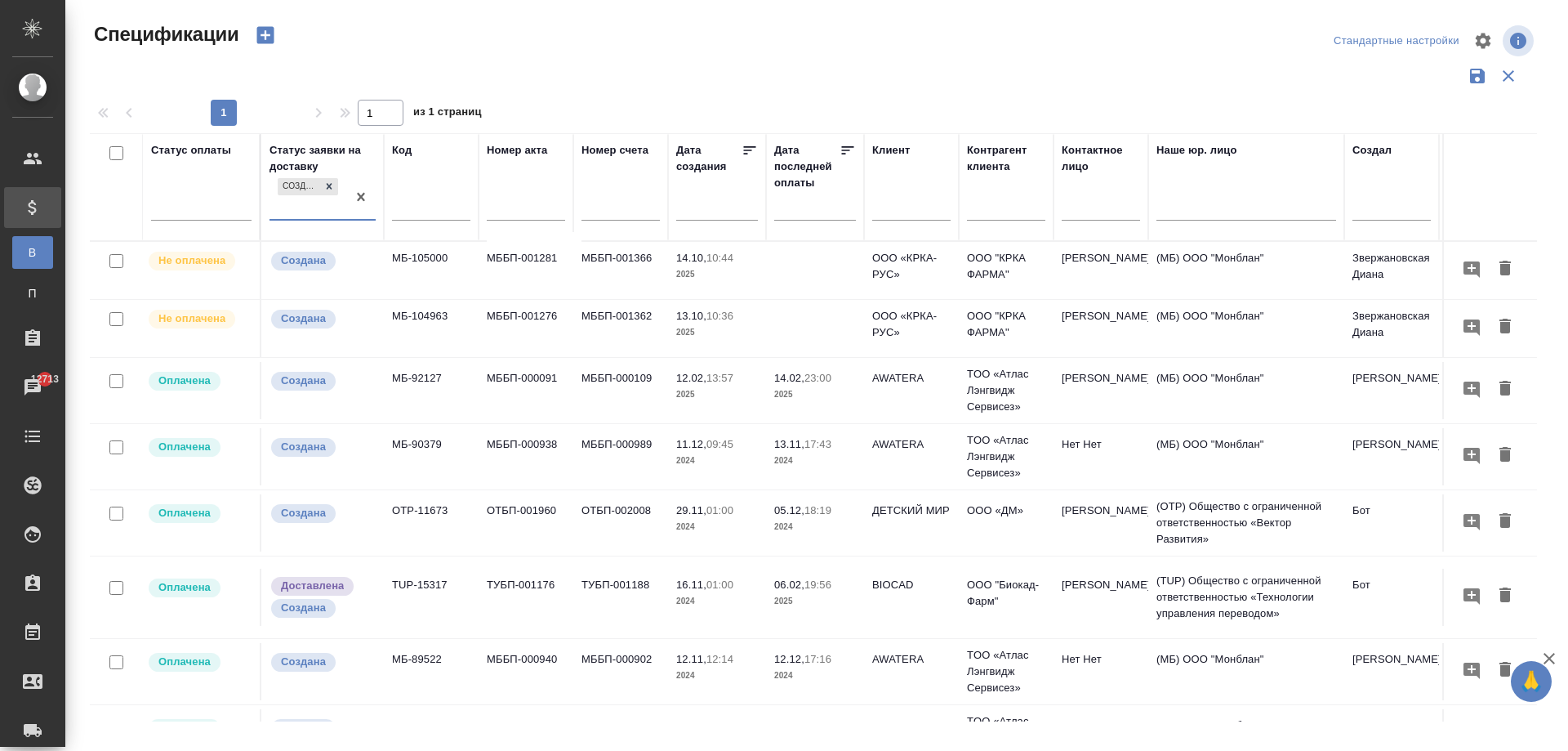
click at [329, 280] on td "Создана" at bounding box center [323, 270] width 122 height 57
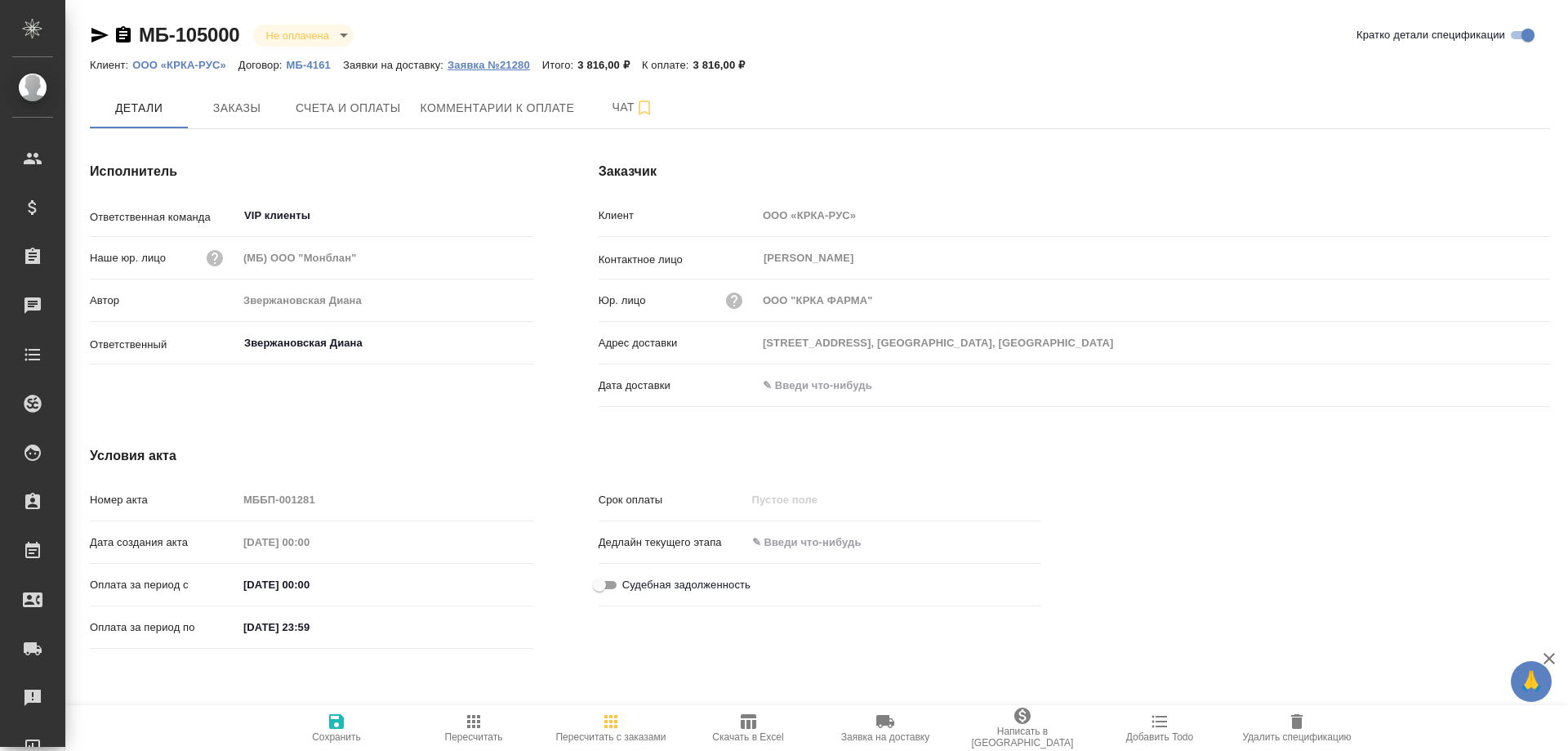
click at [482, 65] on p "Заявка №21280" at bounding box center [494, 65] width 95 height 12
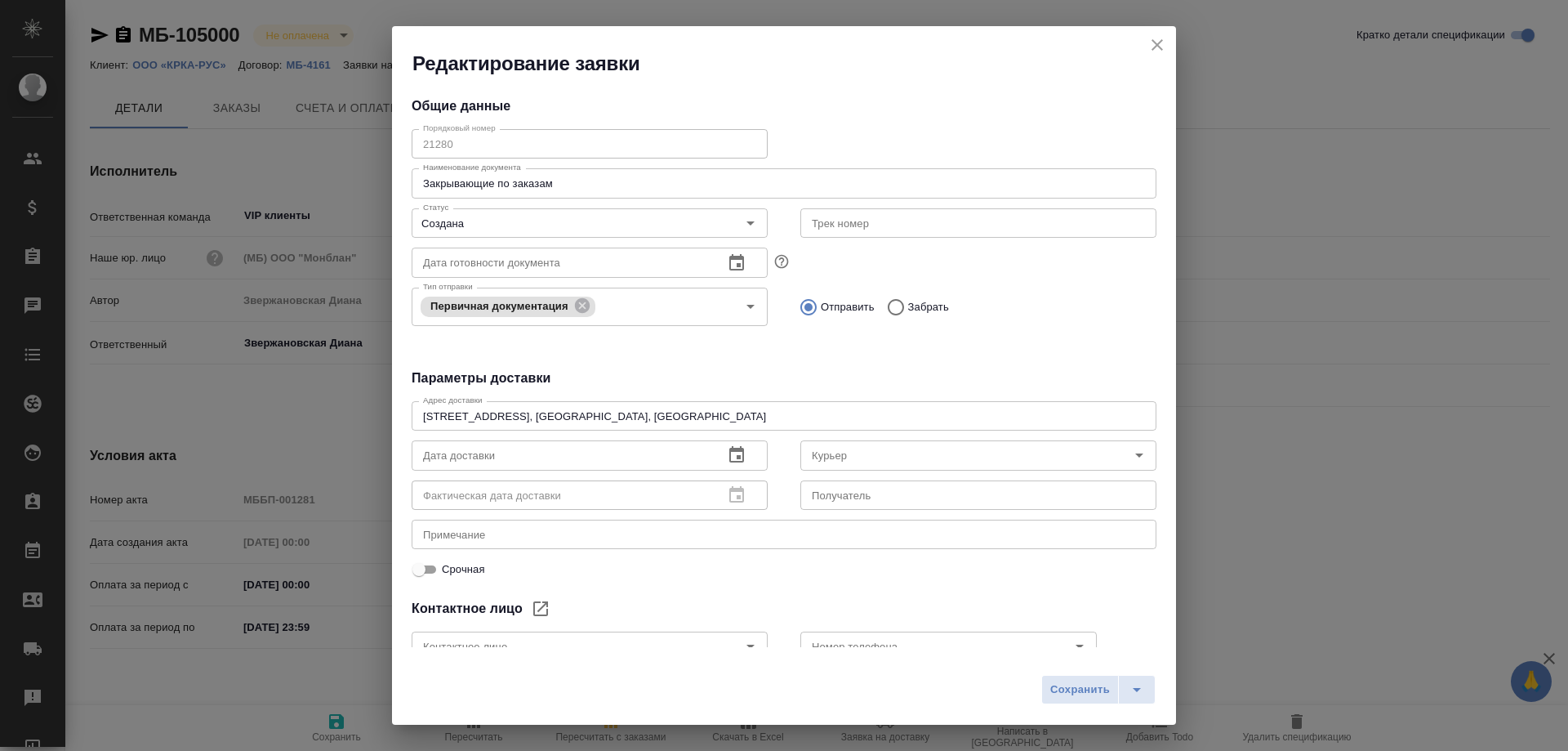
type input "[PERSON_NAME]"
type input "[PHONE_NUMBER] доб.231"
click at [1158, 43] on icon "close" at bounding box center [1157, 45] width 20 height 20
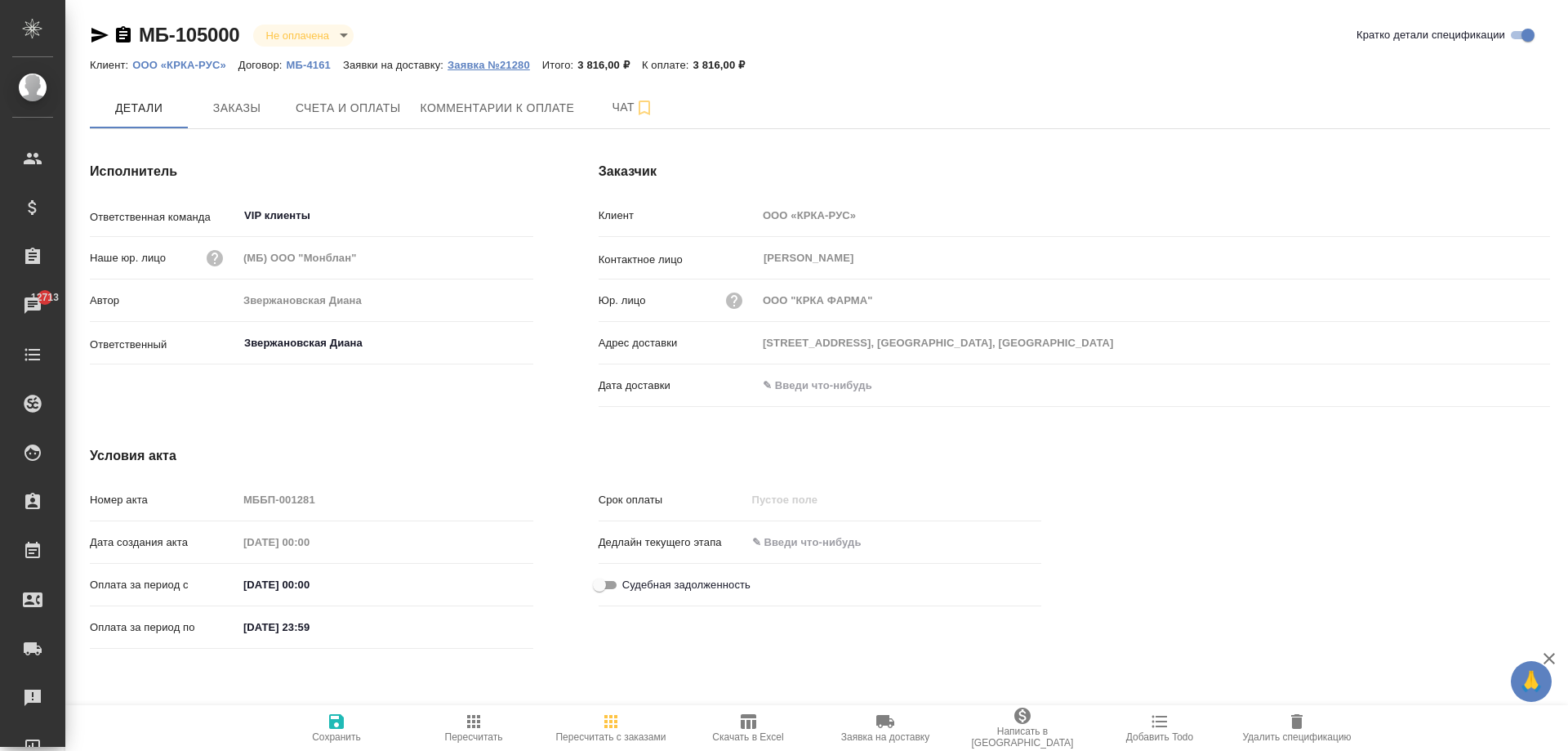
click at [483, 68] on p "Заявка №21280" at bounding box center [494, 65] width 95 height 12
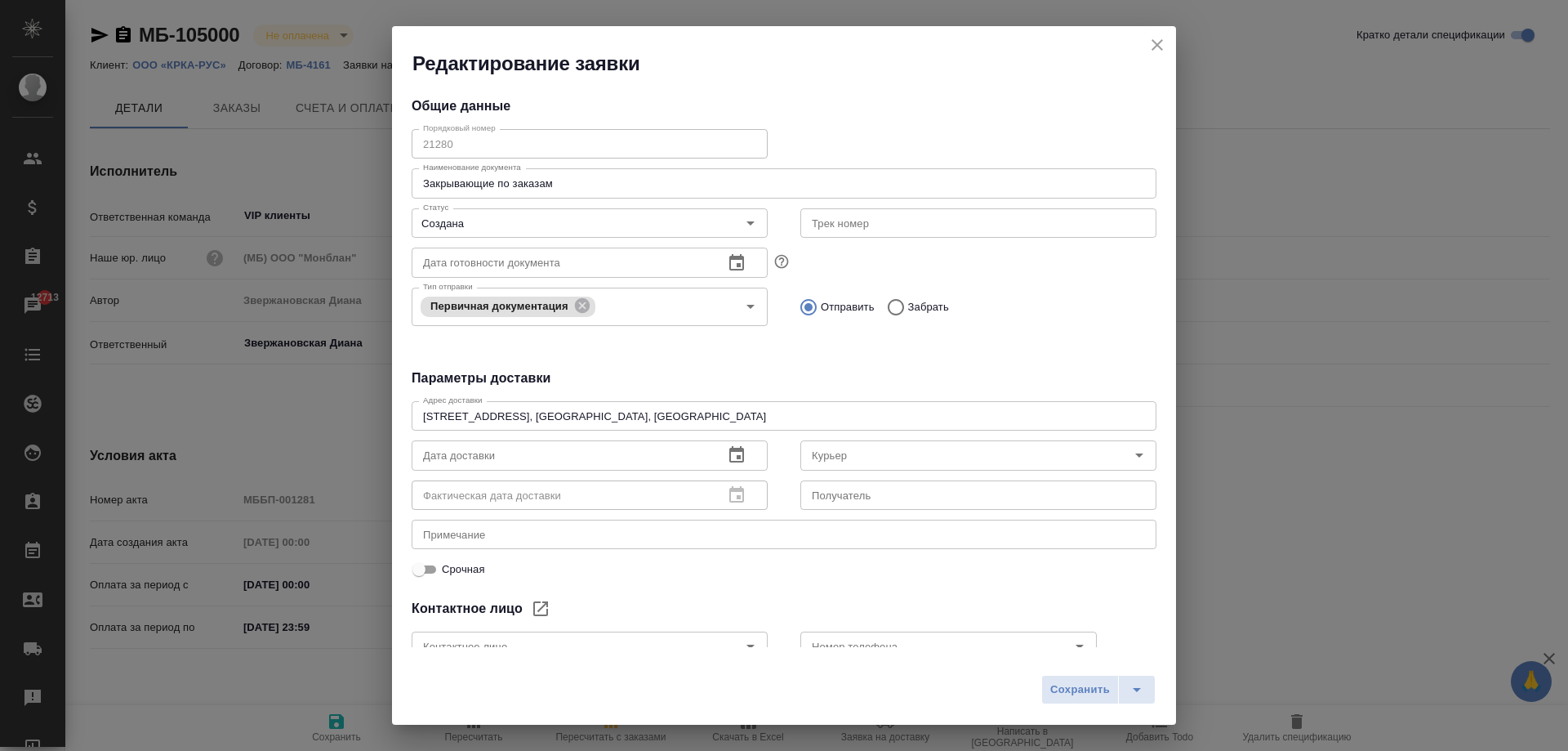
type input "[PERSON_NAME]"
type input "[PHONE_NUMBER] доб.231"
click at [1150, 47] on icon "close" at bounding box center [1157, 45] width 20 height 20
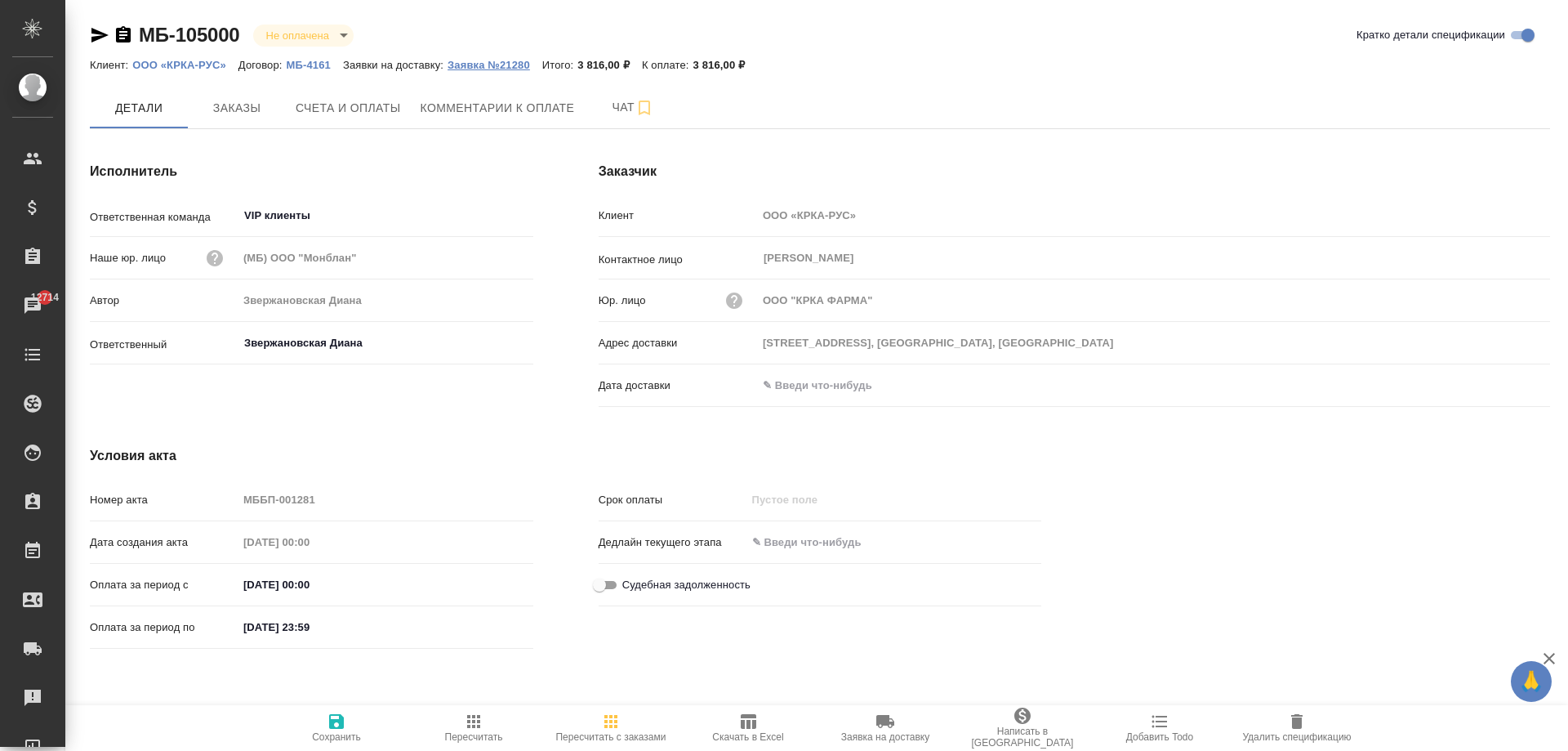
click at [514, 62] on p "Заявка №21280" at bounding box center [494, 65] width 95 height 12
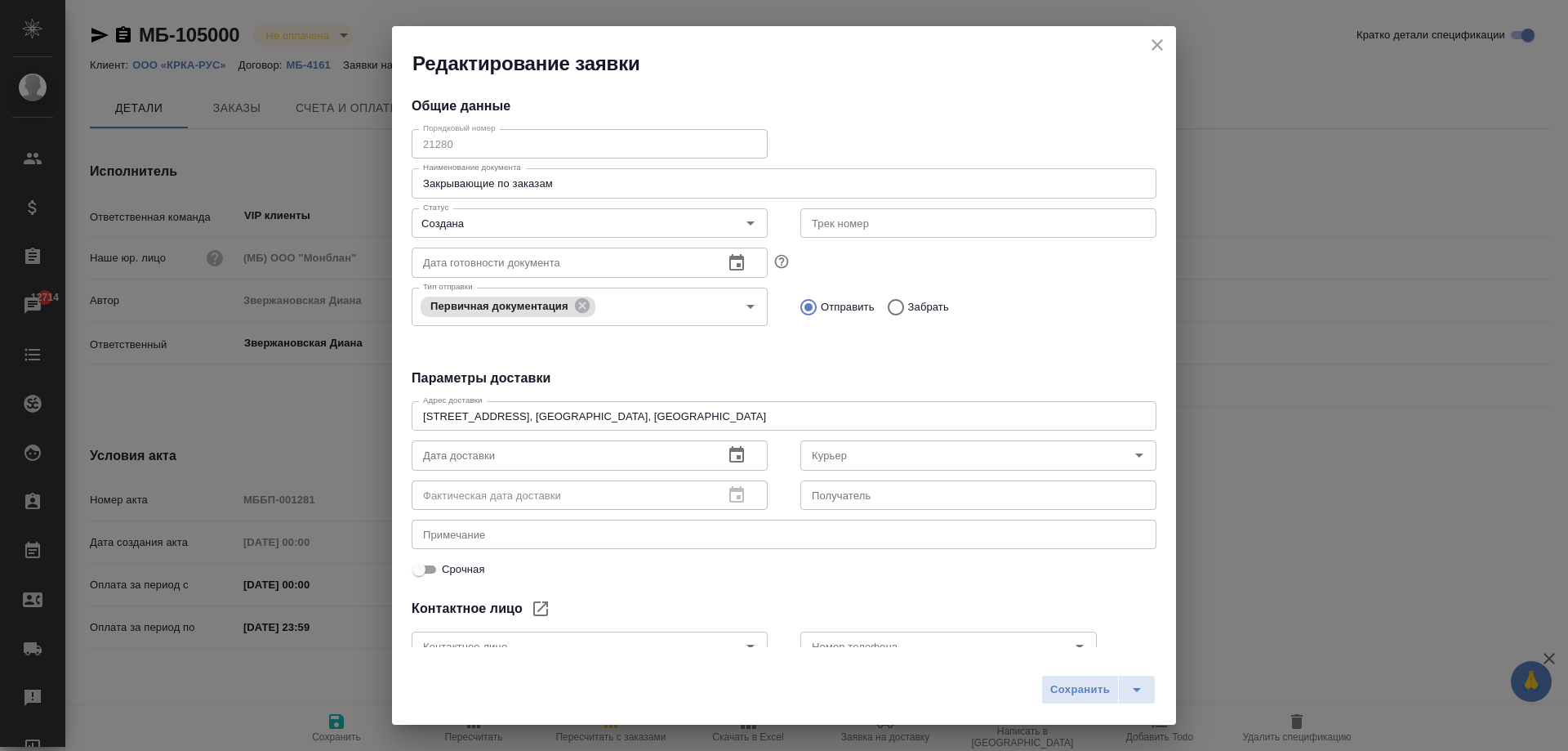
type input "[PERSON_NAME]"
type input "[PHONE_NUMBER] доб.231"
click at [1164, 40] on icon "close" at bounding box center [1157, 45] width 20 height 20
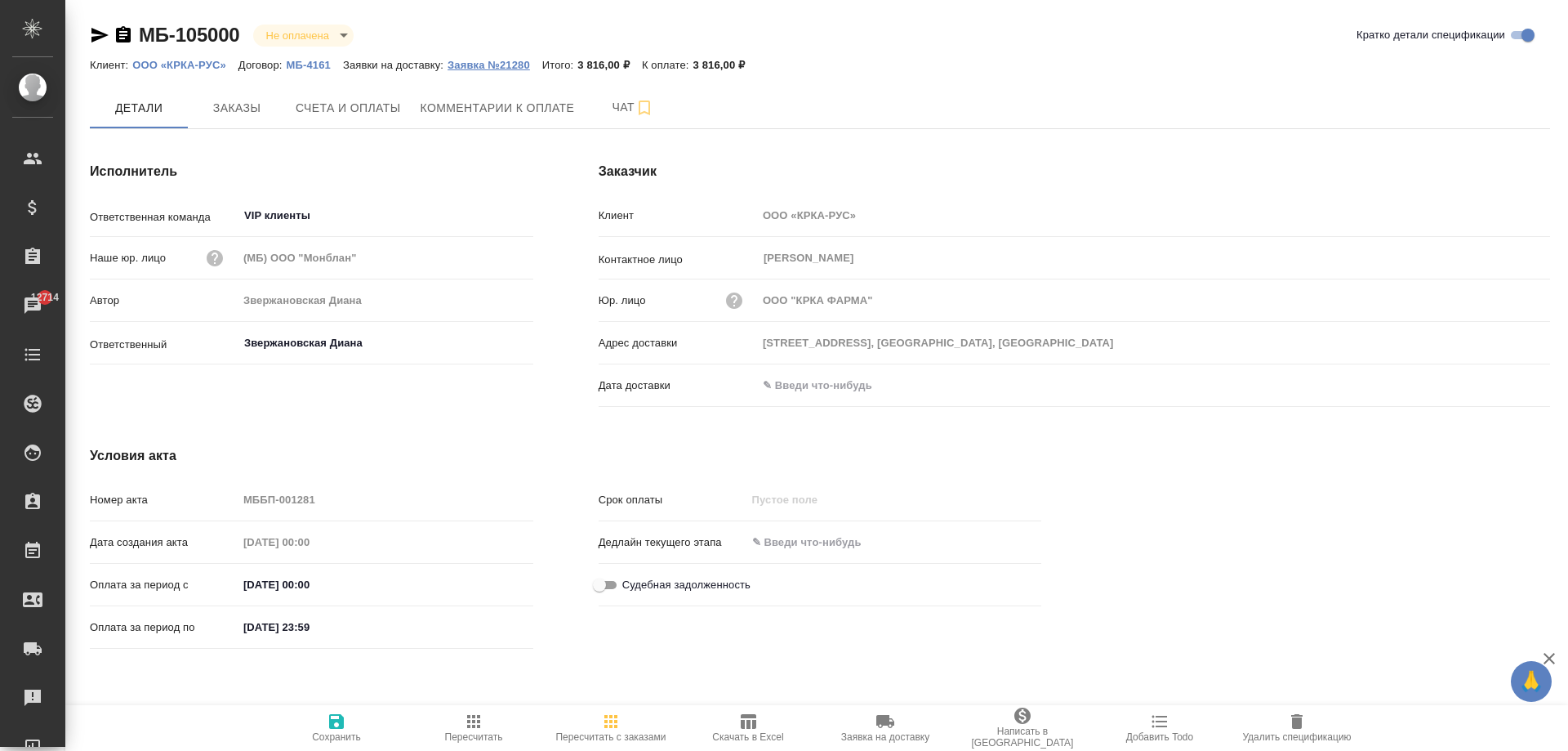
click at [494, 62] on p "Заявка №21280" at bounding box center [494, 65] width 95 height 12
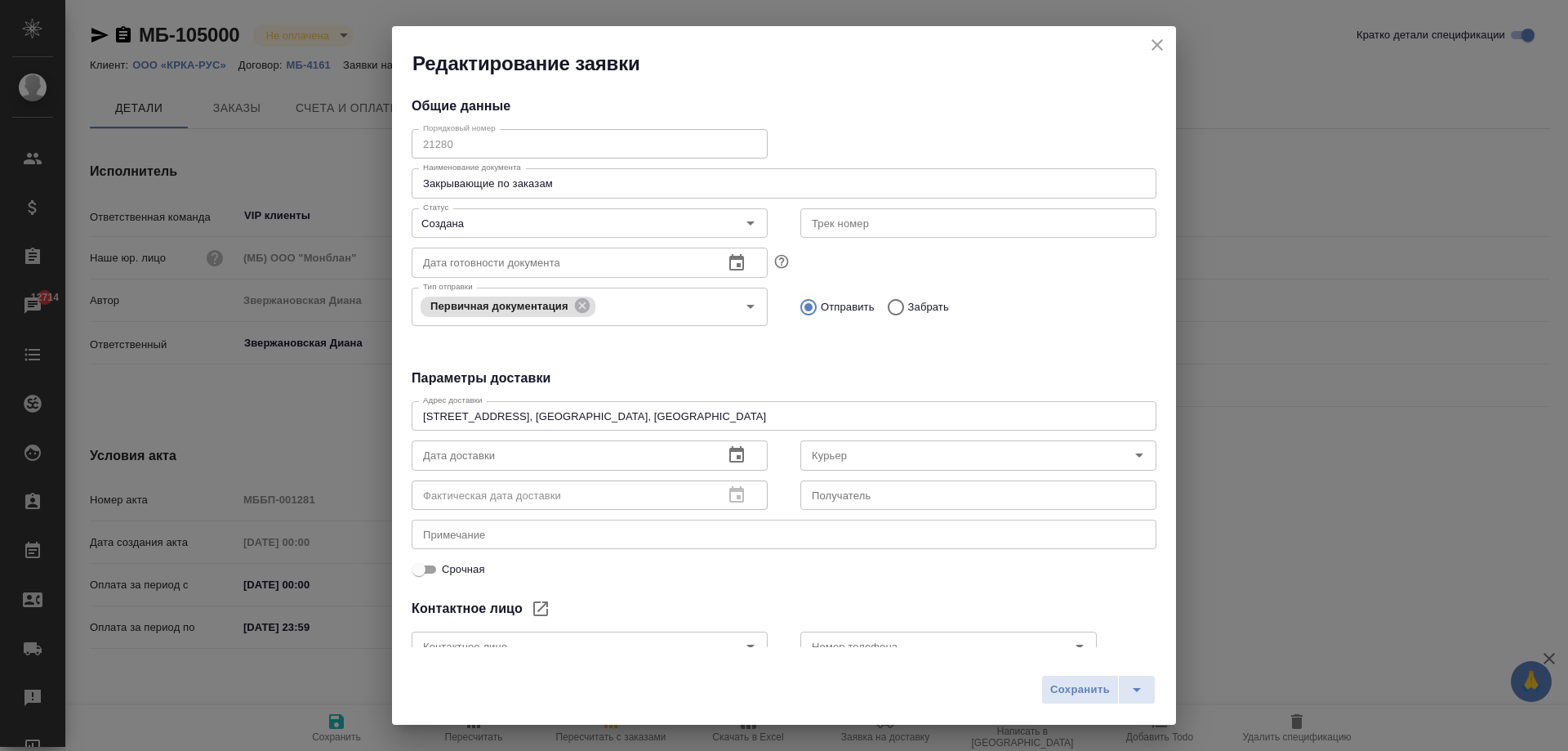
type input "[PERSON_NAME]"
type input "[PHONE_NUMBER] доб.231"
click at [1155, 40] on icon "close" at bounding box center [1157, 45] width 20 height 20
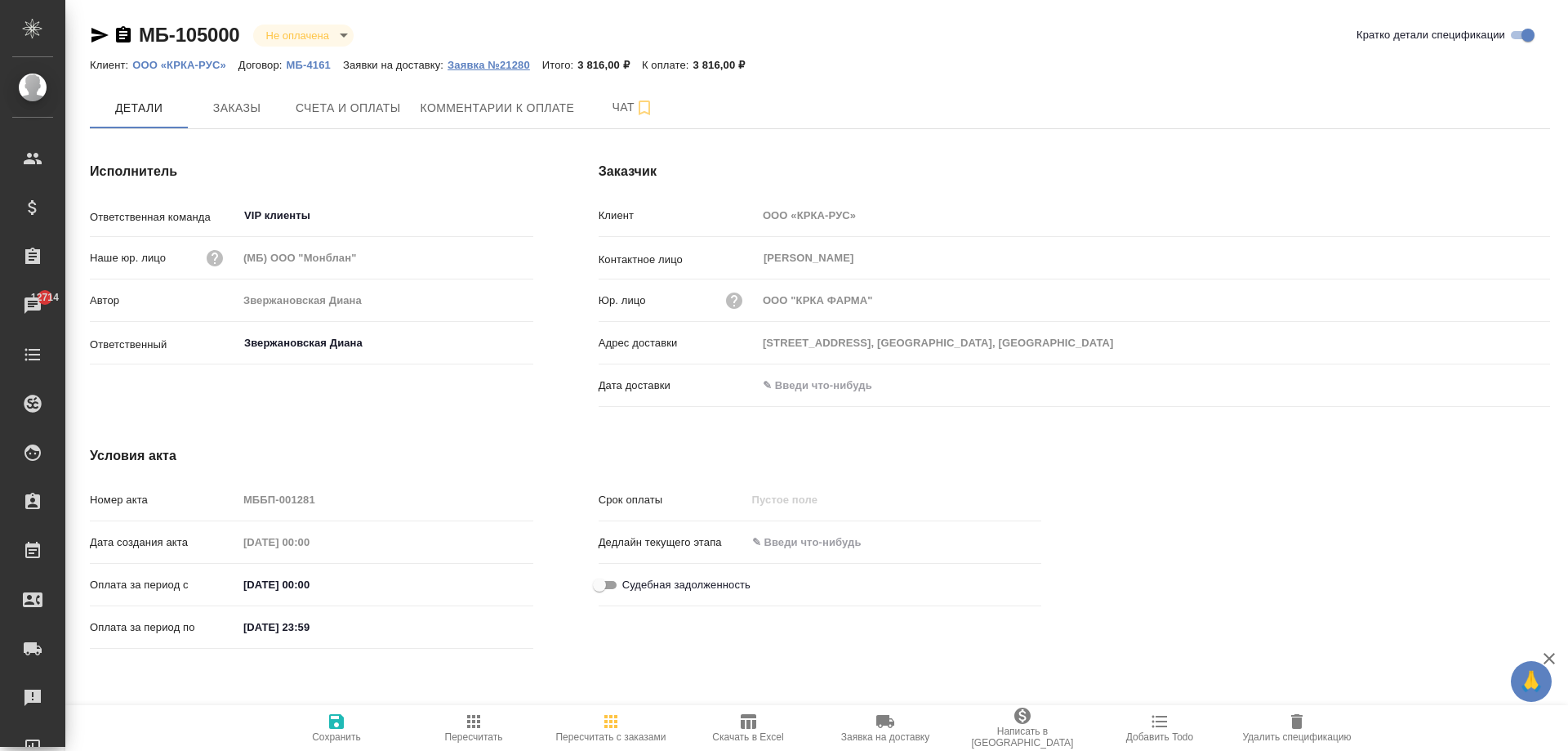
click at [501, 62] on p "Заявка №21280" at bounding box center [494, 65] width 95 height 12
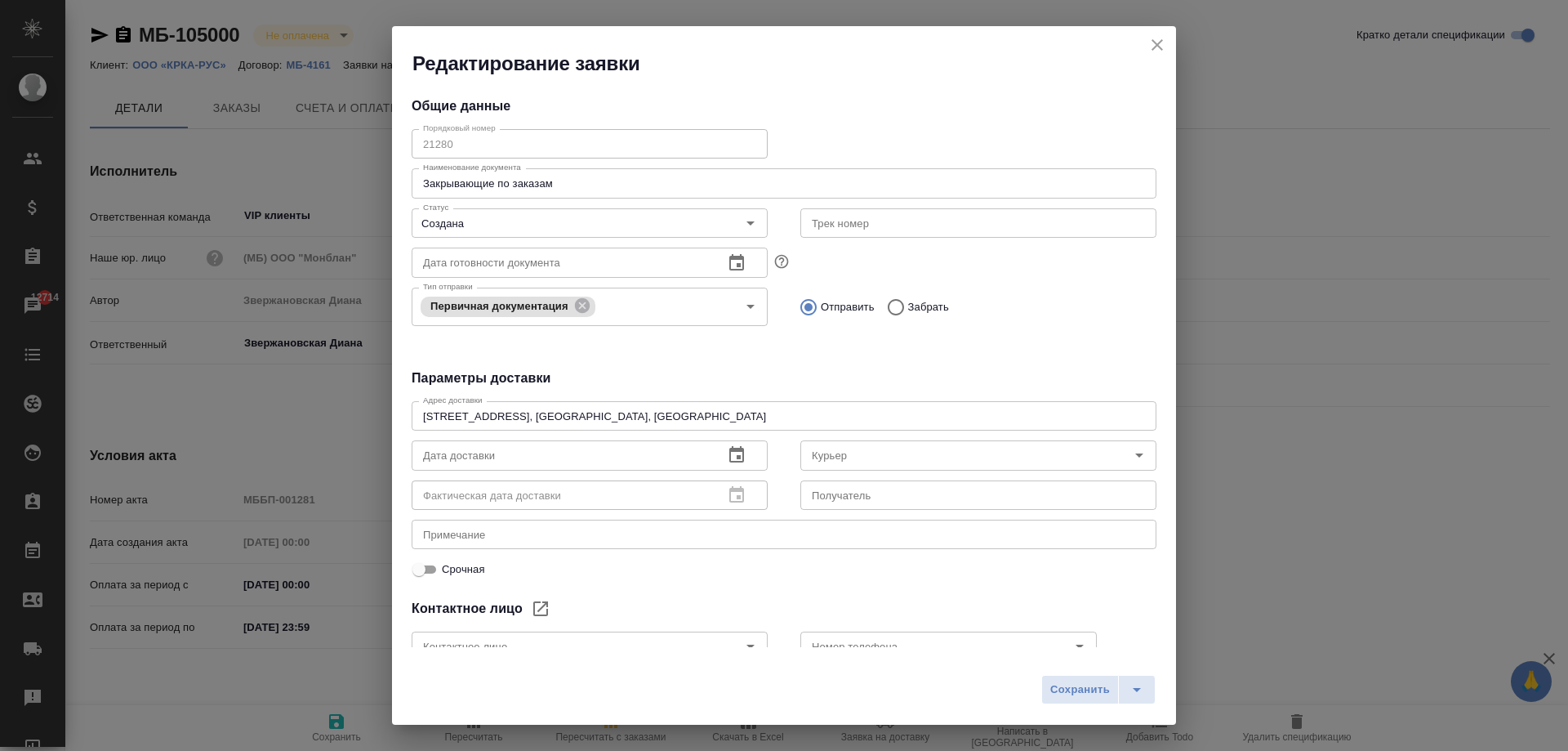
type input "[PERSON_NAME]"
type input "[PHONE_NUMBER] доб.231"
click at [1164, 50] on icon "close" at bounding box center [1157, 45] width 20 height 20
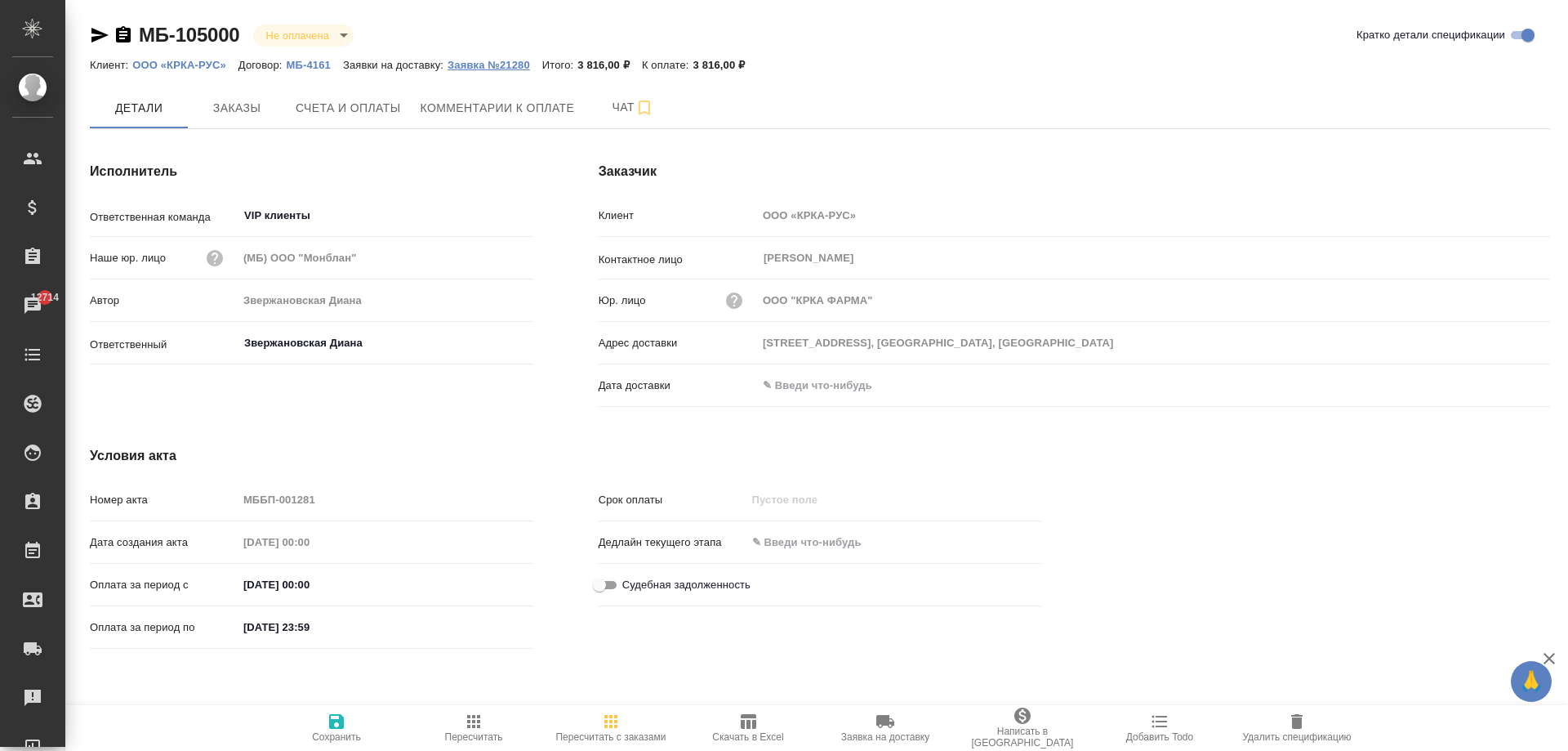
click at [523, 66] on p "Заявка №21280" at bounding box center [494, 65] width 95 height 12
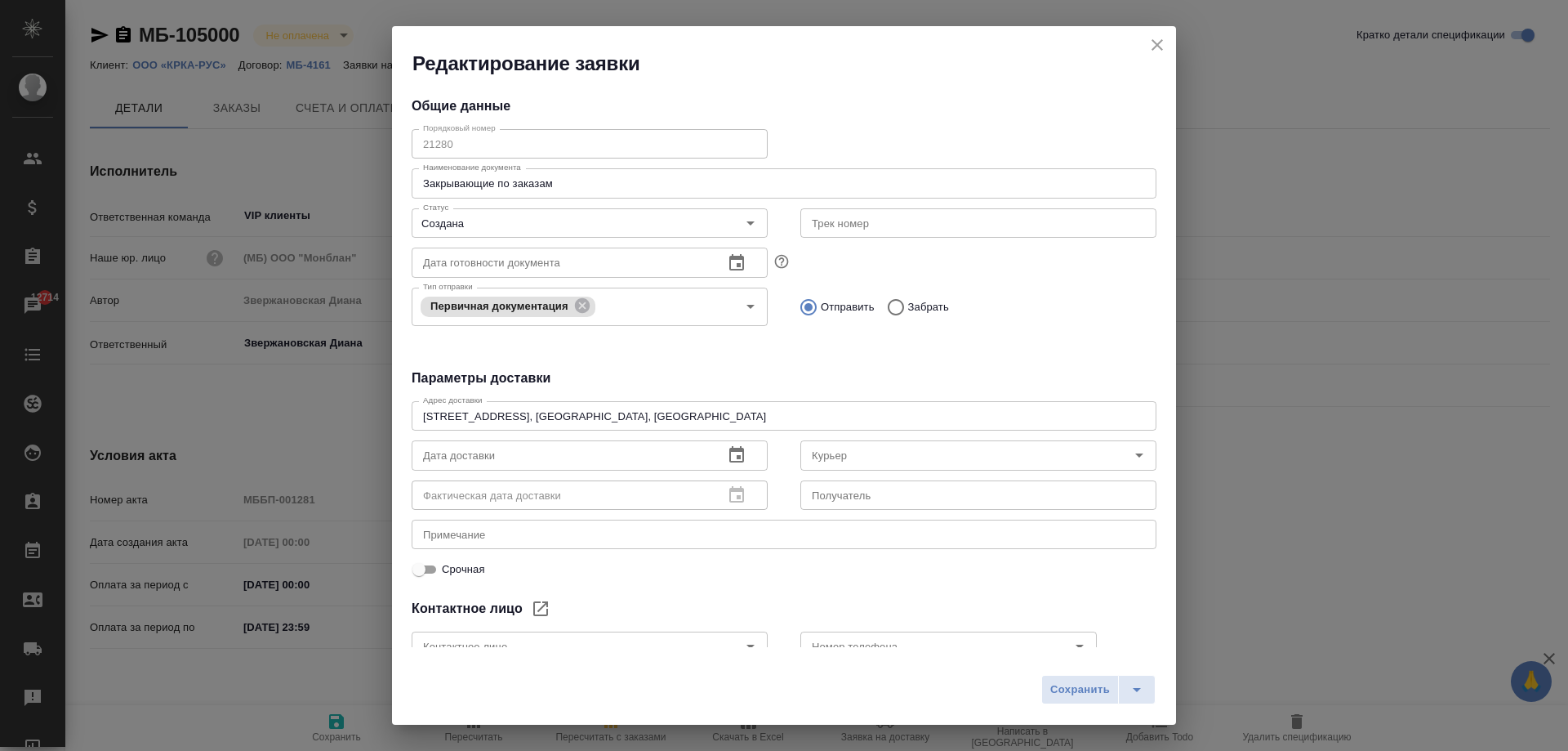
type input "[PERSON_NAME]"
type input "[PHONE_NUMBER] доб.231"
click at [1161, 37] on icon "close" at bounding box center [1157, 45] width 20 height 20
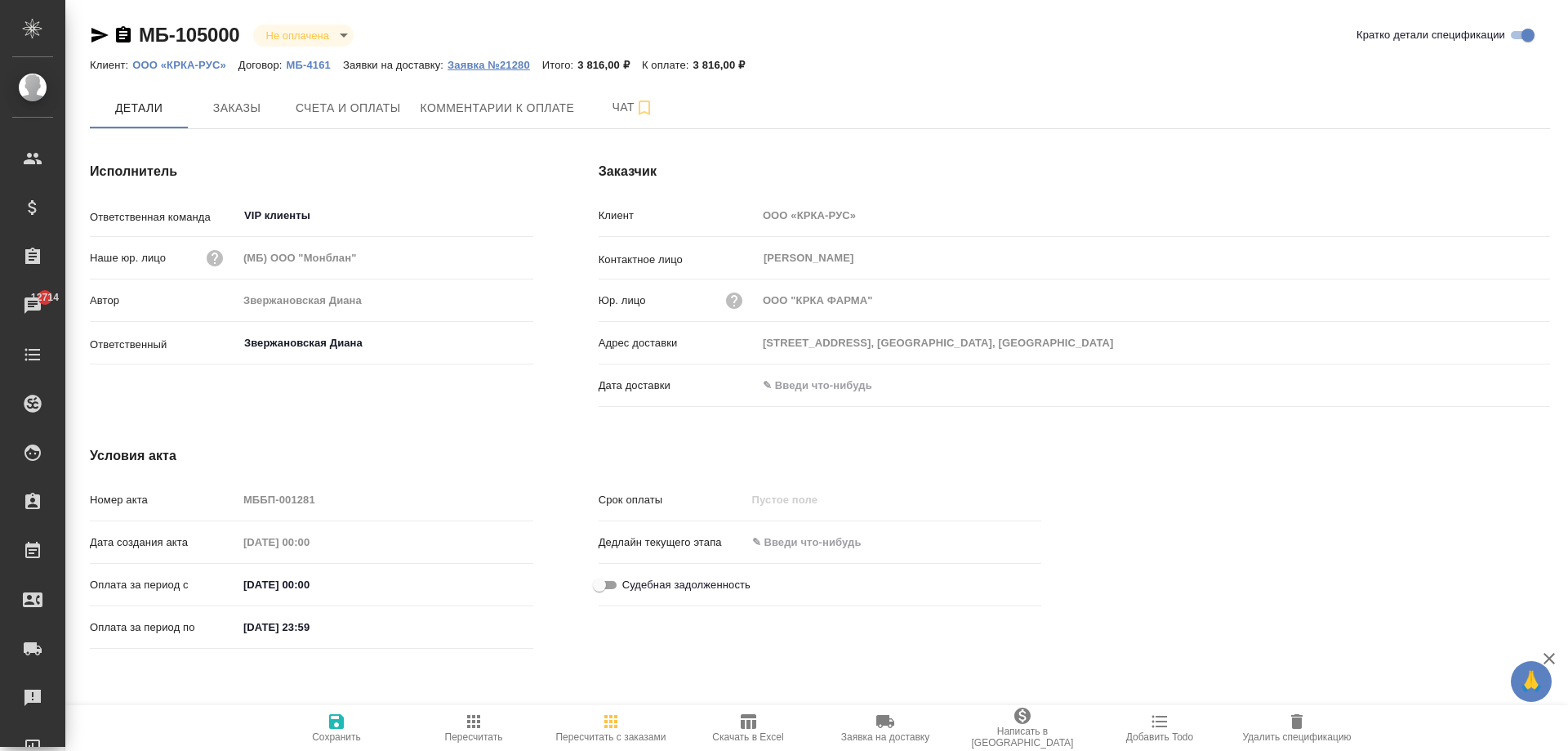
click at [471, 67] on p "Заявка №21280" at bounding box center [494, 65] width 95 height 12
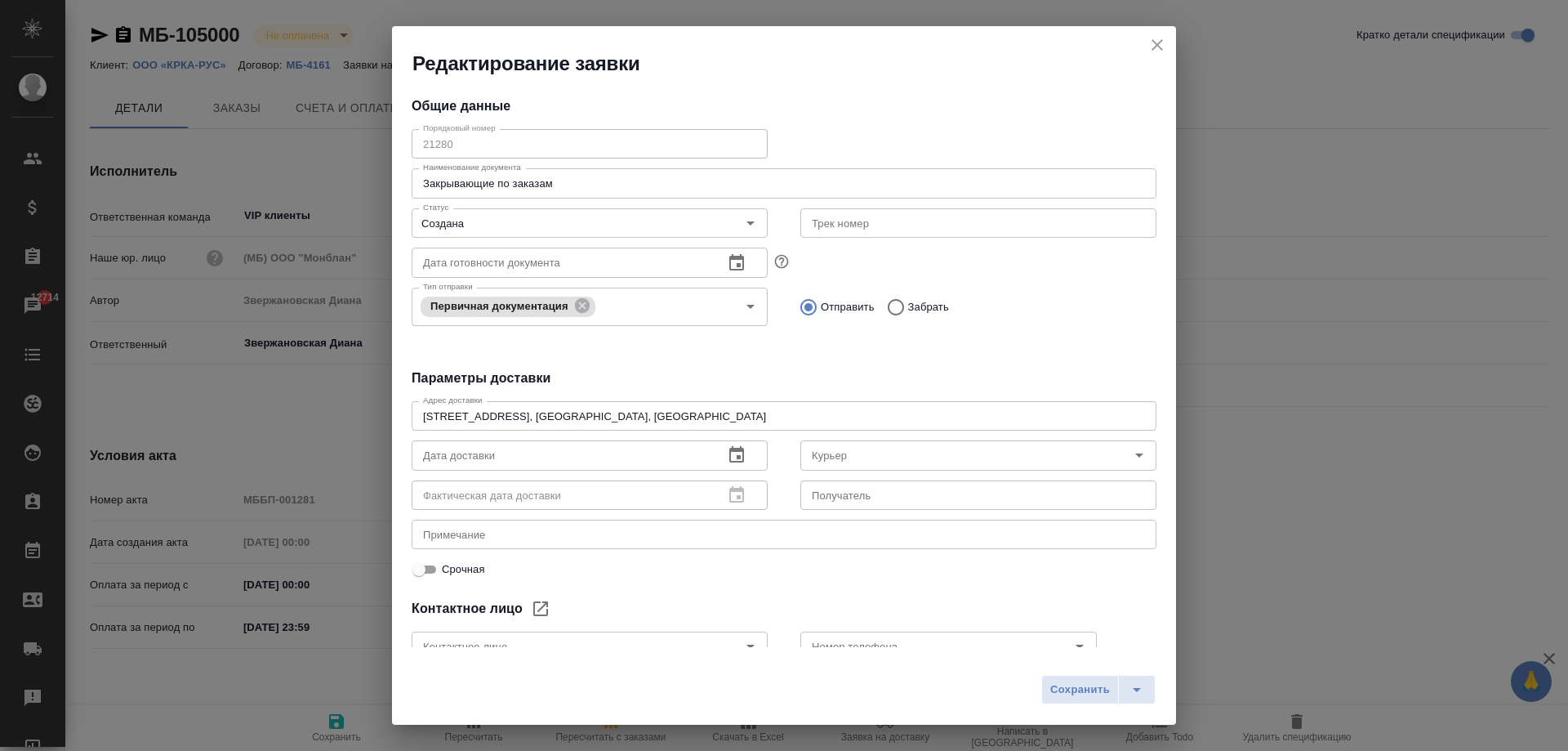
type input "[PERSON_NAME]"
type input "[PHONE_NUMBER] доб.231"
click at [1152, 43] on icon "close" at bounding box center [1157, 45] width 20 height 20
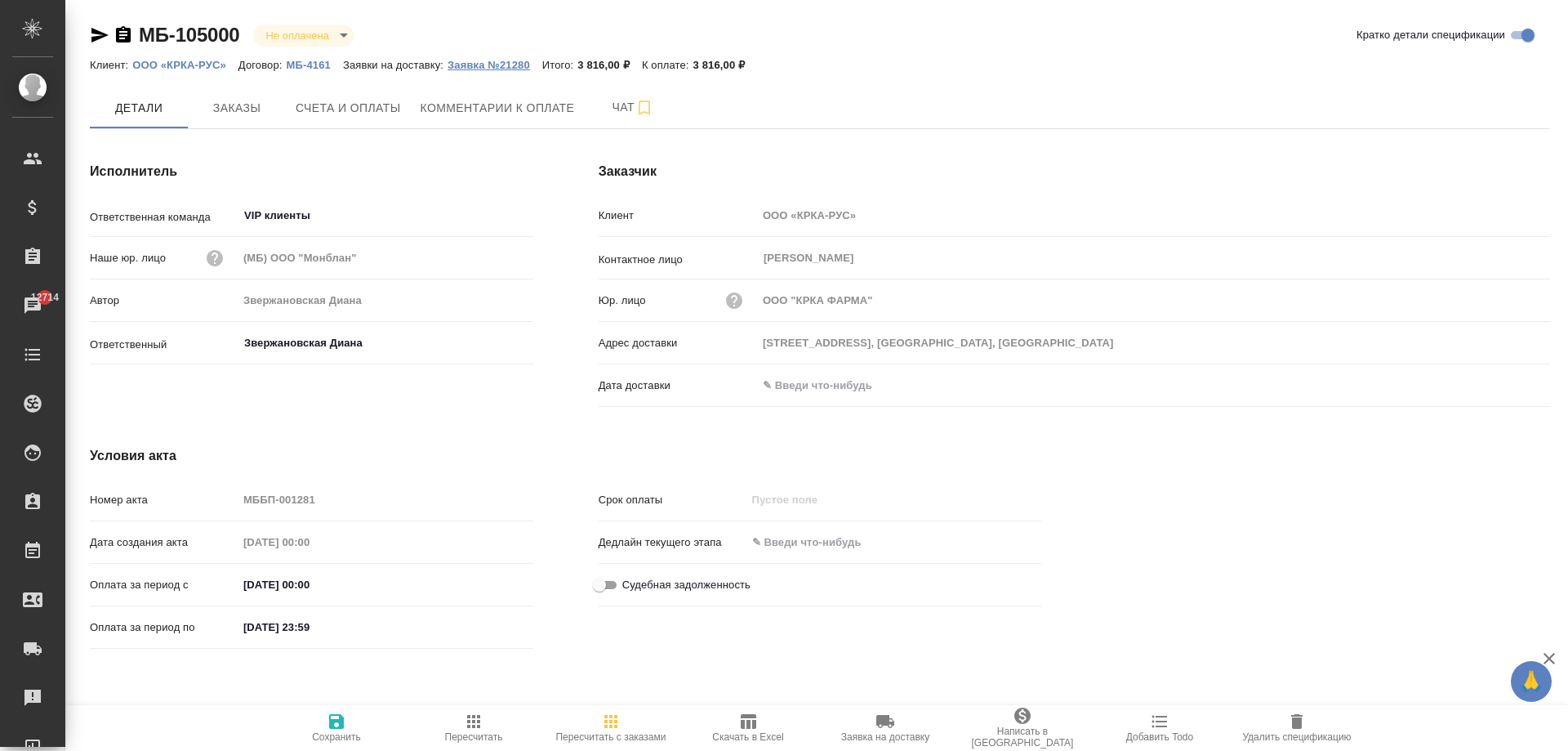
click at [512, 67] on p "Заявка №21280" at bounding box center [494, 65] width 95 height 12
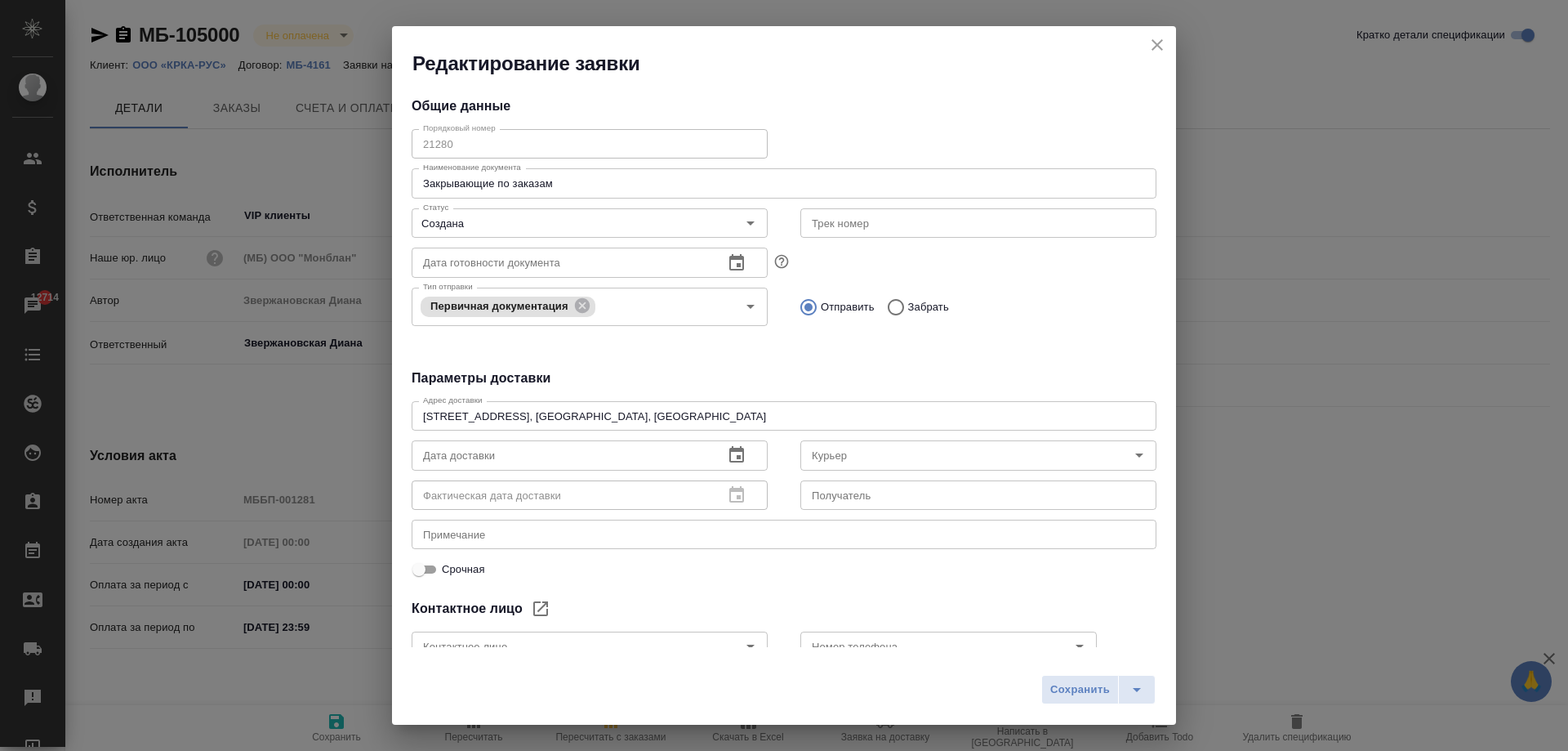
type input "[PERSON_NAME]"
type input "[PHONE_NUMBER] доб.231"
click at [1162, 45] on icon "close" at bounding box center [1157, 45] width 20 height 20
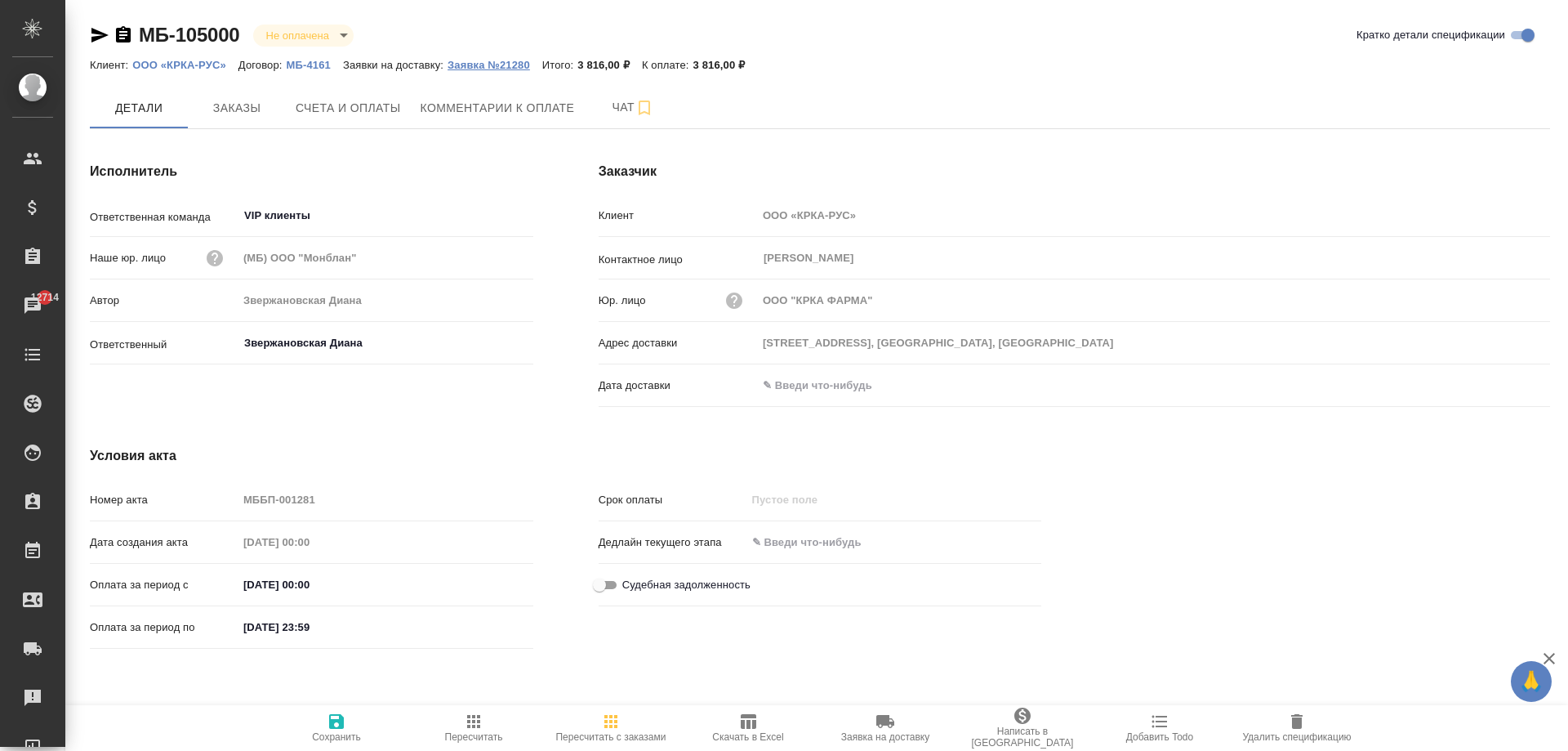
click at [466, 68] on p "Заявка №21280" at bounding box center [494, 65] width 95 height 12
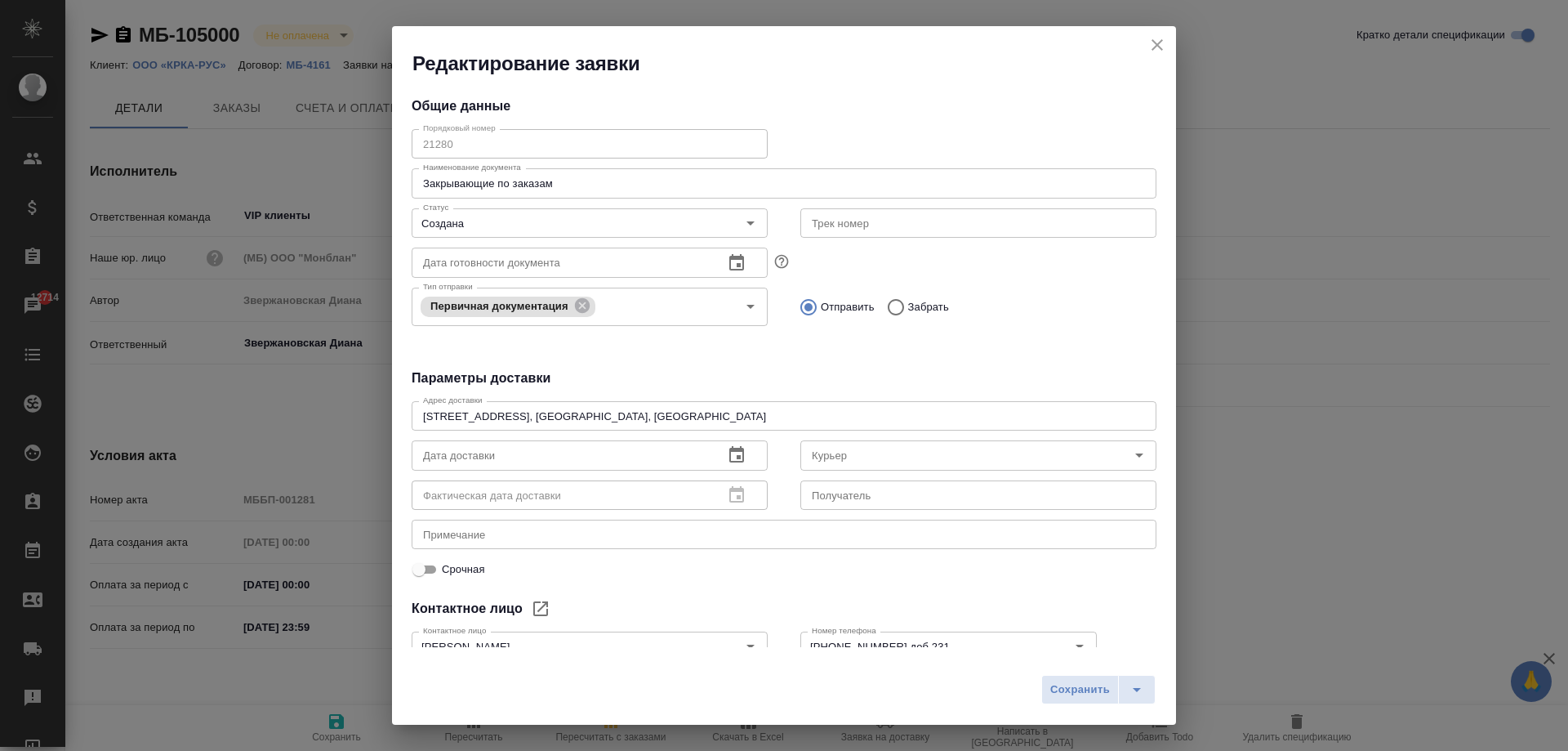
click at [1160, 40] on icon "close" at bounding box center [1157, 45] width 20 height 20
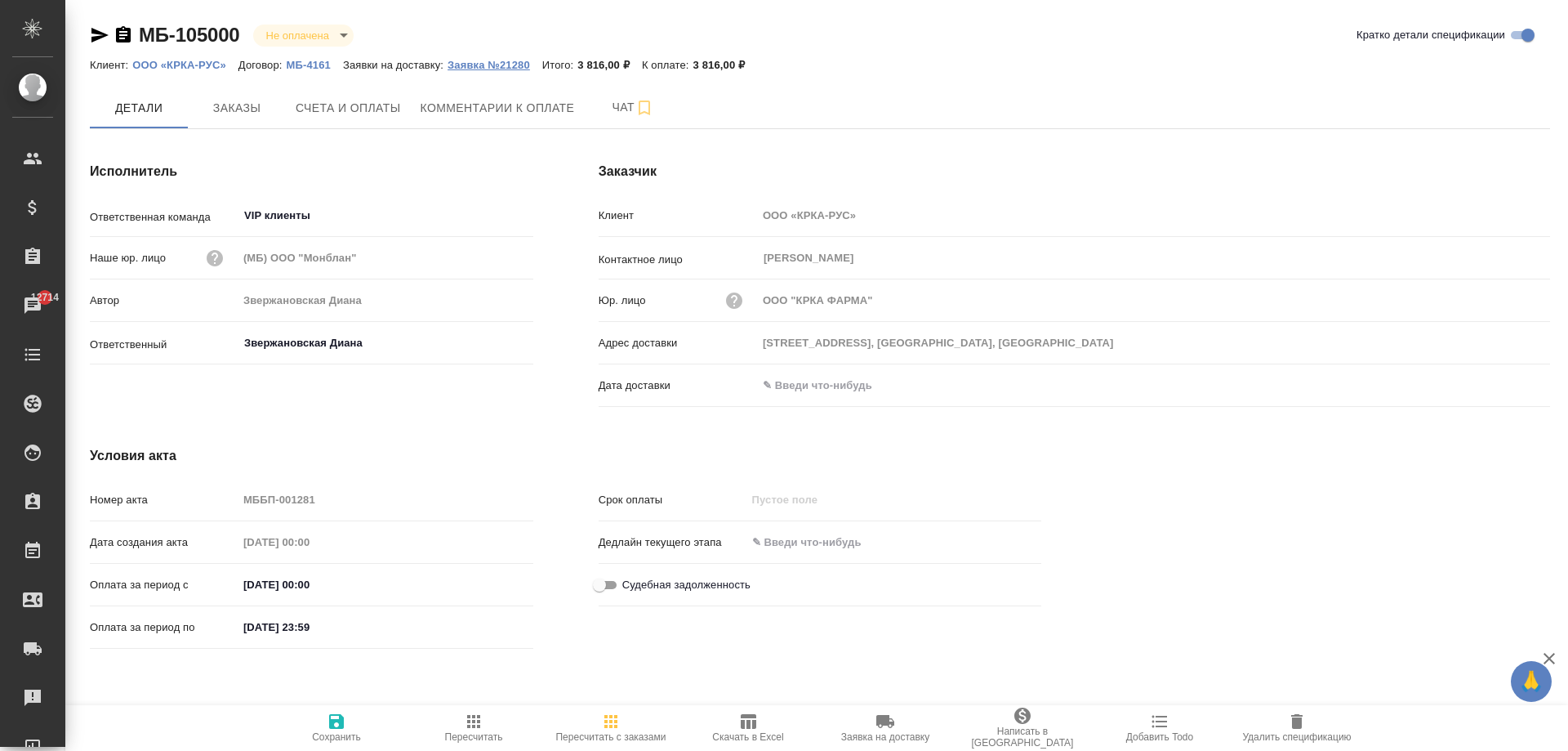
click at [488, 67] on p "Заявка №21280" at bounding box center [494, 65] width 95 height 12
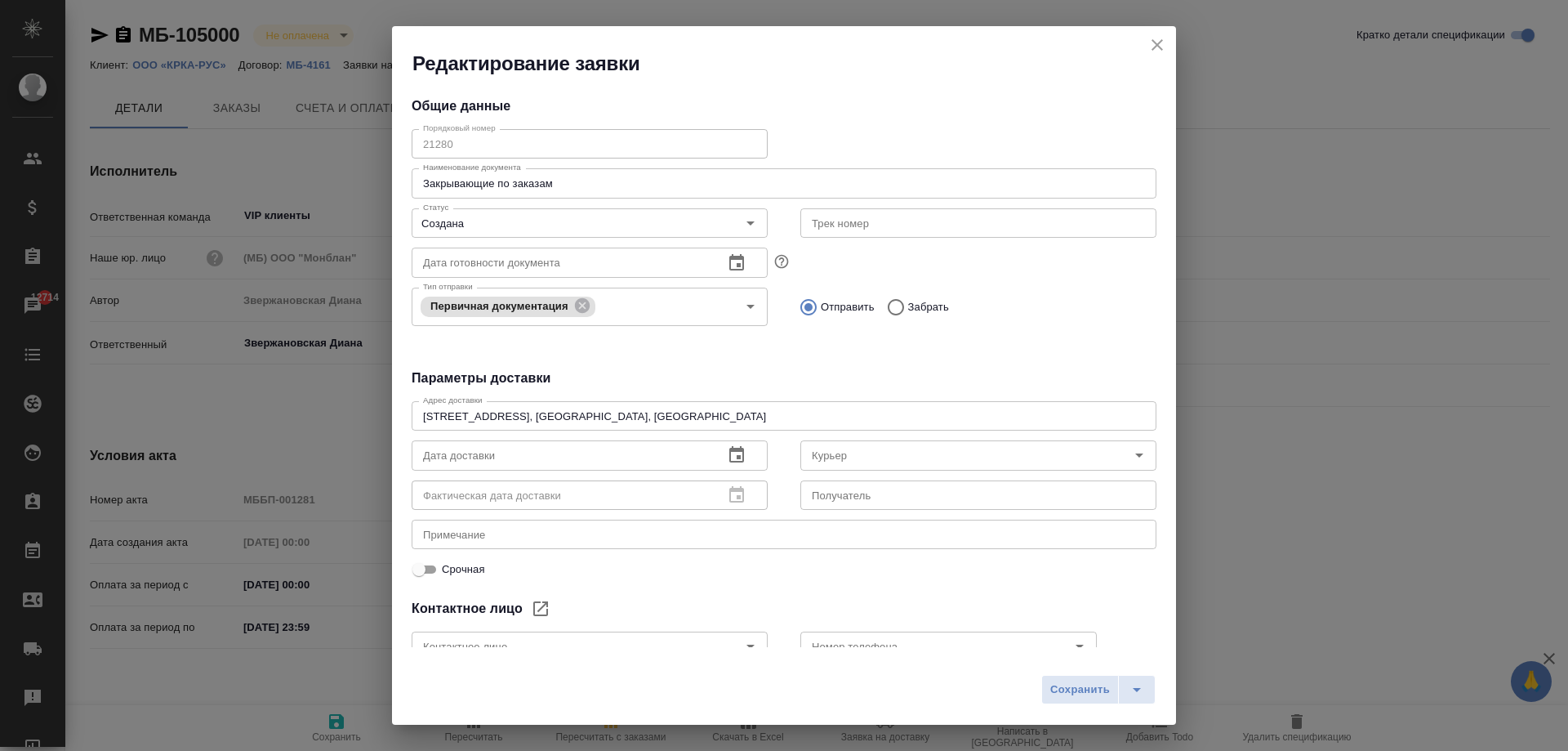
type input "[PERSON_NAME]"
type input "[PHONE_NUMBER] доб.231"
click at [1164, 42] on icon "close" at bounding box center [1157, 45] width 20 height 20
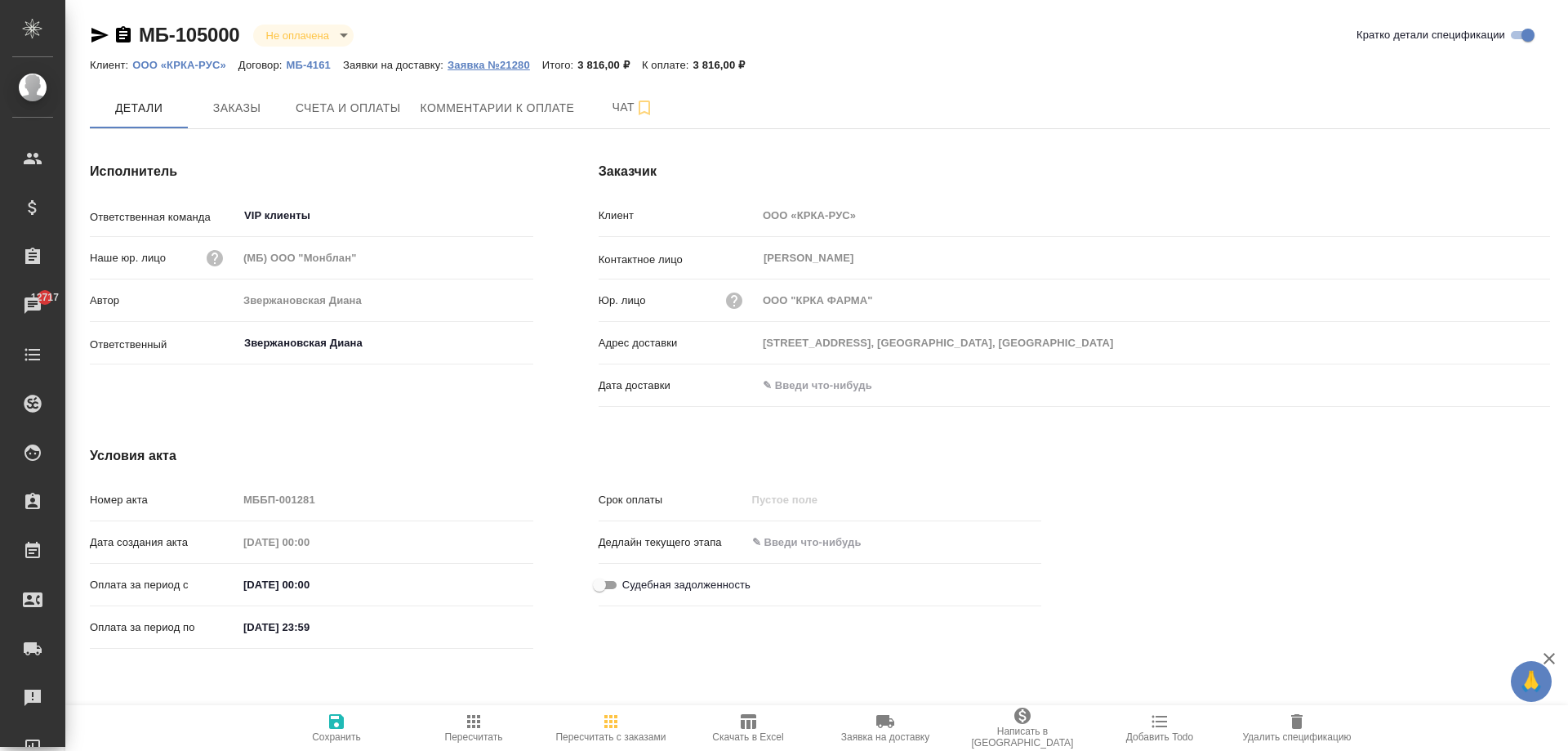
click at [481, 65] on p "Заявка №21280" at bounding box center [494, 65] width 95 height 12
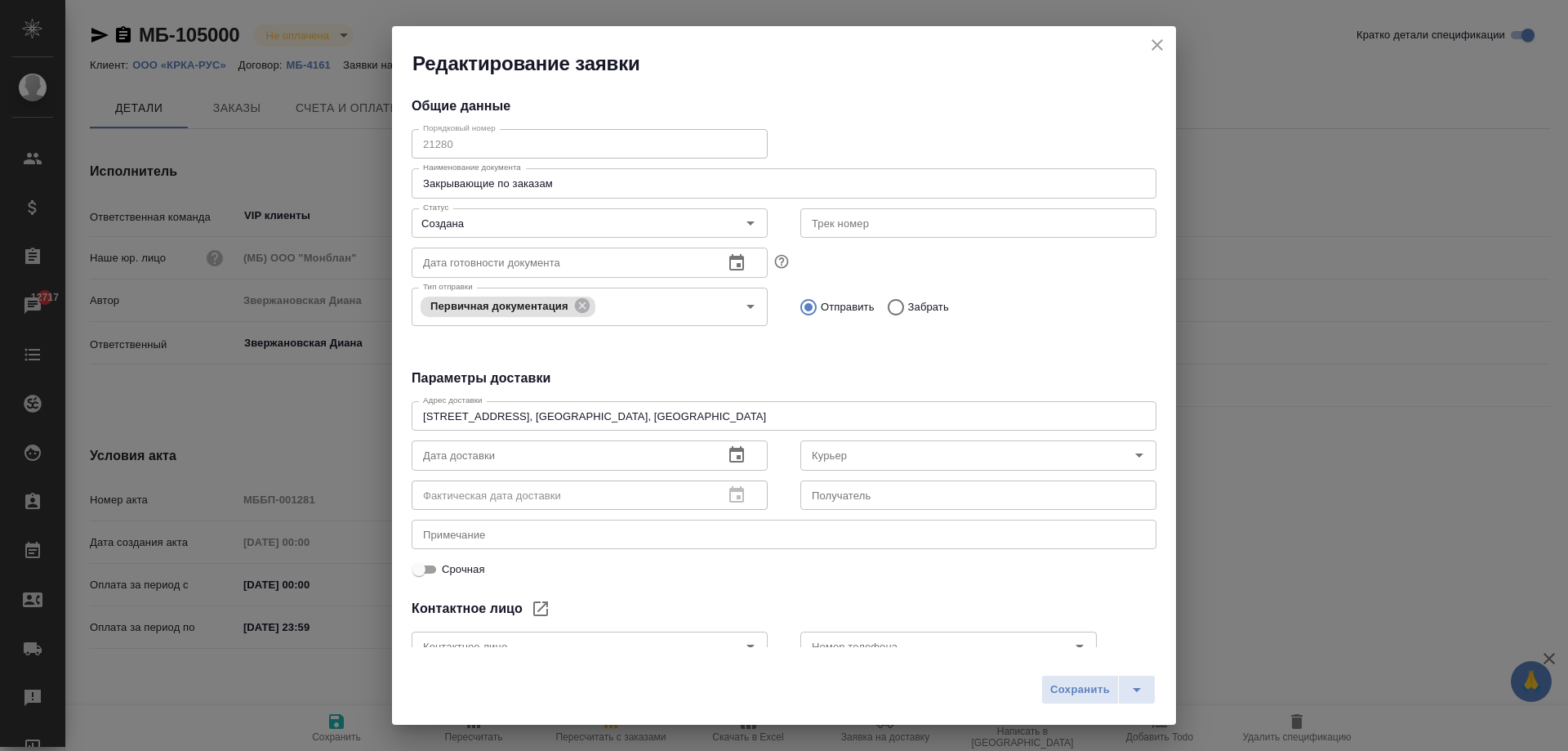
type input "[PERSON_NAME]"
type input "[PHONE_NUMBER] доб.231"
click at [1149, 44] on icon "close" at bounding box center [1157, 45] width 20 height 20
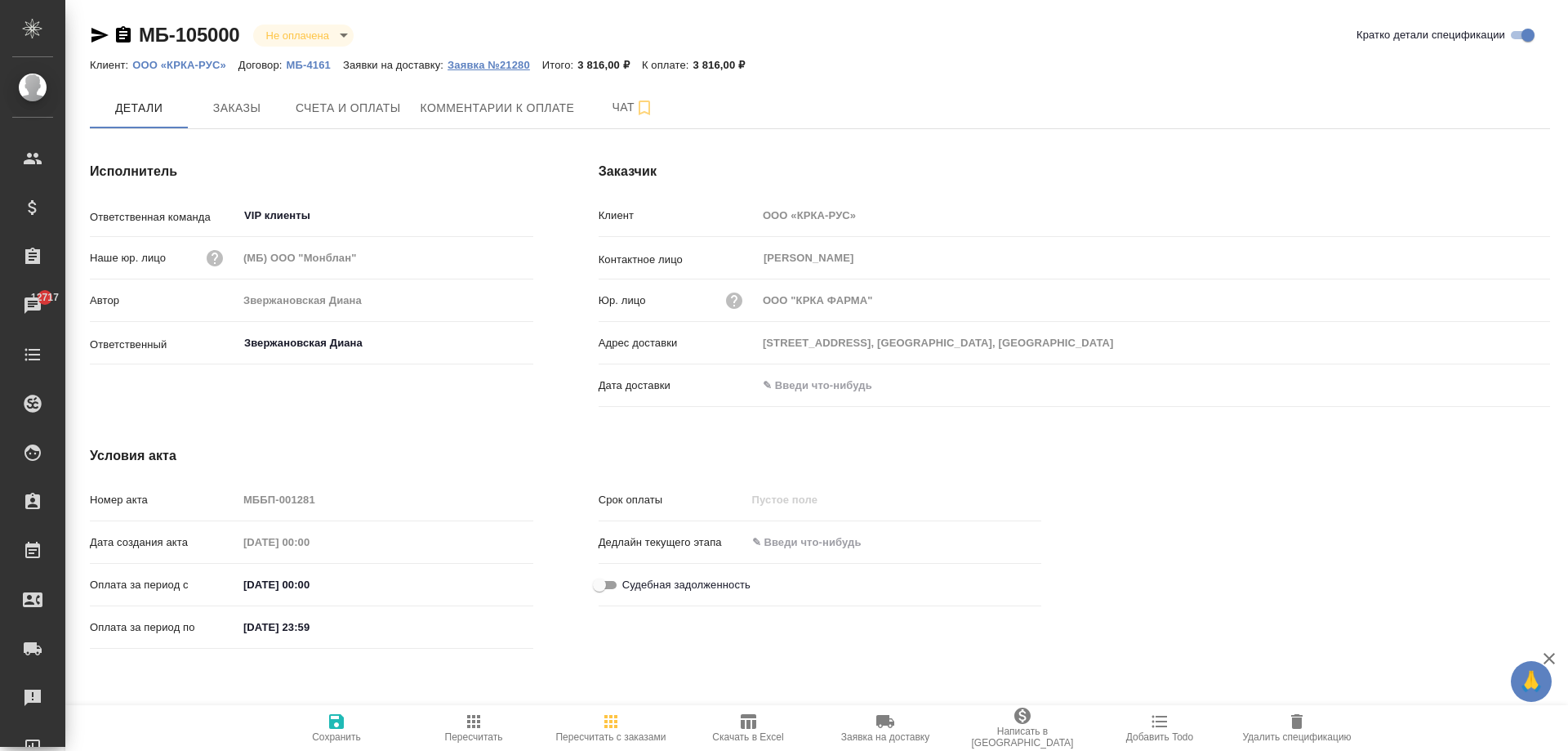
click at [506, 68] on p "Заявка №21280" at bounding box center [494, 65] width 95 height 12
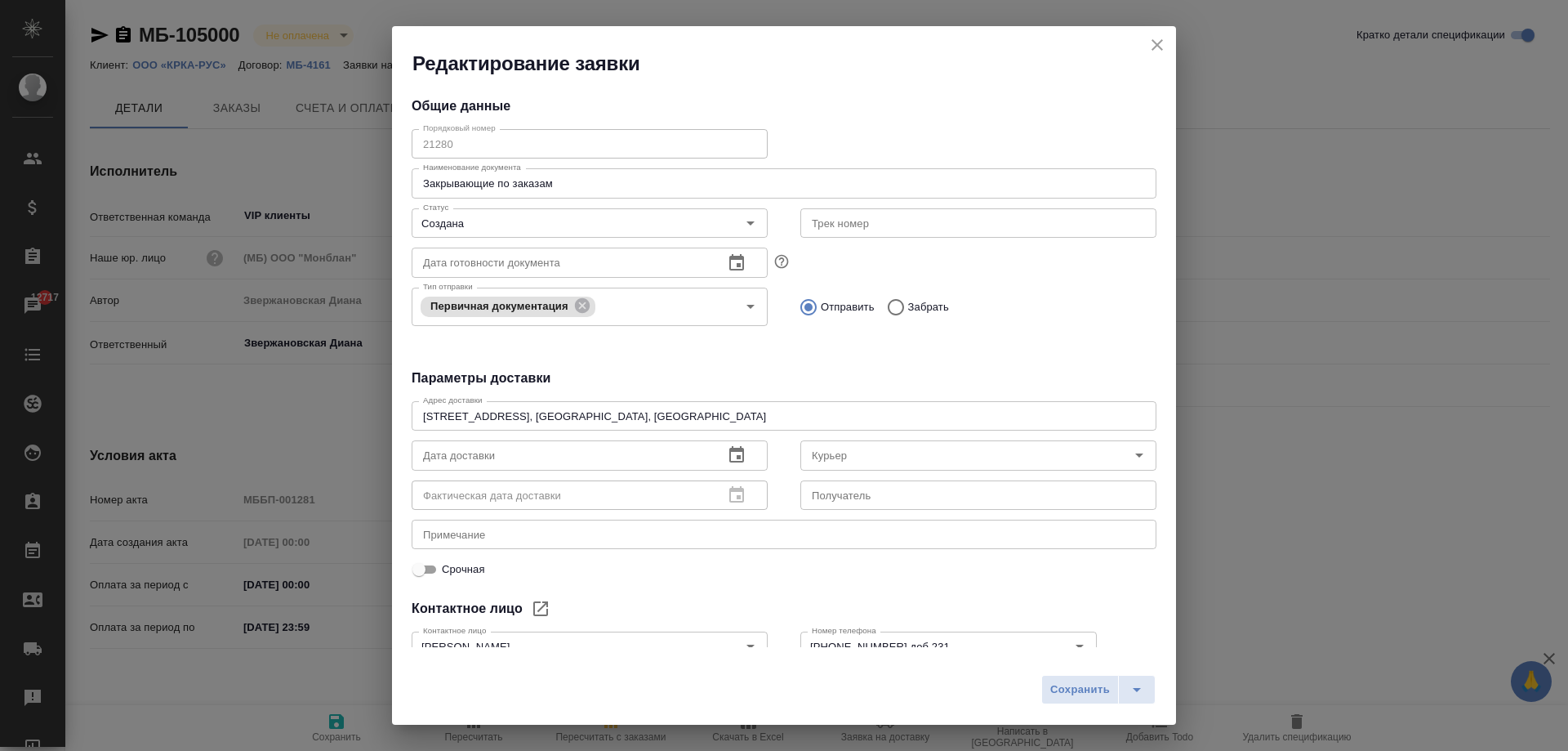
click at [1156, 36] on icon "close" at bounding box center [1157, 45] width 20 height 20
